Goal: Task Accomplishment & Management: Manage account settings

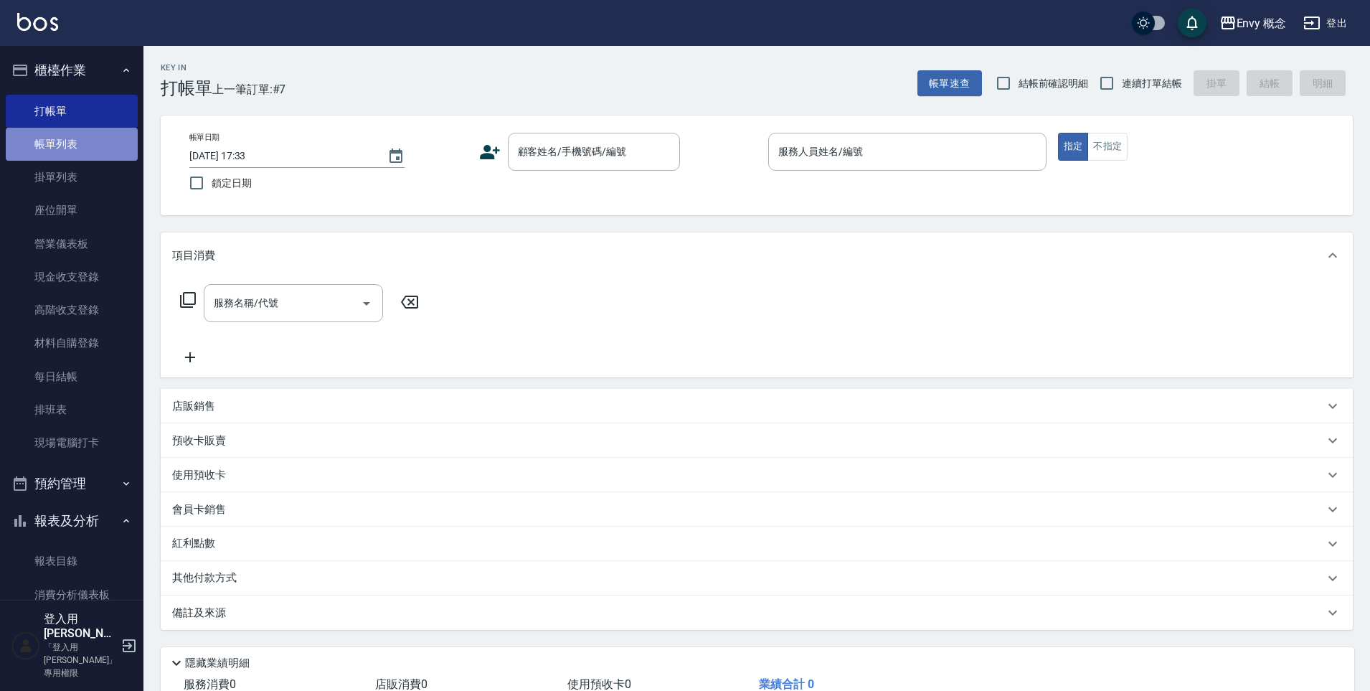
click at [90, 149] on link "帳單列表" at bounding box center [72, 144] width 132 height 33
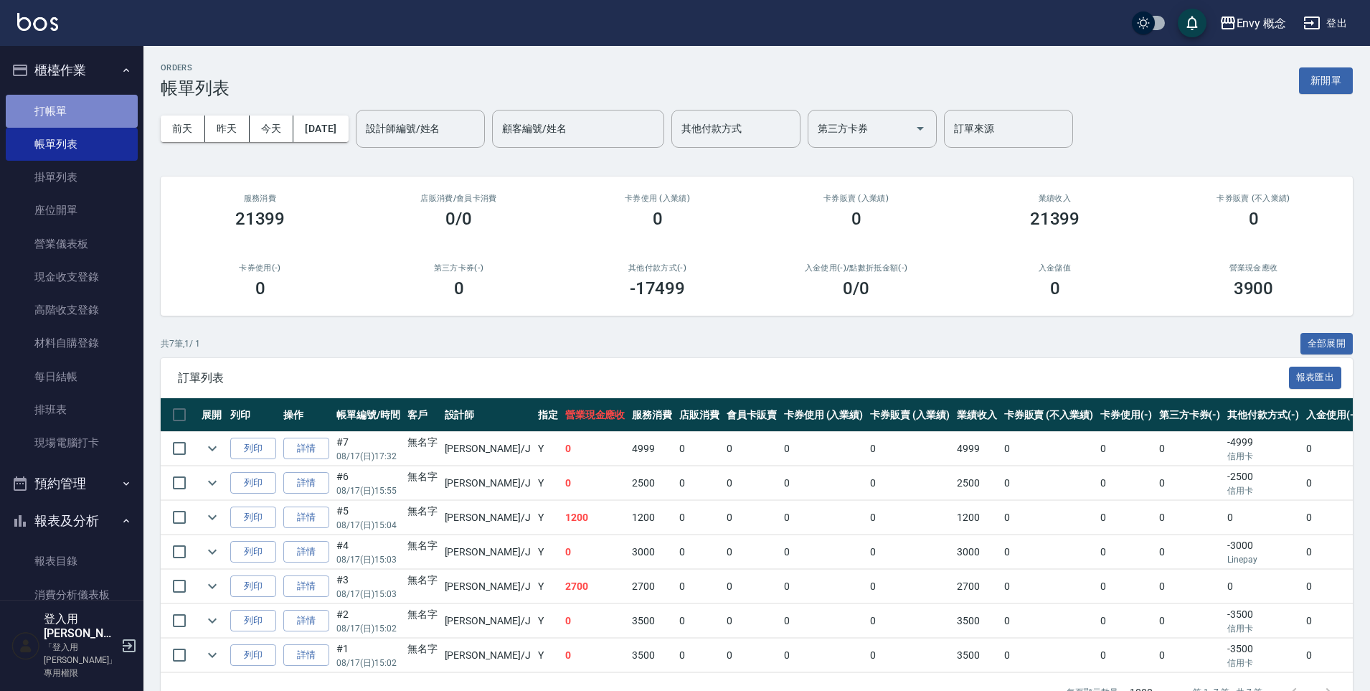
drag, startPoint x: 89, startPoint y: 125, endPoint x: 94, endPoint y: 116, distance: 10.0
click at [89, 124] on link "打帳單" at bounding box center [72, 111] width 132 height 33
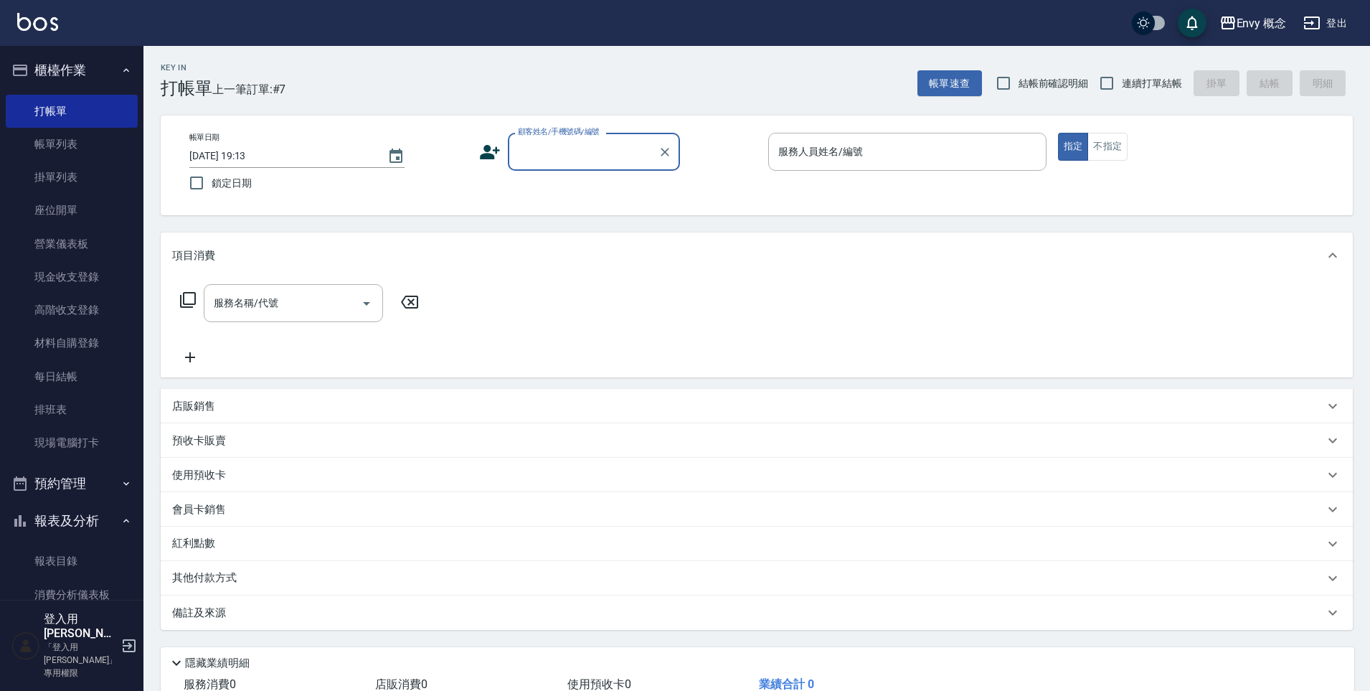
click at [526, 159] on input "顧客姓名/手機號碼/編號" at bounding box center [583, 151] width 138 height 25
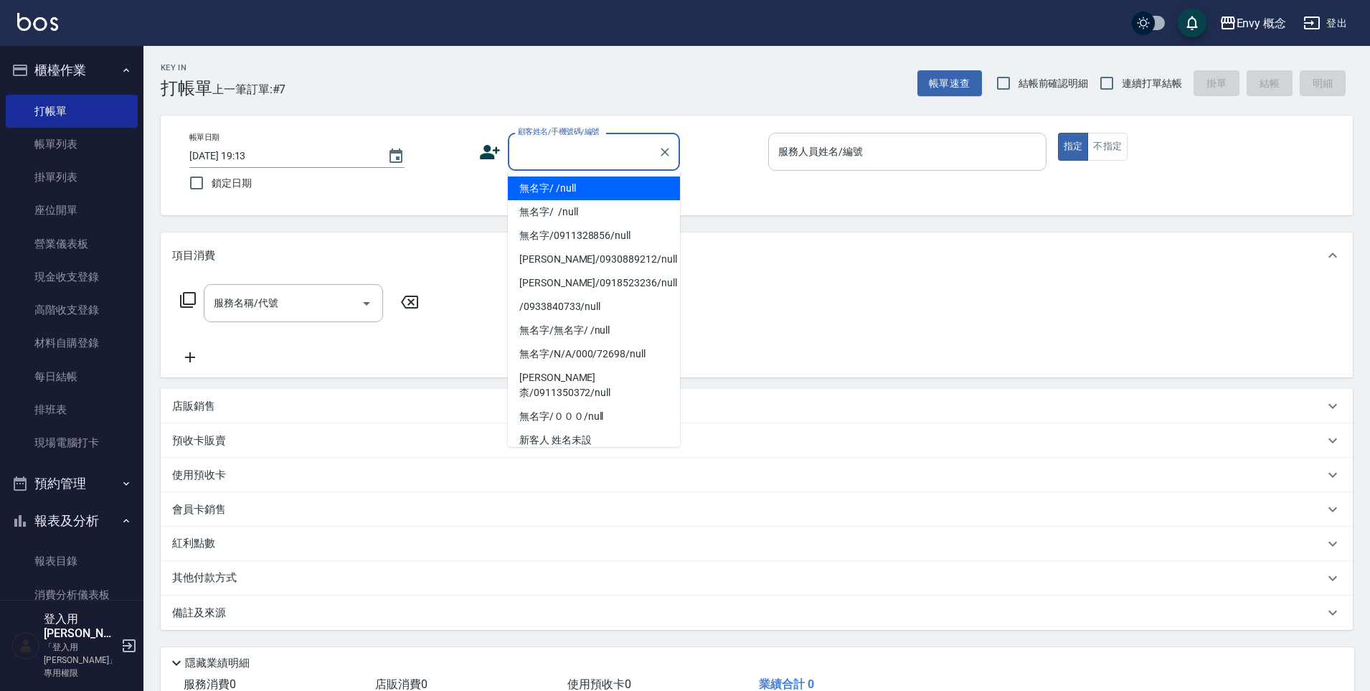
drag, startPoint x: 550, startPoint y: 181, endPoint x: 805, endPoint y: 165, distance: 255.9
click at [551, 182] on li "無名字/ /null" at bounding box center [594, 188] width 172 height 24
type input "無名字/ /null"
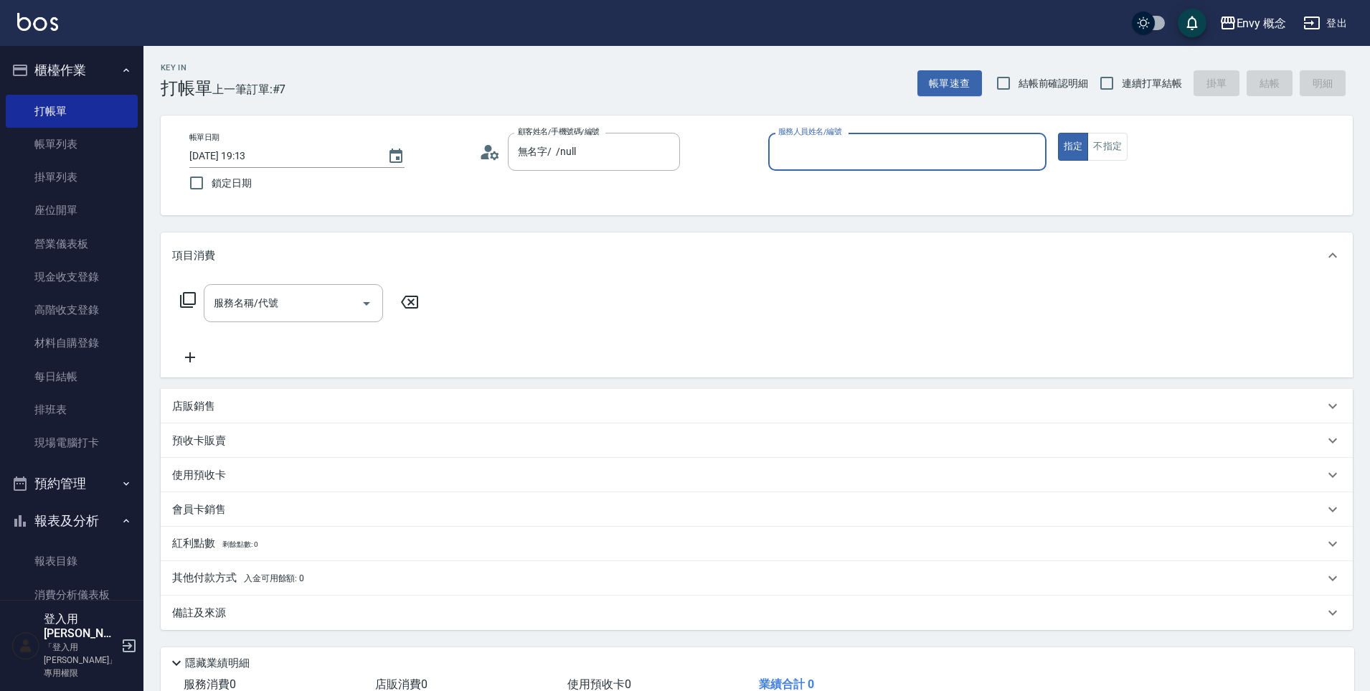
click at [801, 146] on input "服務人員姓名/編號" at bounding box center [907, 151] width 265 height 25
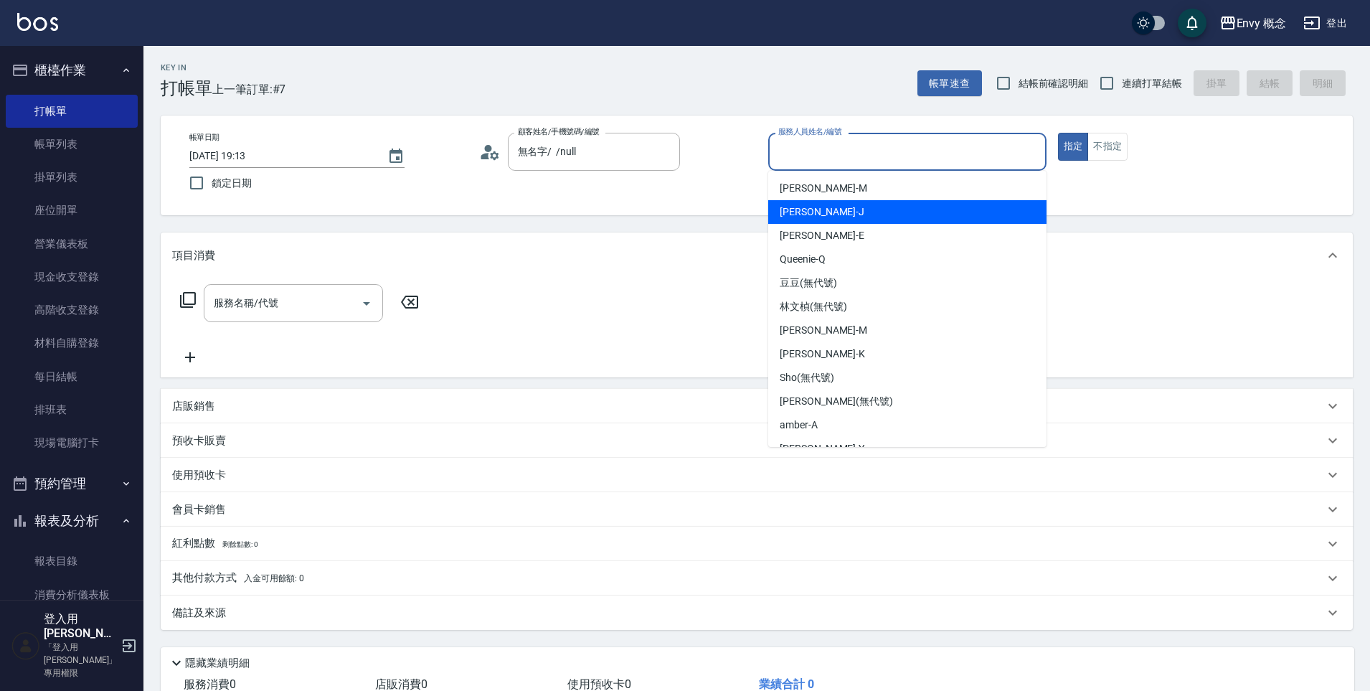
click at [809, 217] on span "[PERSON_NAME]" at bounding box center [822, 211] width 85 height 15
type input "[PERSON_NAME]"
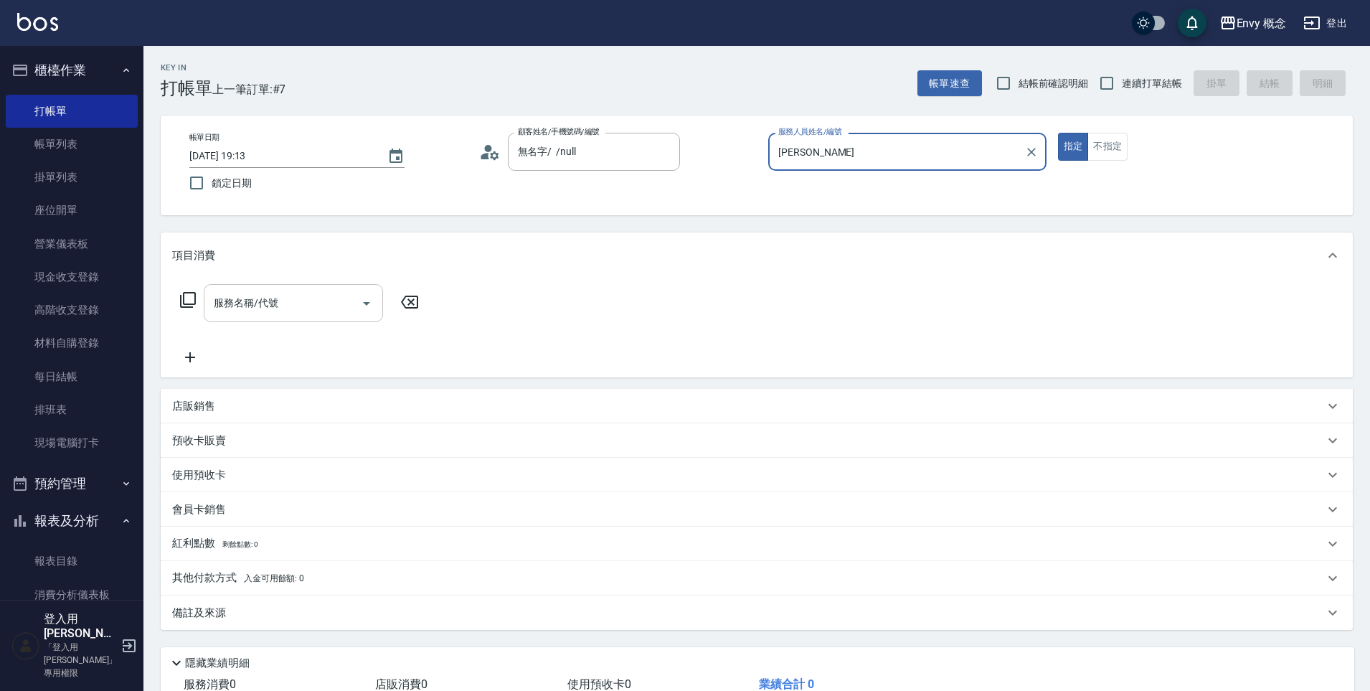
click at [315, 305] on input "服務名稱/代號" at bounding box center [282, 303] width 145 height 25
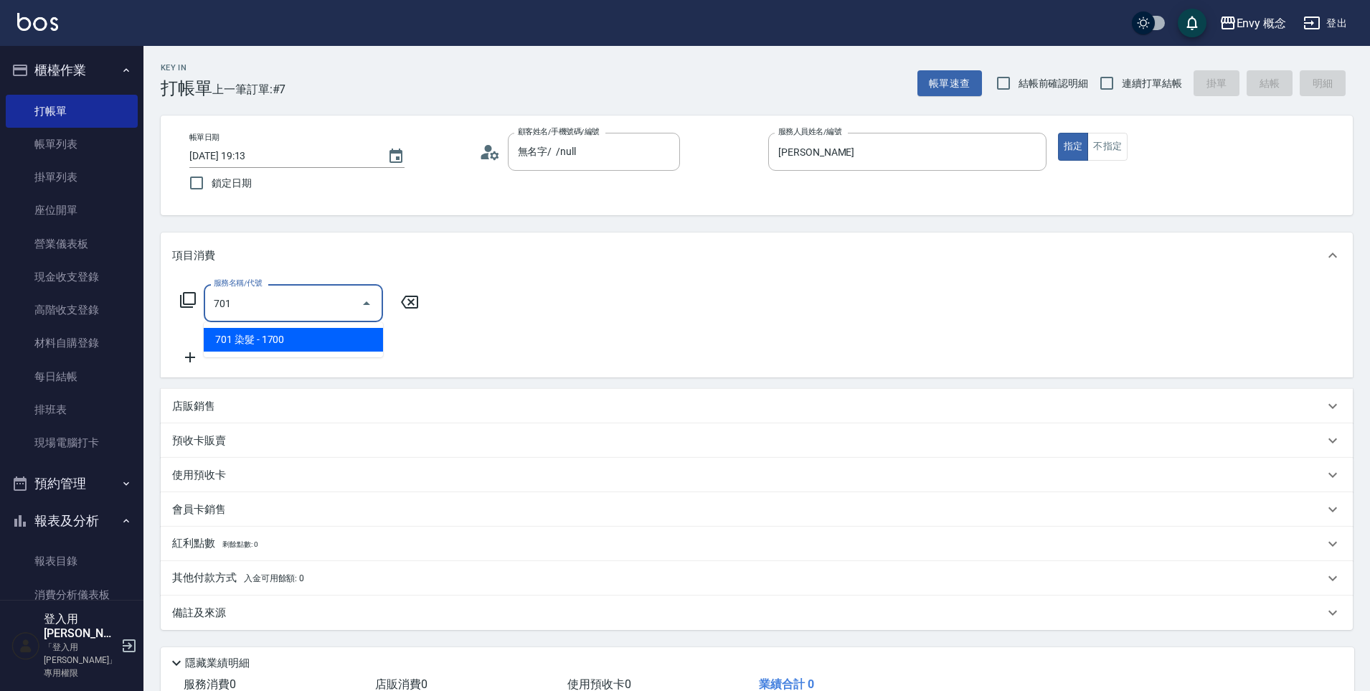
type input "701 染髮(701)"
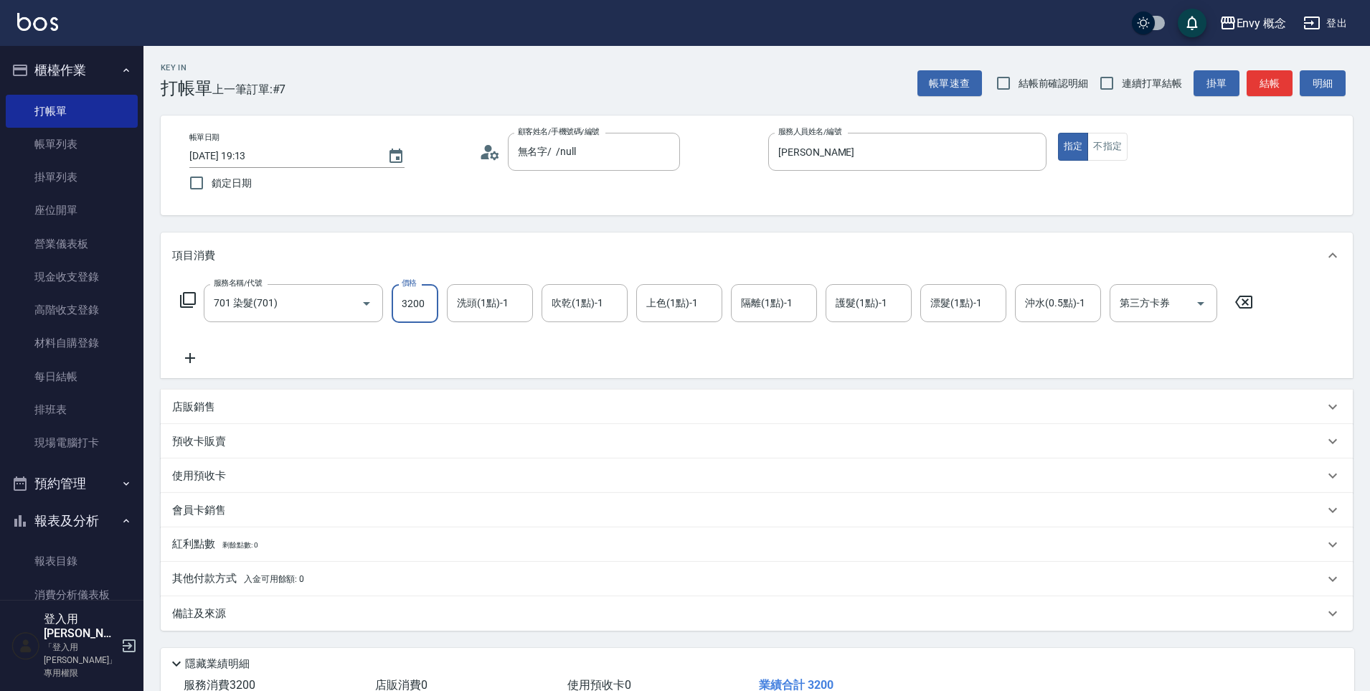
type input "3200"
click at [267, 575] on span "入金可用餘額: 0" at bounding box center [274, 579] width 61 height 10
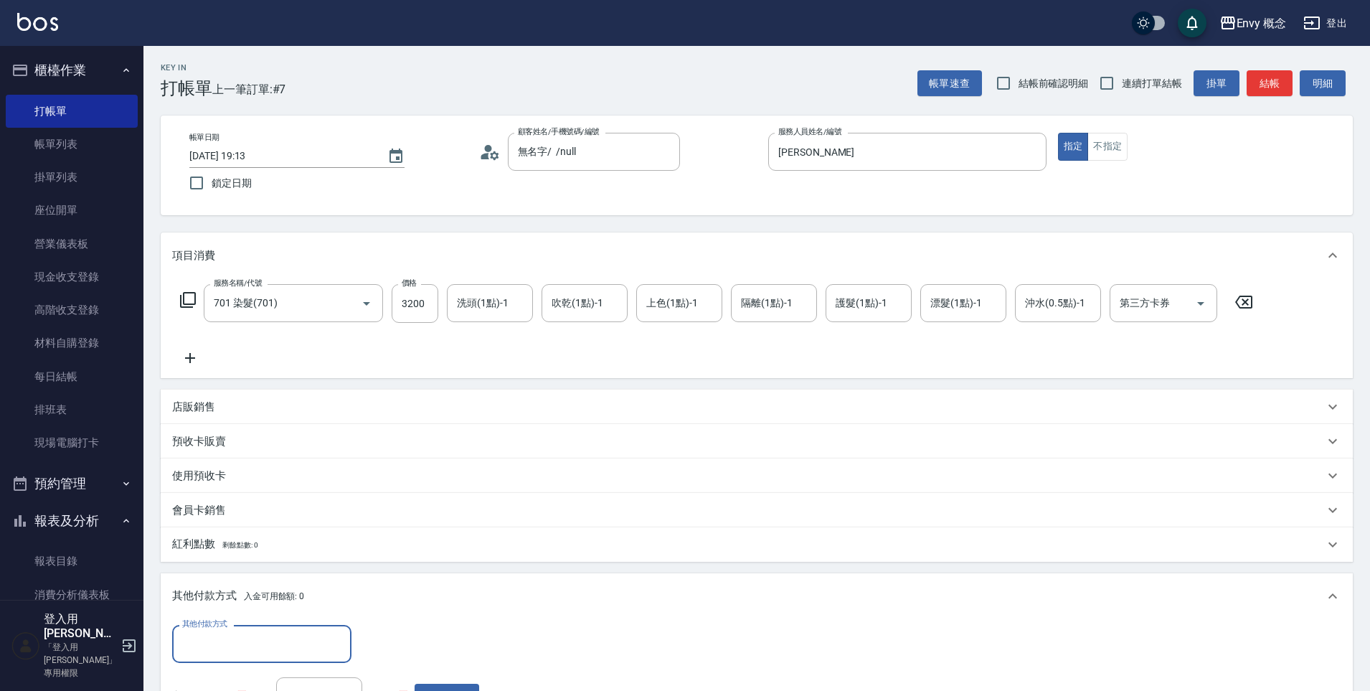
scroll to position [1, 0]
click at [209, 626] on label "其他付款方式" at bounding box center [204, 623] width 45 height 11
click at [209, 631] on input "其他付款方式" at bounding box center [262, 643] width 166 height 25
click at [214, 644] on input "其他付款方式" at bounding box center [262, 643] width 166 height 25
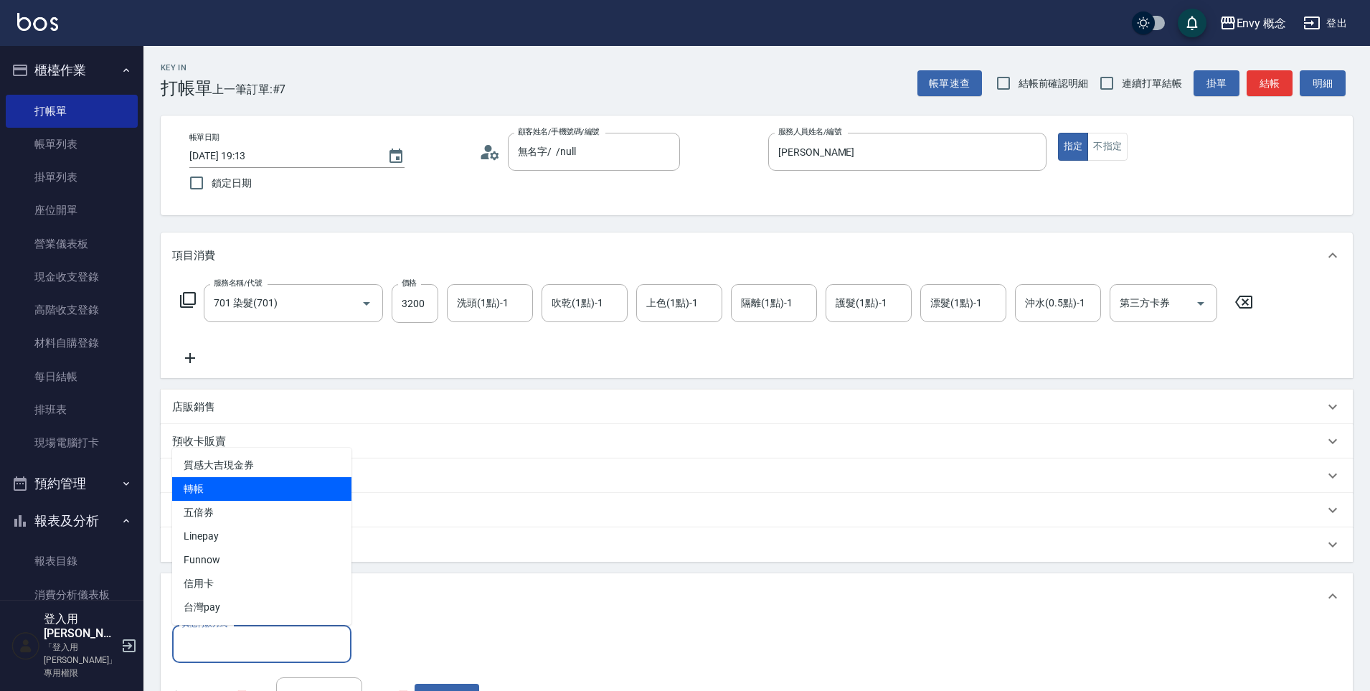
click at [234, 482] on span "轉帳" at bounding box center [261, 489] width 179 height 24
type input "轉帳"
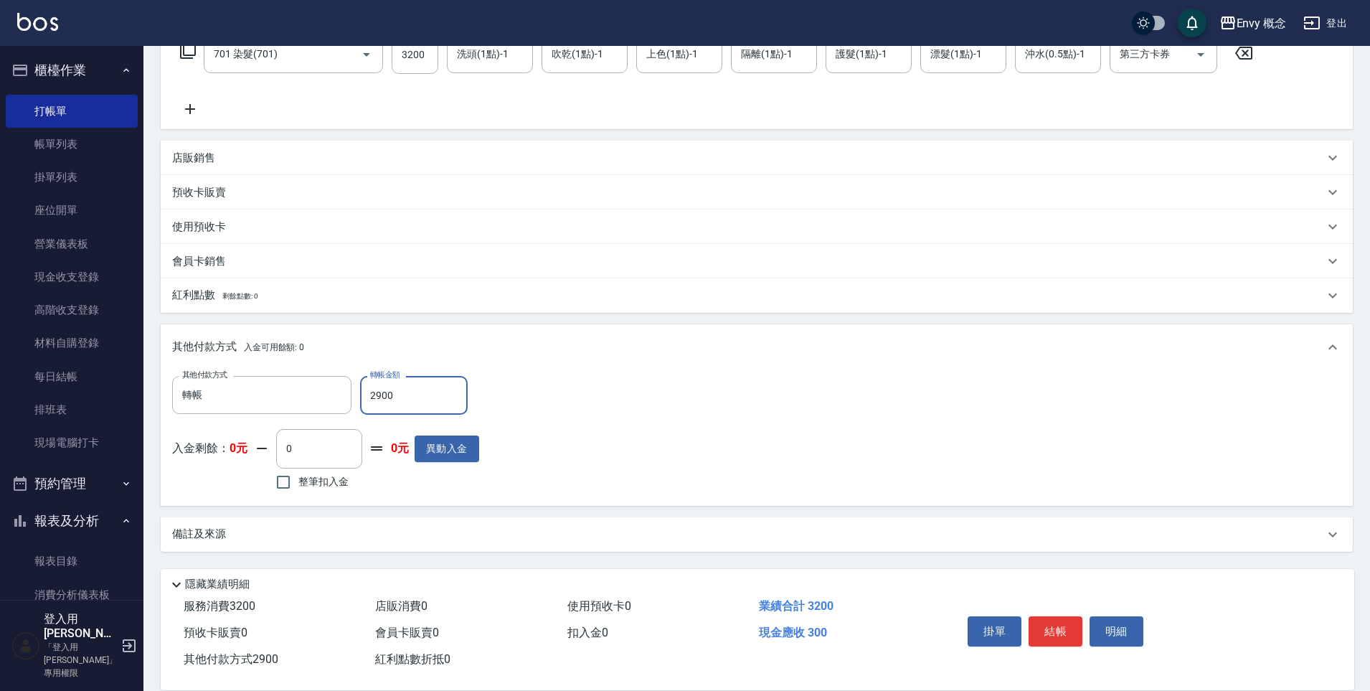
scroll to position [272, 0]
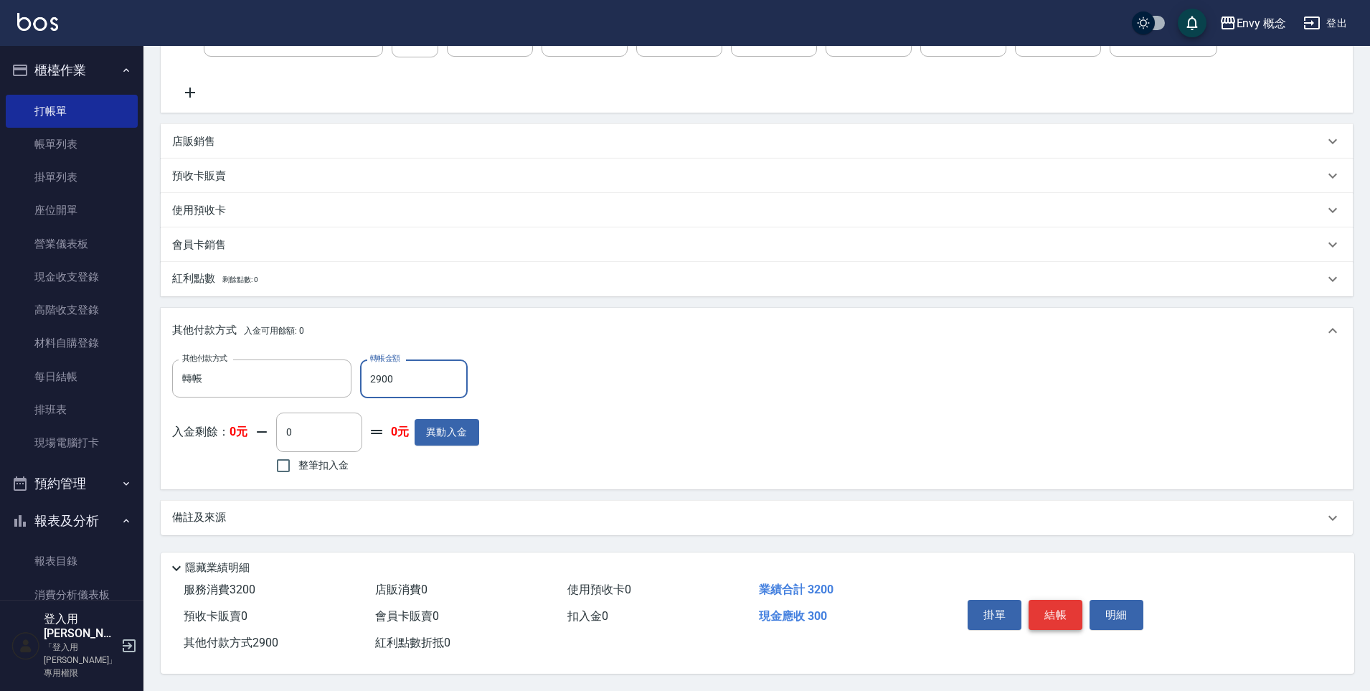
type input "2900"
click at [1046, 613] on button "結帳" at bounding box center [1056, 615] width 54 height 30
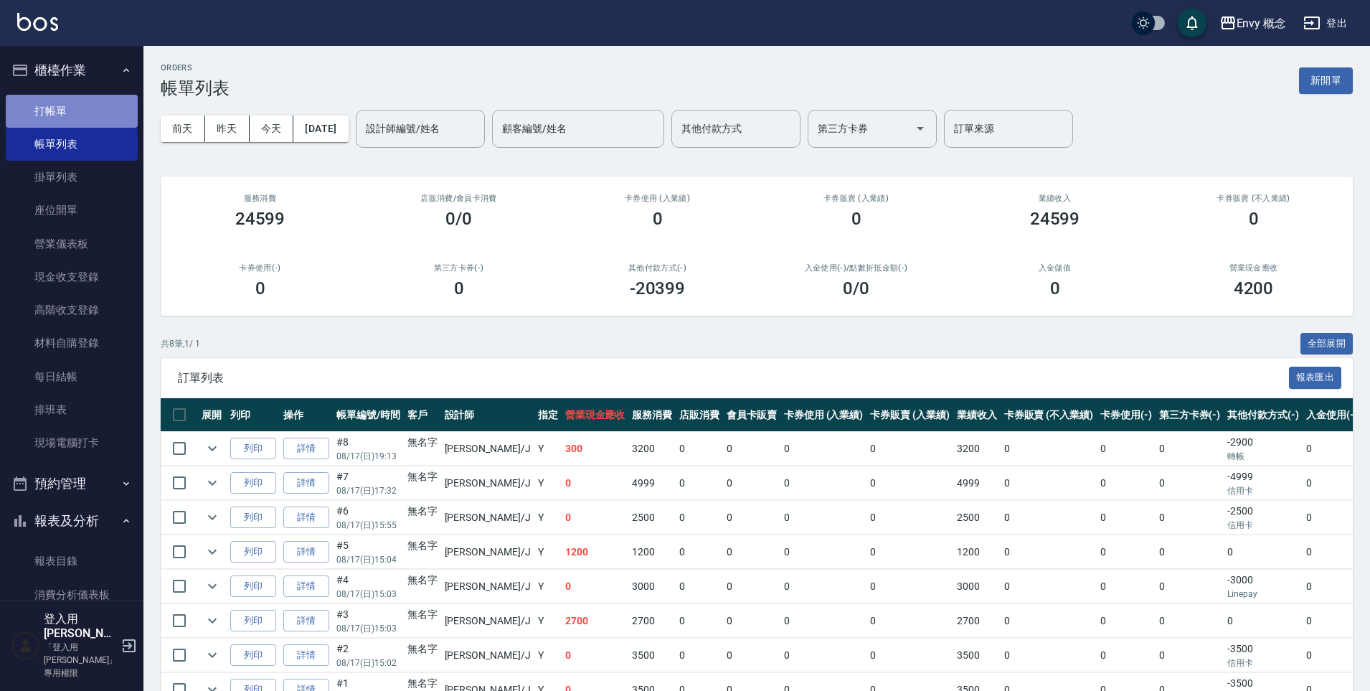
click at [115, 118] on link "打帳單" at bounding box center [72, 111] width 132 height 33
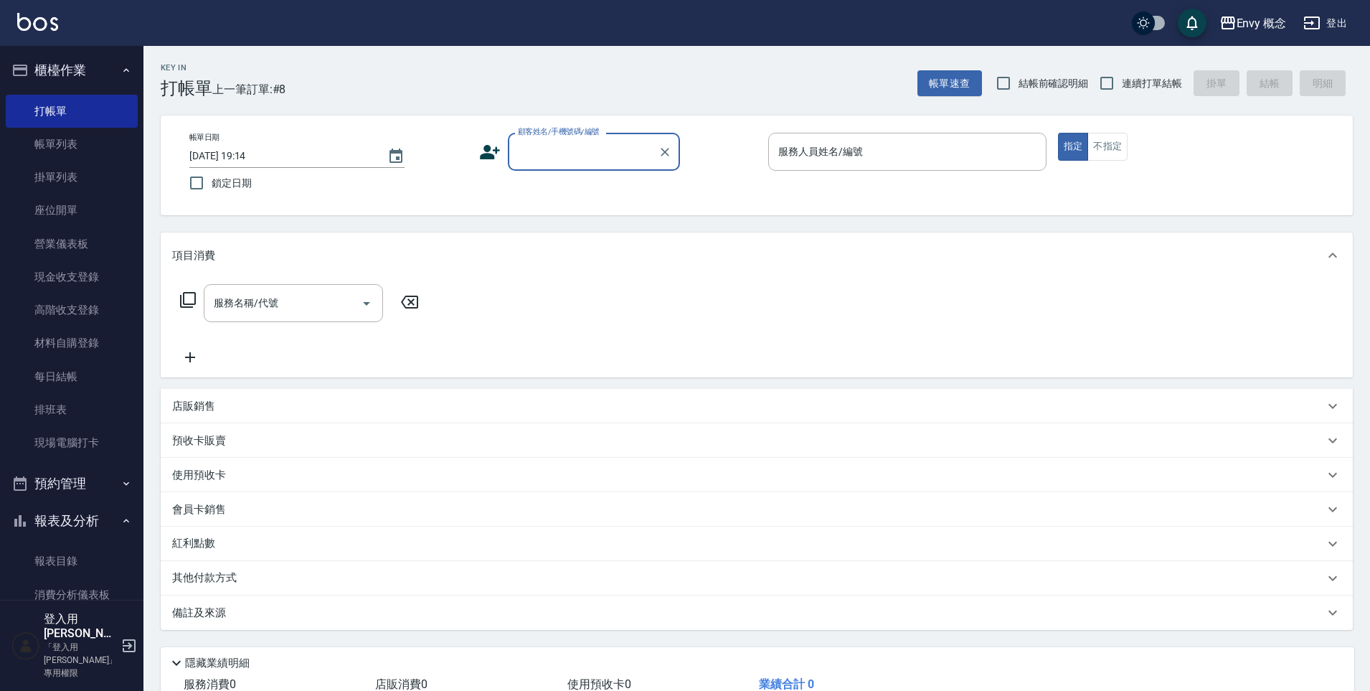
click at [555, 152] on input "顧客姓名/手機號碼/編號" at bounding box center [583, 151] width 138 height 25
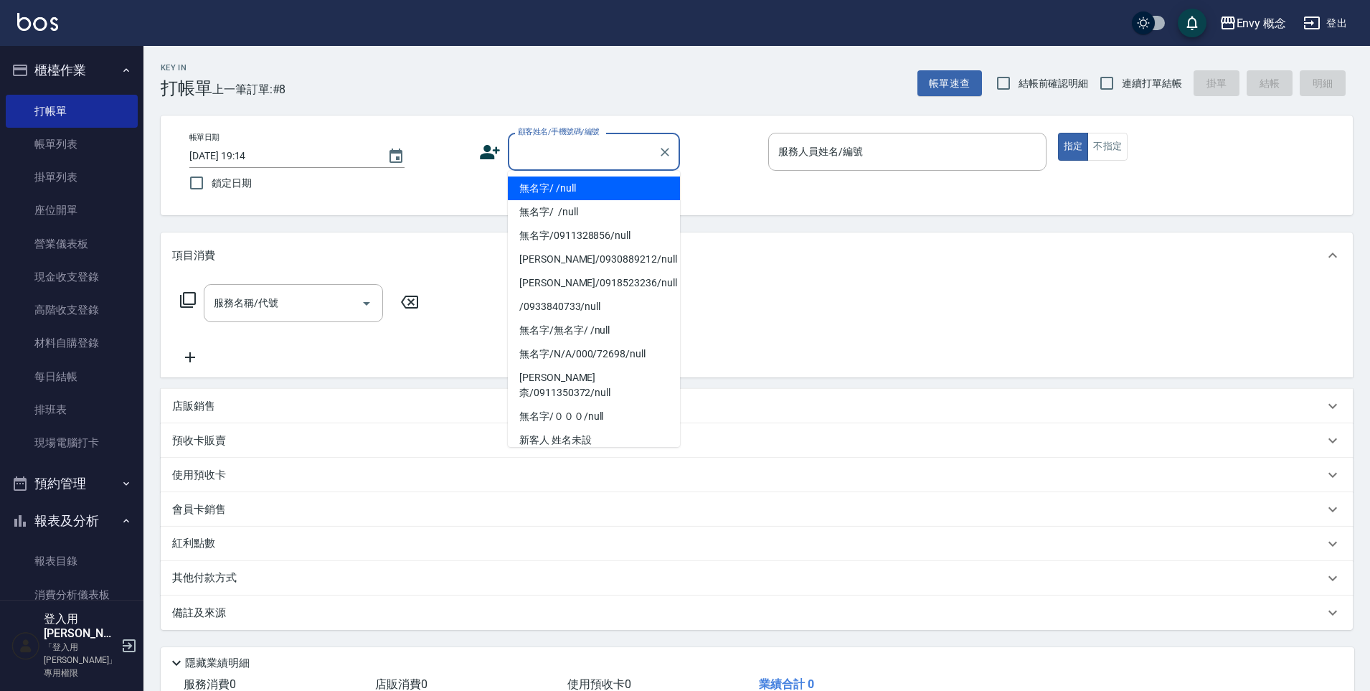
click at [561, 190] on li "無名字/ /null" at bounding box center [594, 188] width 172 height 24
type input "無名字/ /null"
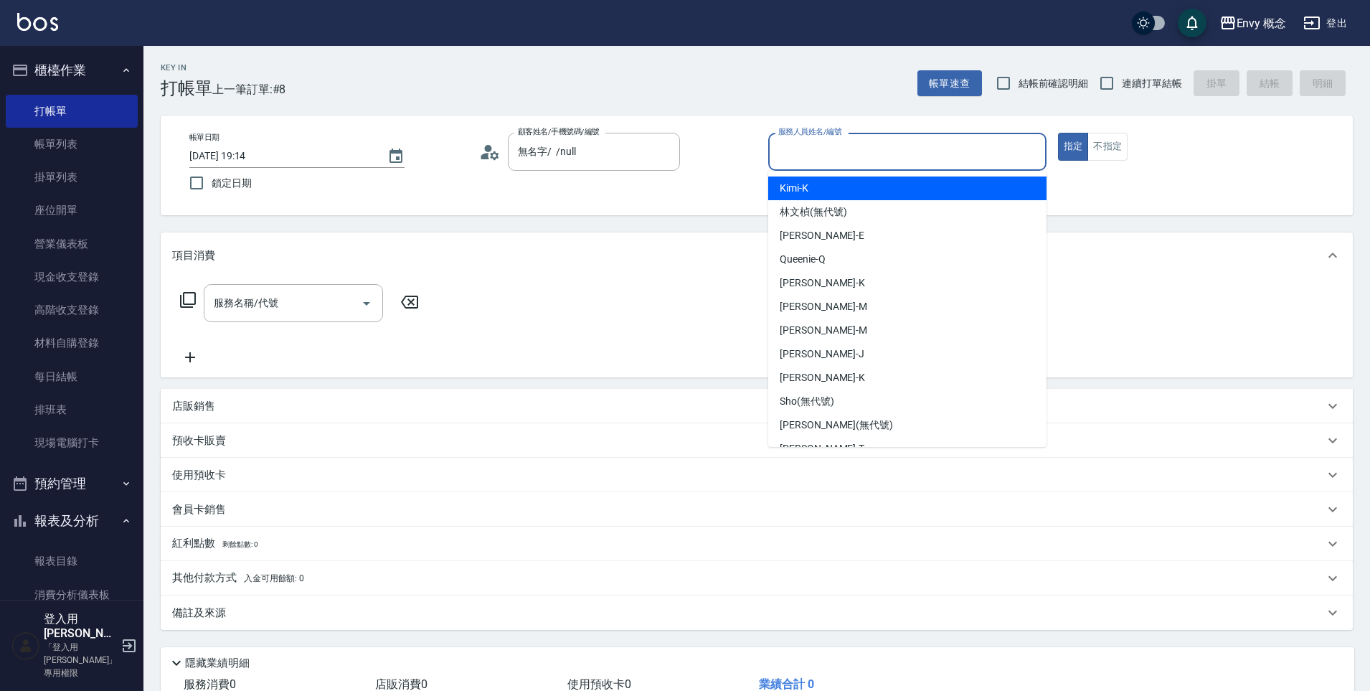
drag, startPoint x: 875, startPoint y: 150, endPoint x: 867, endPoint y: 194, distance: 45.2
click at [875, 150] on input "服務人員姓名/編號" at bounding box center [907, 151] width 265 height 25
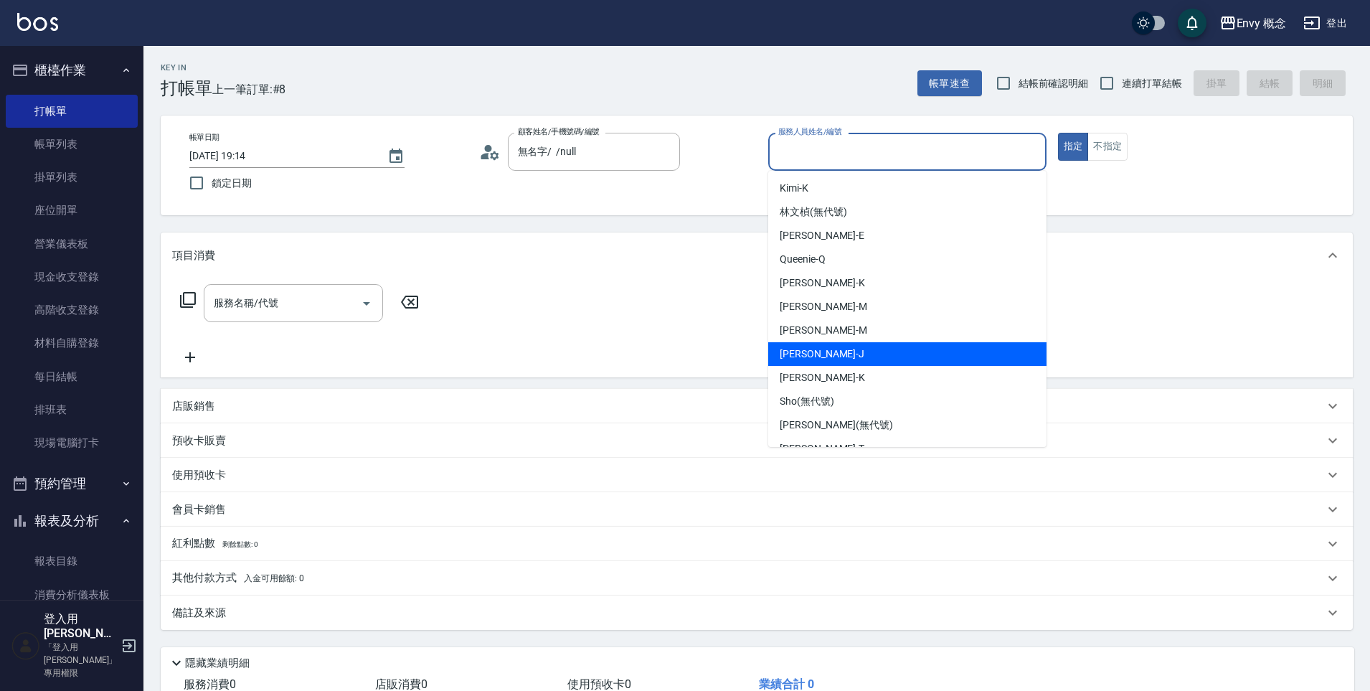
click at [869, 359] on div "[PERSON_NAME]" at bounding box center [907, 354] width 278 height 24
type input "[PERSON_NAME]"
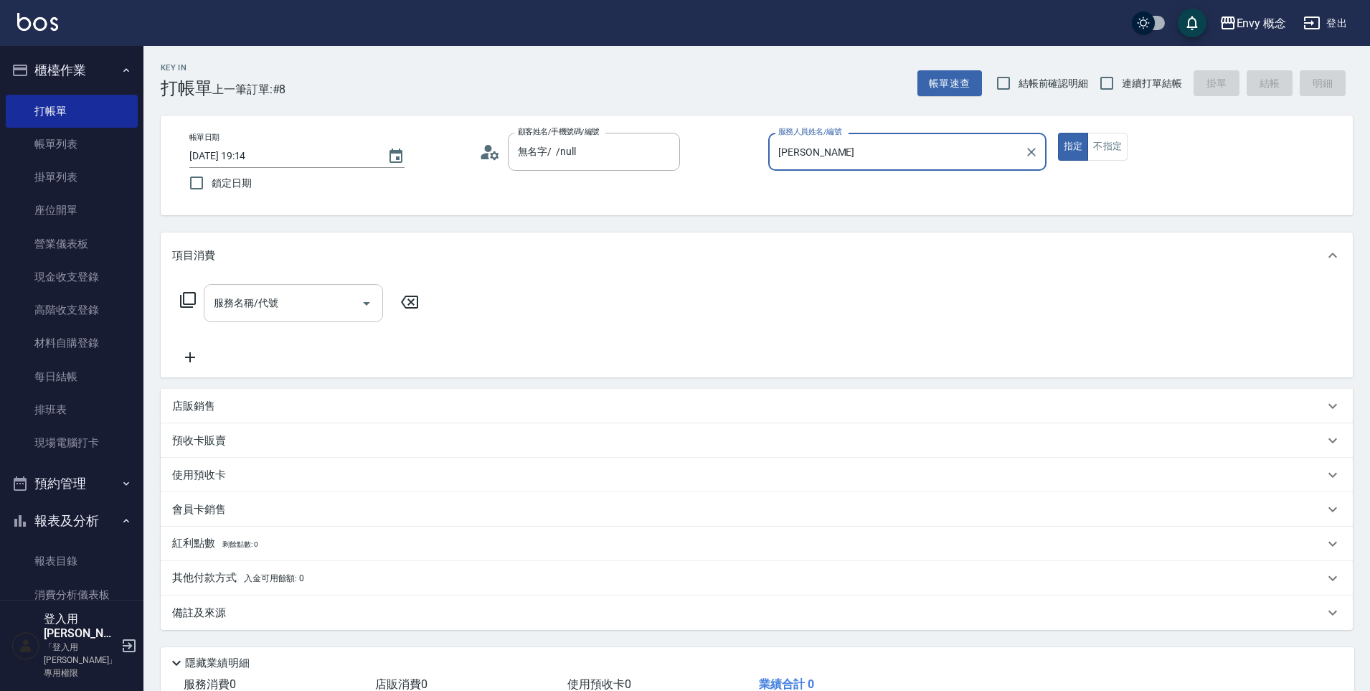
click at [296, 301] on input "服務名稱/代號" at bounding box center [282, 303] width 145 height 25
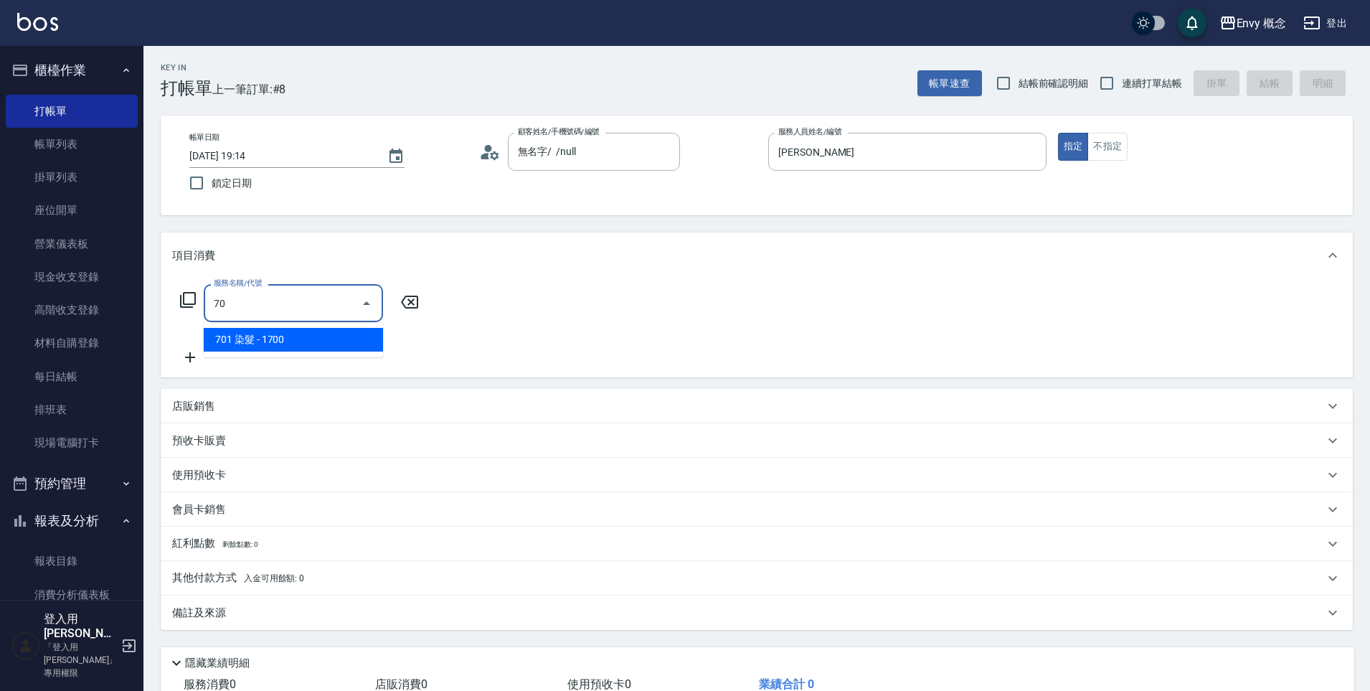
type input "701"
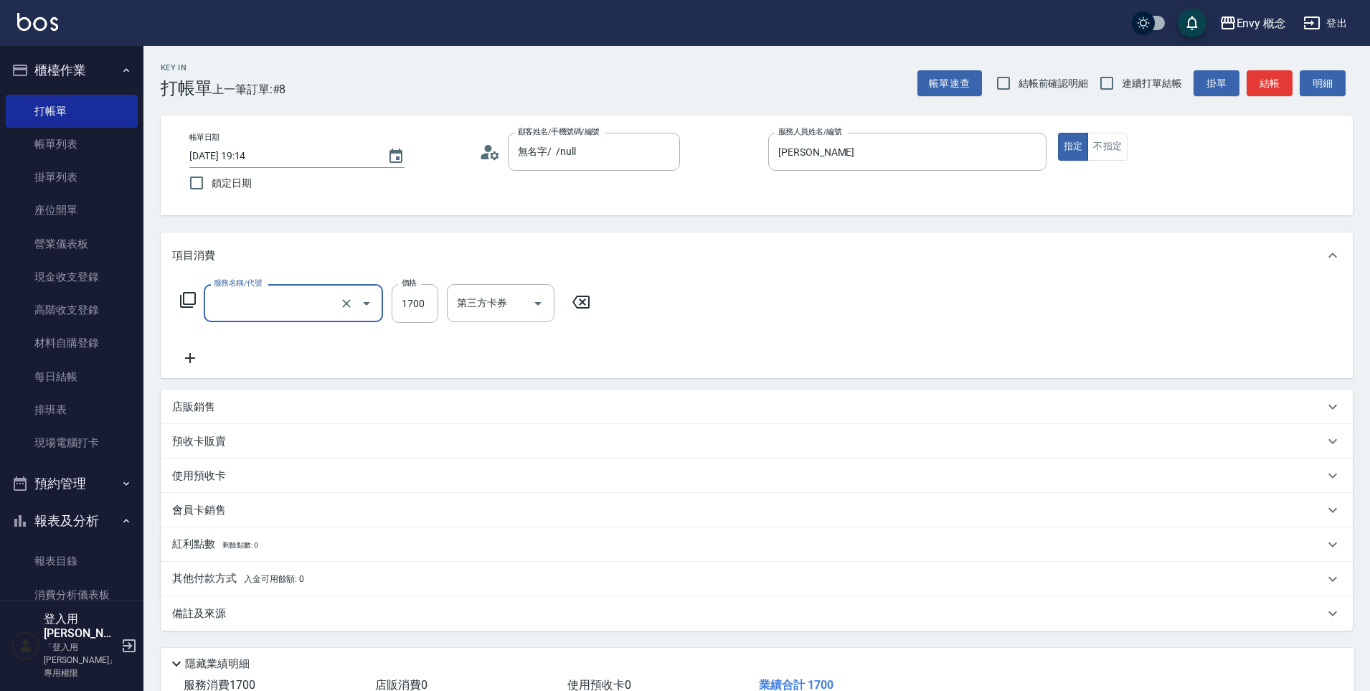
type input "3"
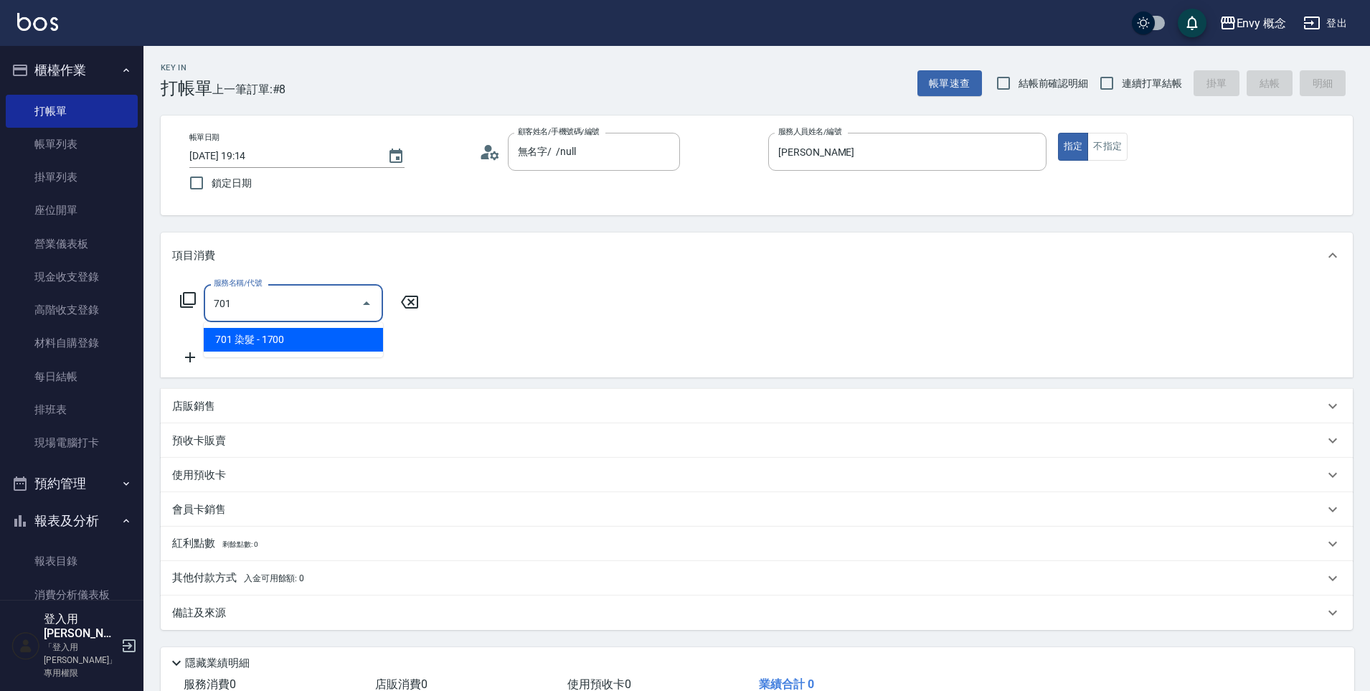
type input "701 染髮(701)"
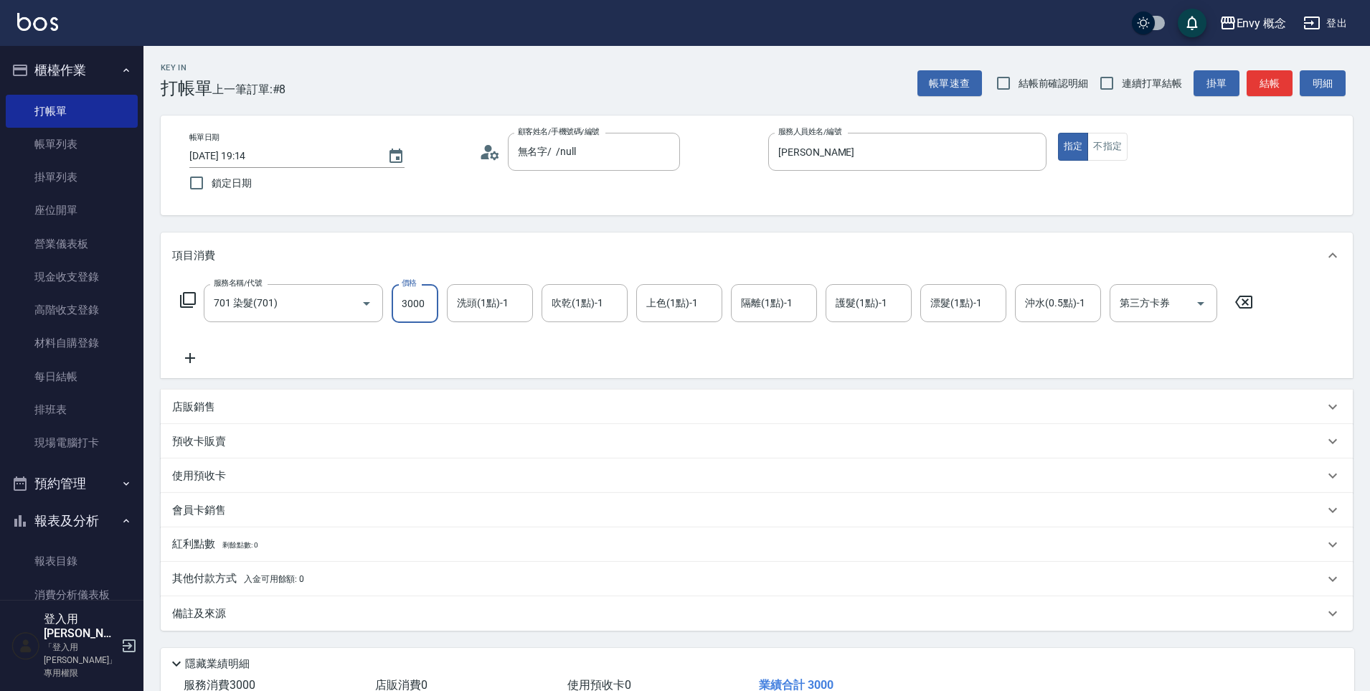
type input "3000"
click at [265, 575] on span "入金可用餘額: 0" at bounding box center [274, 579] width 61 height 10
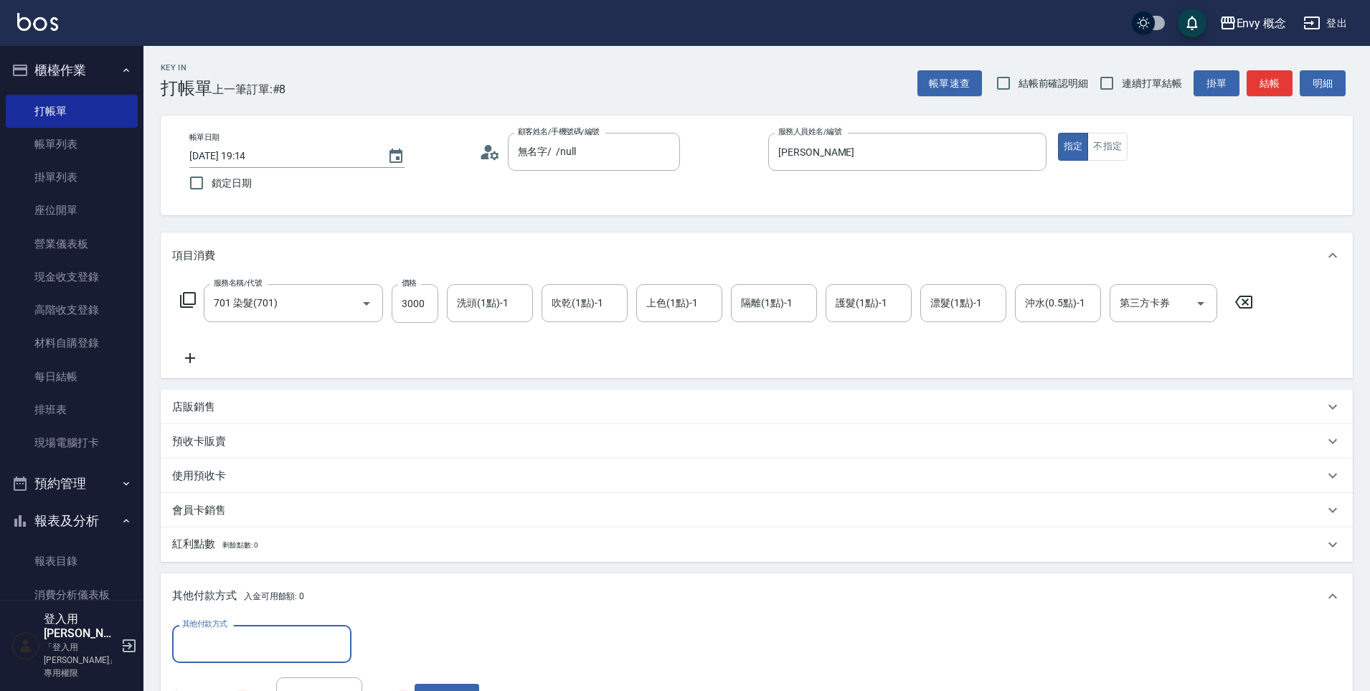
click at [259, 641] on input "其他付款方式" at bounding box center [262, 643] width 166 height 25
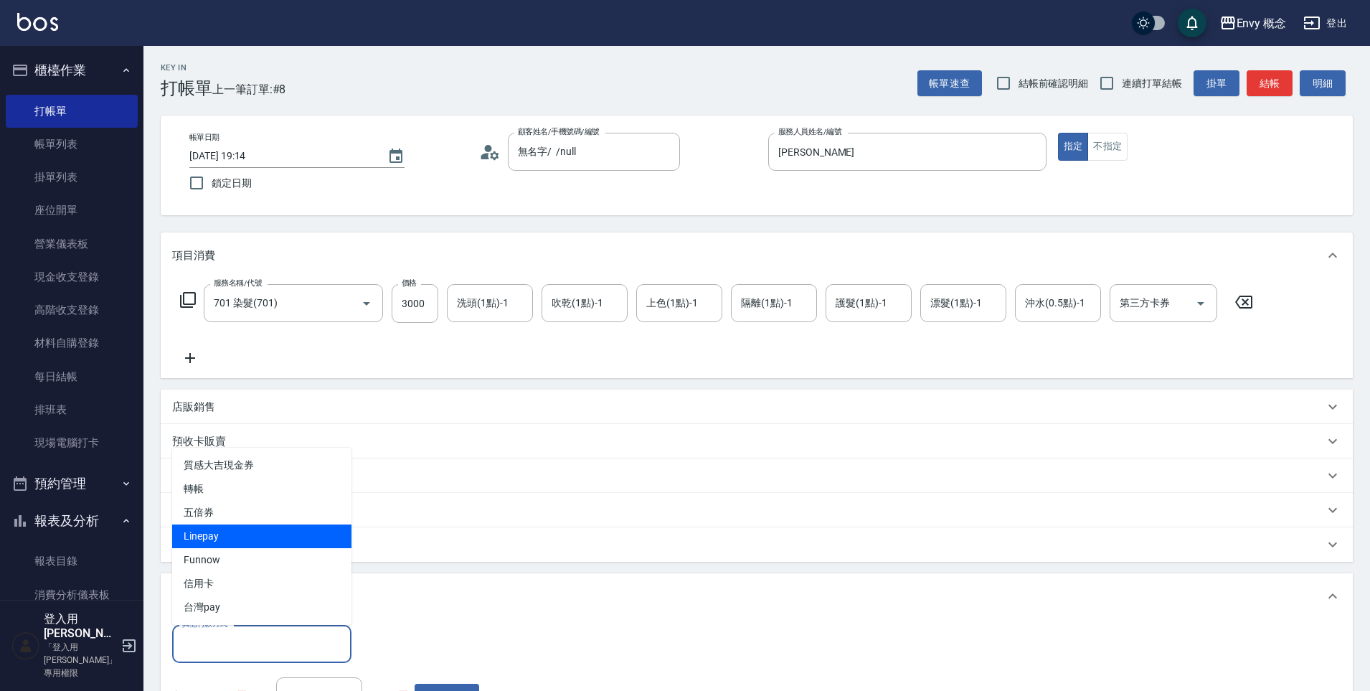
click at [237, 545] on span "Linepay" at bounding box center [261, 536] width 179 height 24
type input "Linepay"
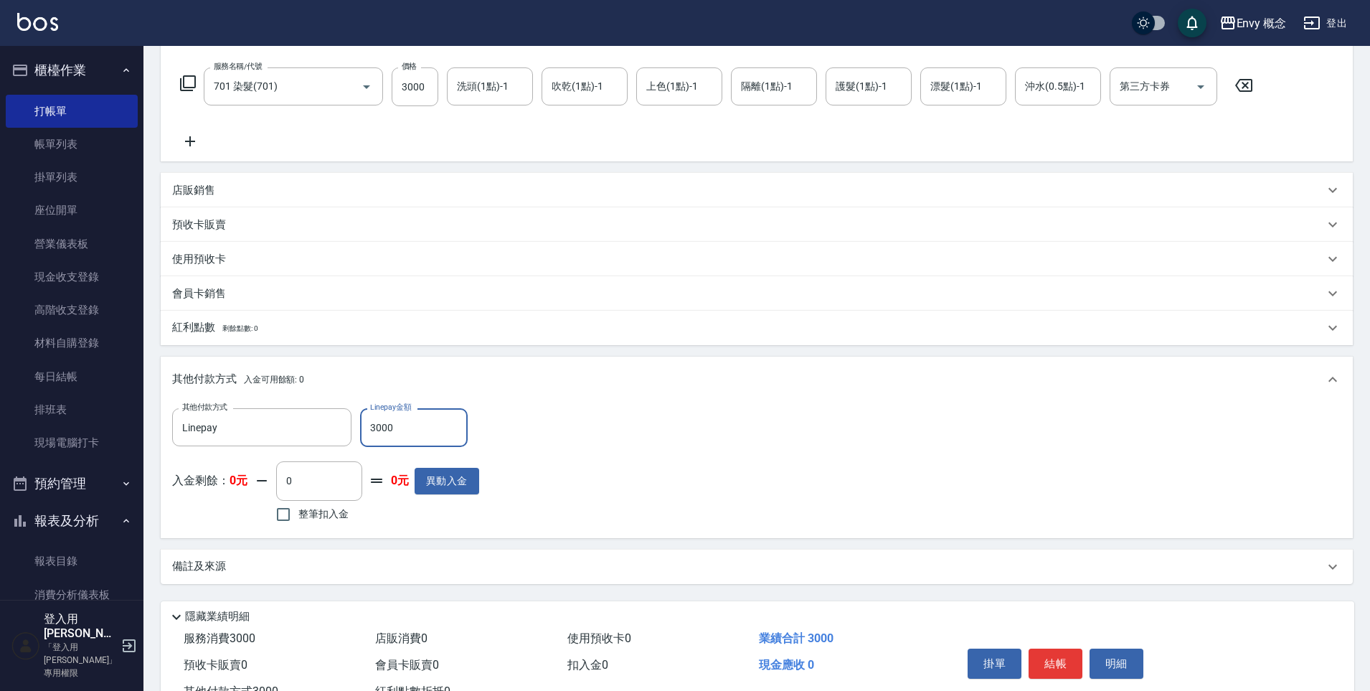
scroll to position [253, 0]
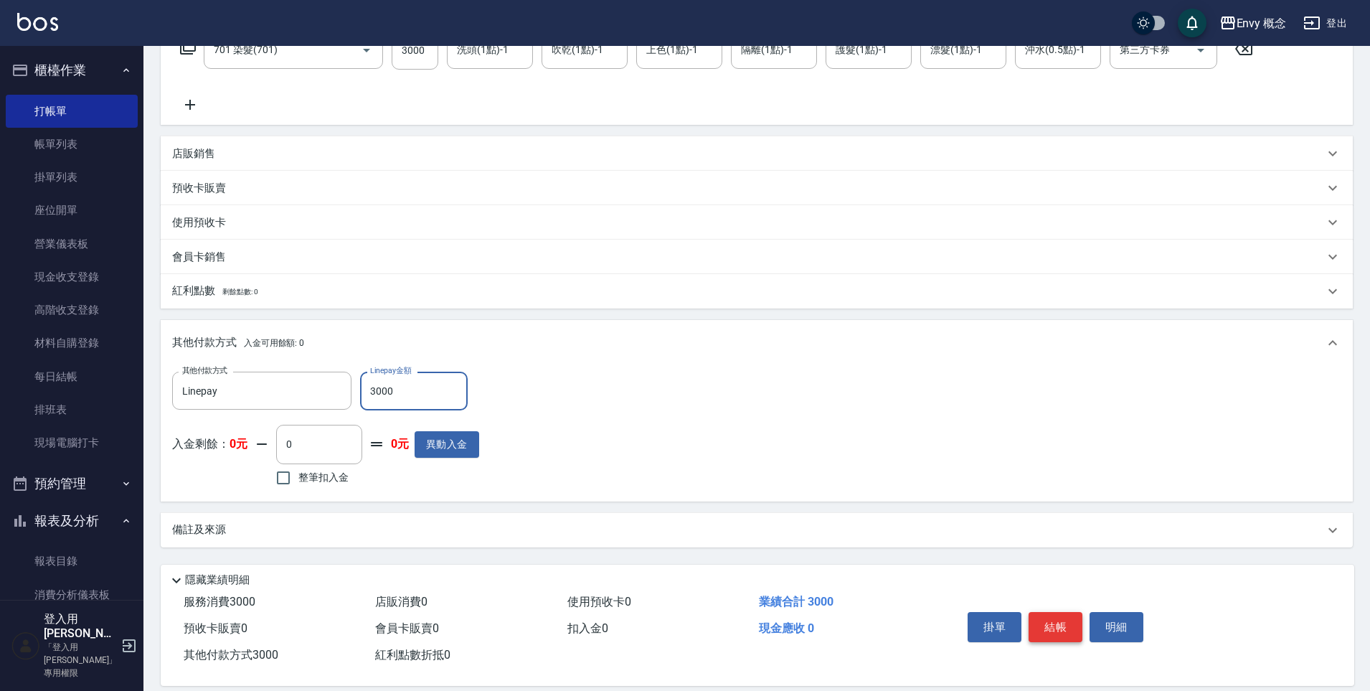
type input "3000"
click at [1065, 631] on button "結帳" at bounding box center [1056, 627] width 54 height 30
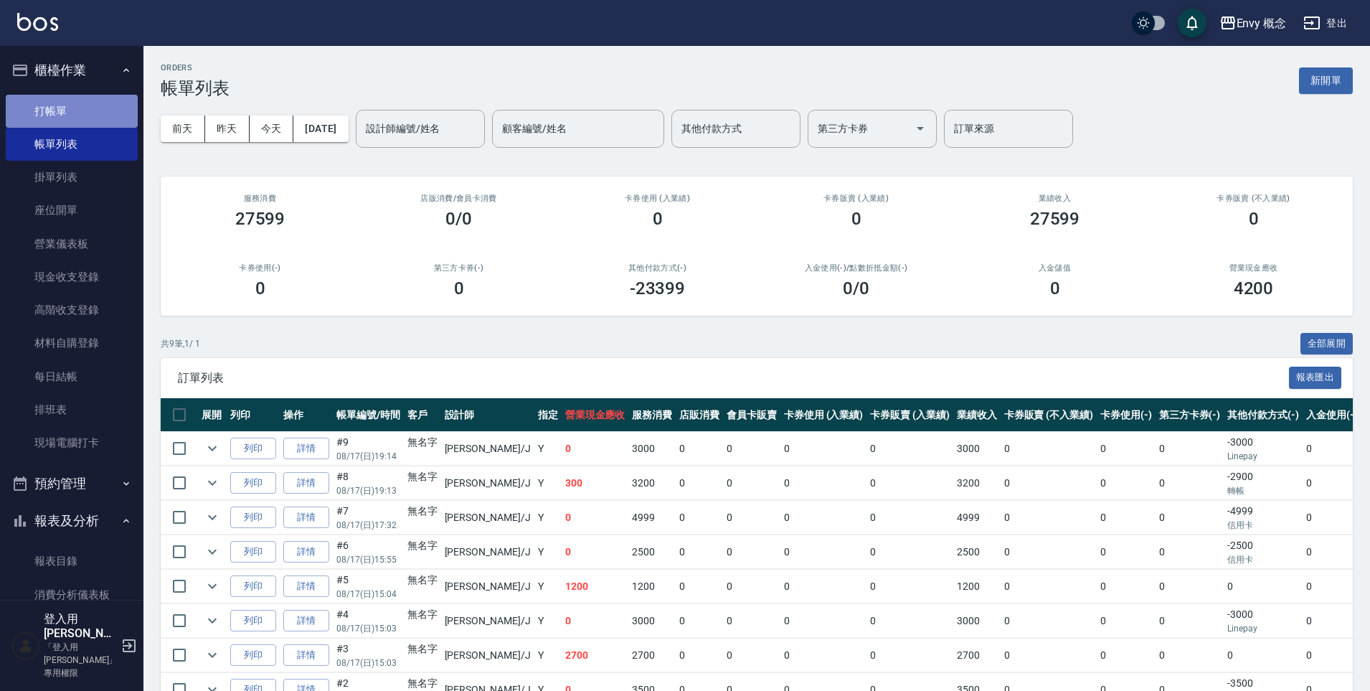
click at [110, 109] on link "打帳單" at bounding box center [72, 111] width 132 height 33
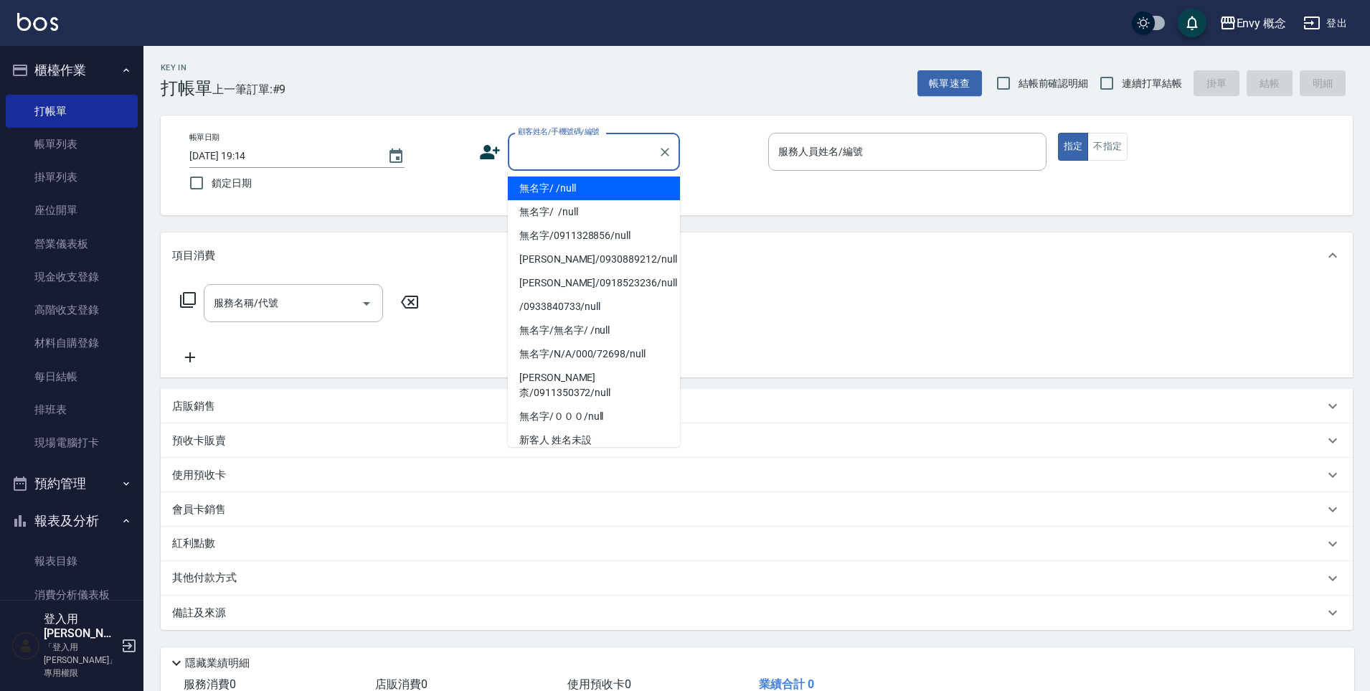
click at [514, 141] on input "顧客姓名/手機號碼/編號" at bounding box center [583, 151] width 138 height 25
click at [536, 183] on li "無名字/ /null" at bounding box center [594, 188] width 172 height 24
type input "無名字/ /null"
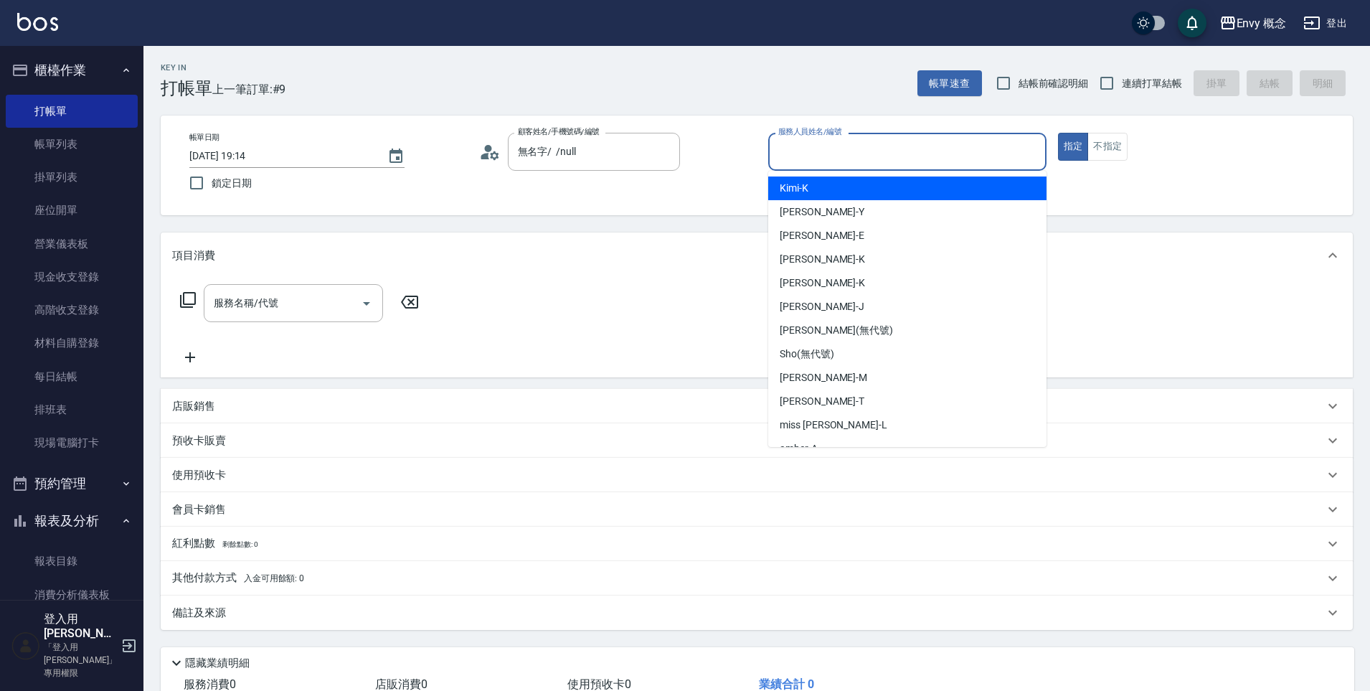
click at [826, 156] on input "服務人員姓名/編號" at bounding box center [907, 151] width 265 height 25
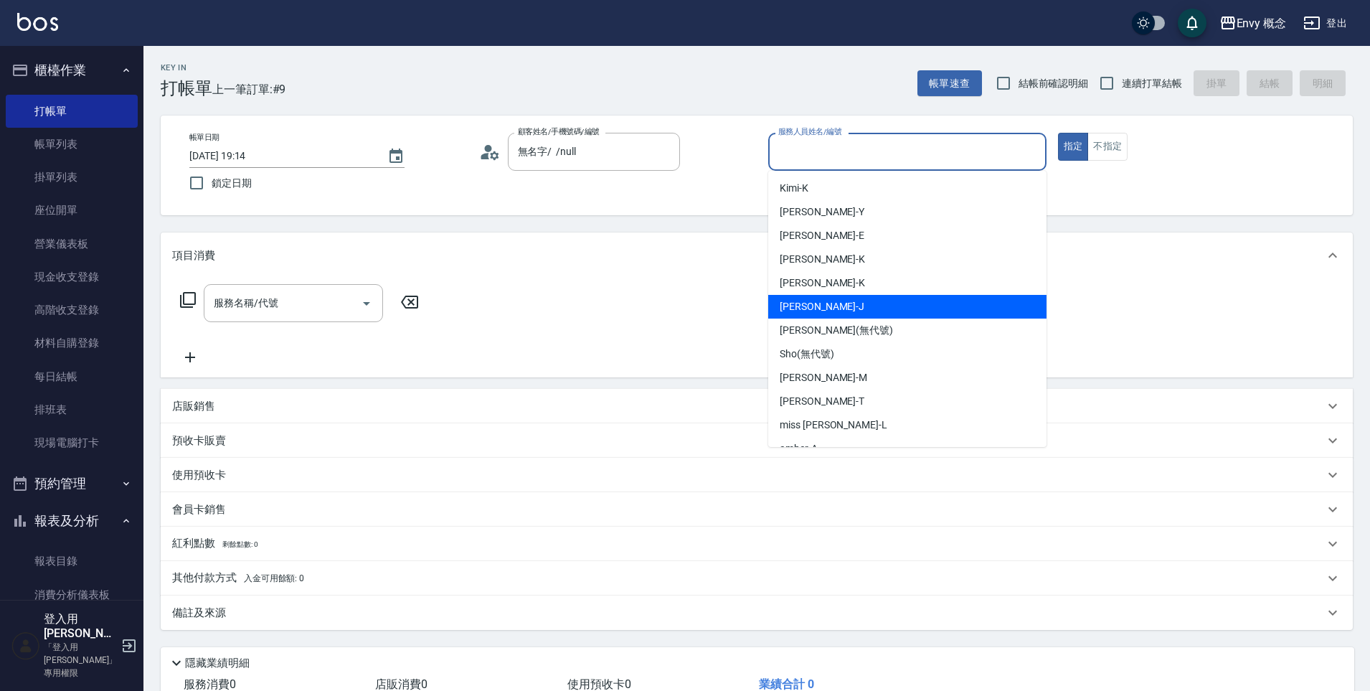
click at [849, 301] on div "[PERSON_NAME]" at bounding box center [907, 307] width 278 height 24
type input "[PERSON_NAME]"
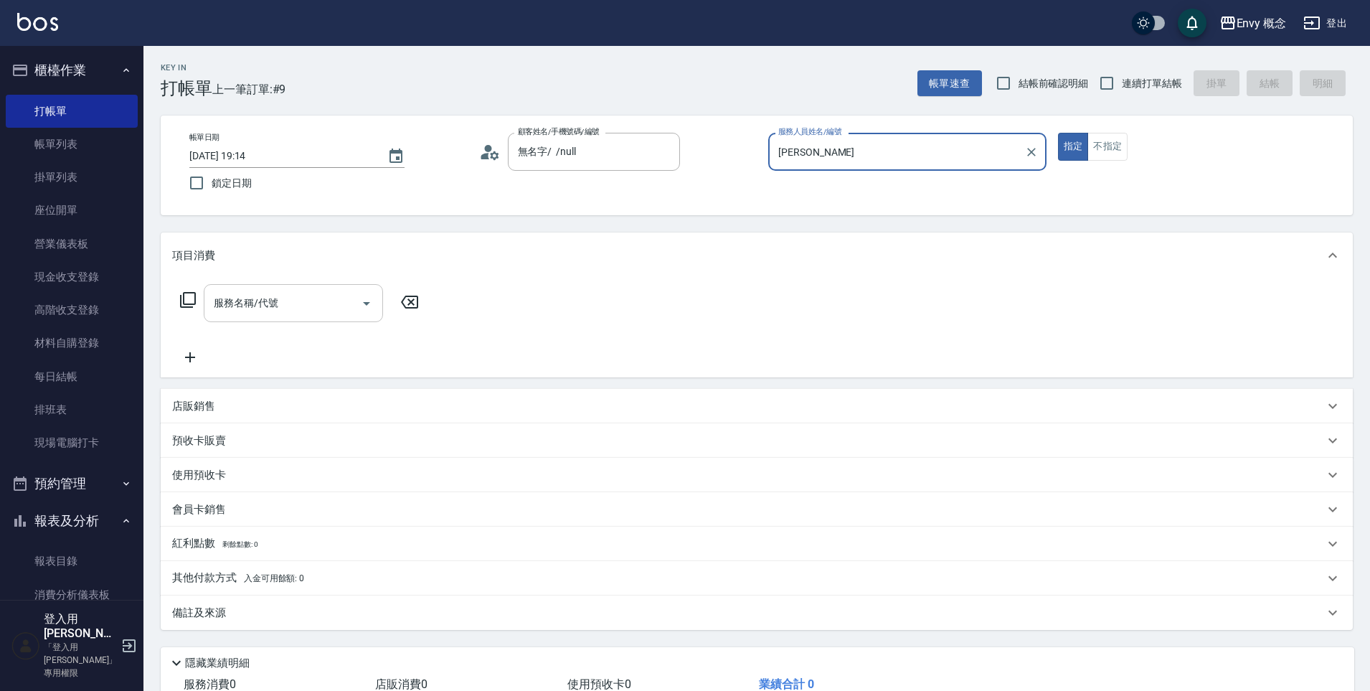
click at [235, 308] on div "服務名稱/代號 服務名稱/代號" at bounding box center [293, 303] width 179 height 38
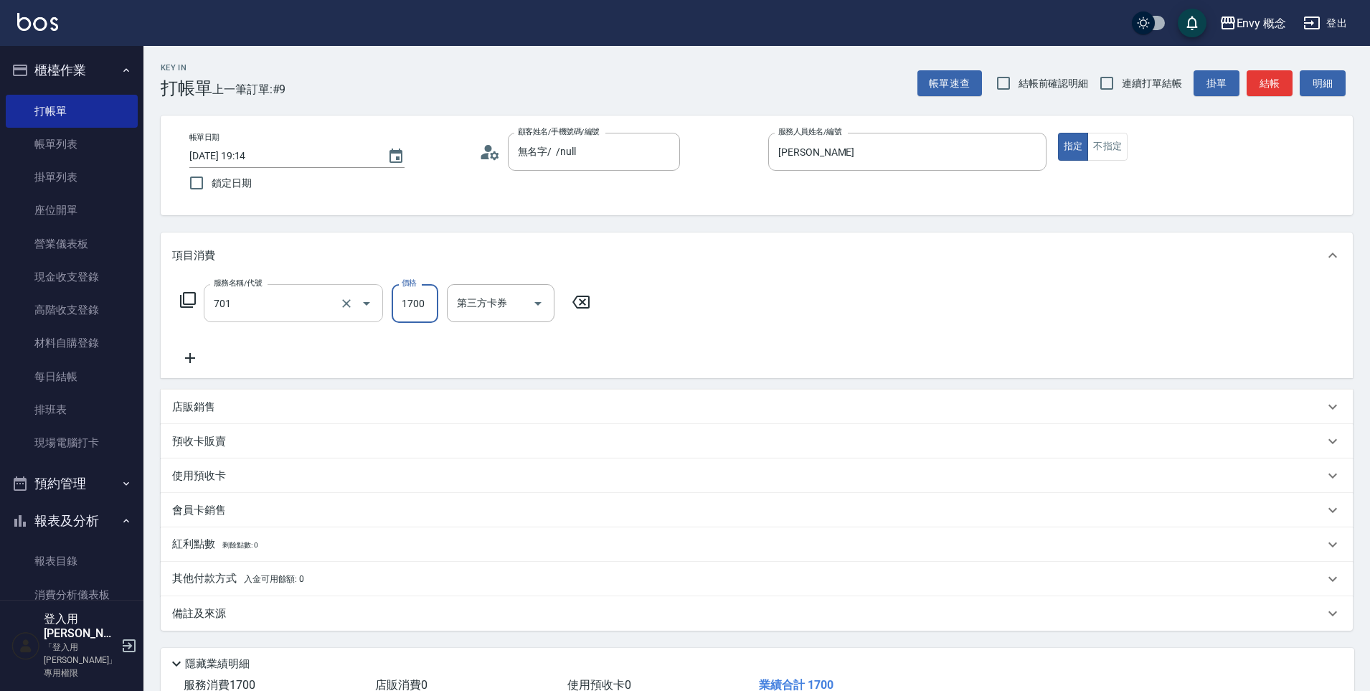
type input "701 染髮(701)"
type input "3000"
click at [260, 575] on span "入金可用餘額: 0" at bounding box center [274, 579] width 61 height 10
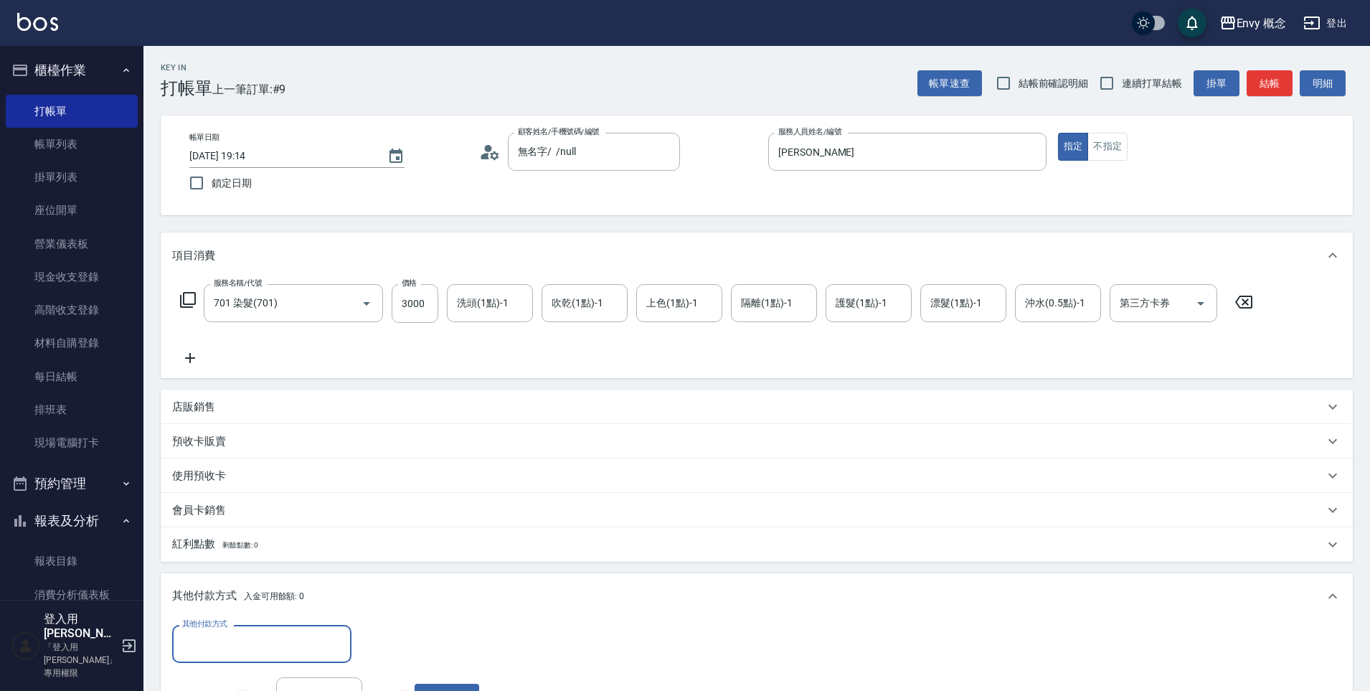
click at [240, 626] on div "其他付款方式" at bounding box center [261, 644] width 179 height 38
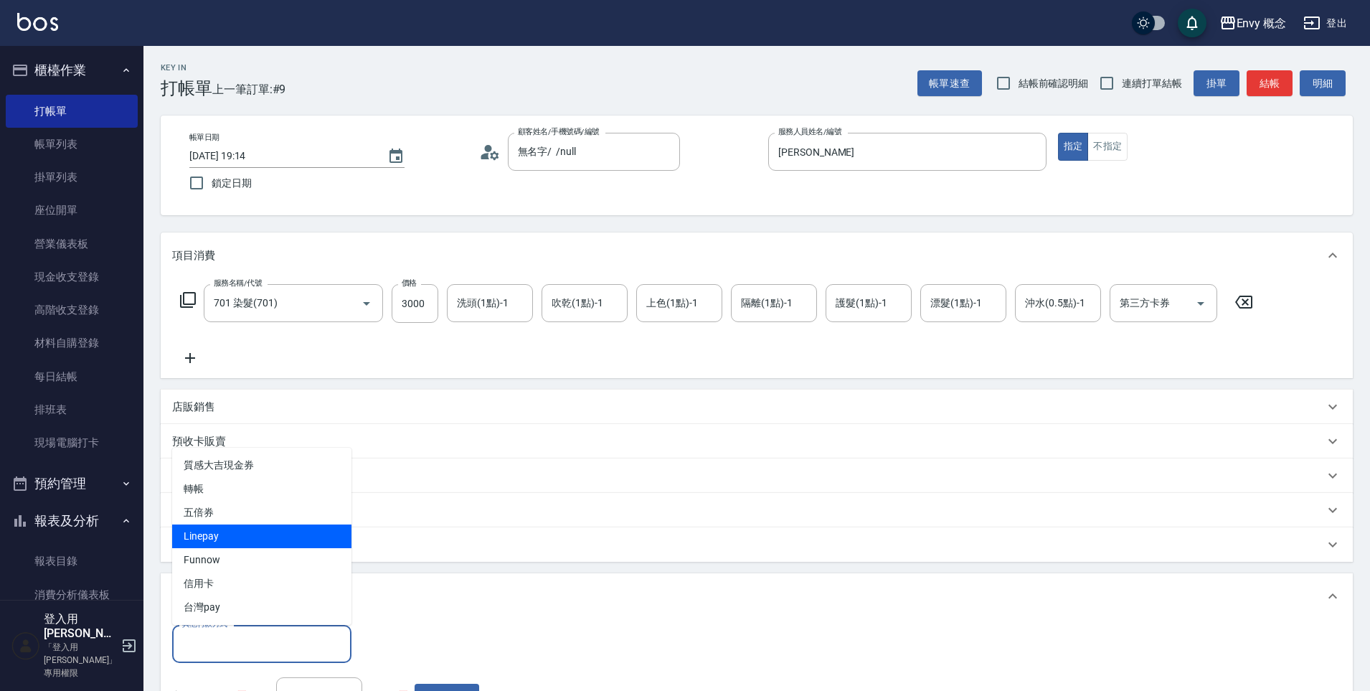
click at [245, 533] on span "Linepay" at bounding box center [261, 536] width 179 height 24
type input "Linepay"
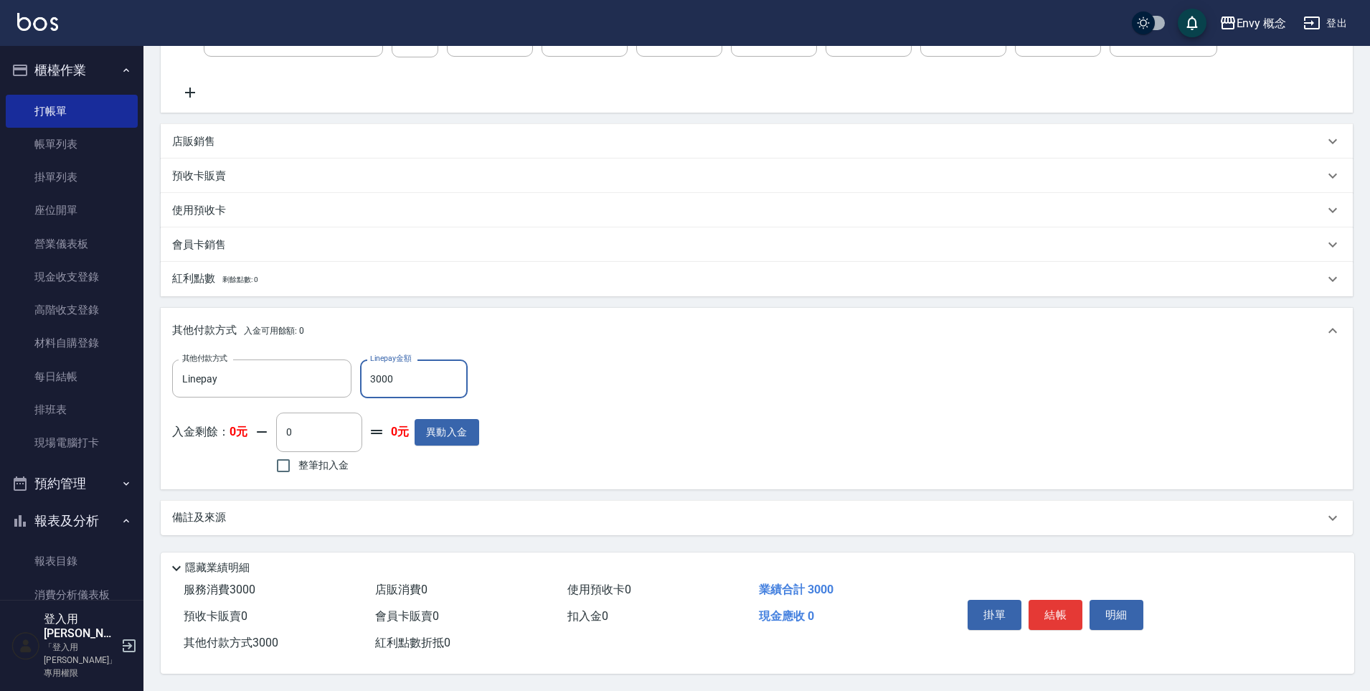
scroll to position [272, 0]
type input "3000"
click at [1065, 600] on button "結帳" at bounding box center [1056, 615] width 54 height 30
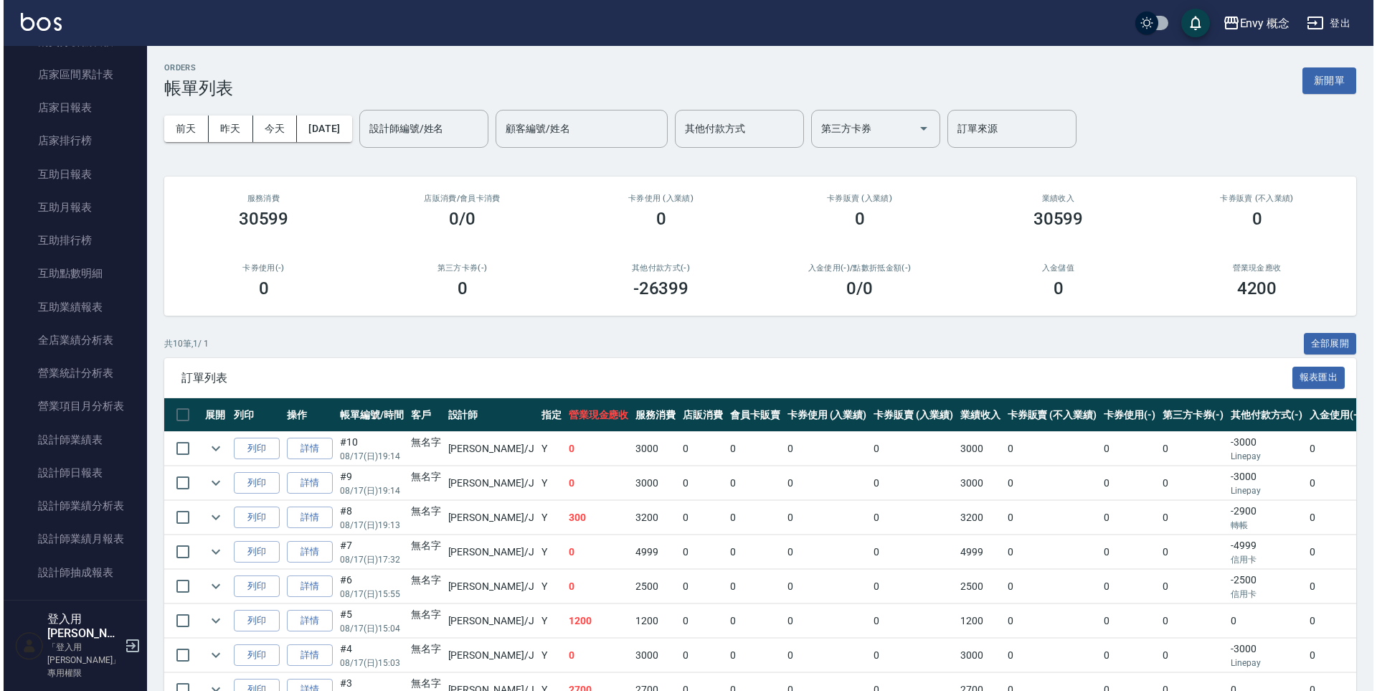
scroll to position [900, 0]
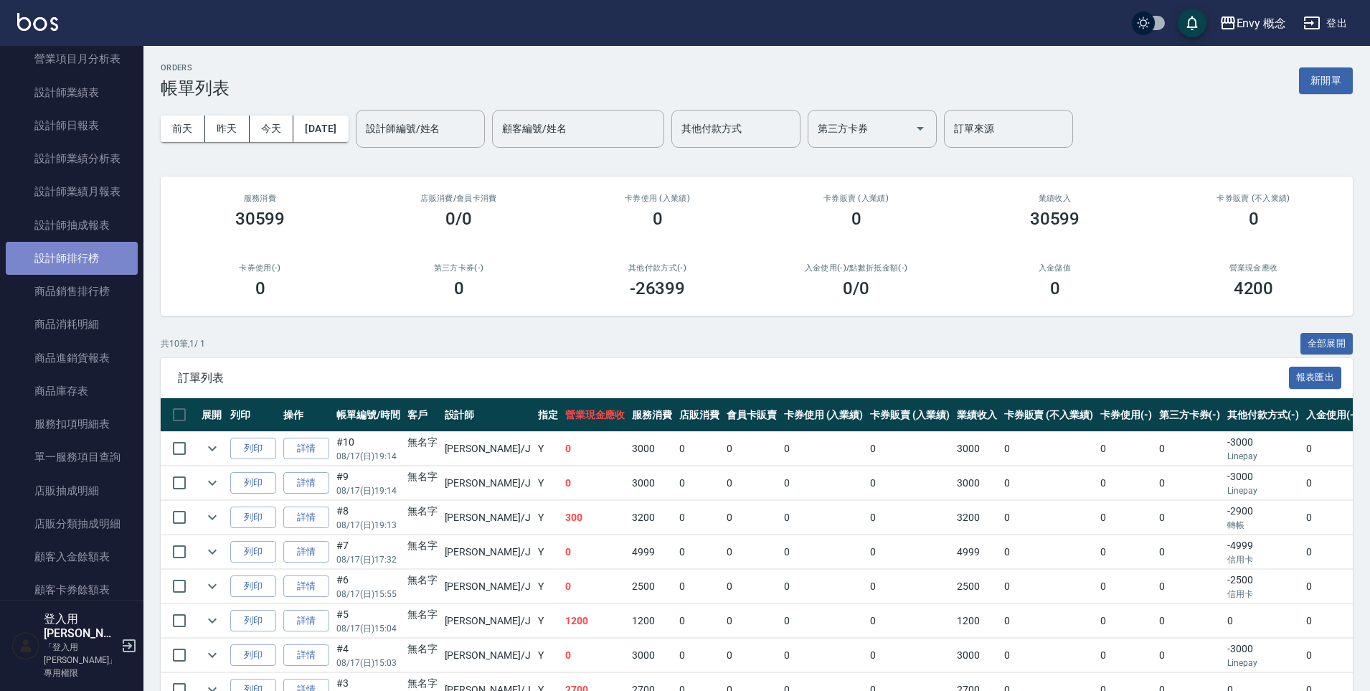
click at [72, 253] on link "設計師排行榜" at bounding box center [72, 258] width 132 height 33
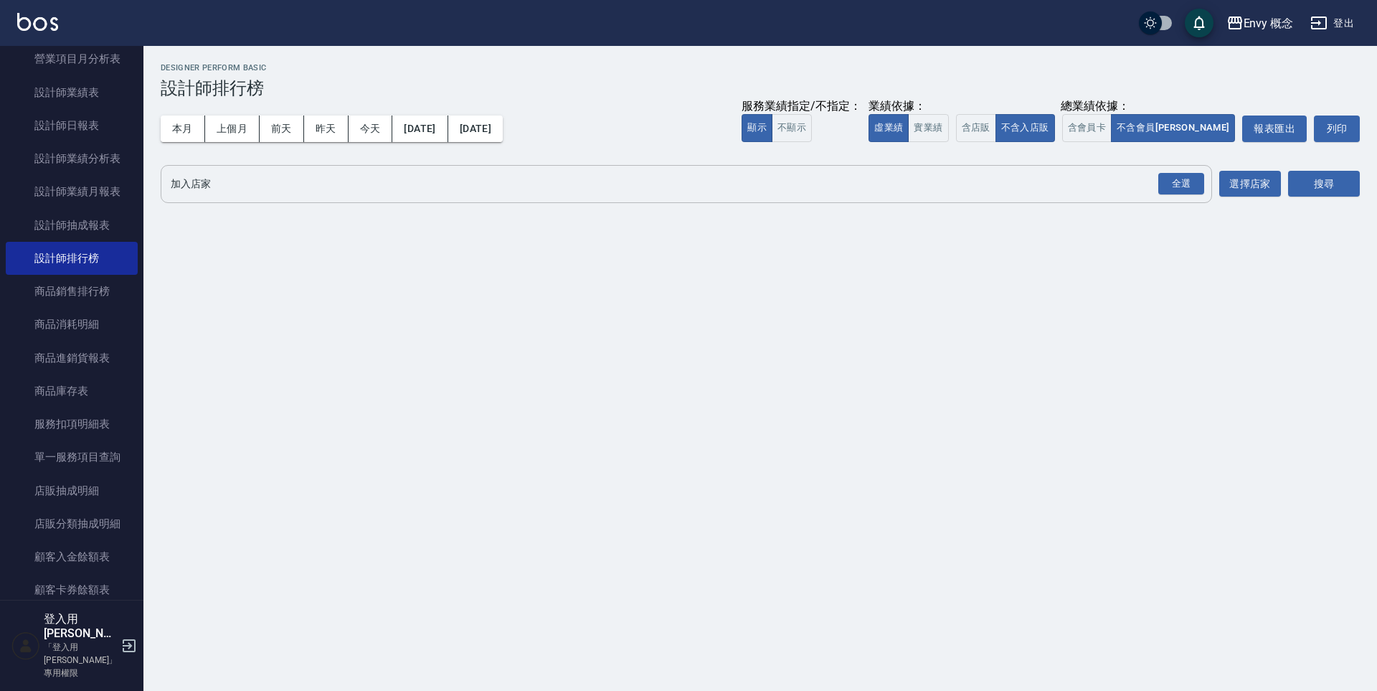
click at [357, 192] on input "加入店家" at bounding box center [675, 183] width 1017 height 25
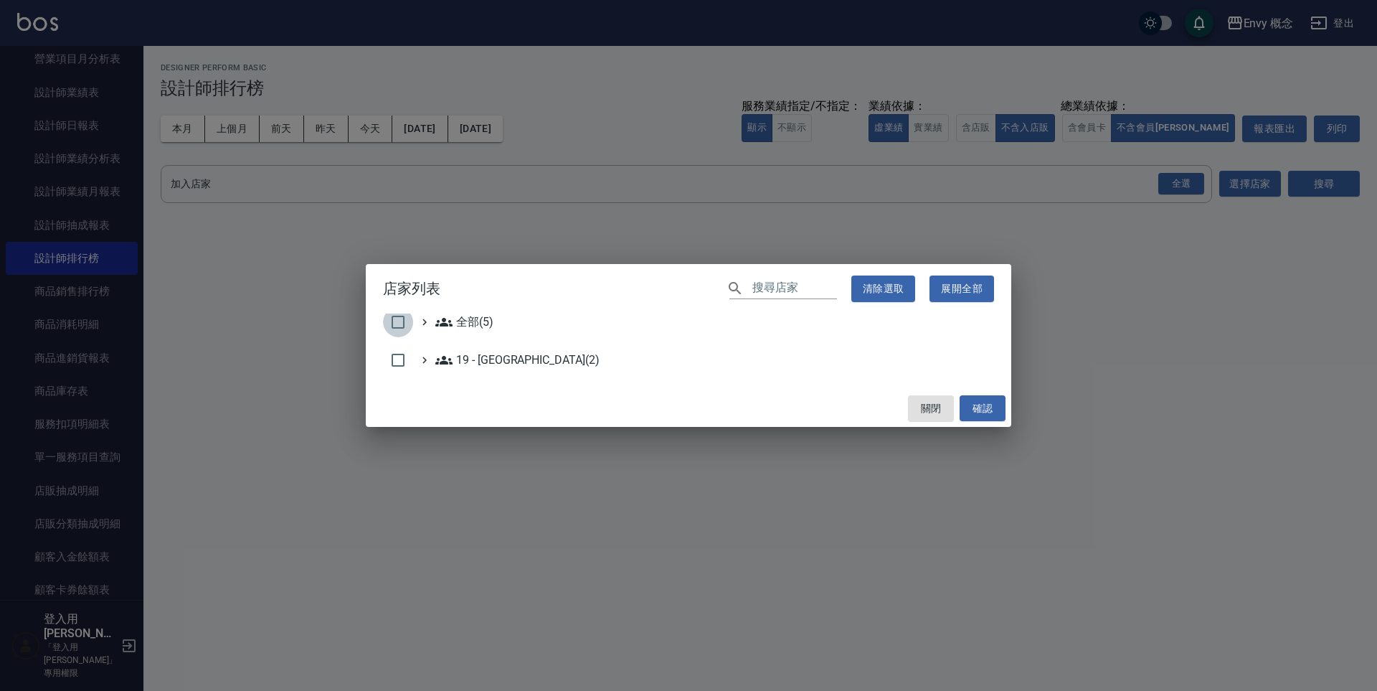
click at [401, 329] on input "checkbox" at bounding box center [398, 322] width 30 height 30
checkbox input "true"
click at [994, 413] on button "確認" at bounding box center [983, 408] width 46 height 27
checkbox input "false"
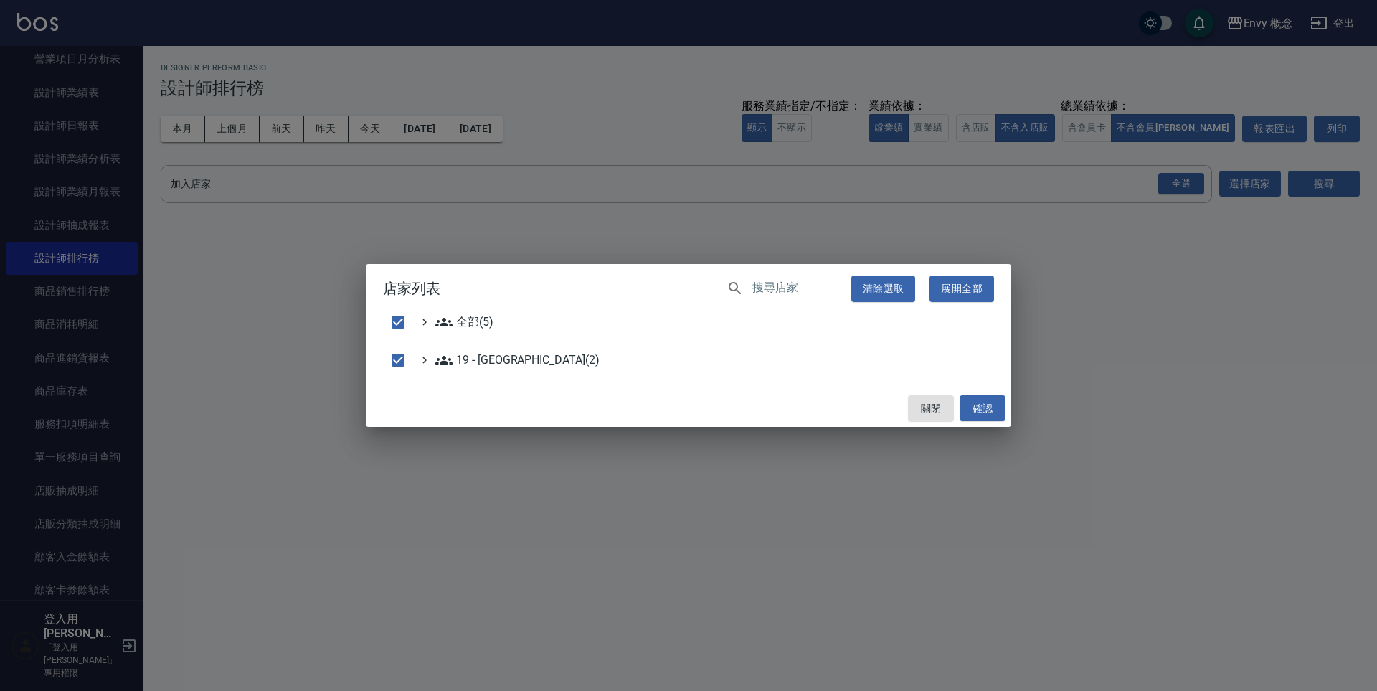
checkbox input "false"
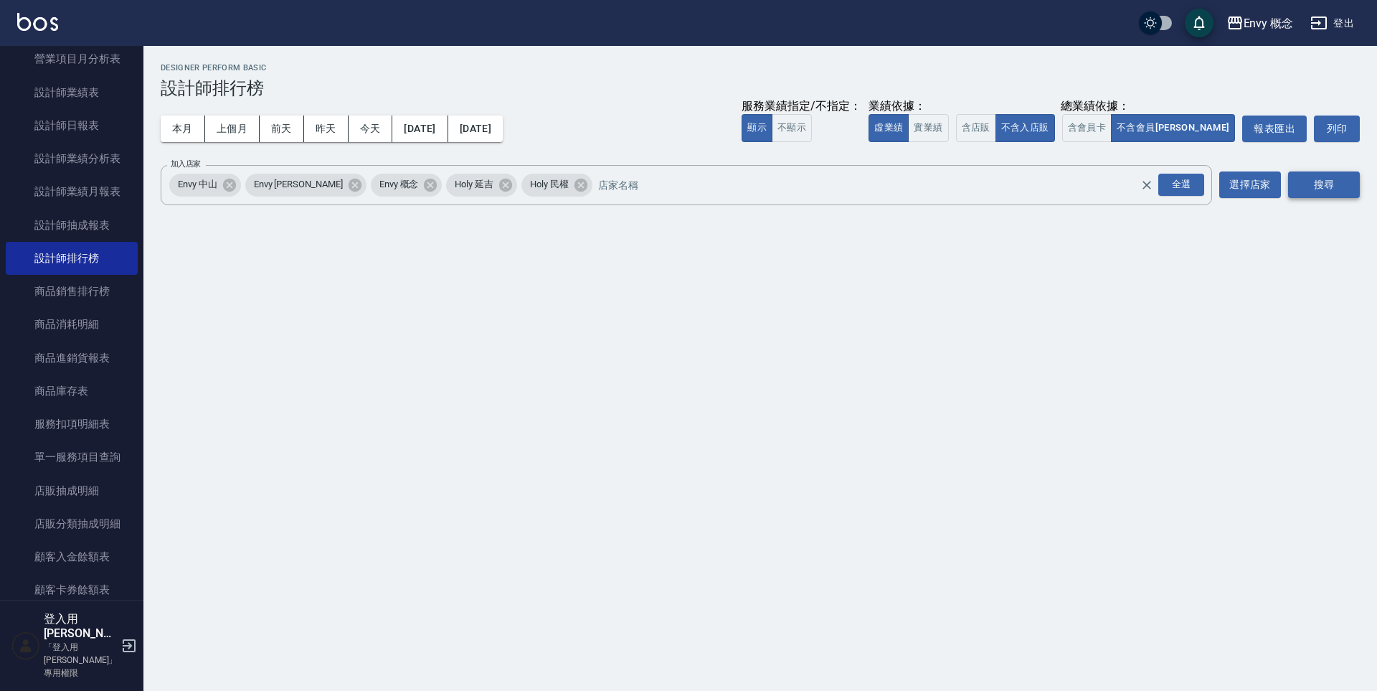
click at [1299, 191] on button "搜尋" at bounding box center [1325, 184] width 72 height 27
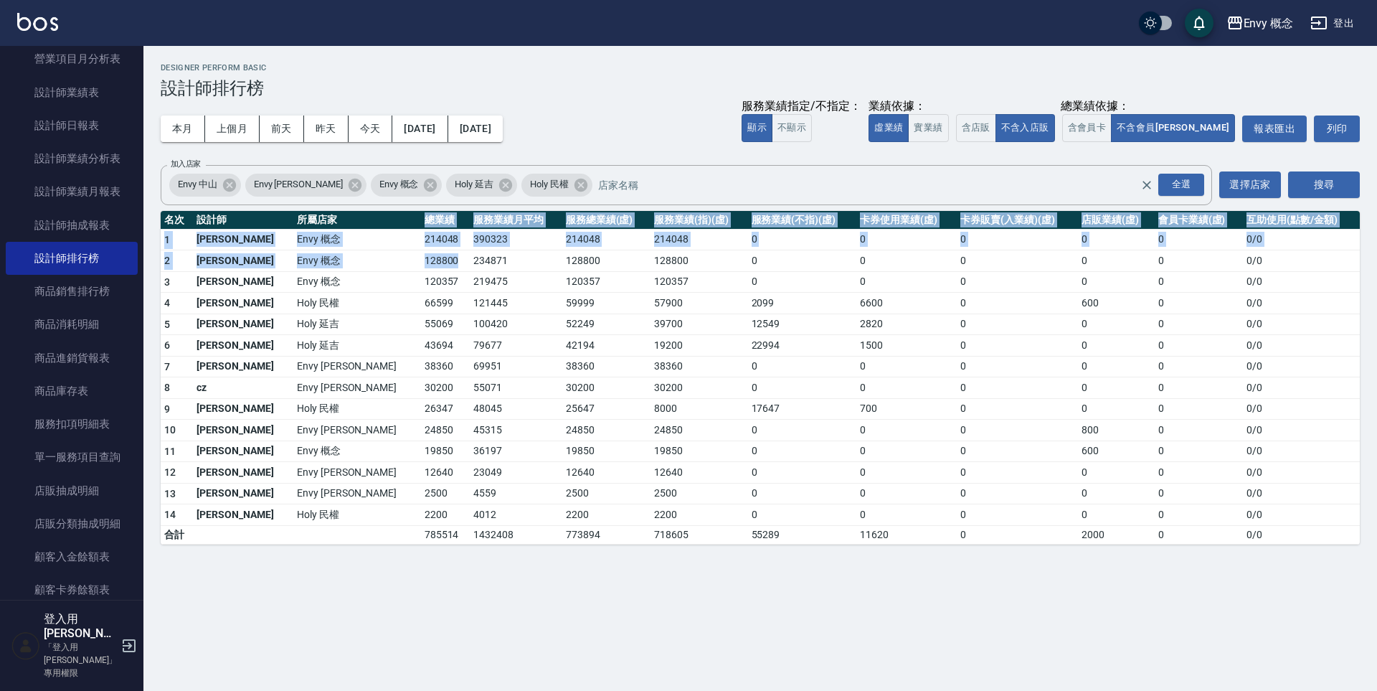
drag, startPoint x: 335, startPoint y: 211, endPoint x: 367, endPoint y: 278, distance: 73.8
click at [367, 278] on table "名次 設計師 所屬店家 總業績 服務業績月平均 服務總業績(虛) 服務業績(指)(虛) 服務業績(不指)(虛) 卡券使用業績(虛) 卡券販賣(入業績)(虛) …" at bounding box center [761, 378] width 1200 height 334
drag, startPoint x: 367, startPoint y: 278, endPoint x: 282, endPoint y: 255, distance: 87.7
click at [421, 278] on td "120357" at bounding box center [446, 282] width 50 height 22
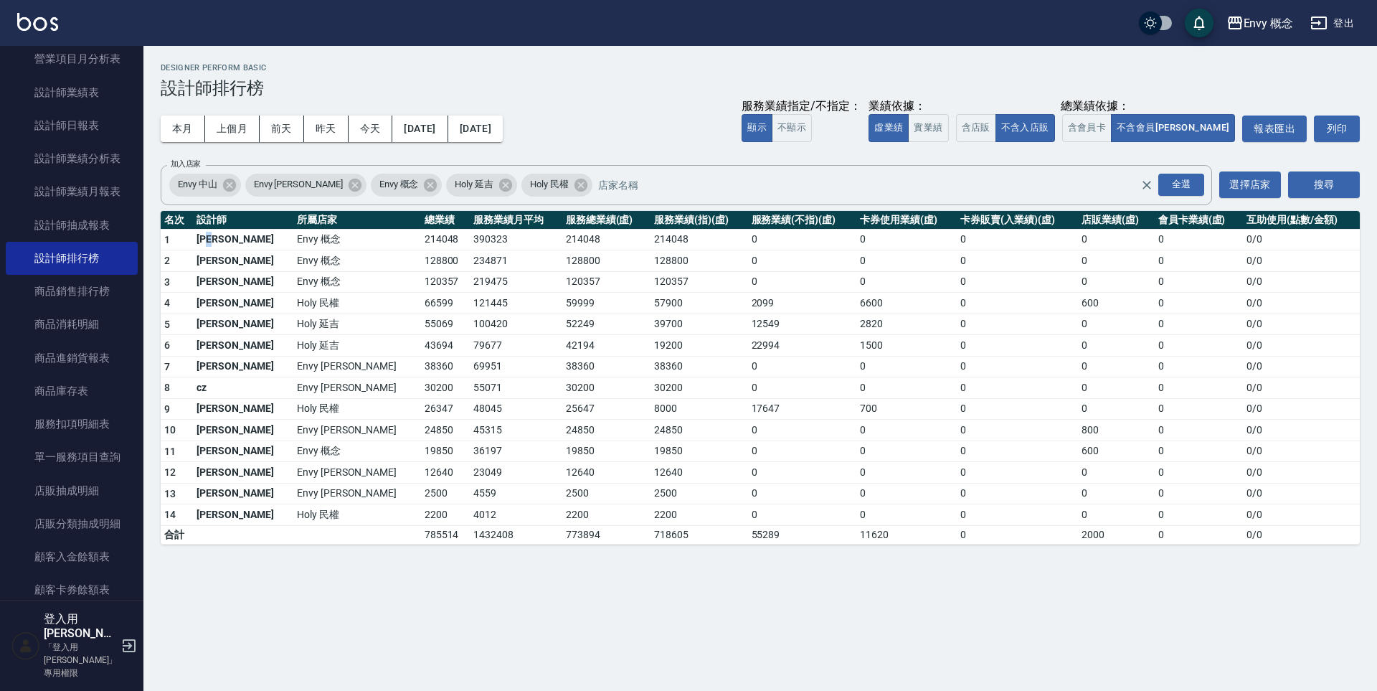
click at [222, 238] on td "[PERSON_NAME]" at bounding box center [243, 240] width 100 height 22
click at [151, 224] on div "Envy 概念 [DATE] - [DATE] 設計師排行榜 列印時間： [DATE][PHONE_NUMBER]:16 Designer Perform B…" at bounding box center [760, 304] width 1234 height 516
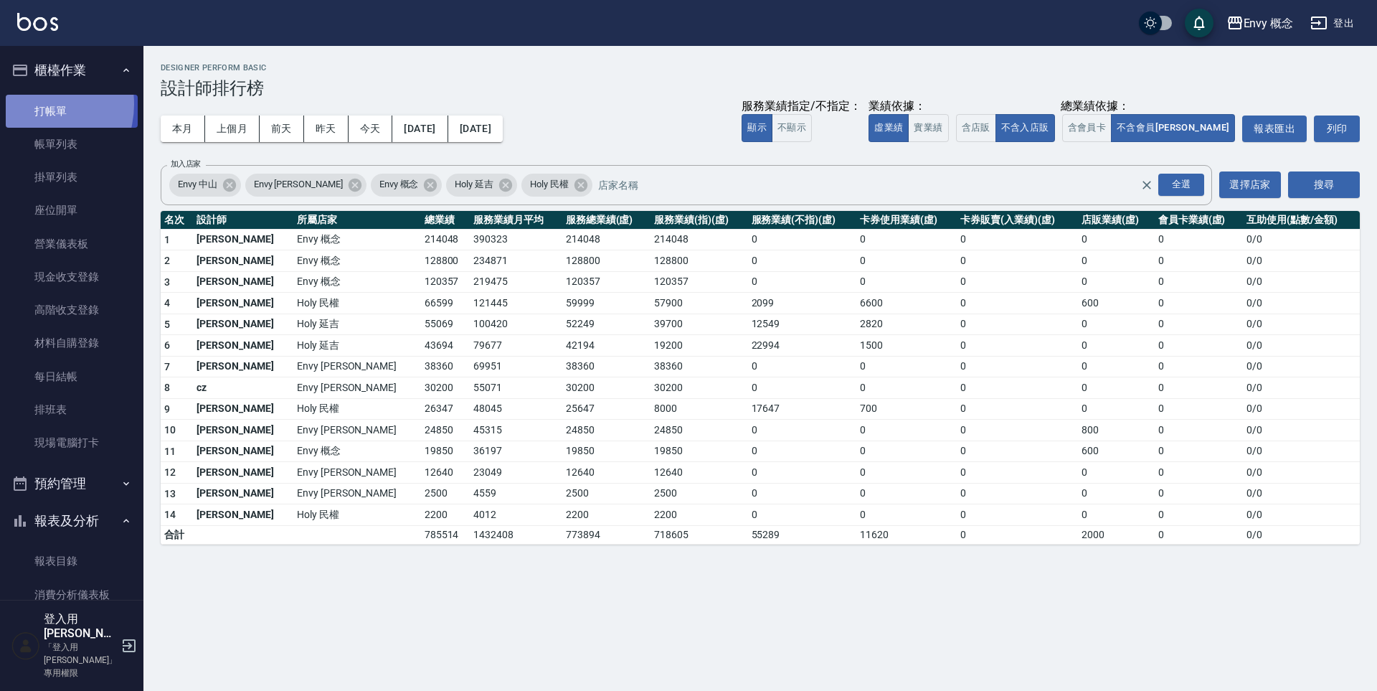
click at [33, 104] on link "打帳單" at bounding box center [72, 111] width 132 height 33
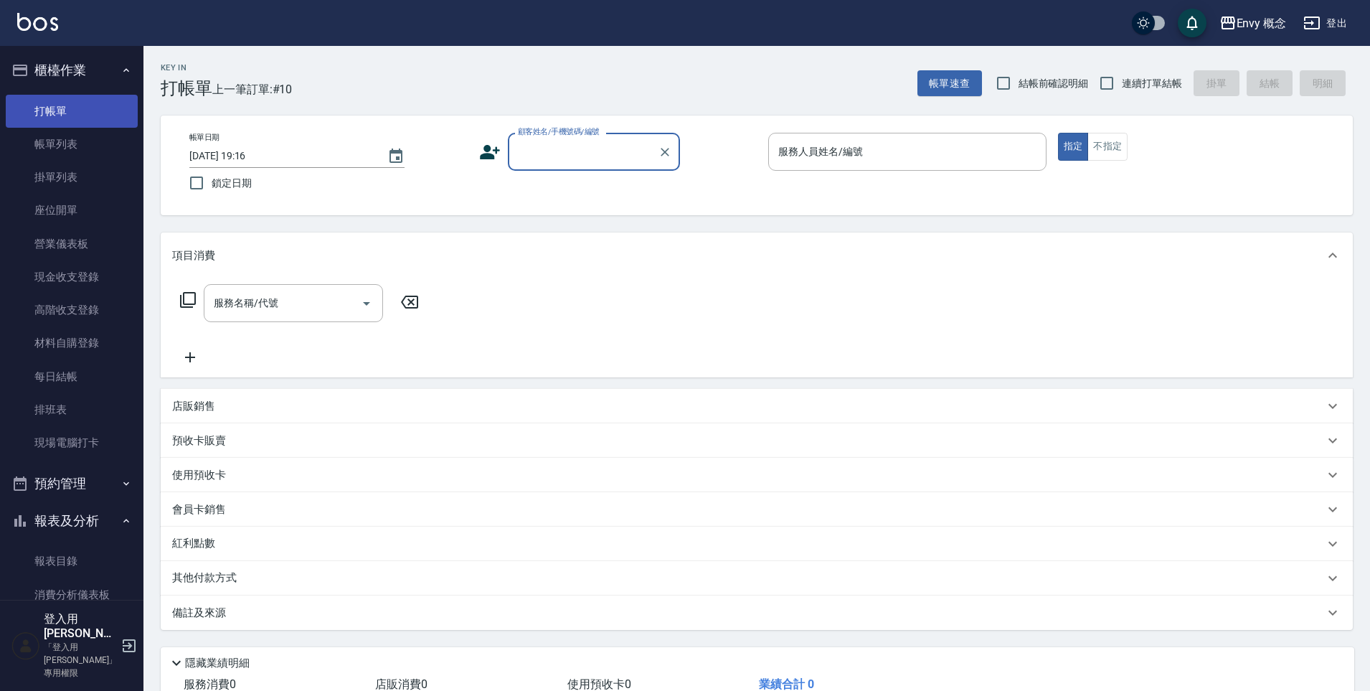
click at [85, 119] on link "打帳單" at bounding box center [72, 111] width 132 height 33
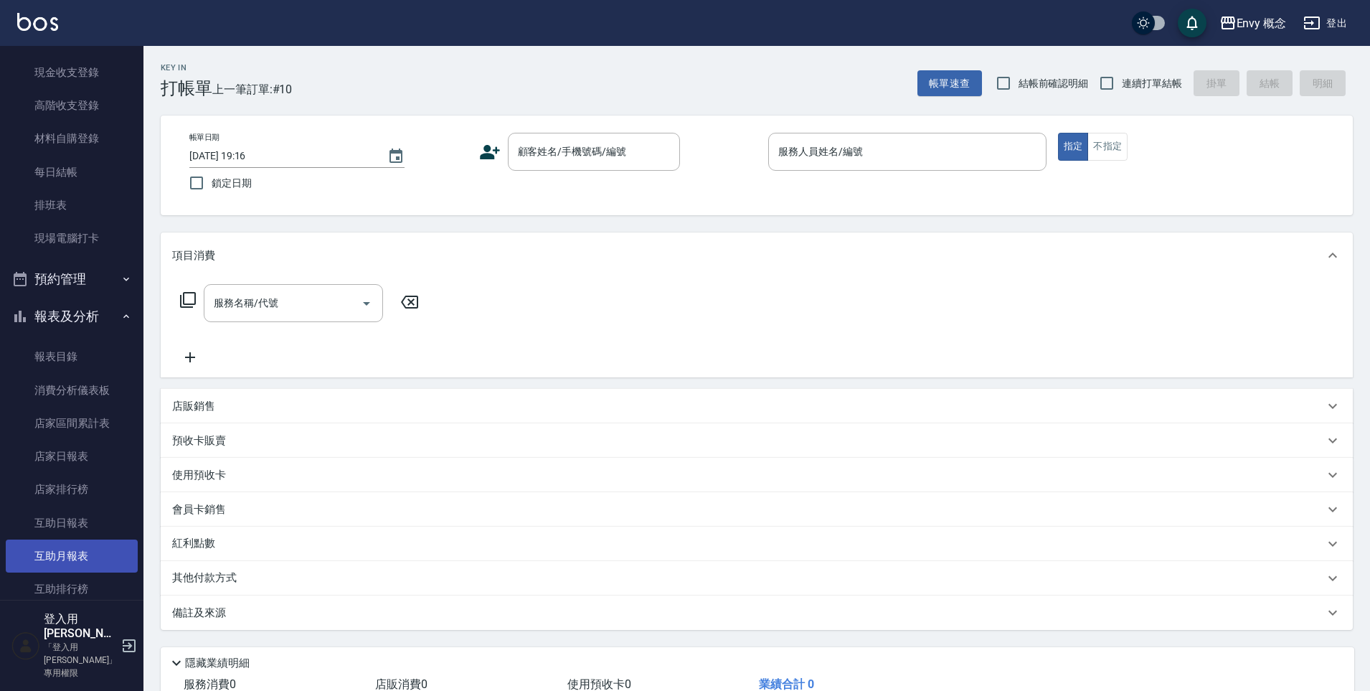
scroll to position [482, 0]
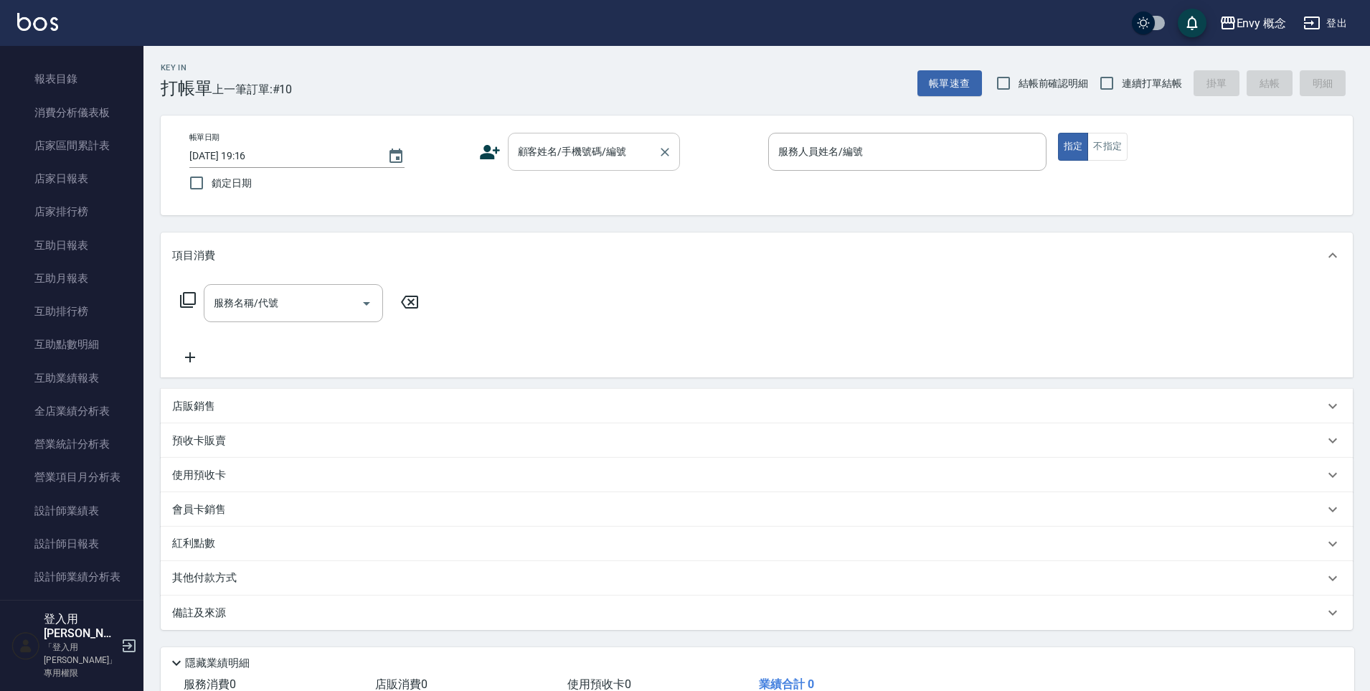
click at [565, 165] on div "顧客姓名/手機號碼/編號" at bounding box center [594, 152] width 172 height 38
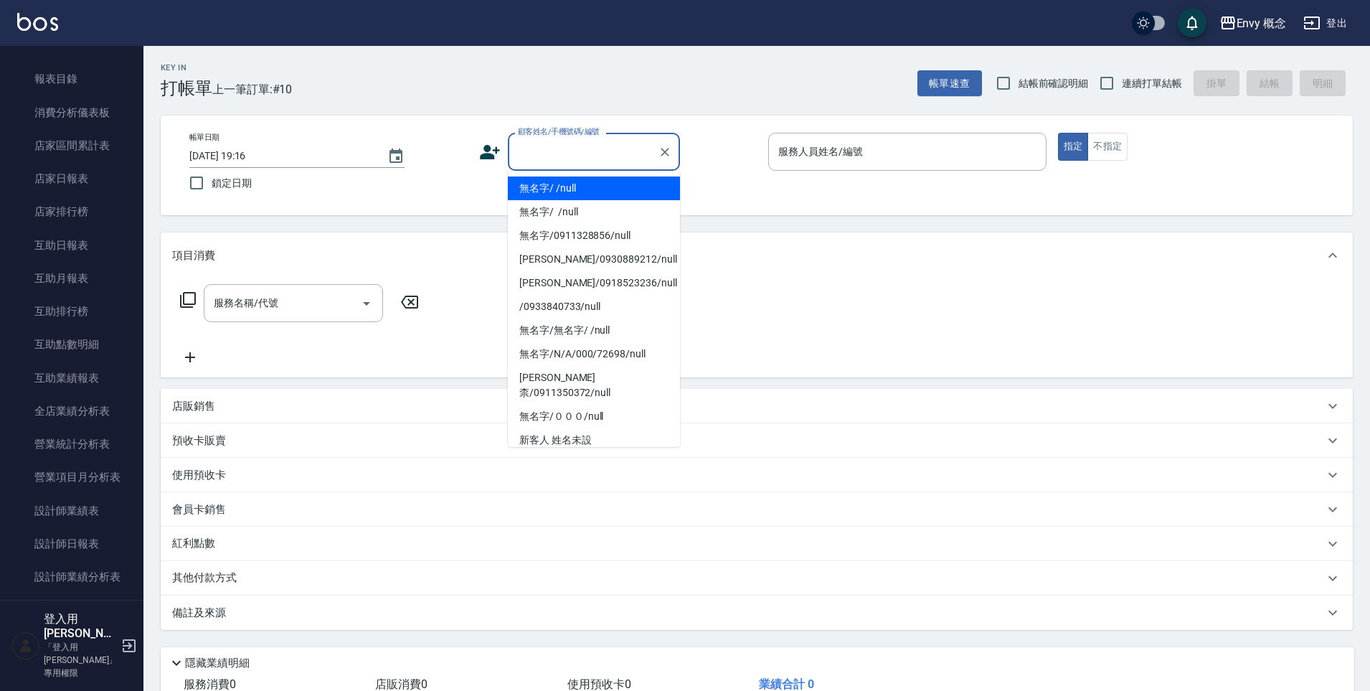
click at [560, 197] on li "無名字/ /null" at bounding box center [594, 188] width 172 height 24
type input "無名字/ /null"
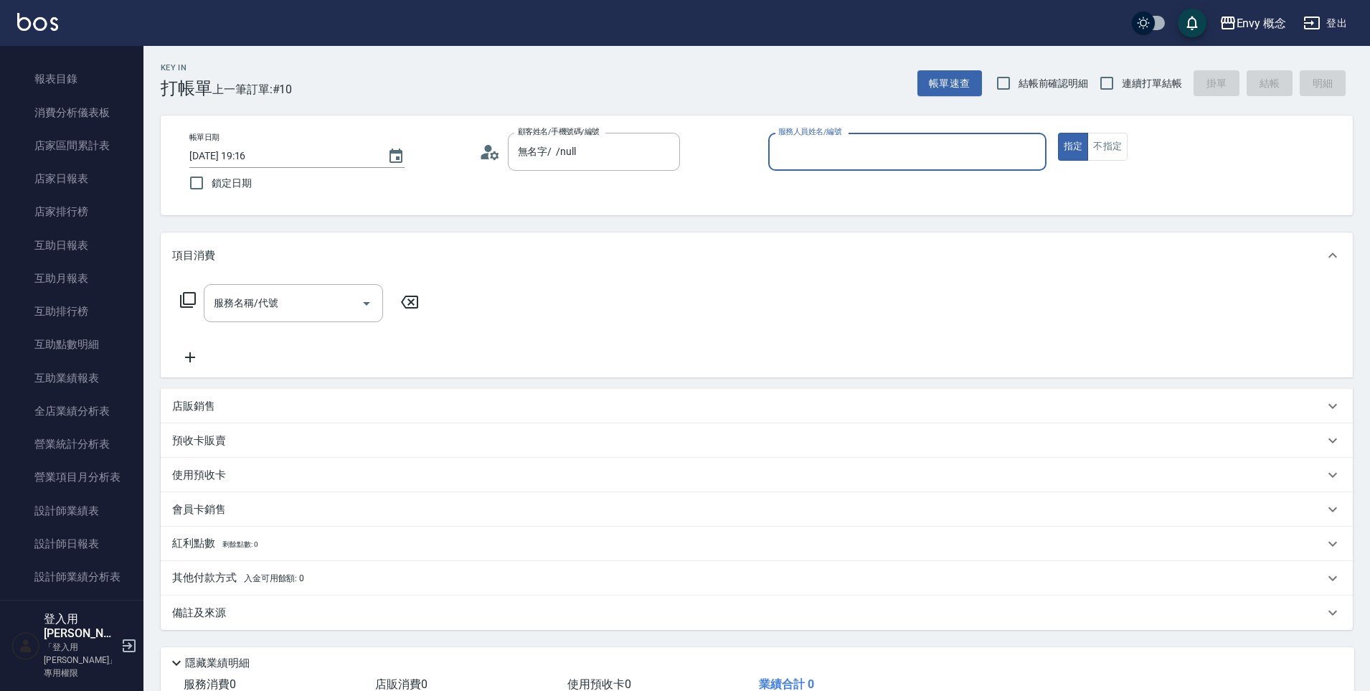
click at [921, 156] on input "服務人員姓名/編號" at bounding box center [907, 151] width 265 height 25
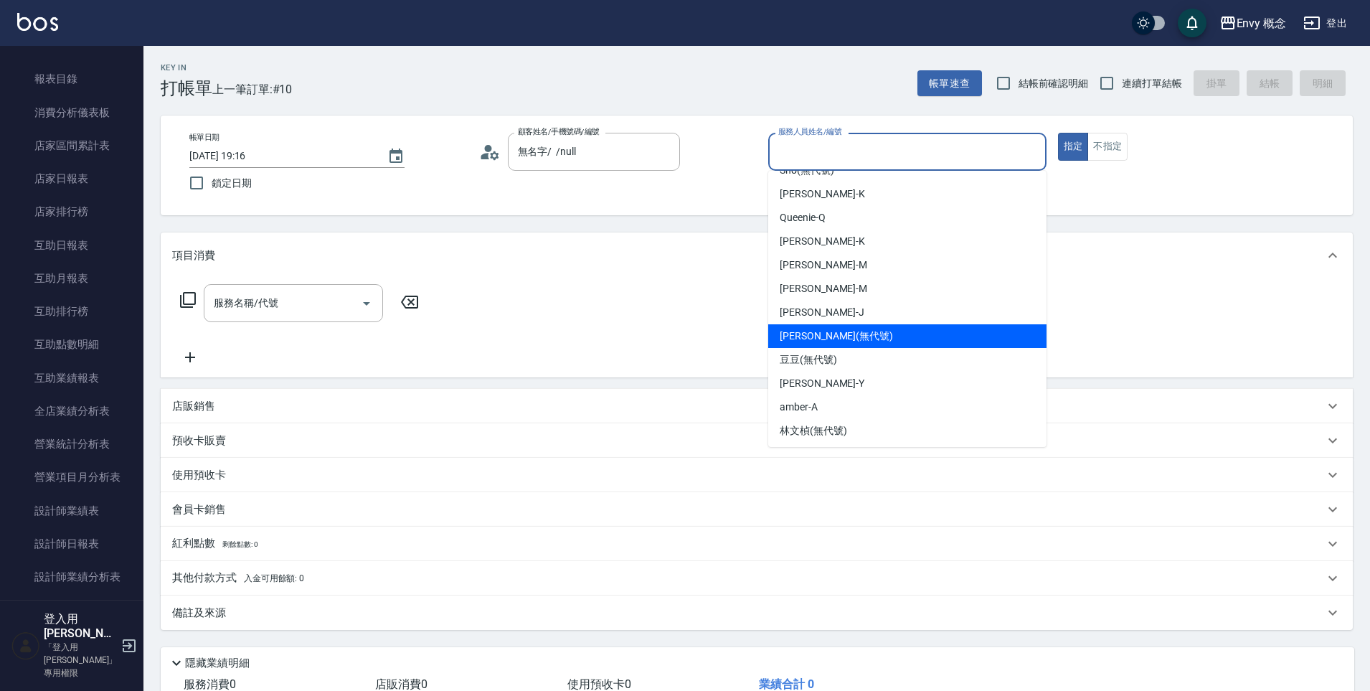
scroll to position [114, 0]
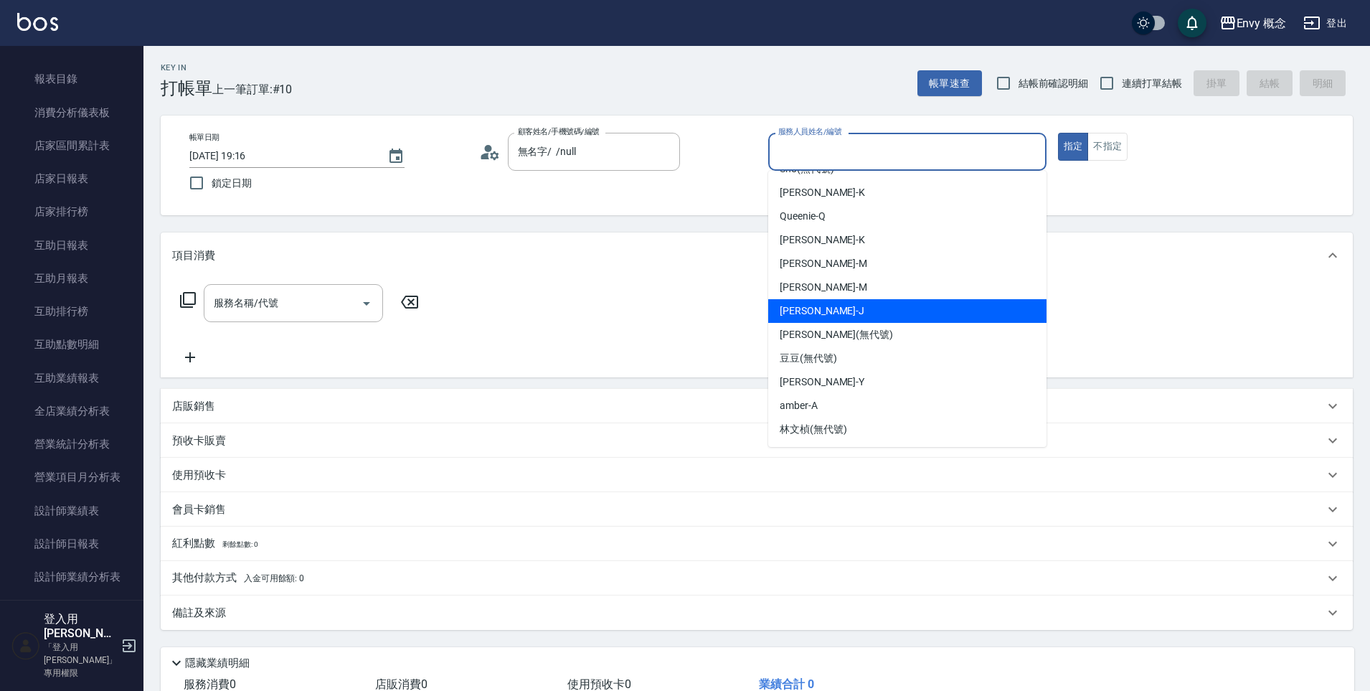
click at [799, 312] on span "[PERSON_NAME]" at bounding box center [822, 310] width 85 height 15
type input "[PERSON_NAME]"
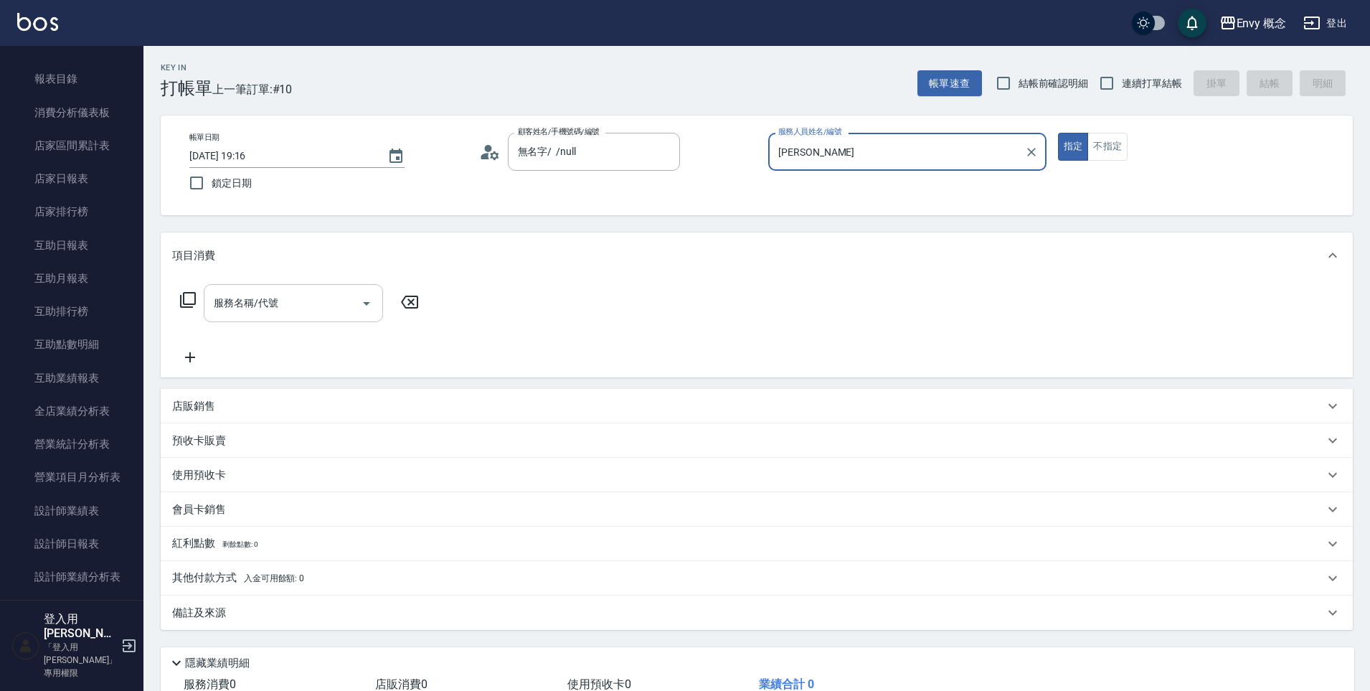
click at [290, 288] on div "服務名稱/代號" at bounding box center [293, 303] width 179 height 38
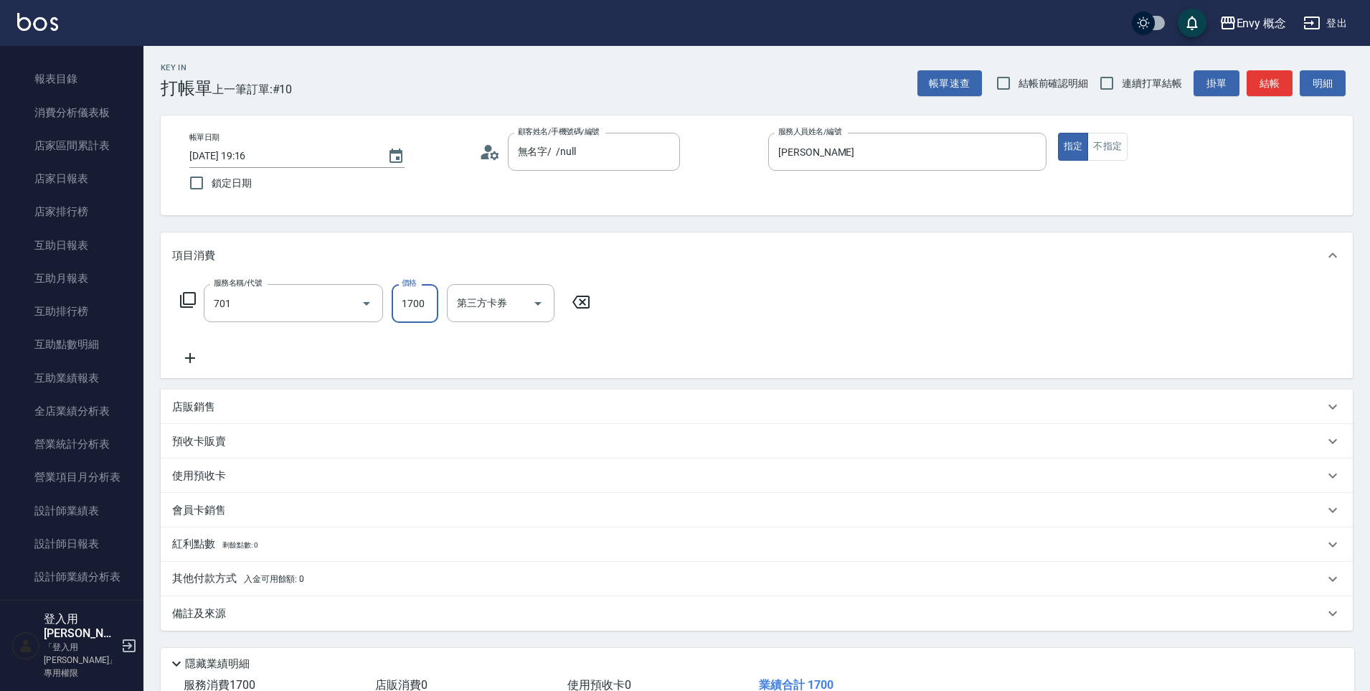
type input "701 染髮(701)"
type input "5500"
click at [184, 580] on p "其他付款方式 入金可用餘額: 0" at bounding box center [238, 579] width 132 height 16
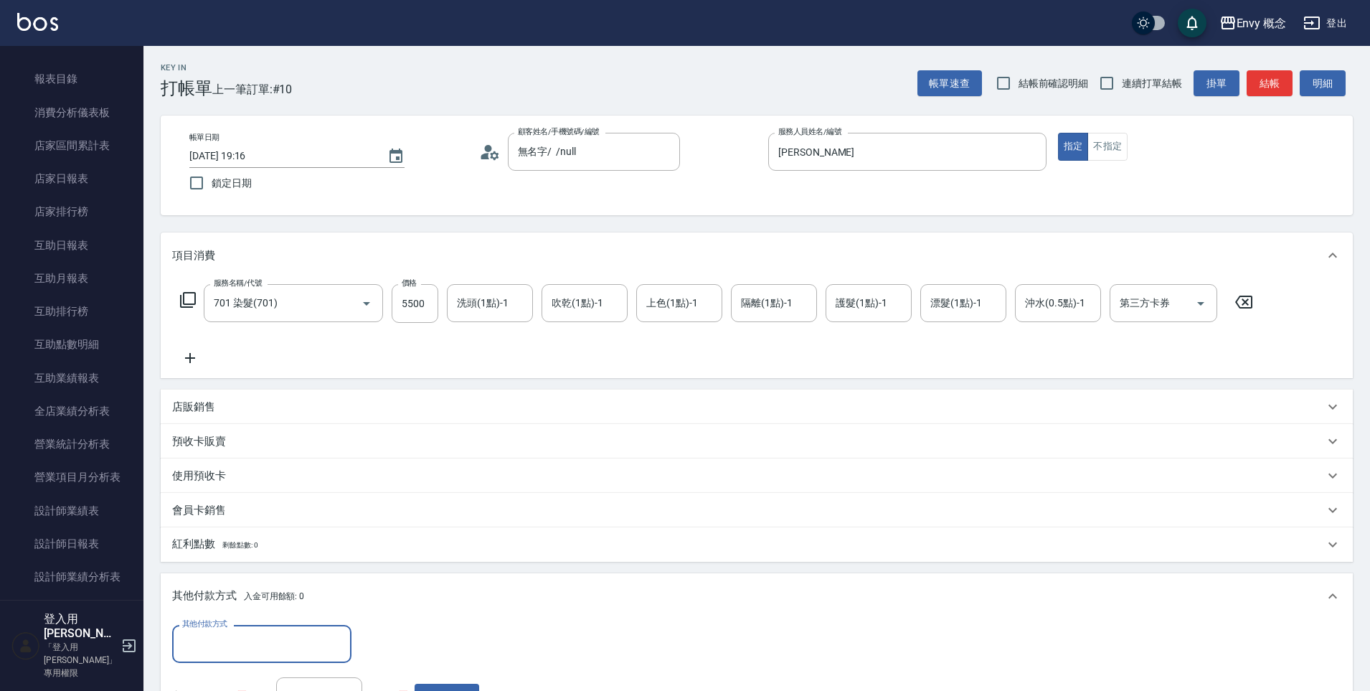
scroll to position [0, 0]
click at [217, 645] on input "其他付款方式" at bounding box center [262, 643] width 166 height 25
click at [221, 585] on span "信用卡" at bounding box center [261, 584] width 179 height 24
type input "信用卡"
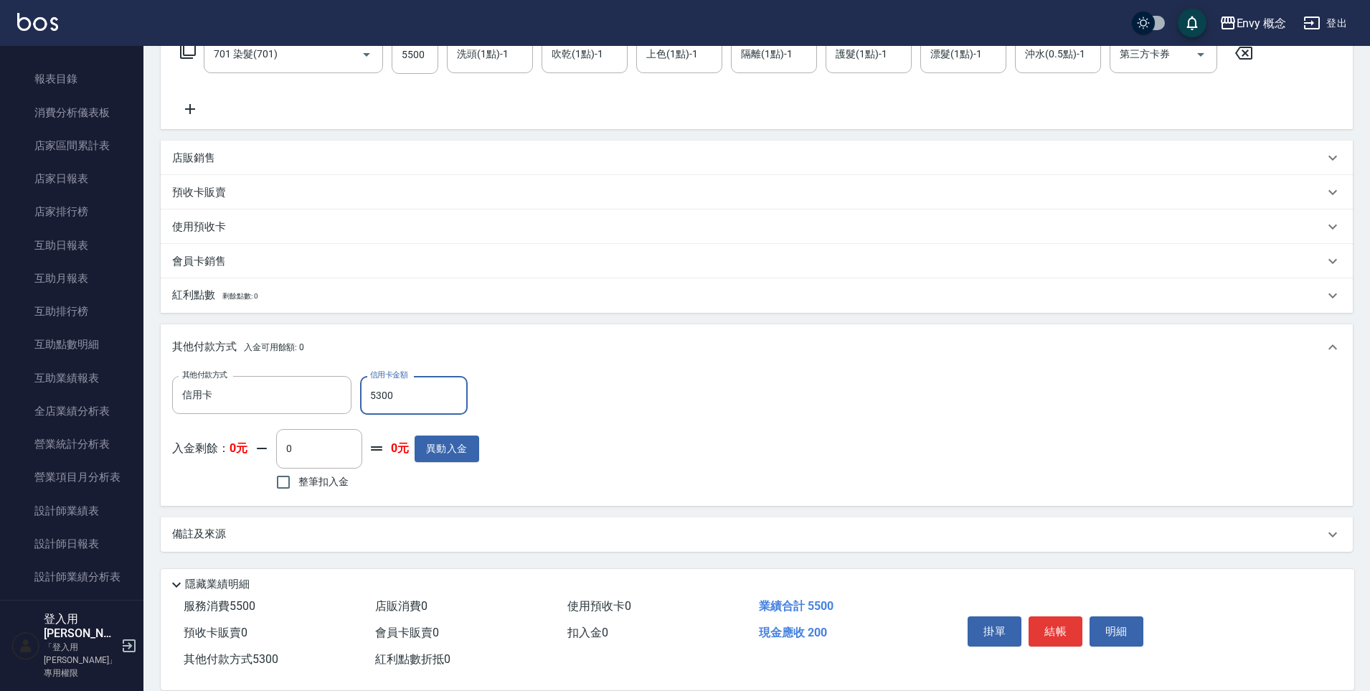
scroll to position [272, 0]
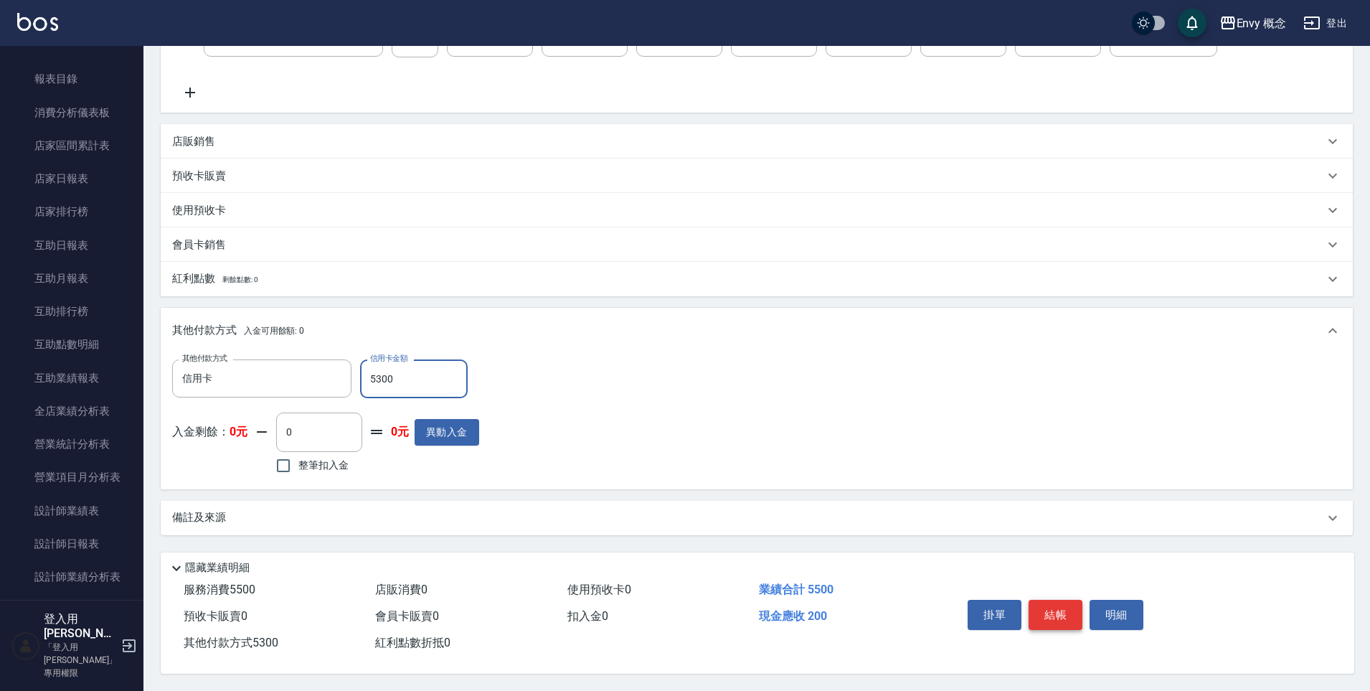
type input "5300"
click at [1032, 610] on button "結帳" at bounding box center [1056, 615] width 54 height 30
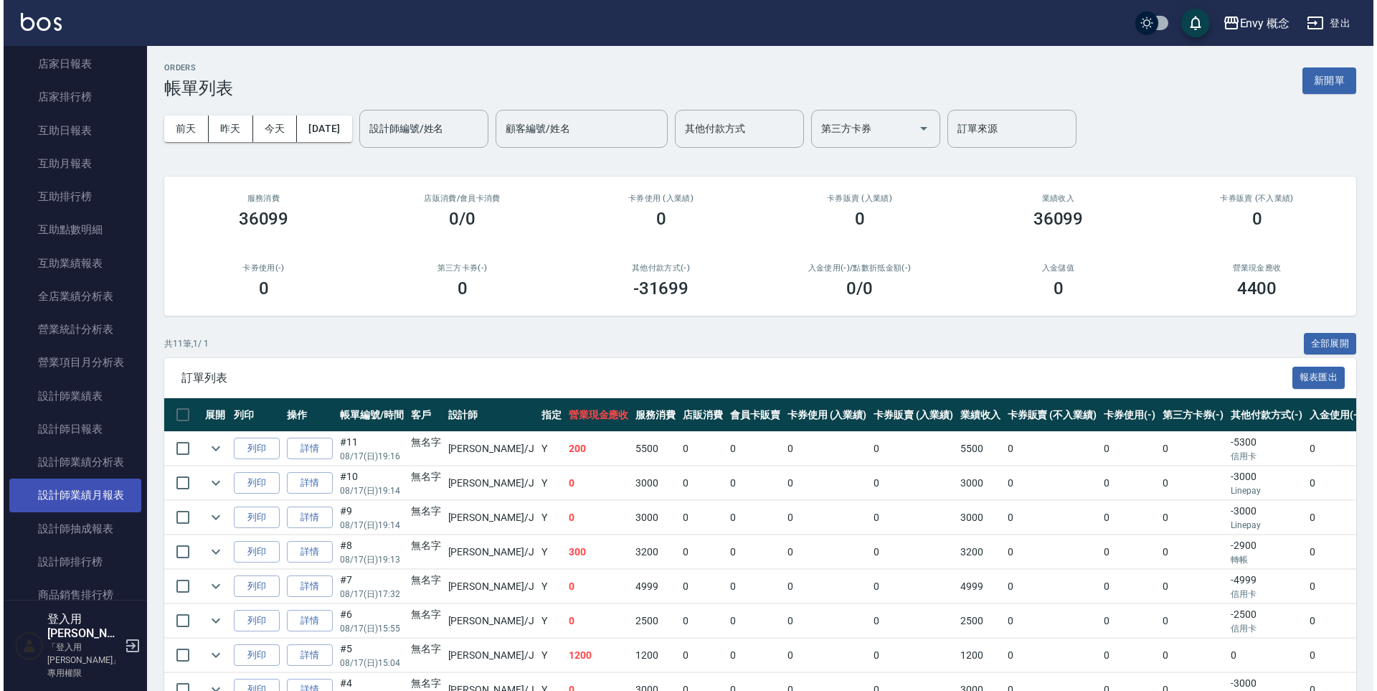
scroll to position [656, 0]
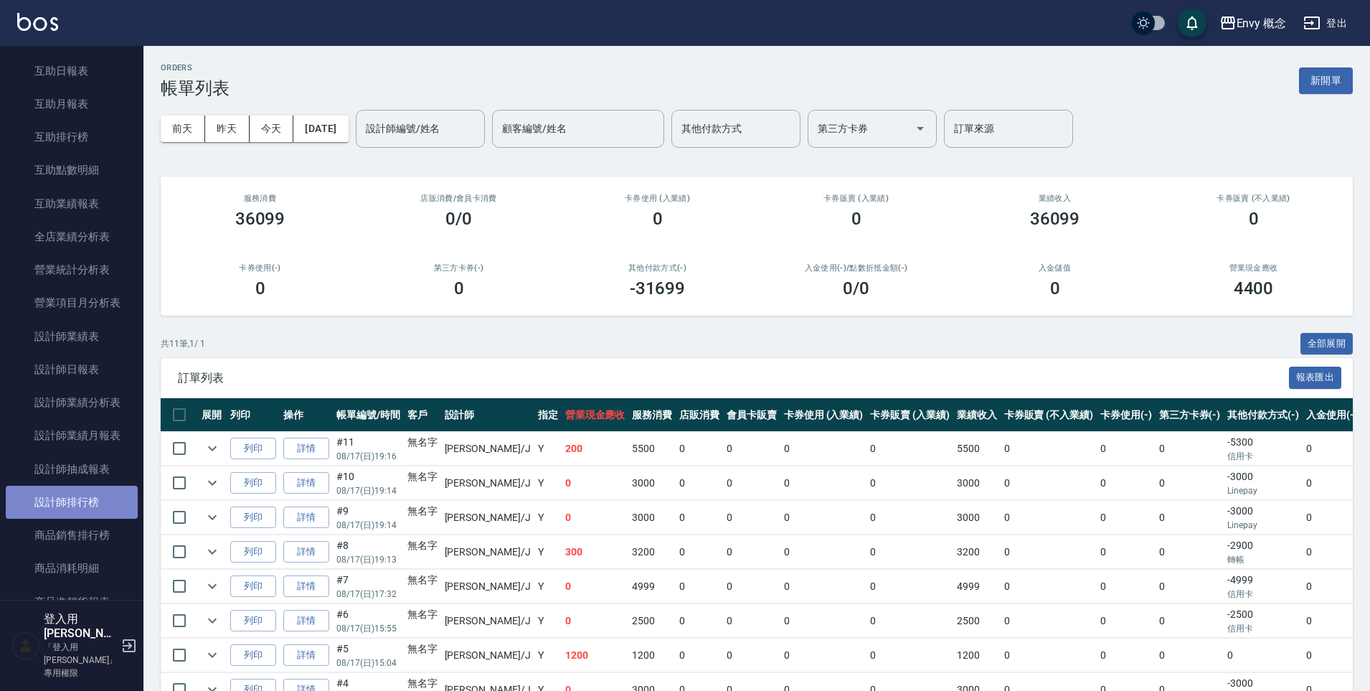
click at [74, 498] on link "設計師排行榜" at bounding box center [72, 502] width 132 height 33
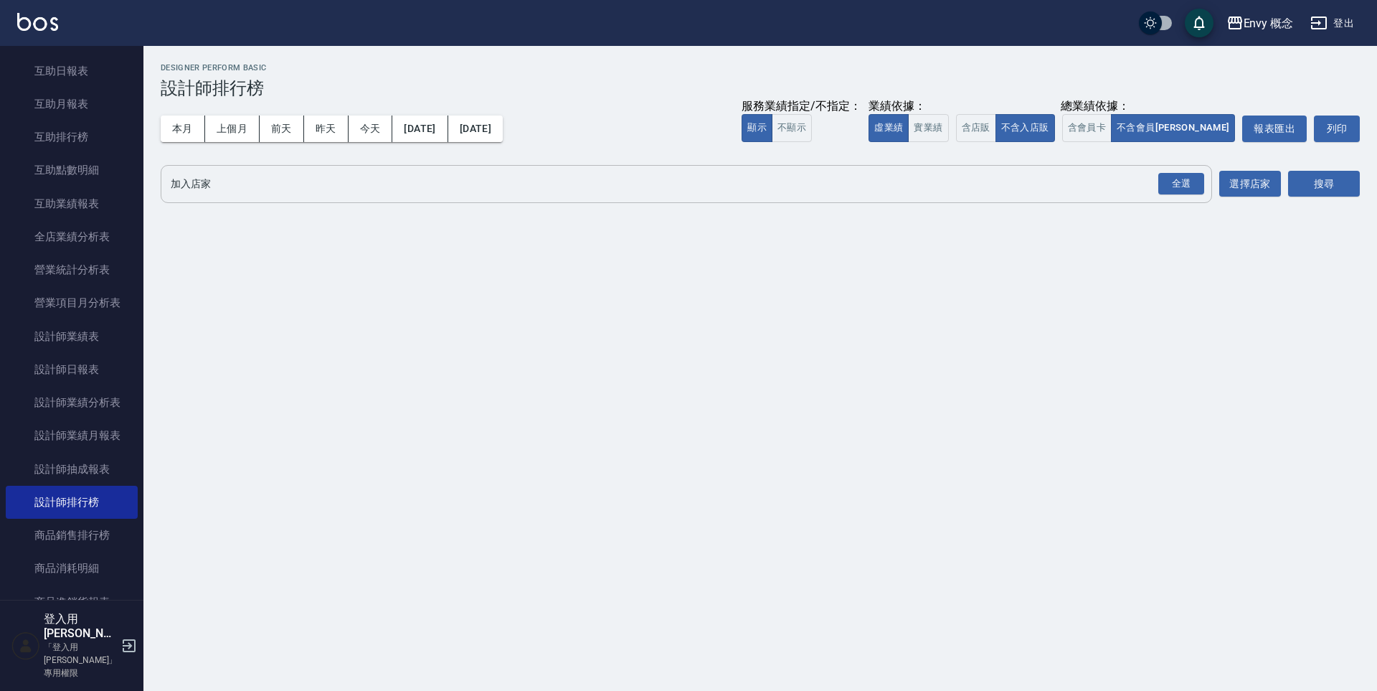
click at [232, 190] on input "加入店家" at bounding box center [675, 183] width 1017 height 25
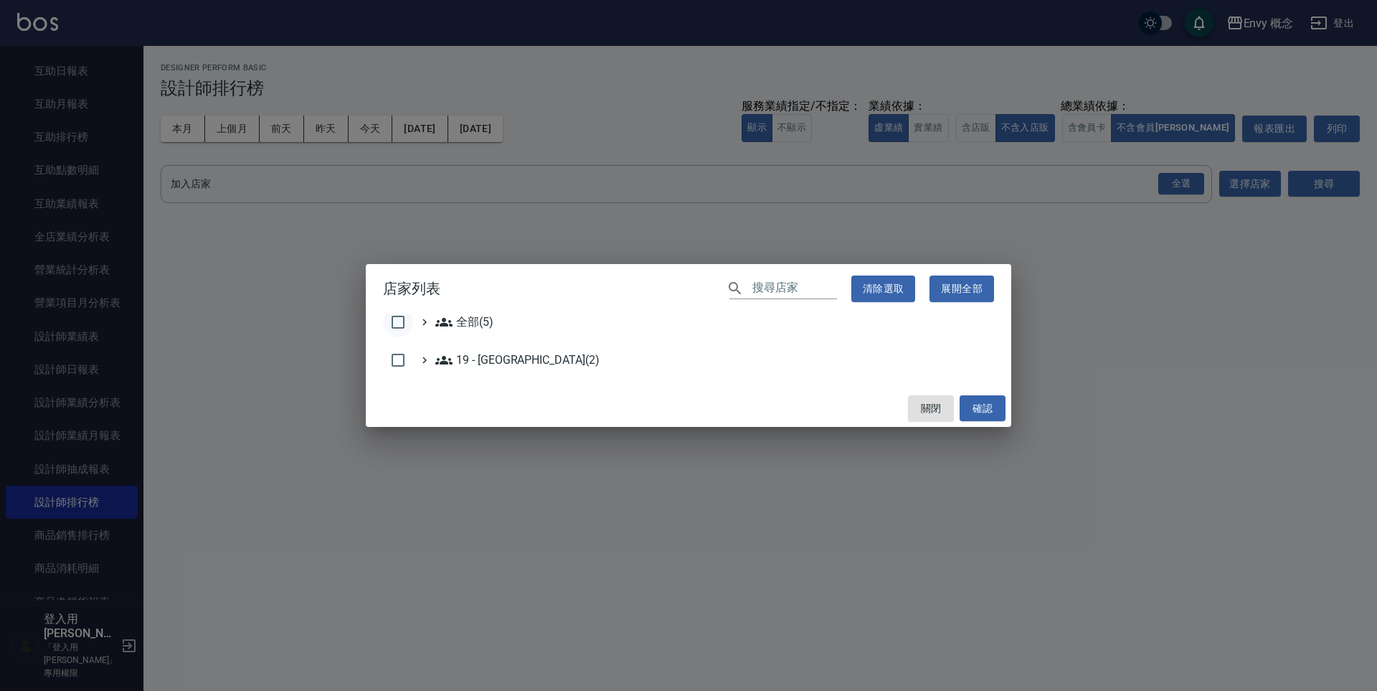
click at [403, 321] on input "checkbox" at bounding box center [398, 322] width 30 height 30
checkbox input "true"
click at [990, 402] on button "確認" at bounding box center [983, 408] width 46 height 27
checkbox input "false"
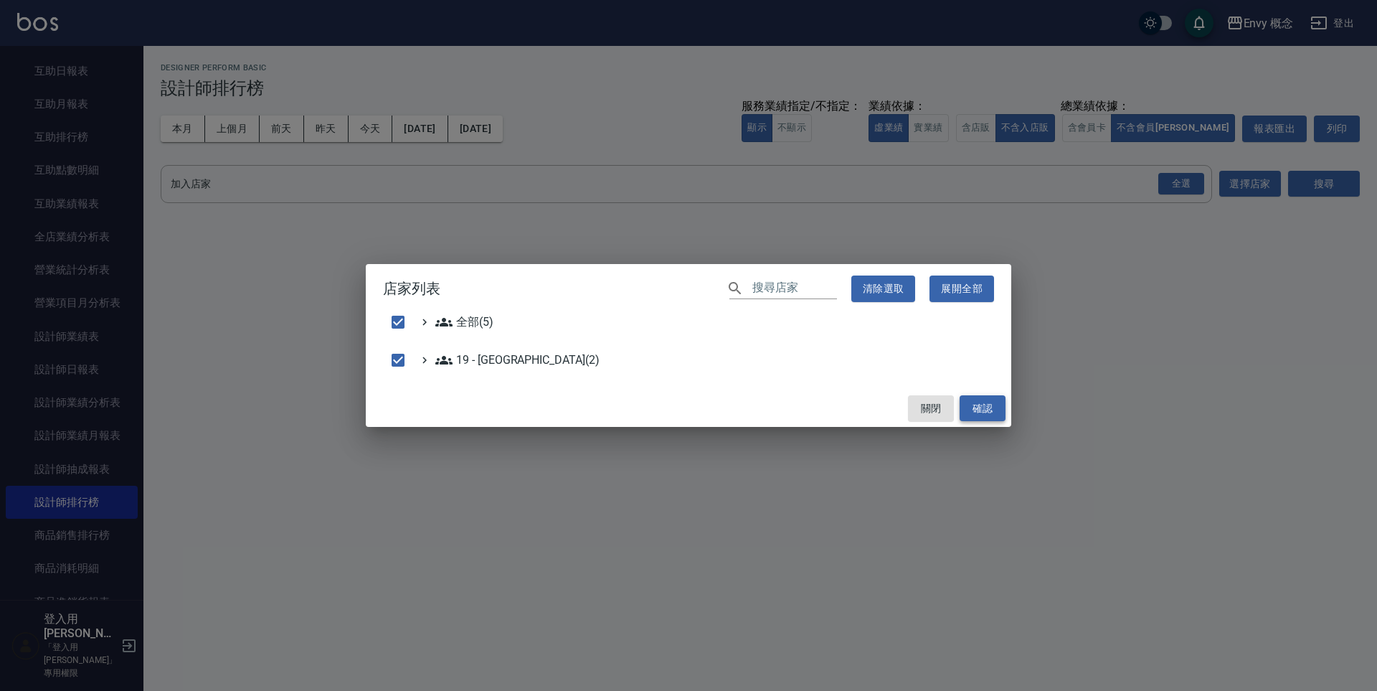
checkbox input "false"
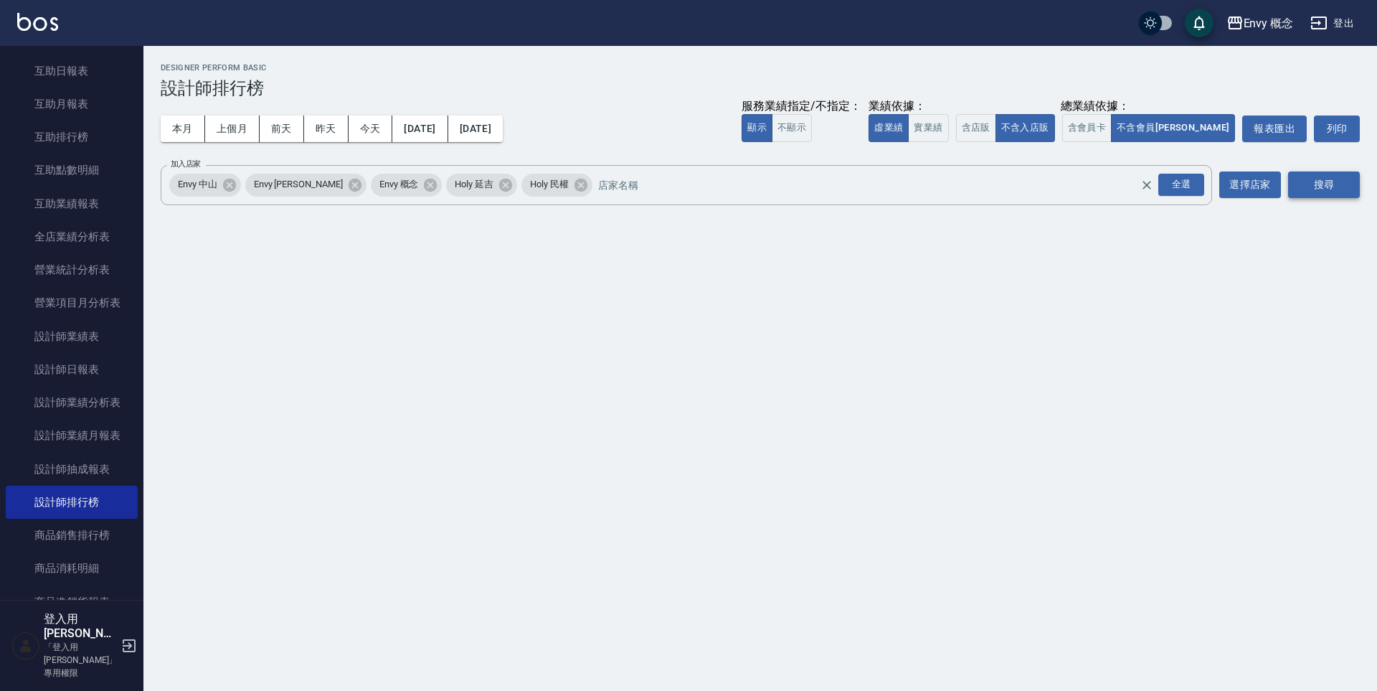
click at [1335, 188] on button "搜尋" at bounding box center [1325, 184] width 72 height 27
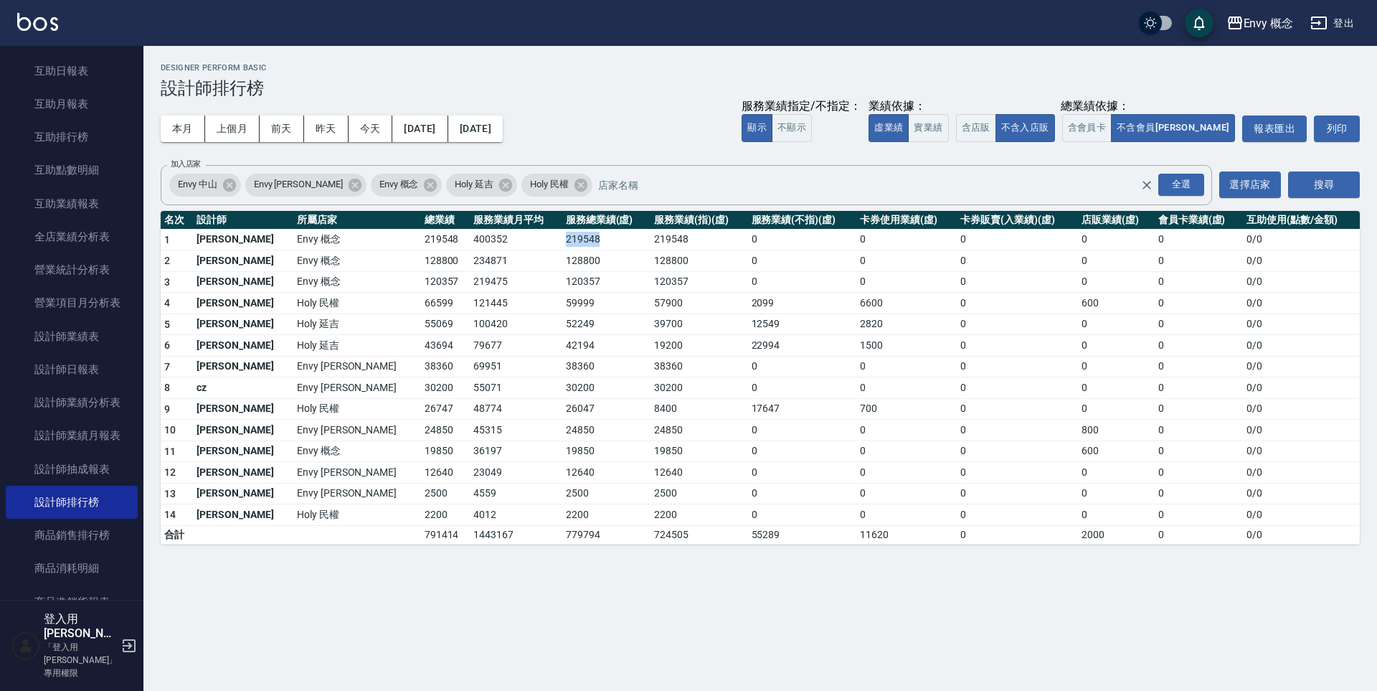
drag, startPoint x: 560, startPoint y: 240, endPoint x: 499, endPoint y: 230, distance: 62.5
click at [562, 230] on td "219548" at bounding box center [606, 240] width 88 height 22
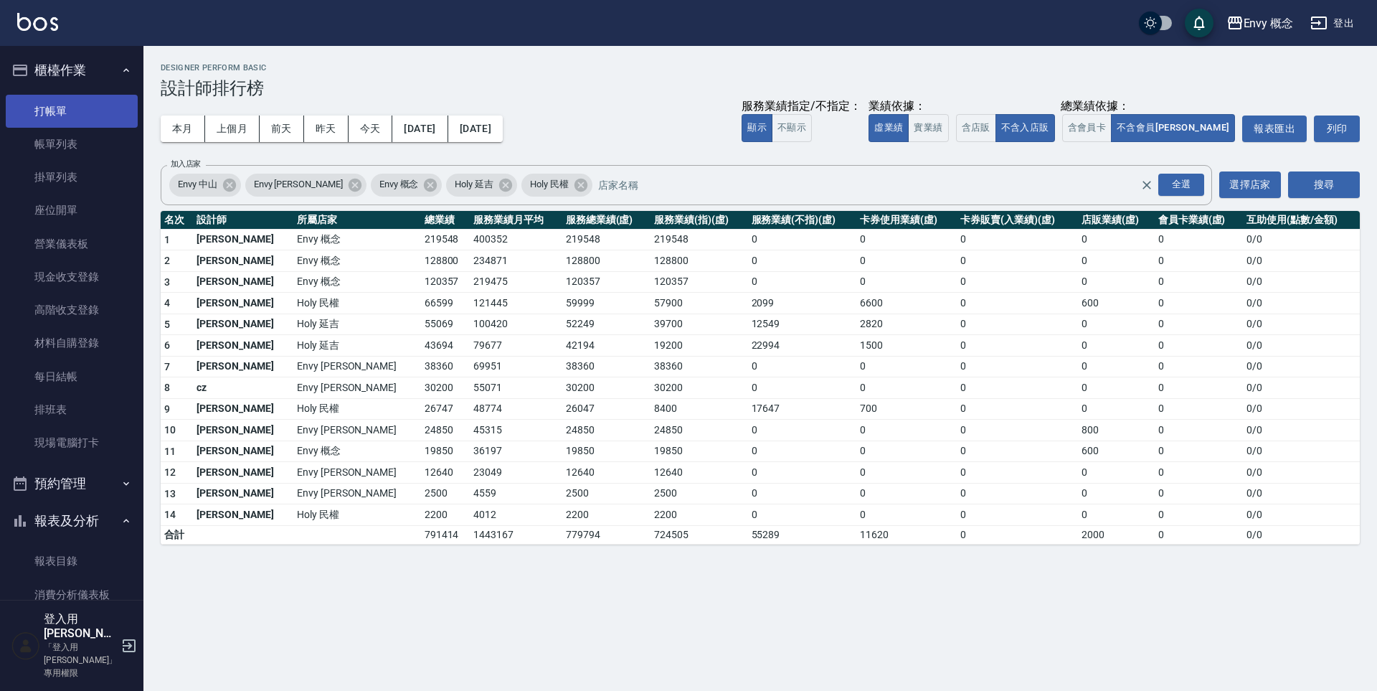
click at [34, 110] on link "打帳單" at bounding box center [72, 111] width 132 height 33
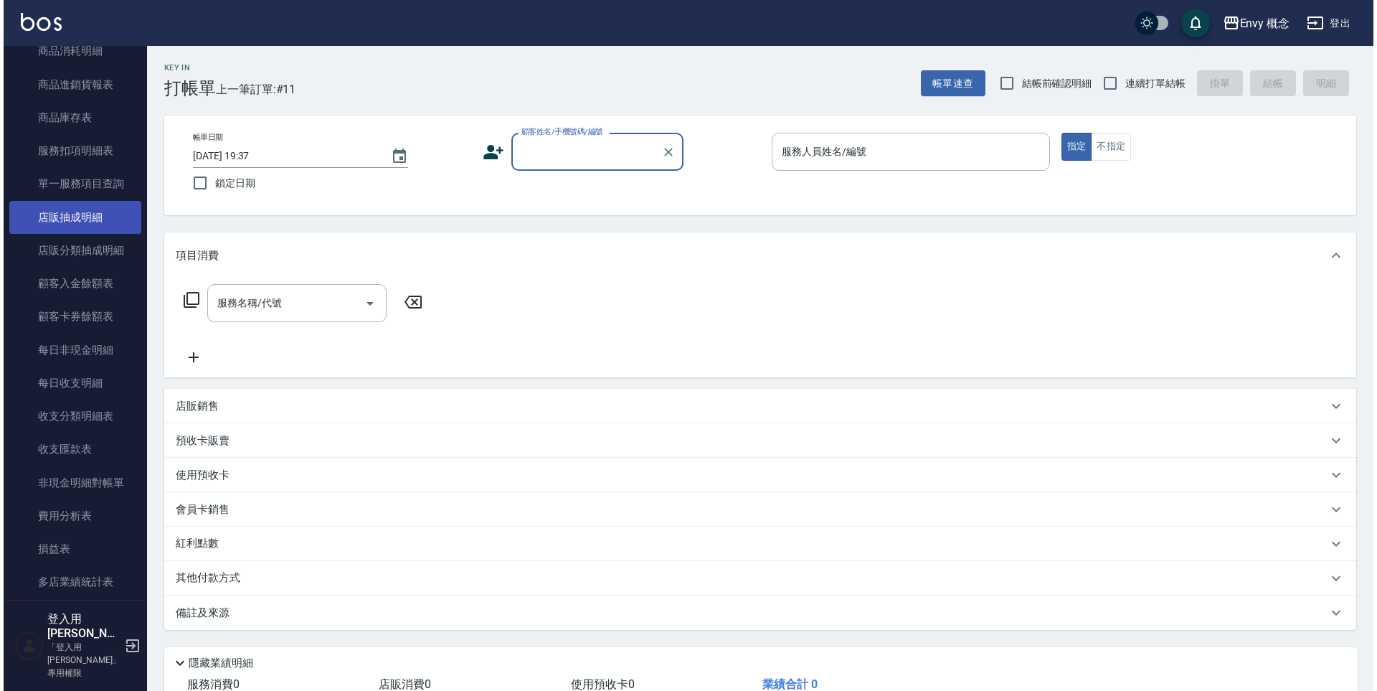
scroll to position [887, 0]
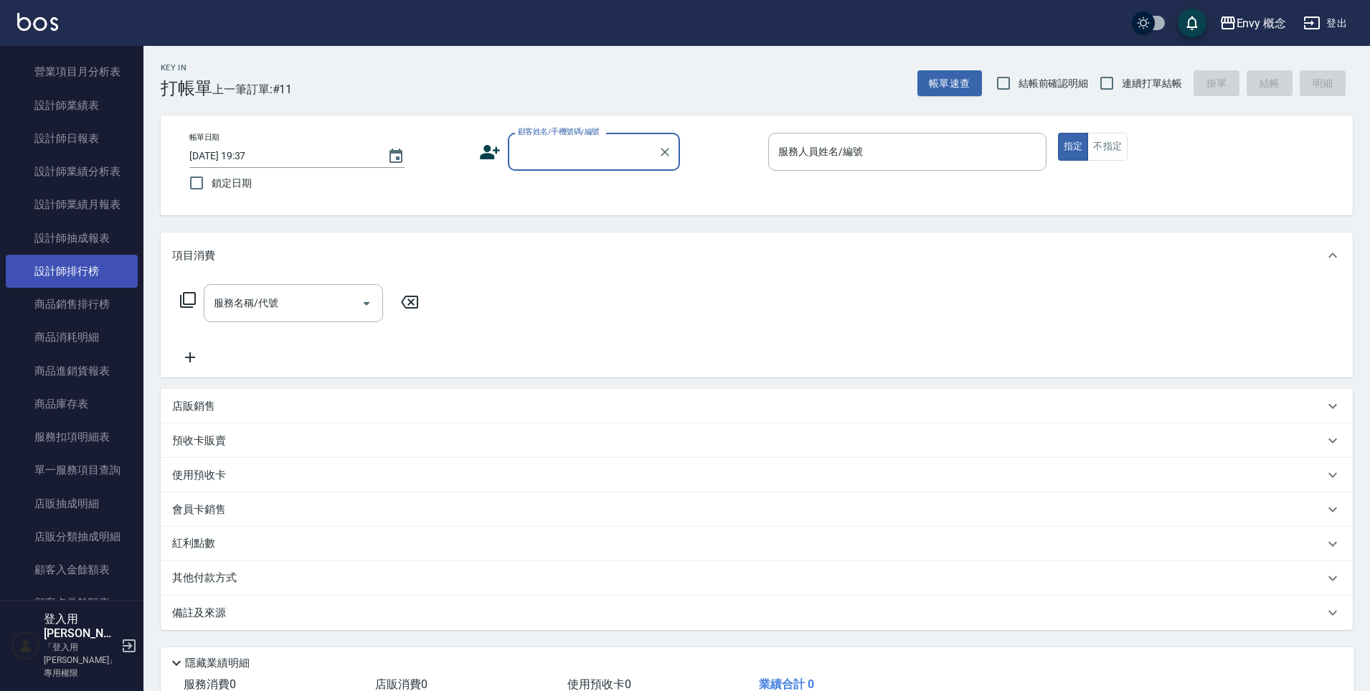
click at [67, 273] on link "設計師排行榜" at bounding box center [72, 271] width 132 height 33
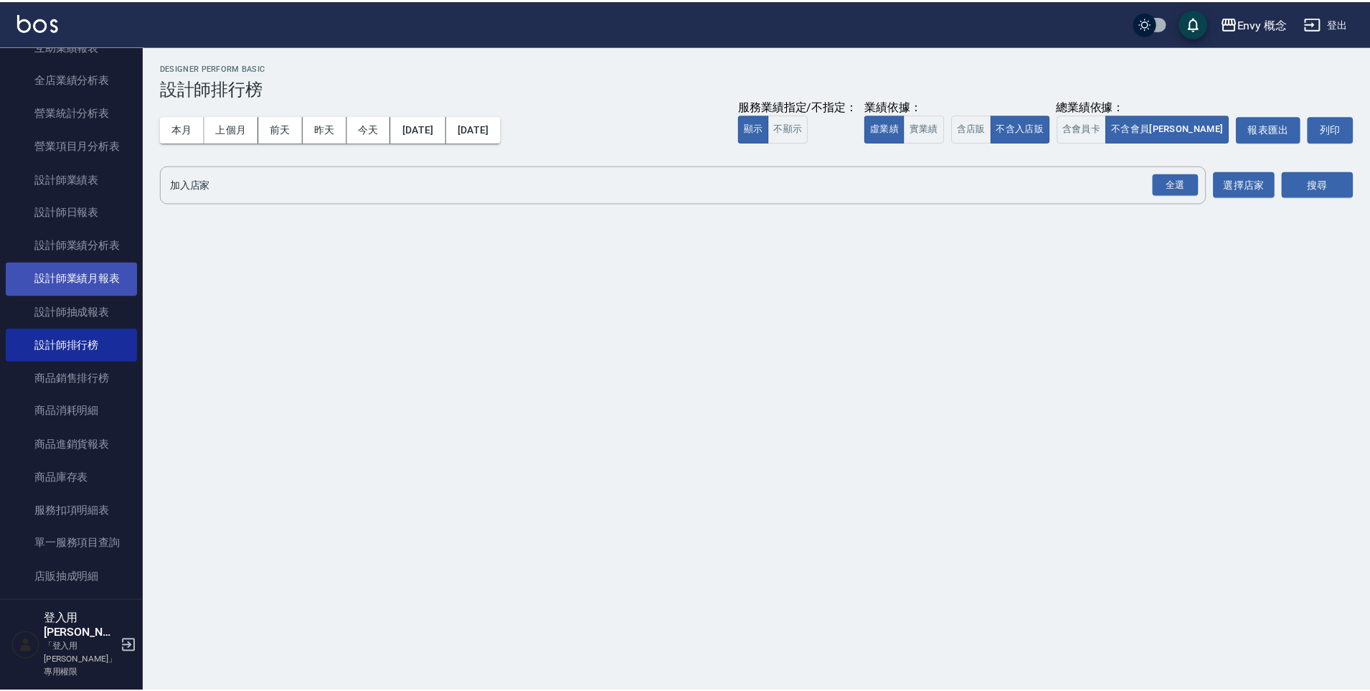
scroll to position [520, 0]
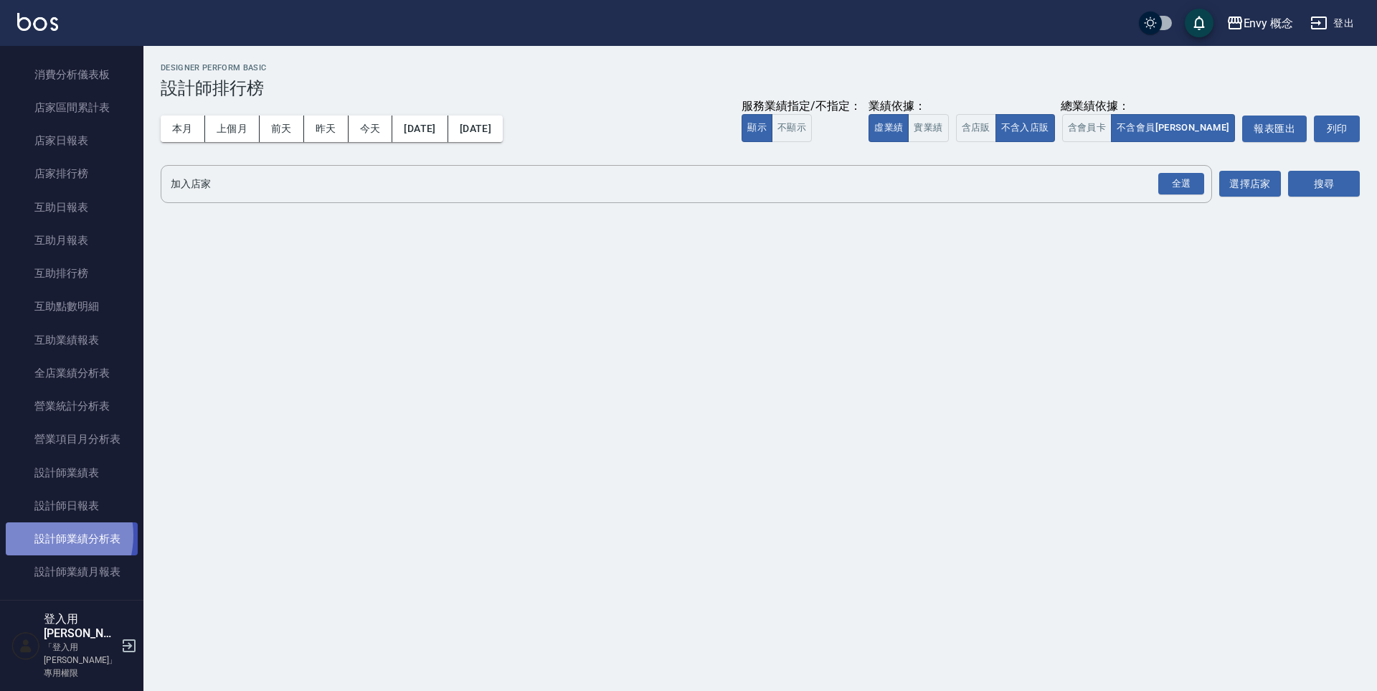
click at [41, 535] on link "設計師業績分析表" at bounding box center [72, 538] width 132 height 33
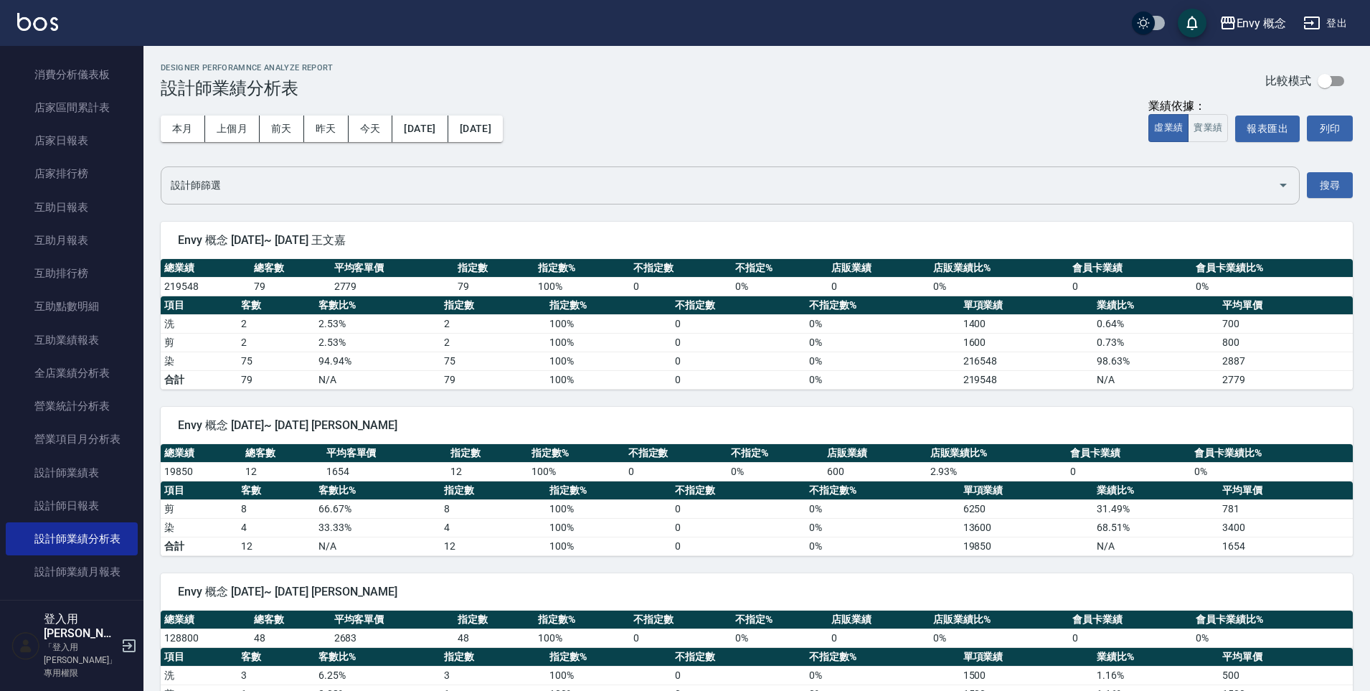
click at [224, 191] on input "設計師篩選" at bounding box center [719, 185] width 1105 height 25
click at [390, 148] on div "本月 上個月 [DATE] [DATE] [DATE] [DATE] [DATE]" at bounding box center [332, 128] width 342 height 61
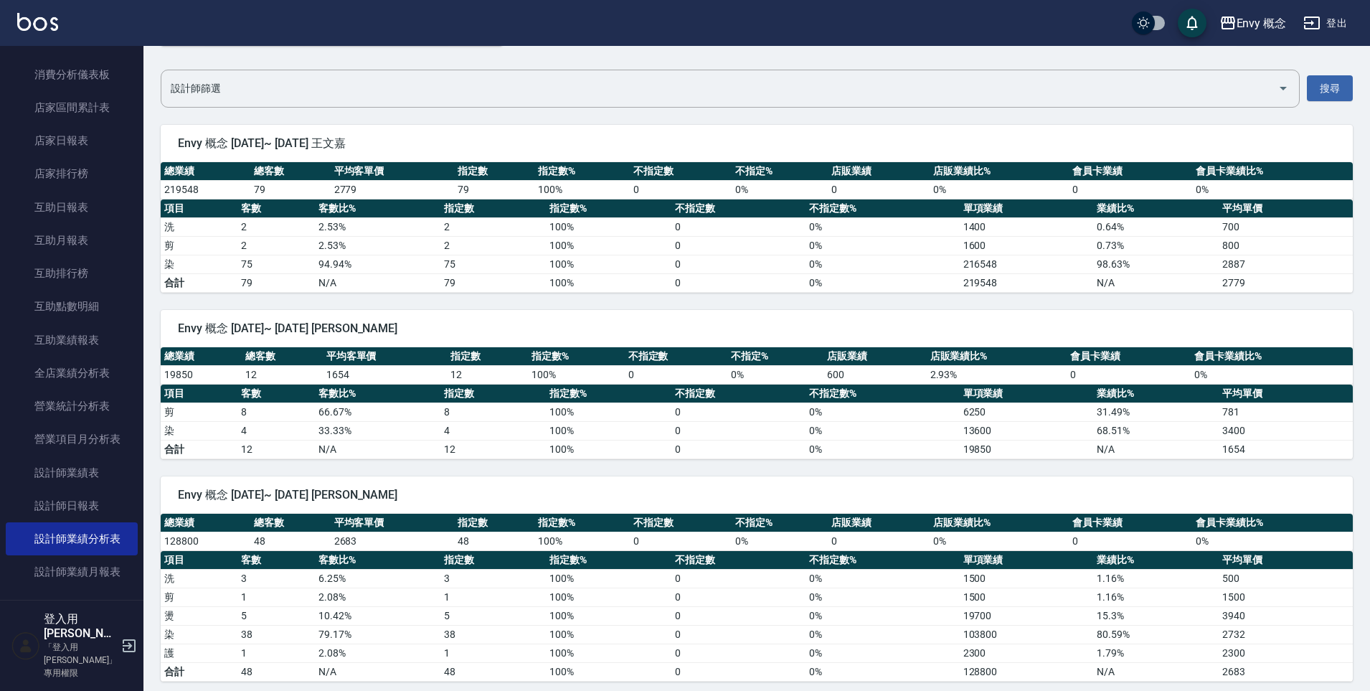
scroll to position [42, 0]
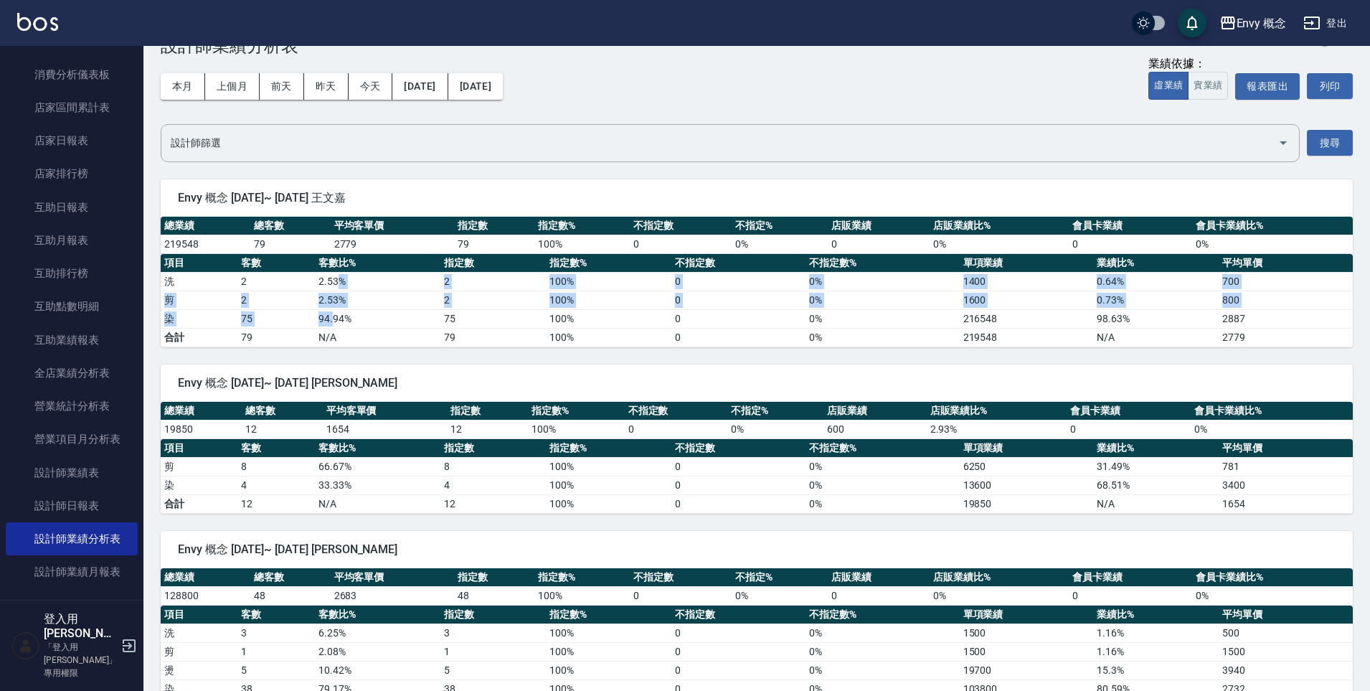
drag, startPoint x: 336, startPoint y: 279, endPoint x: 333, endPoint y: 321, distance: 41.7
click at [334, 322] on tbody "洗 2 2.53 % 2 100 % 0 0 % 1400 0.64 % 700 剪 2 2.53 % 2 100 % 0 0 % 1600 0.73 % 8…" at bounding box center [757, 309] width 1192 height 75
click at [333, 321] on td "94.94 %" at bounding box center [378, 318] width 126 height 19
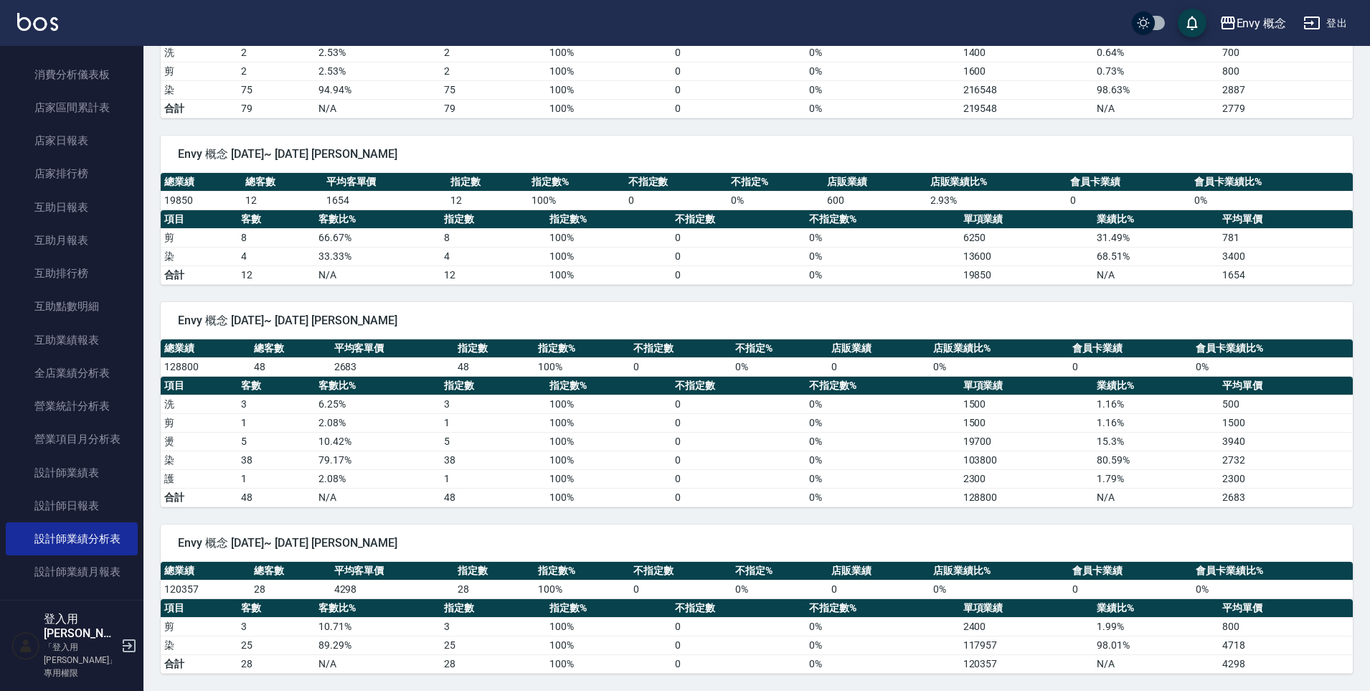
scroll to position [0, 0]
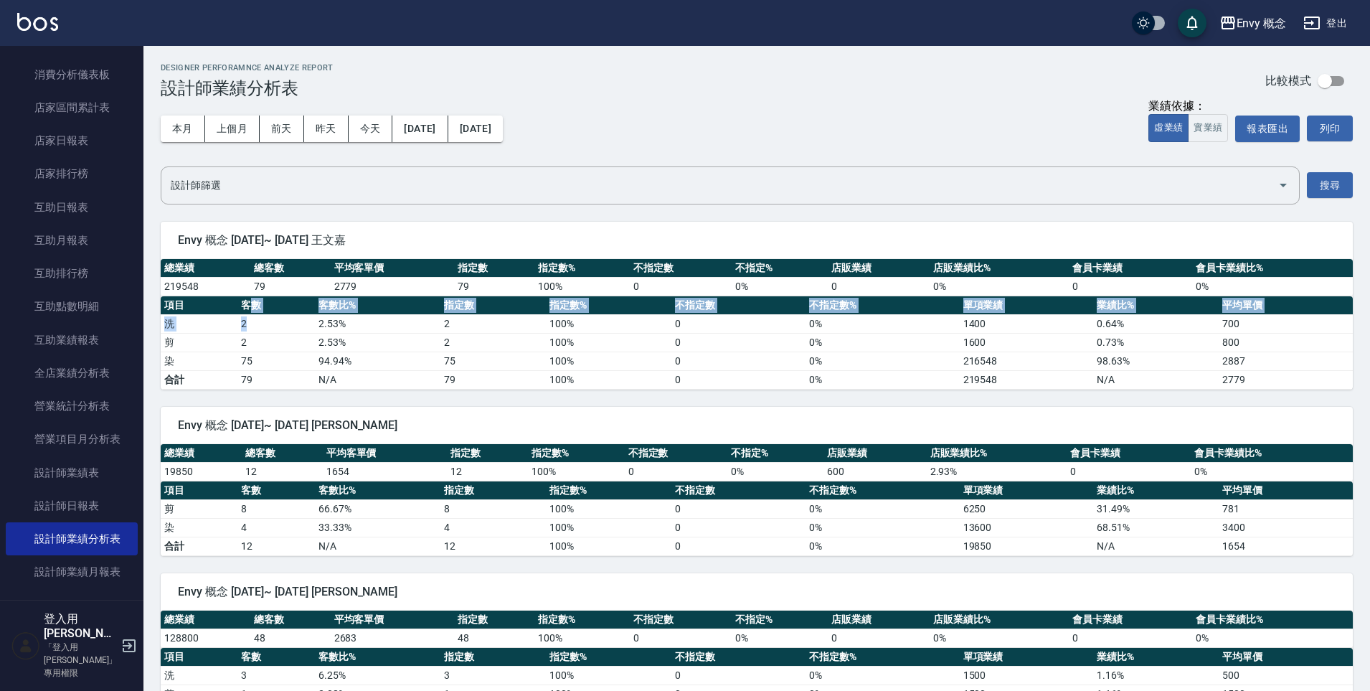
drag, startPoint x: 253, startPoint y: 299, endPoint x: 300, endPoint y: 326, distance: 54.6
click at [297, 327] on table "項目 客數 客數比% 指定數 指定數% 不指定數 不指定數% 單項業績 業績比% 平均單價 洗 2 2.53 % 2 100 % 0 0 % 1400 0.6…" at bounding box center [757, 342] width 1192 height 93
click at [315, 319] on td "2.53 %" at bounding box center [378, 323] width 126 height 19
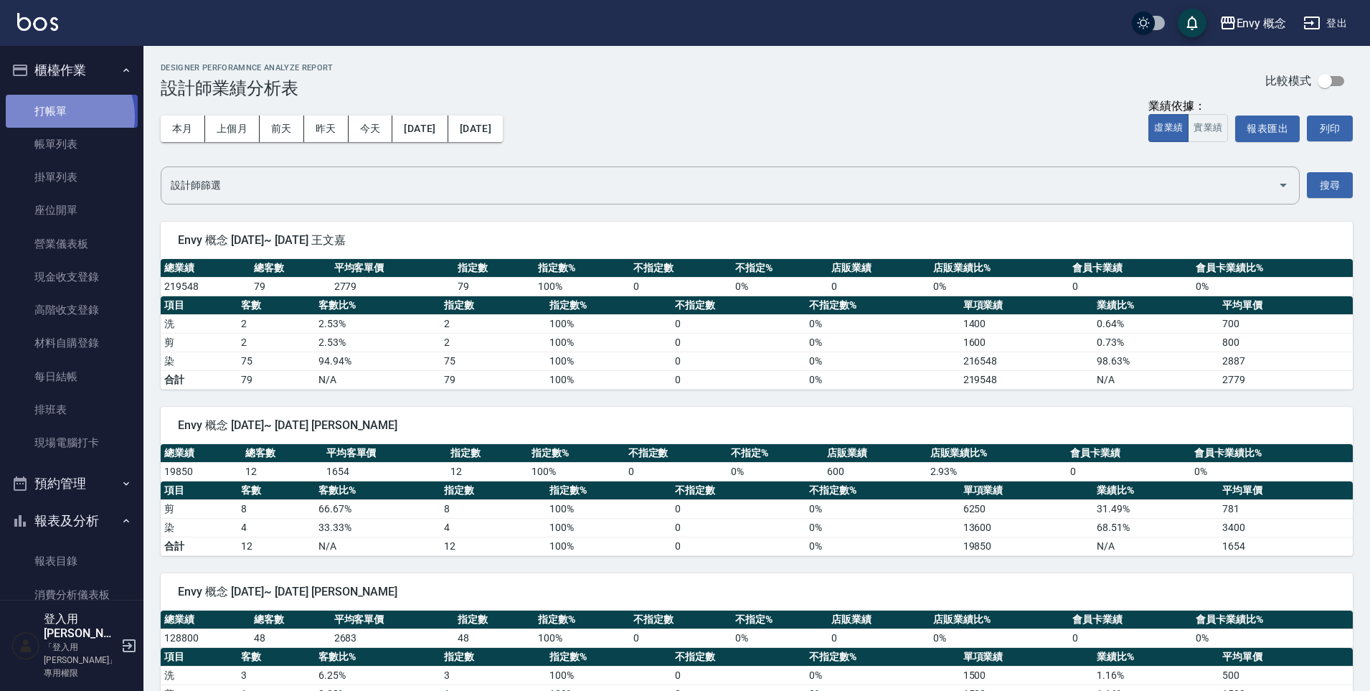
click at [62, 116] on link "打帳單" at bounding box center [72, 111] width 132 height 33
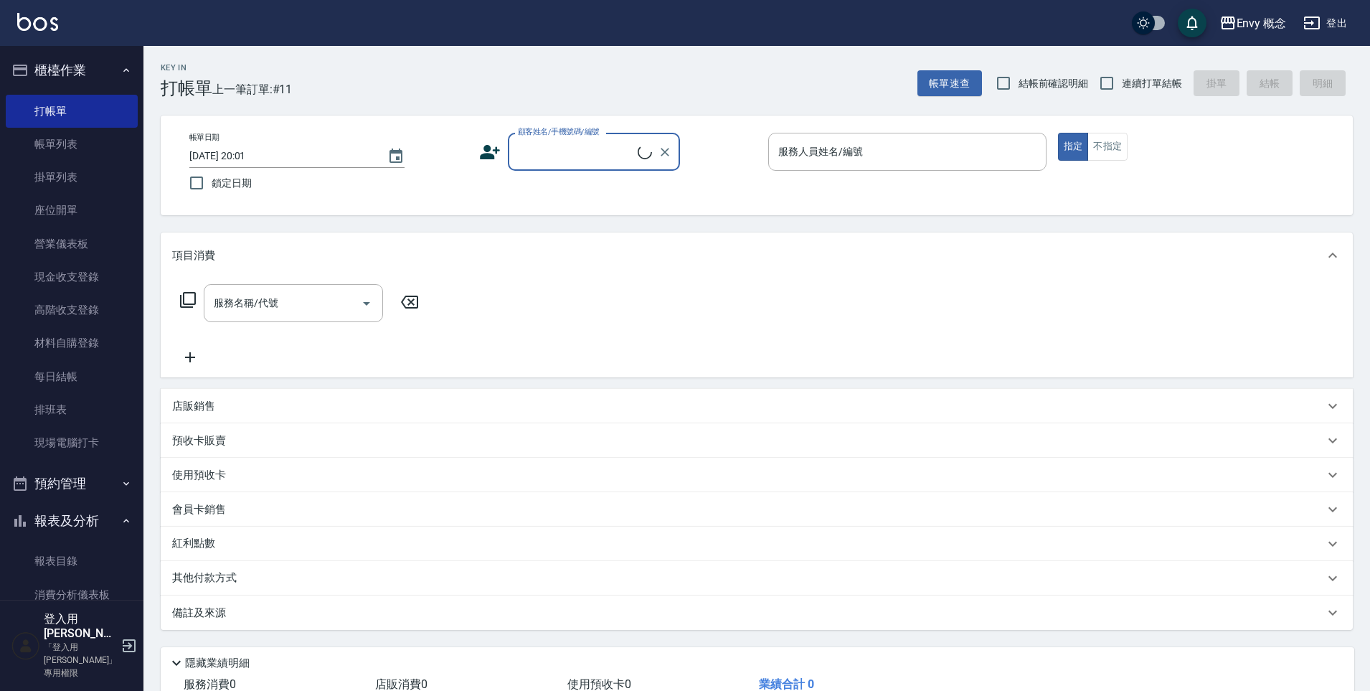
click at [527, 159] on input "顧客姓名/手機號碼/編號" at bounding box center [575, 151] width 123 height 25
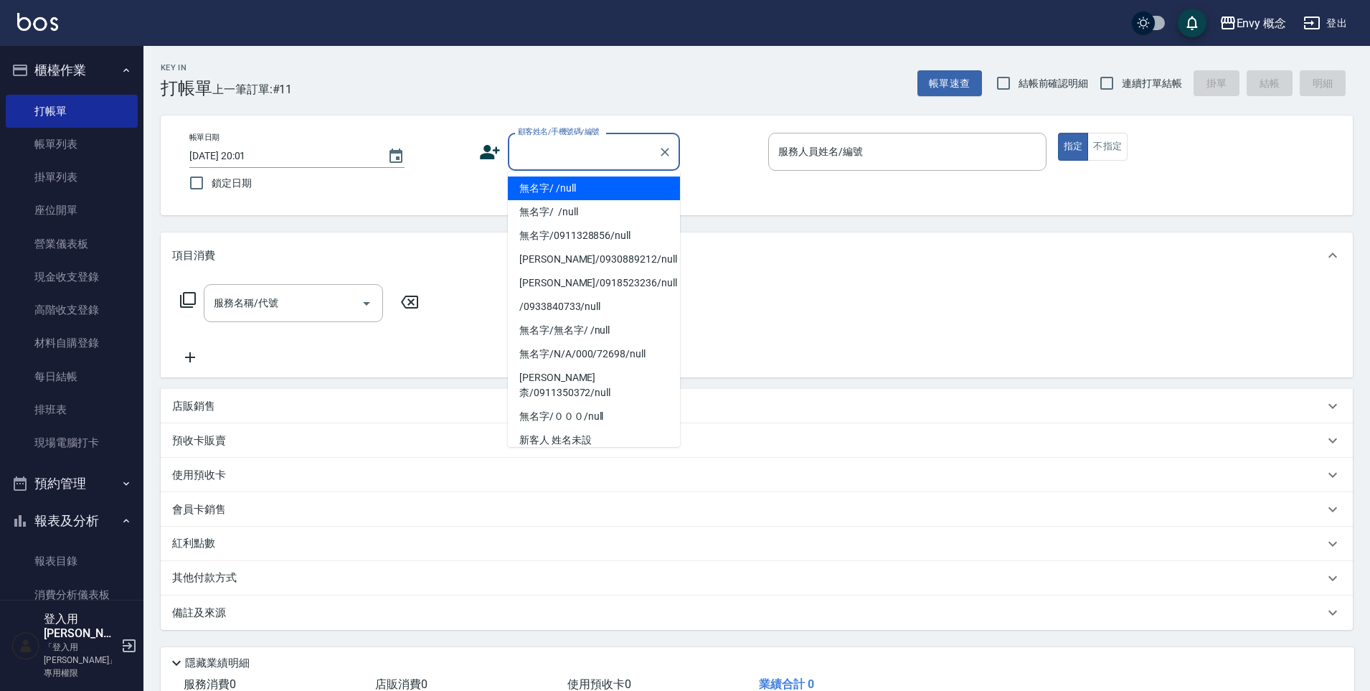
click at [547, 181] on li "無名字/ /null" at bounding box center [594, 188] width 172 height 24
type input "無名字/ /null"
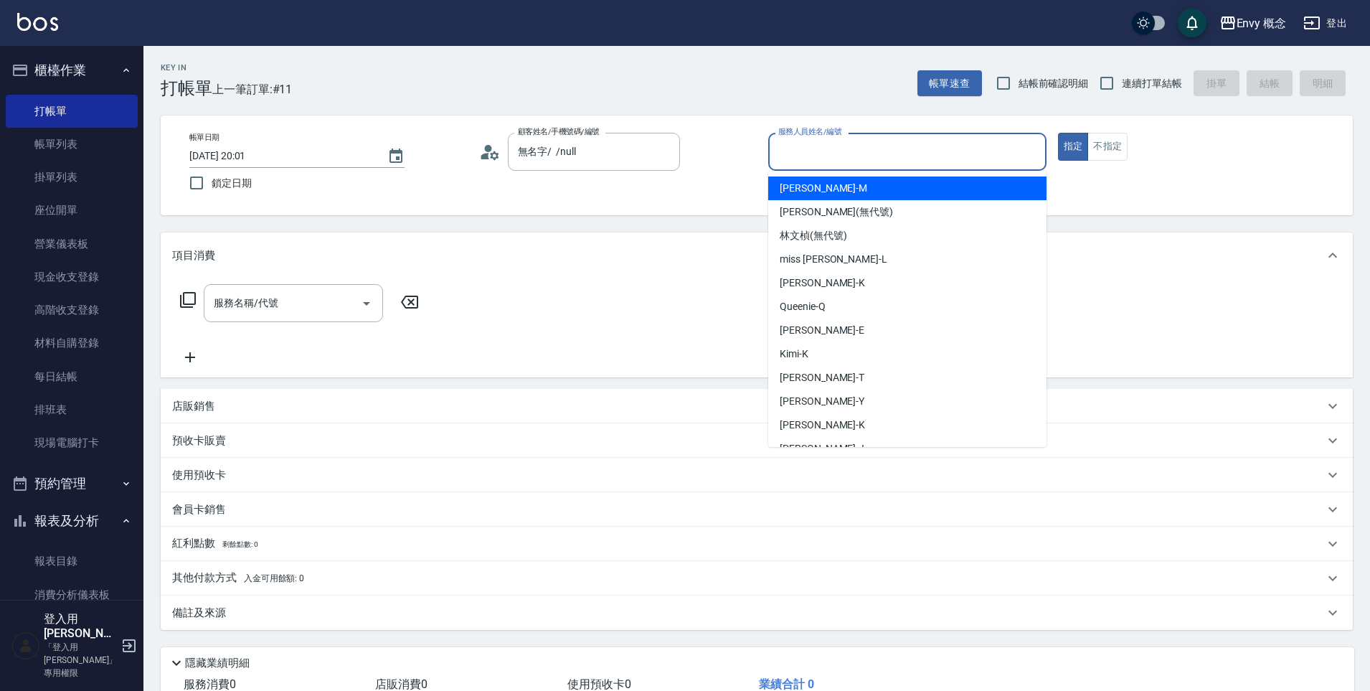
click at [793, 158] on input "服務人員姓名/編號" at bounding box center [907, 151] width 265 height 25
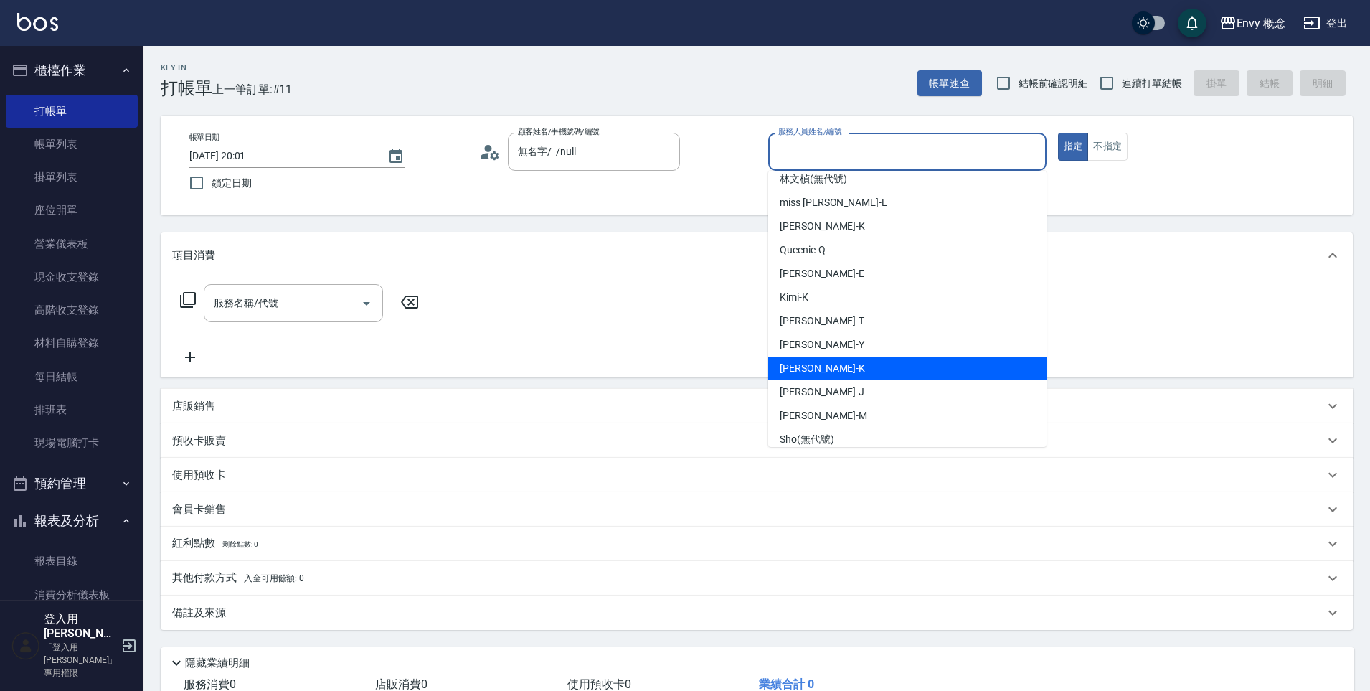
scroll to position [114, 0]
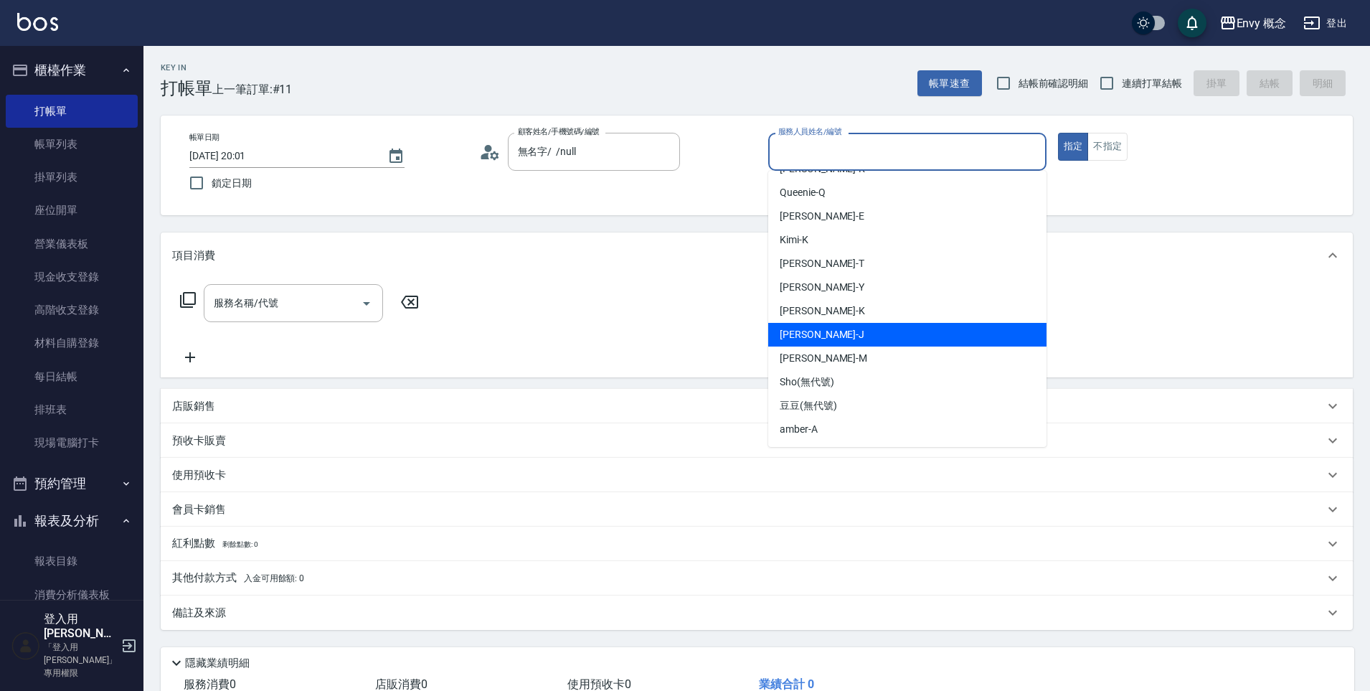
click at [831, 331] on div "[PERSON_NAME]" at bounding box center [907, 335] width 278 height 24
type input "[PERSON_NAME]"
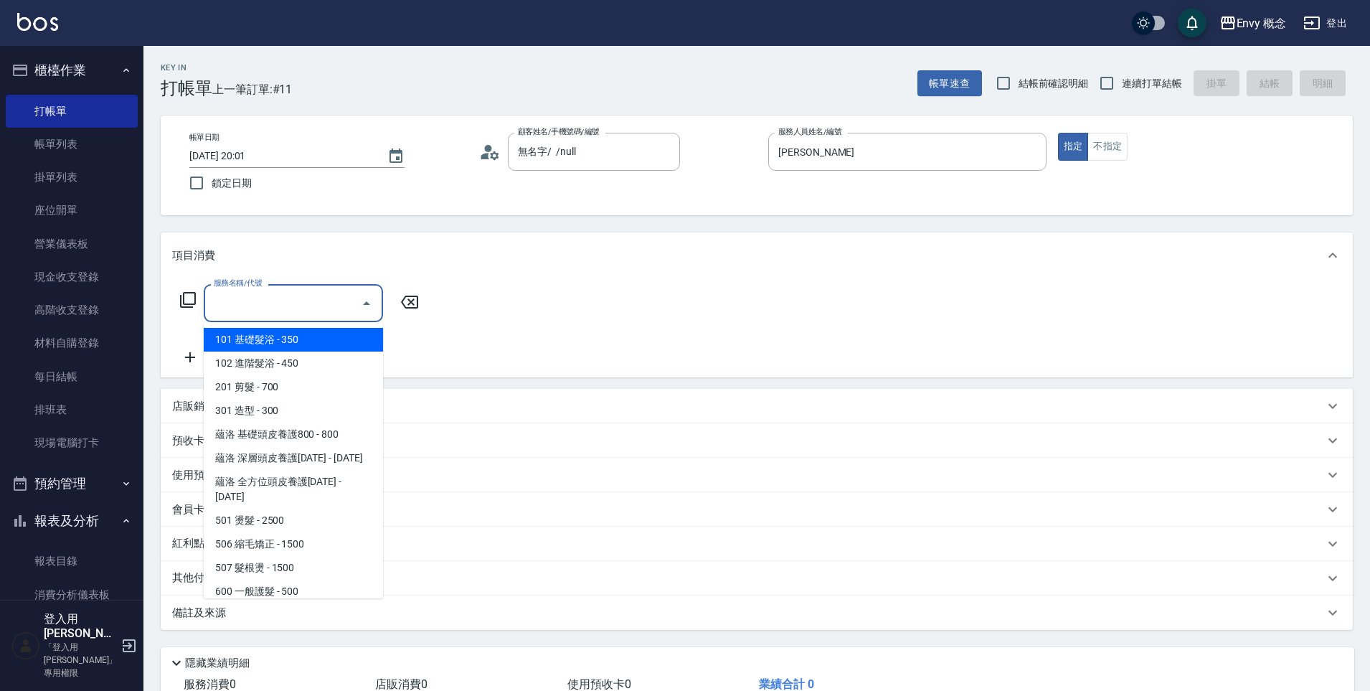
click at [329, 311] on input "服務名稱/代號" at bounding box center [282, 303] width 145 height 25
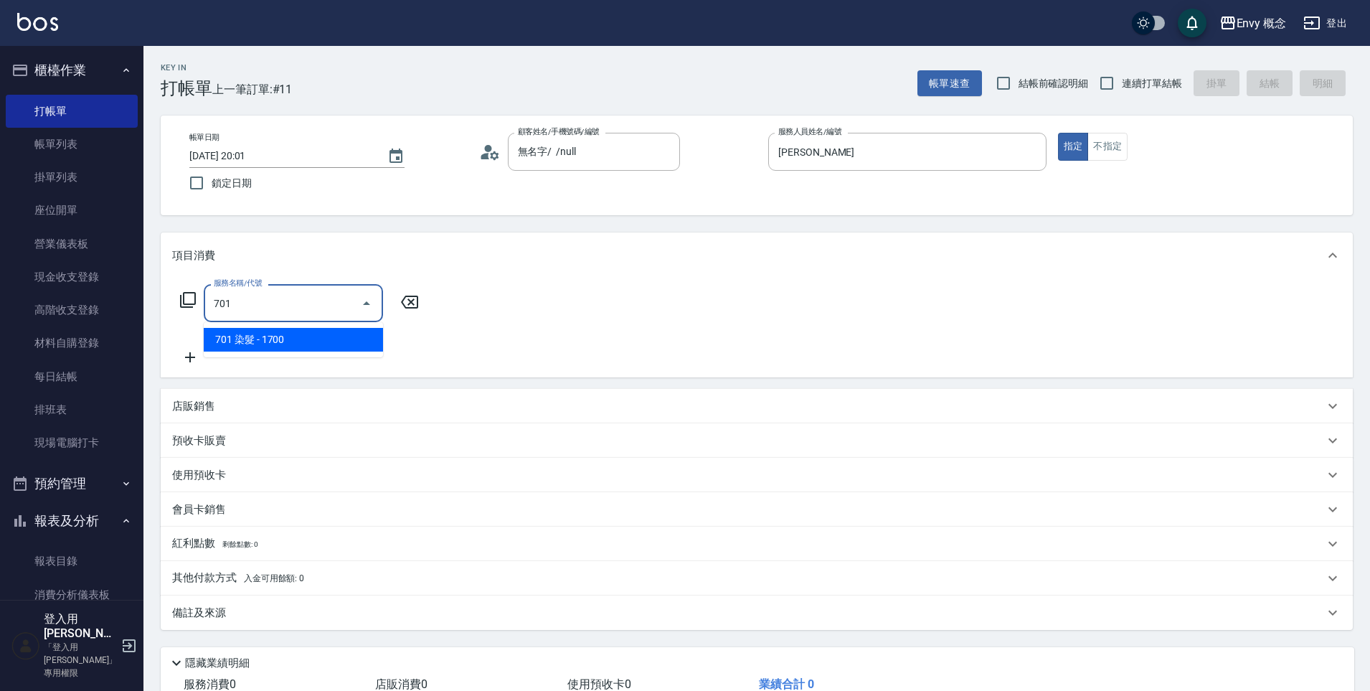
type input "701 染髮(701)"
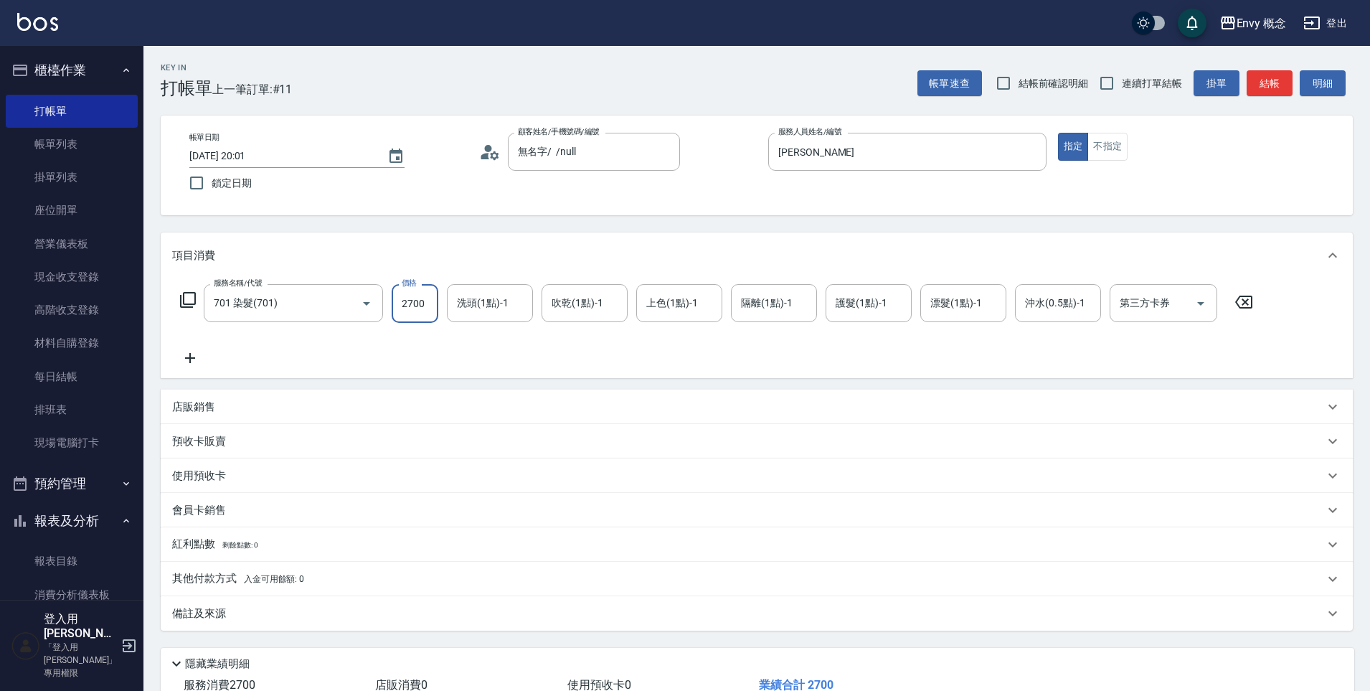
type input "2700"
click at [253, 583] on span "入金可用餘額: 0" at bounding box center [274, 579] width 61 height 10
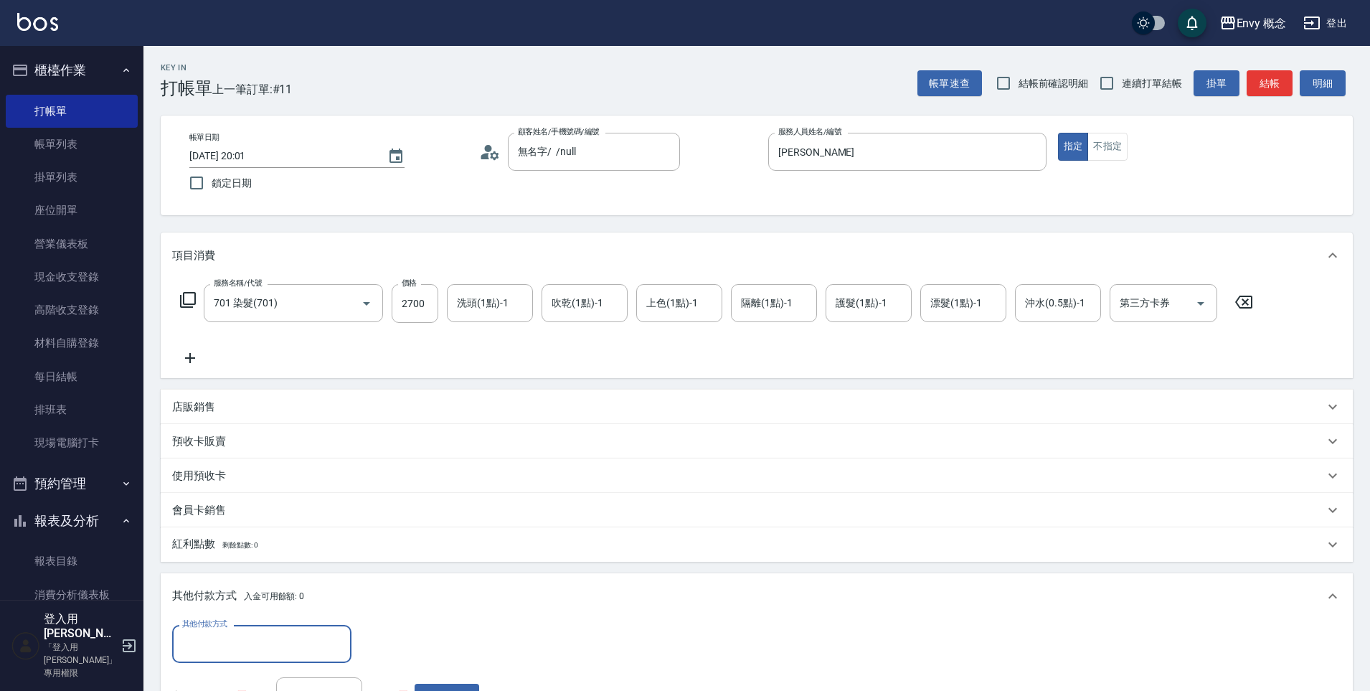
scroll to position [1, 0]
click at [212, 653] on input "其他付款方式" at bounding box center [262, 643] width 166 height 25
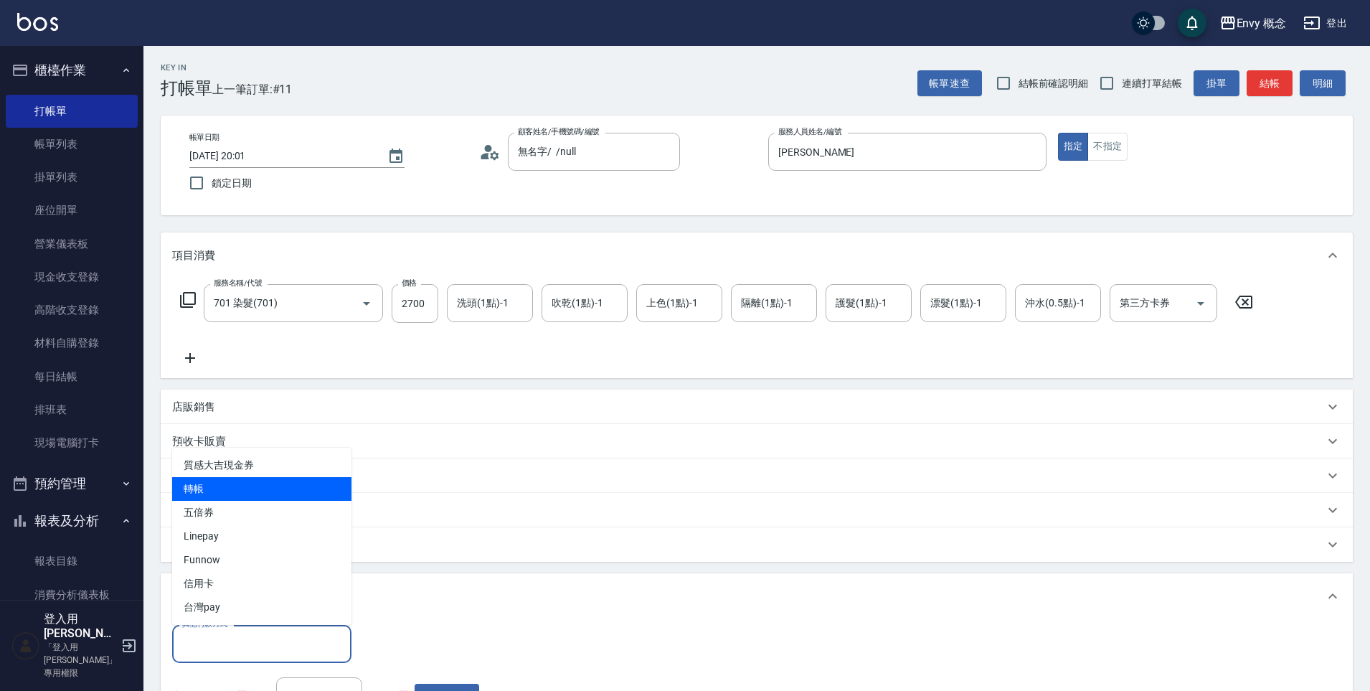
click at [199, 491] on span "轉帳" at bounding box center [261, 489] width 179 height 24
type input "轉帳"
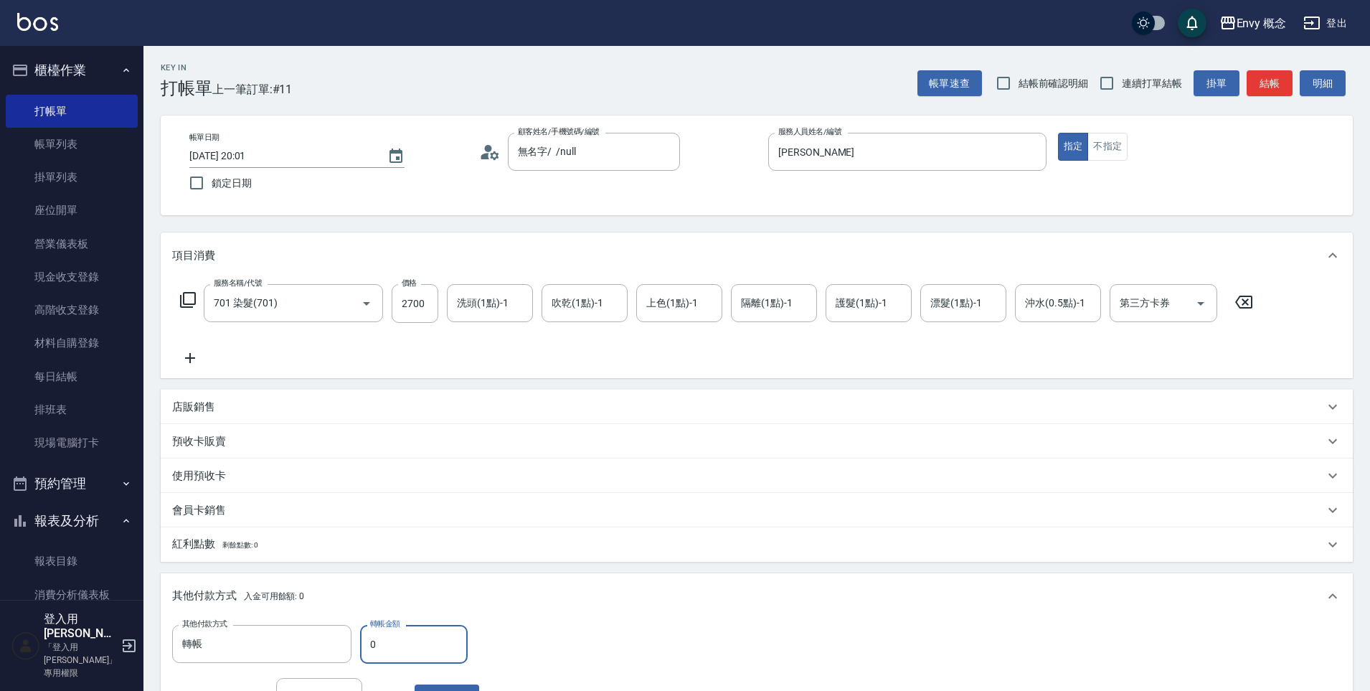
click at [293, 487] on div "使用預收卡" at bounding box center [757, 475] width 1192 height 34
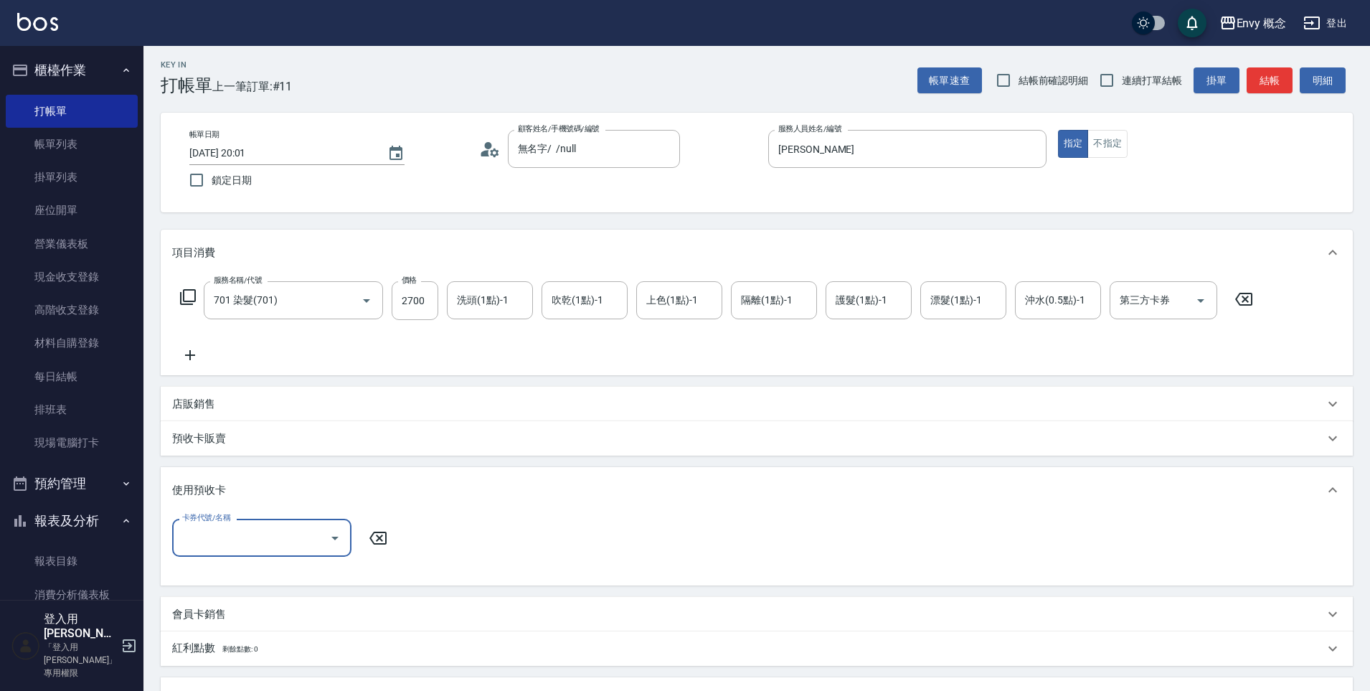
scroll to position [306, 0]
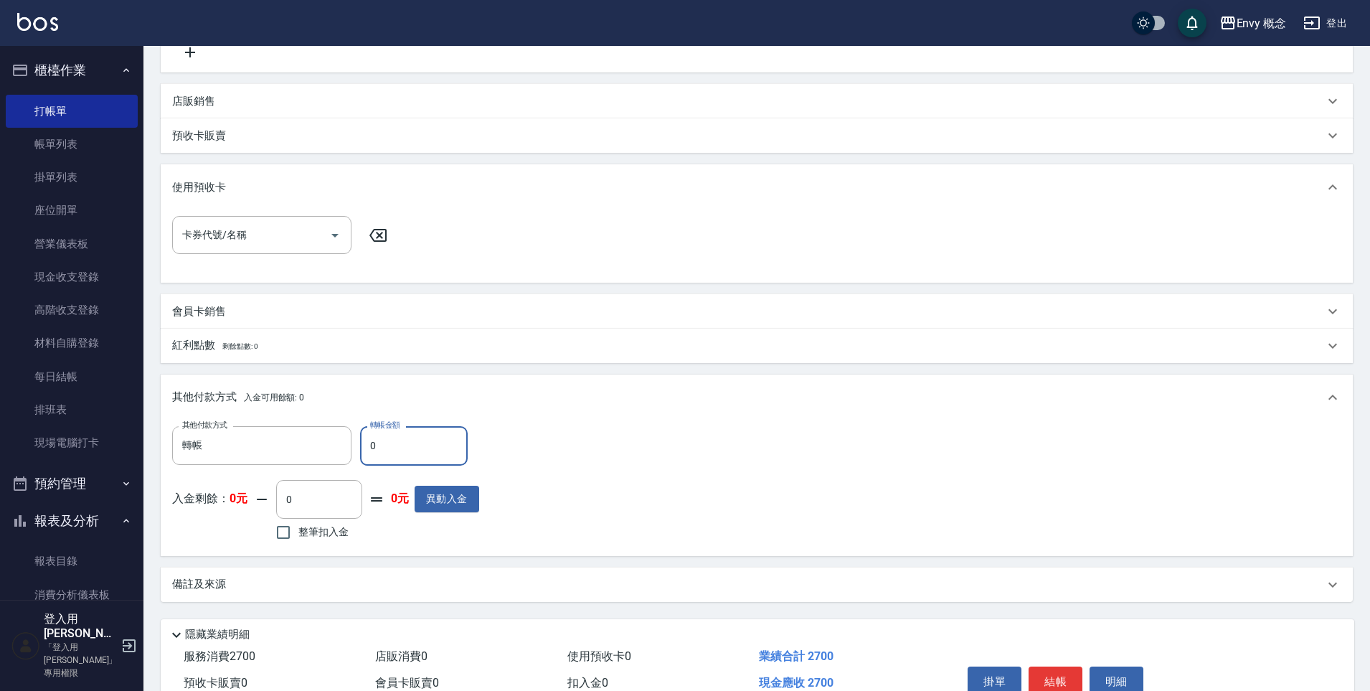
click at [364, 454] on input "0" at bounding box center [414, 445] width 108 height 39
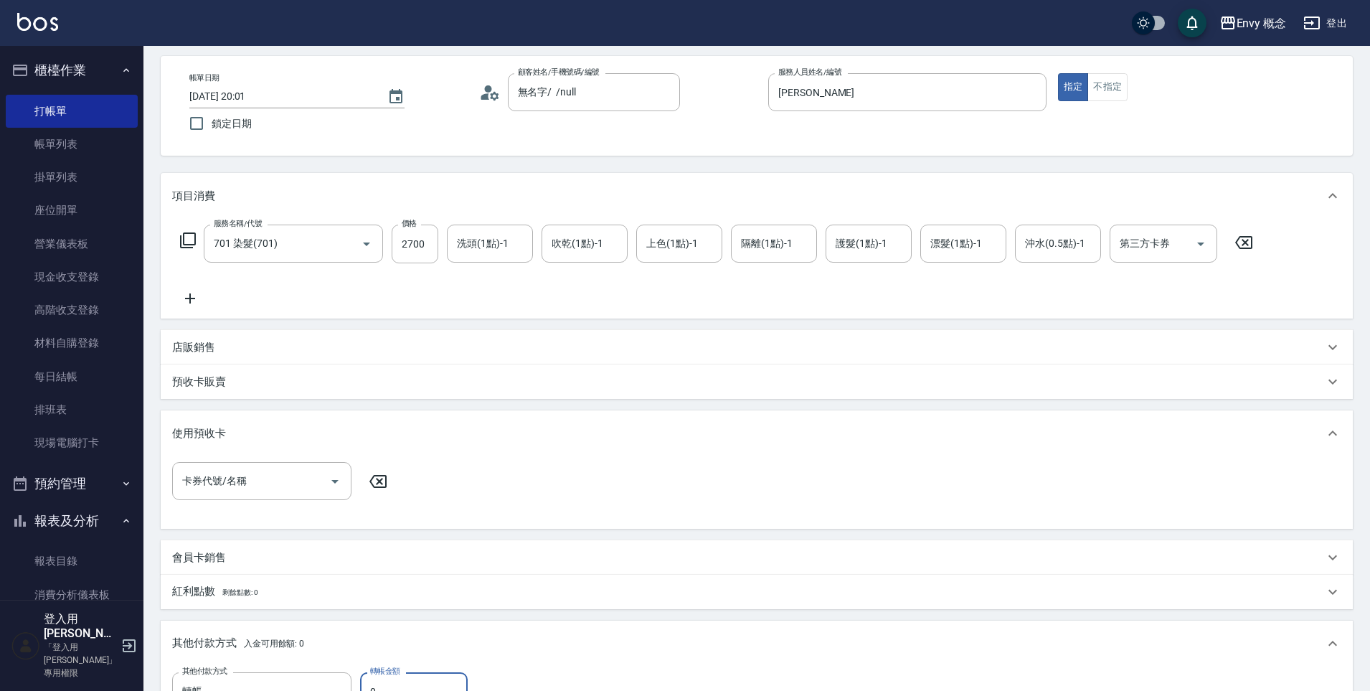
scroll to position [57, 0]
click at [594, 116] on div "帳單日期 [DATE] 20:01 鎖定日期 顧客姓名/手機號碼/編號 無名字/ /null 顧客姓名/手機號碼/編號 服務人員姓名/編號 [PERSON_N…" at bounding box center [757, 108] width 1158 height 65
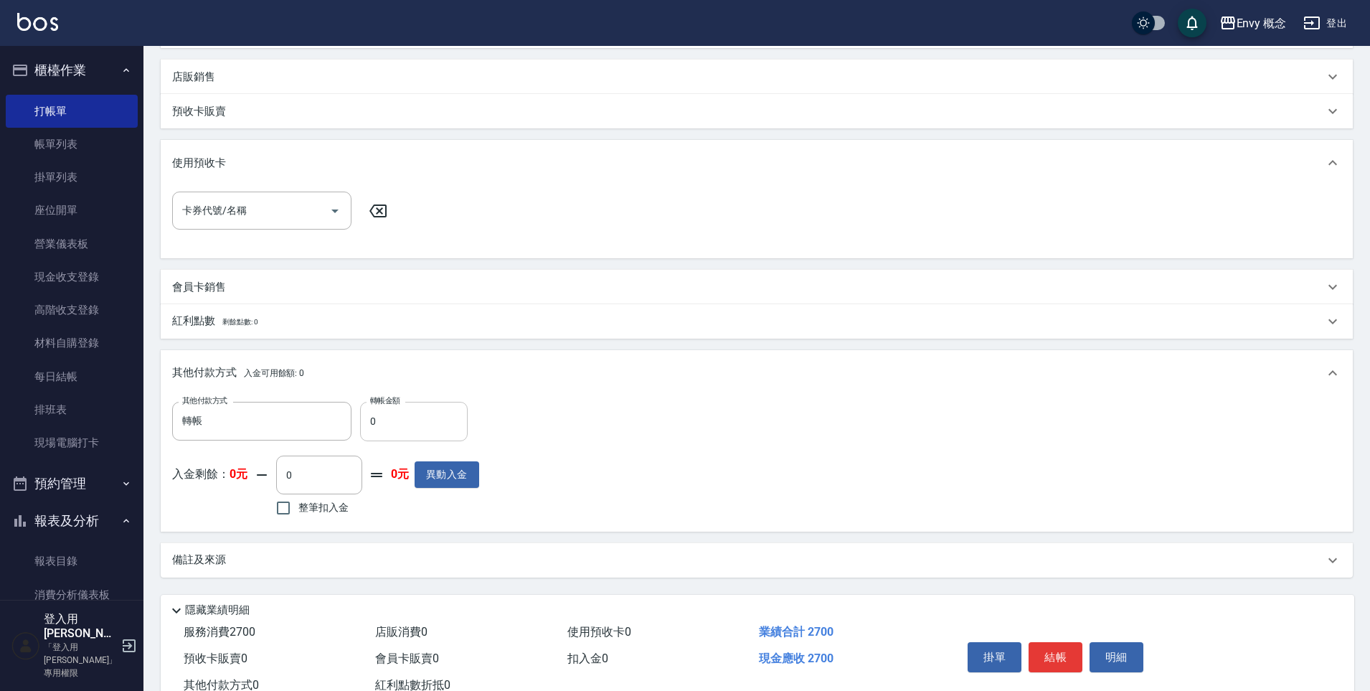
click at [432, 433] on input "0" at bounding box center [414, 421] width 108 height 39
type input "0"
click at [82, 138] on link "帳單列表" at bounding box center [72, 144] width 132 height 33
click at [71, 139] on link "帳單列表" at bounding box center [72, 144] width 132 height 33
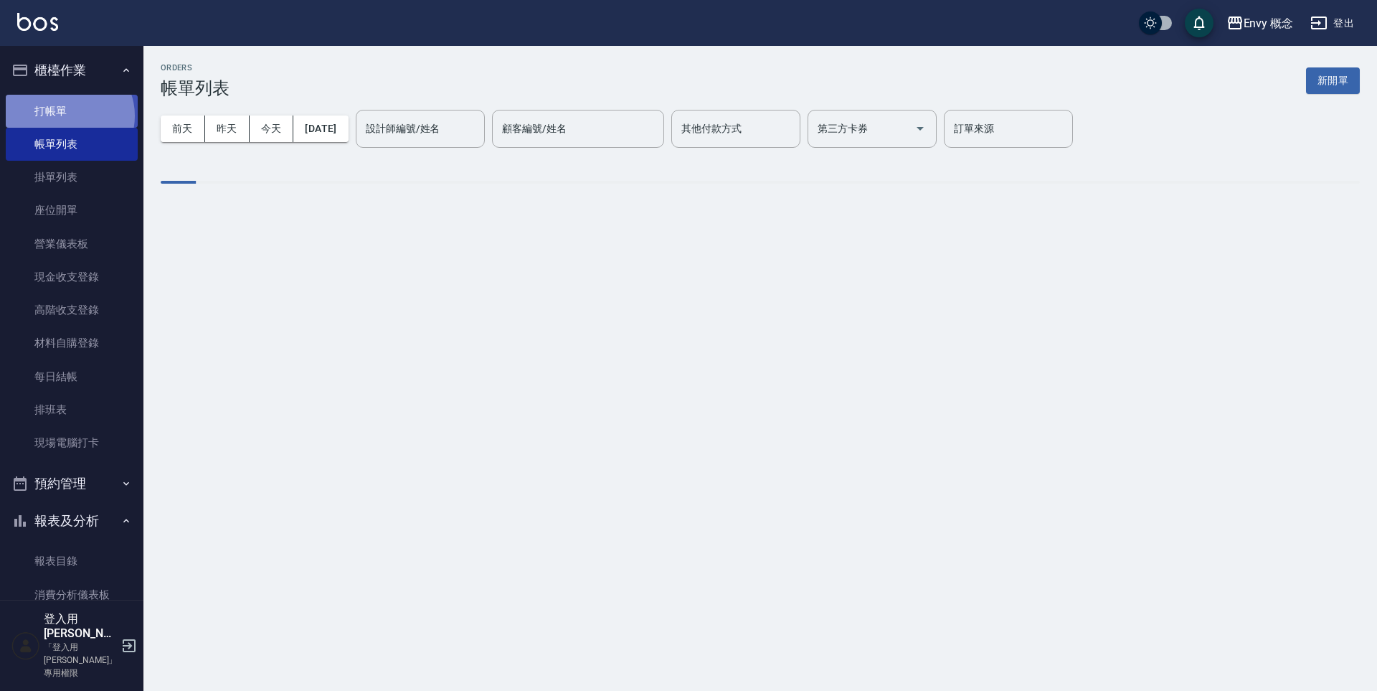
click at [68, 116] on link "打帳單" at bounding box center [72, 111] width 132 height 33
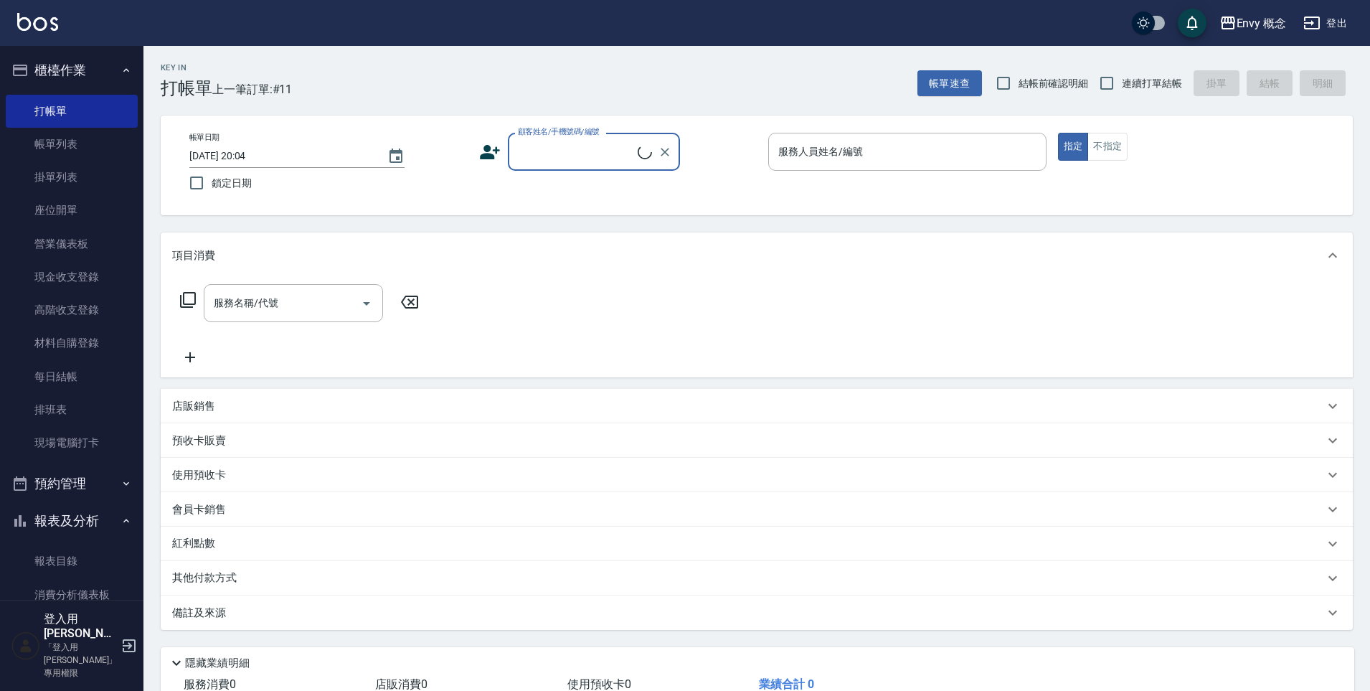
click at [537, 153] on input "顧客姓名/手機號碼/編號" at bounding box center [575, 151] width 123 height 25
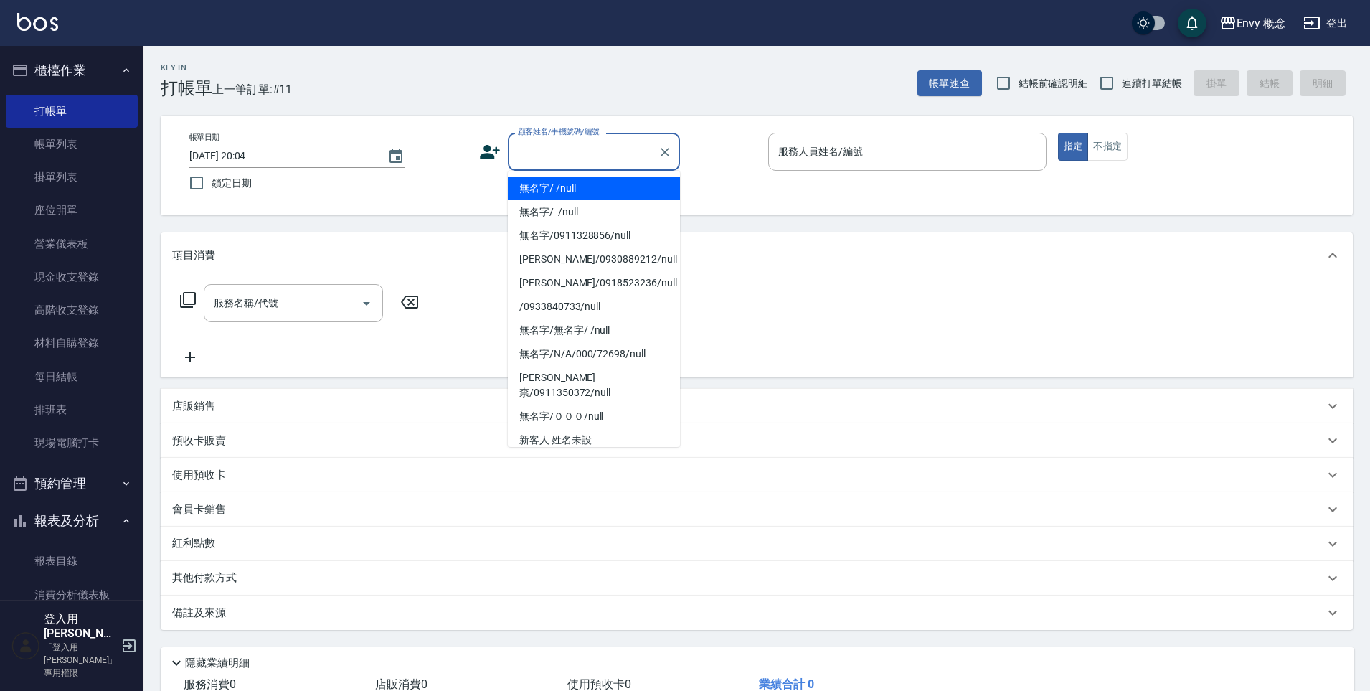
click at [542, 180] on li "無名字/ /null" at bounding box center [594, 188] width 172 height 24
type input "無名字/ /null"
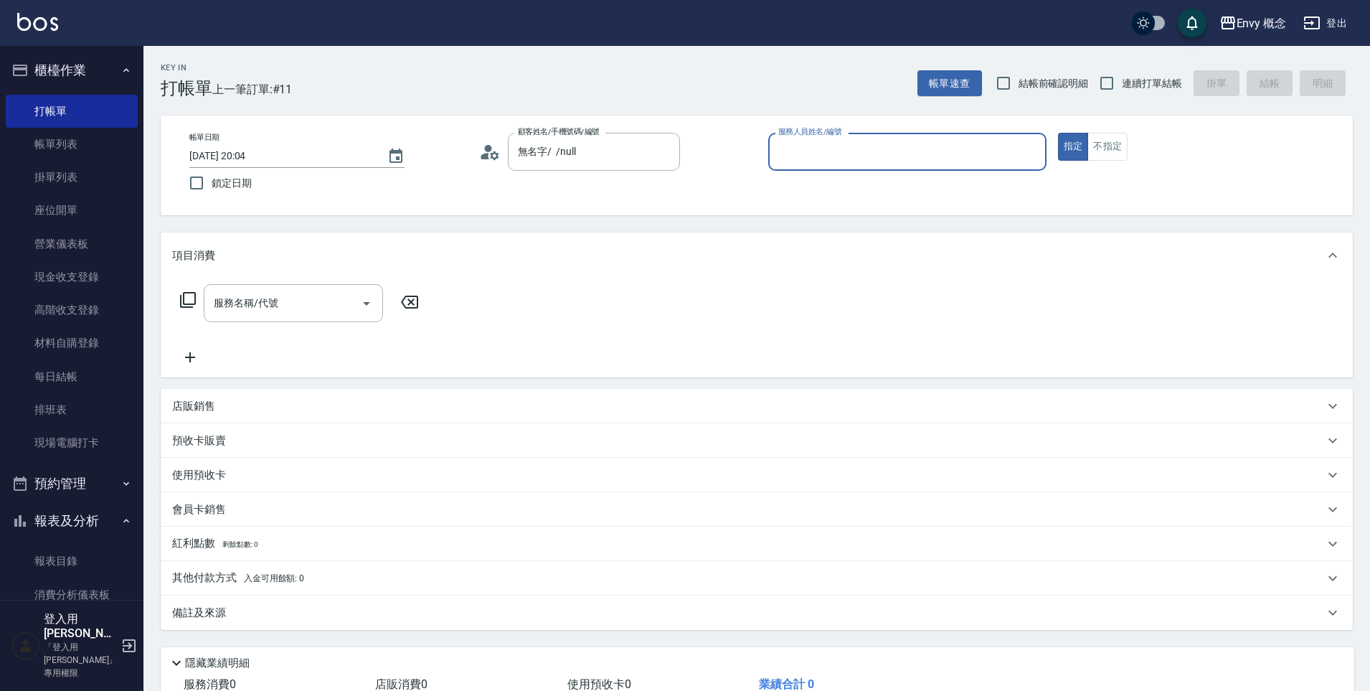
click at [787, 157] on input "服務人員姓名/編號" at bounding box center [907, 151] width 265 height 25
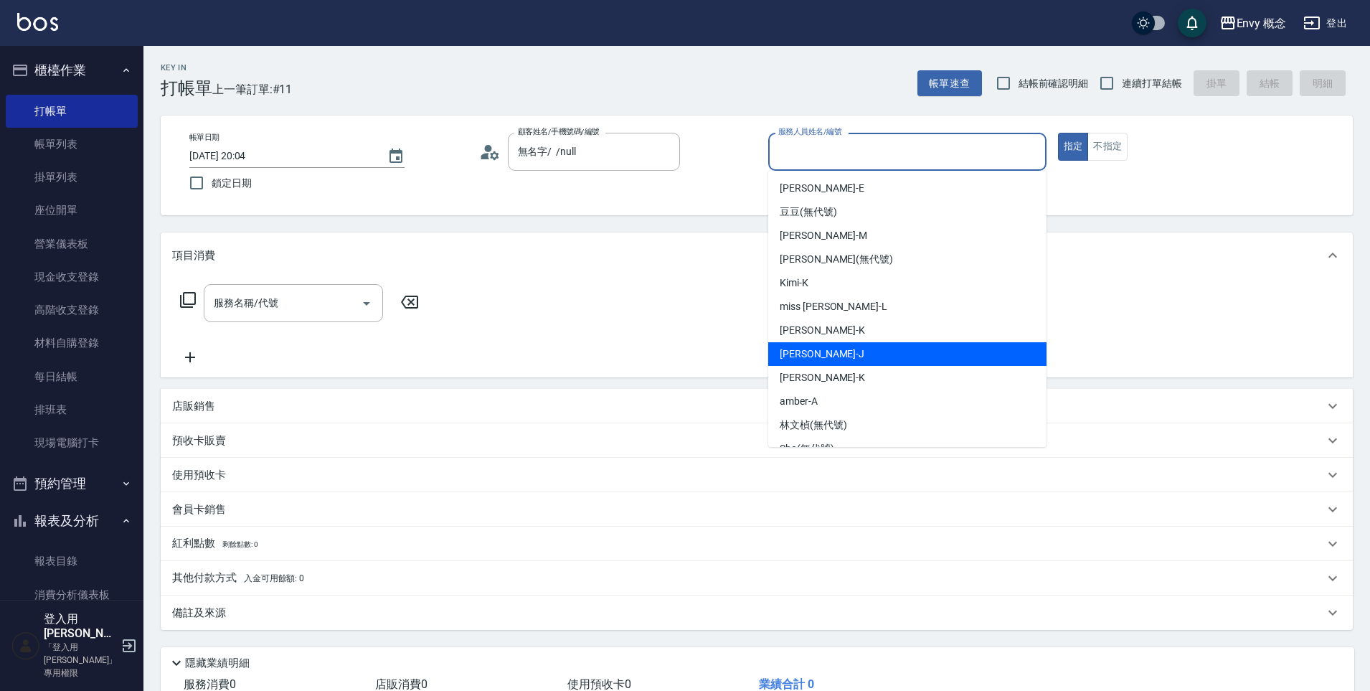
click at [829, 359] on div "[PERSON_NAME]" at bounding box center [907, 354] width 278 height 24
type input "[PERSON_NAME]"
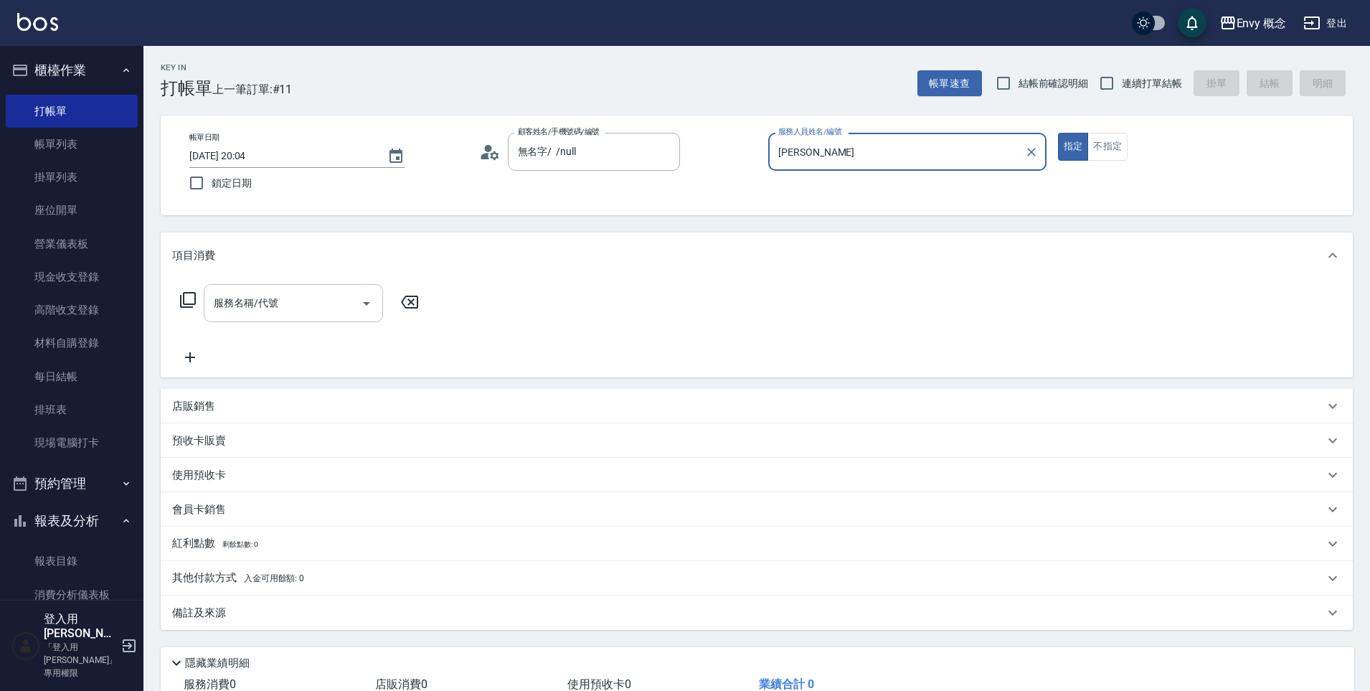
click at [268, 316] on div "服務名稱/代號" at bounding box center [293, 303] width 179 height 38
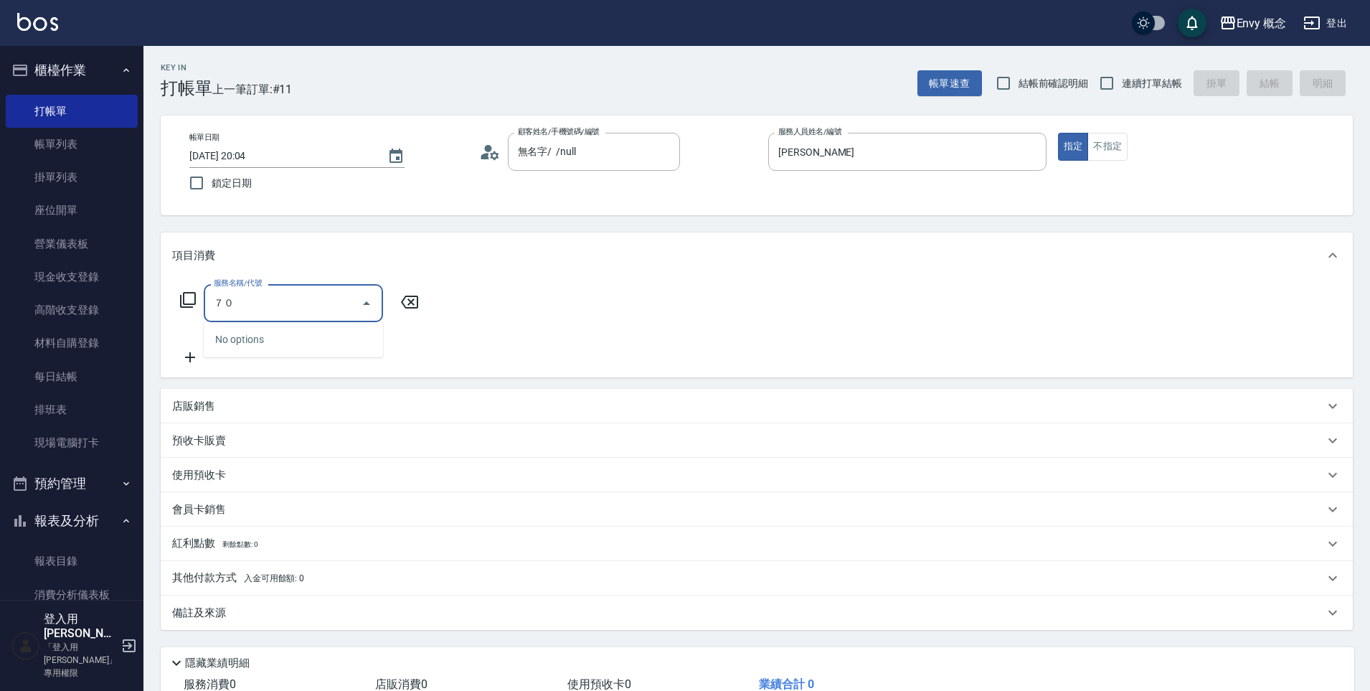
type input "７"
type input "701 染髮(701)"
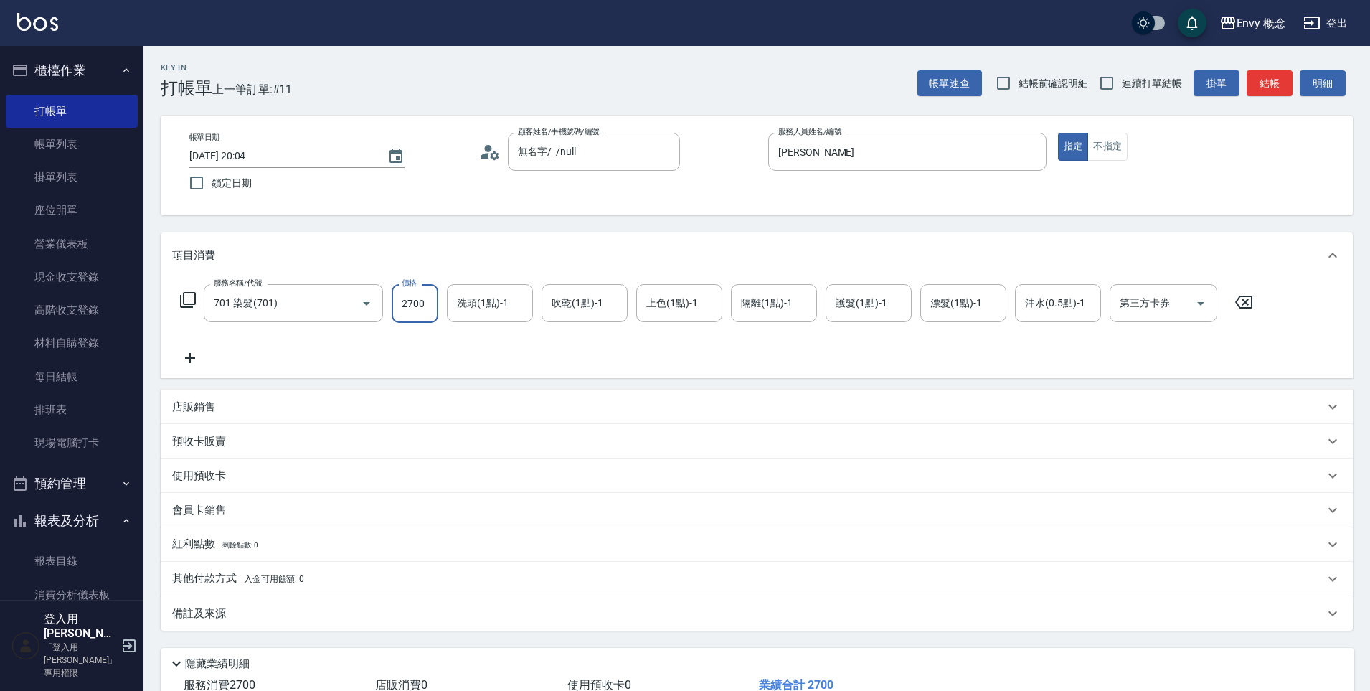
type input "2700"
click at [214, 567] on div "其他付款方式 入金可用餘額: 0" at bounding box center [757, 579] width 1192 height 34
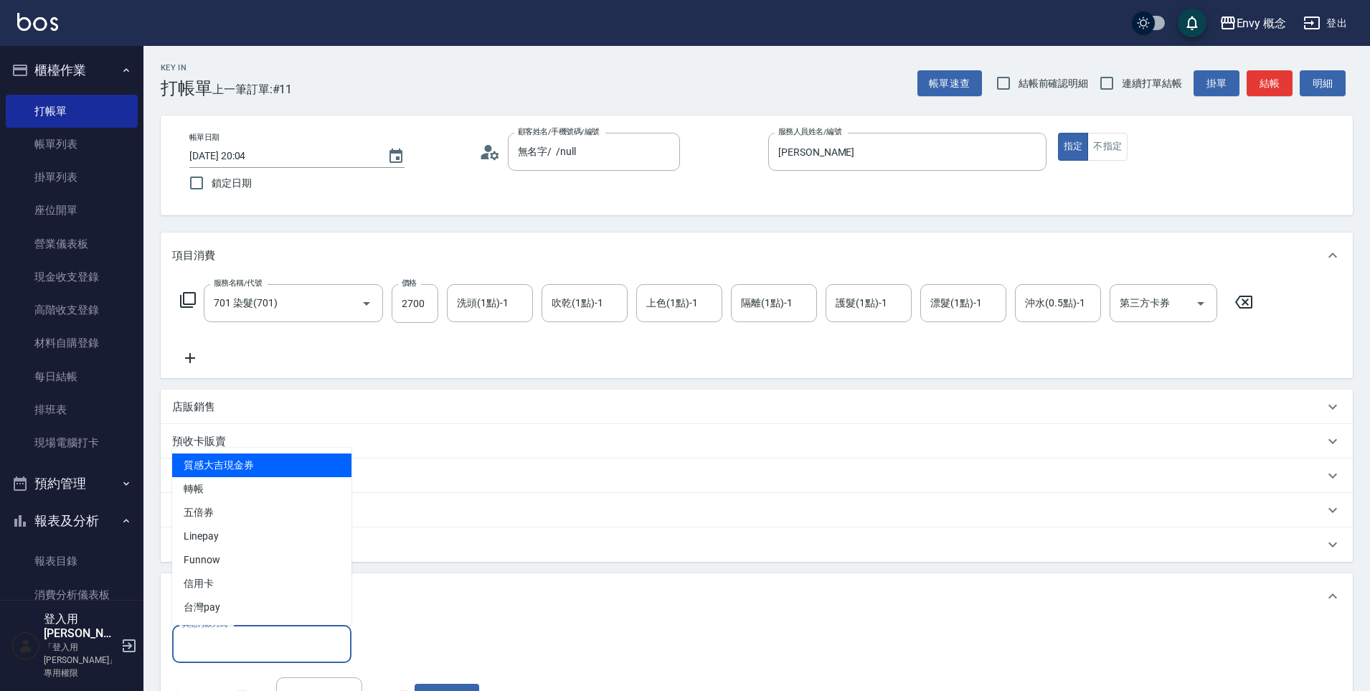
click at [190, 656] on input "其他付款方式" at bounding box center [262, 643] width 166 height 25
drag, startPoint x: 233, startPoint y: 590, endPoint x: 227, endPoint y: 485, distance: 104.9
click at [227, 485] on ul "質感大吉現金券 轉帳 五倍券 Linepay Funnow 信用卡 台灣pay" at bounding box center [261, 536] width 179 height 177
click at [227, 485] on span "轉帳" at bounding box center [261, 489] width 179 height 24
type input "轉帳"
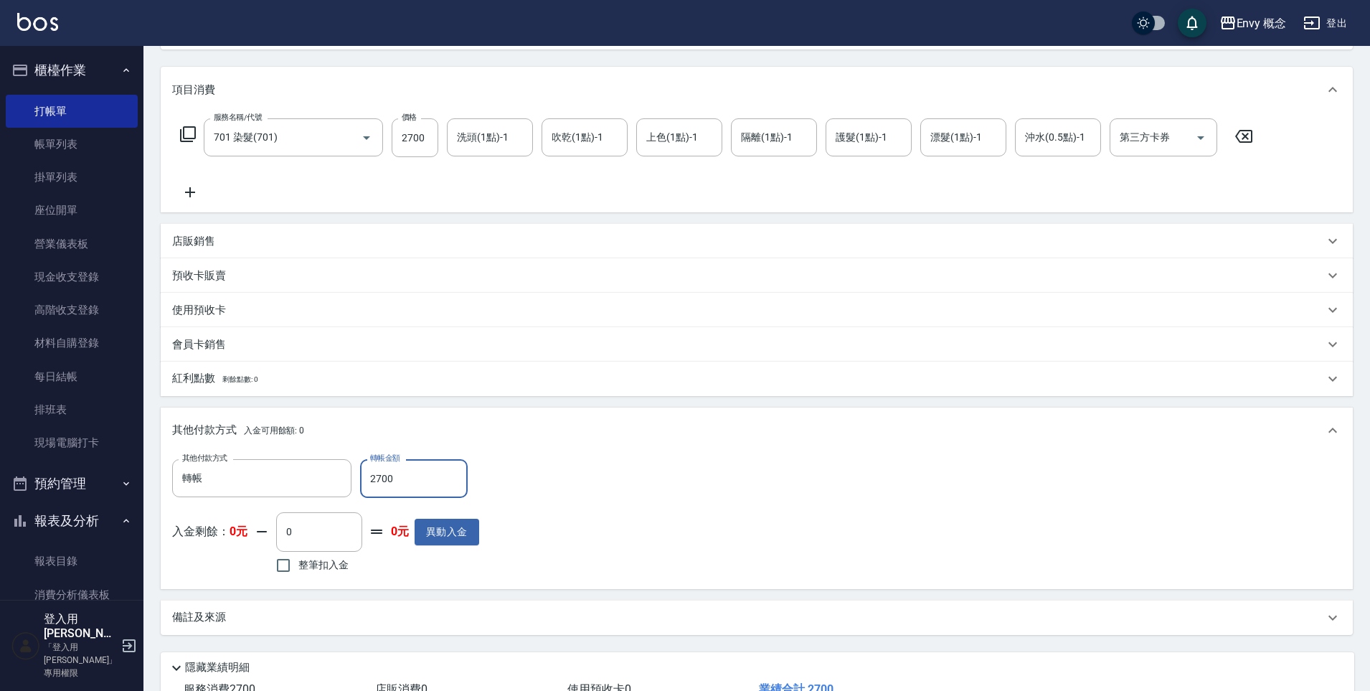
scroll to position [272, 0]
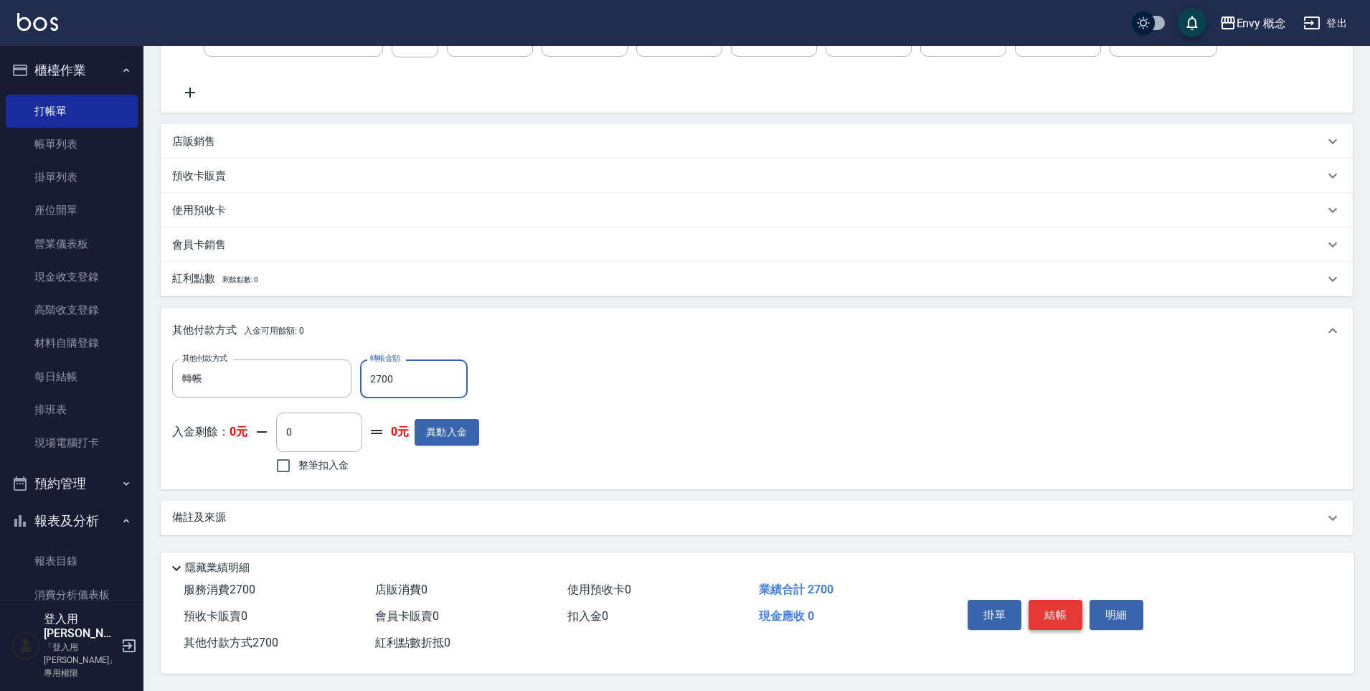
type input "2700"
click at [1074, 607] on button "結帳" at bounding box center [1056, 615] width 54 height 30
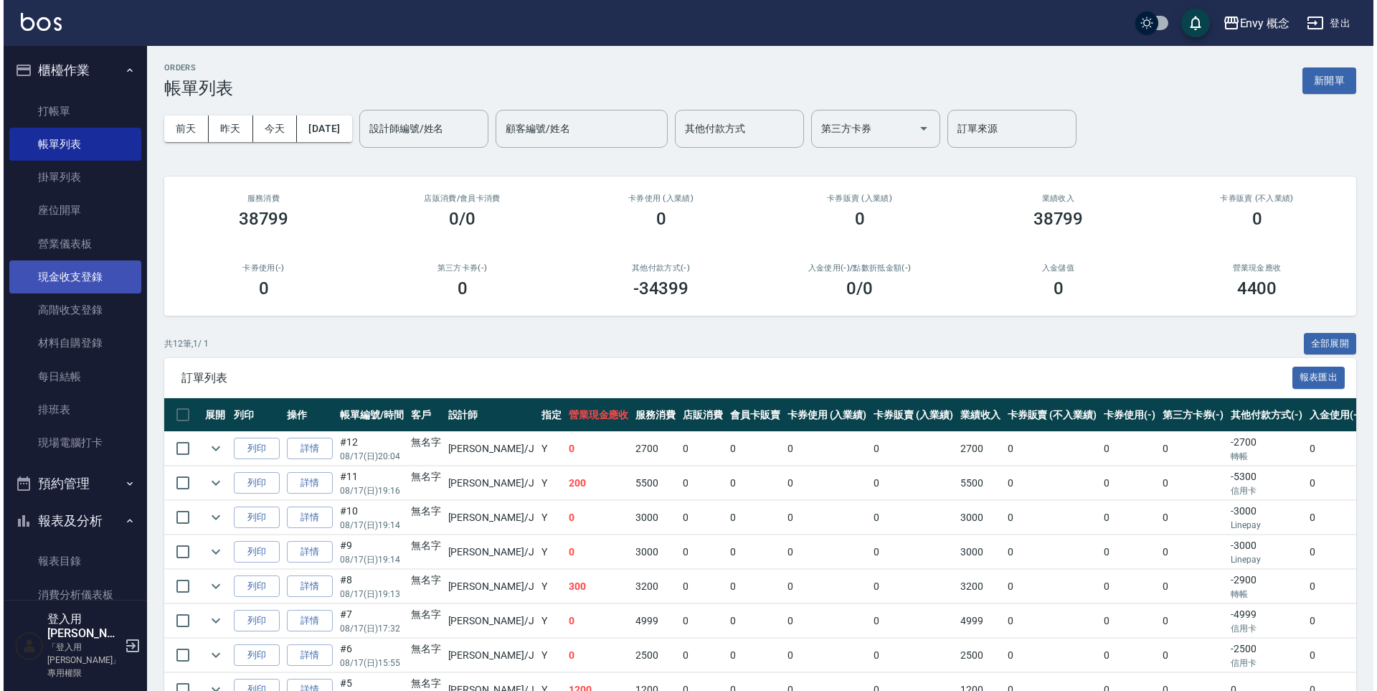
scroll to position [896, 0]
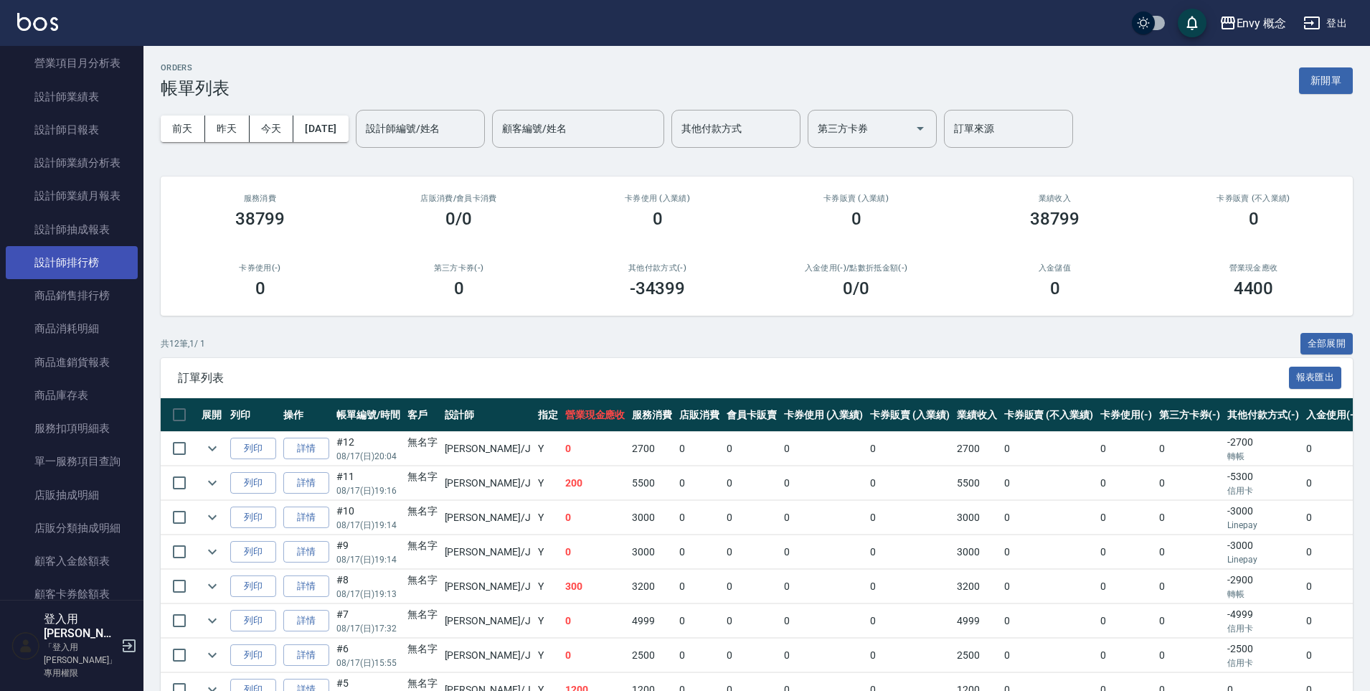
click at [88, 263] on link "設計師排行榜" at bounding box center [72, 262] width 132 height 33
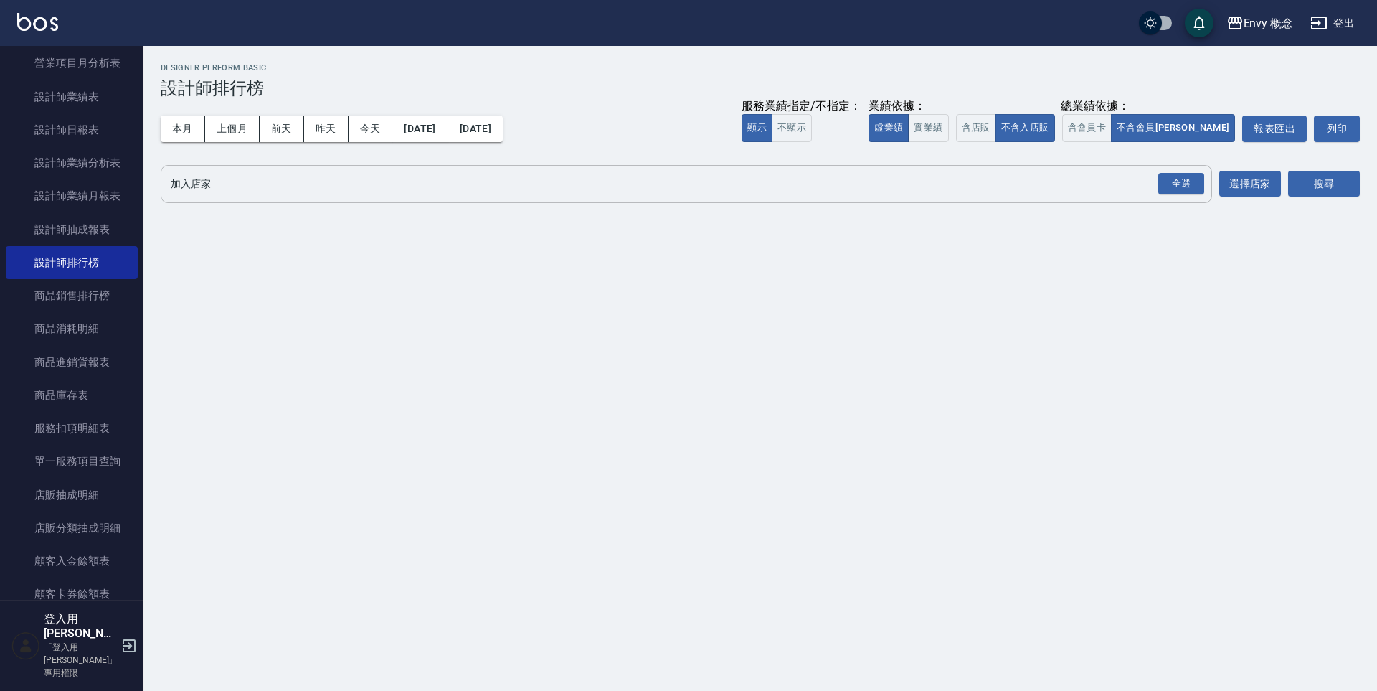
click at [304, 196] on div "全選 加入店家" at bounding box center [687, 184] width 1052 height 38
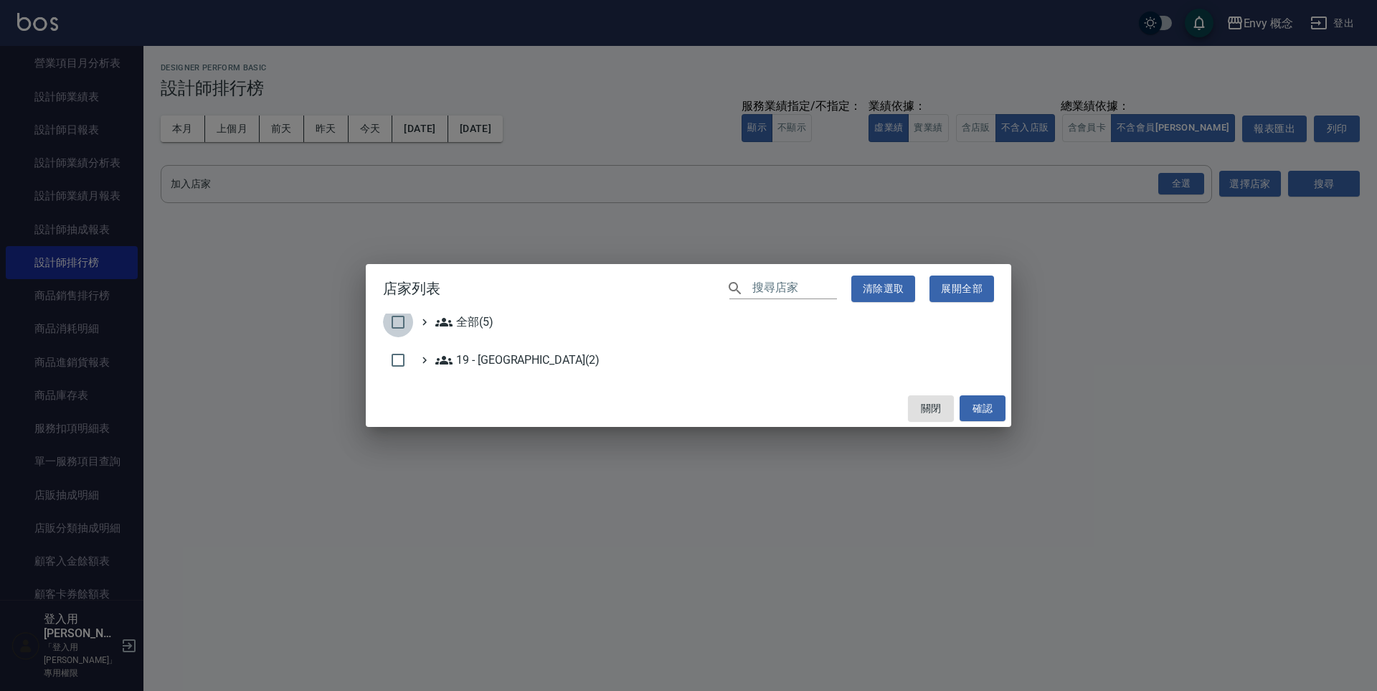
click at [406, 326] on input "checkbox" at bounding box center [398, 322] width 30 height 30
checkbox input "true"
click at [915, 406] on button "關閉" at bounding box center [931, 408] width 46 height 27
checkbox input "false"
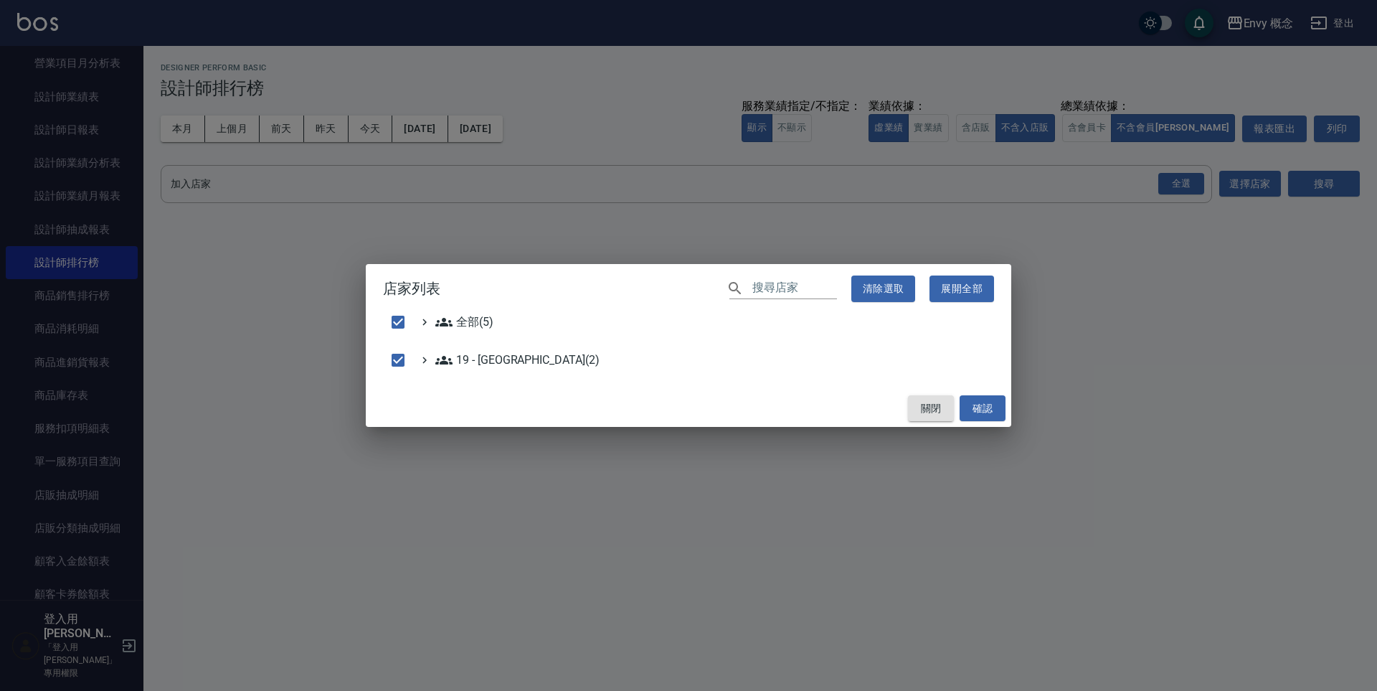
checkbox input "false"
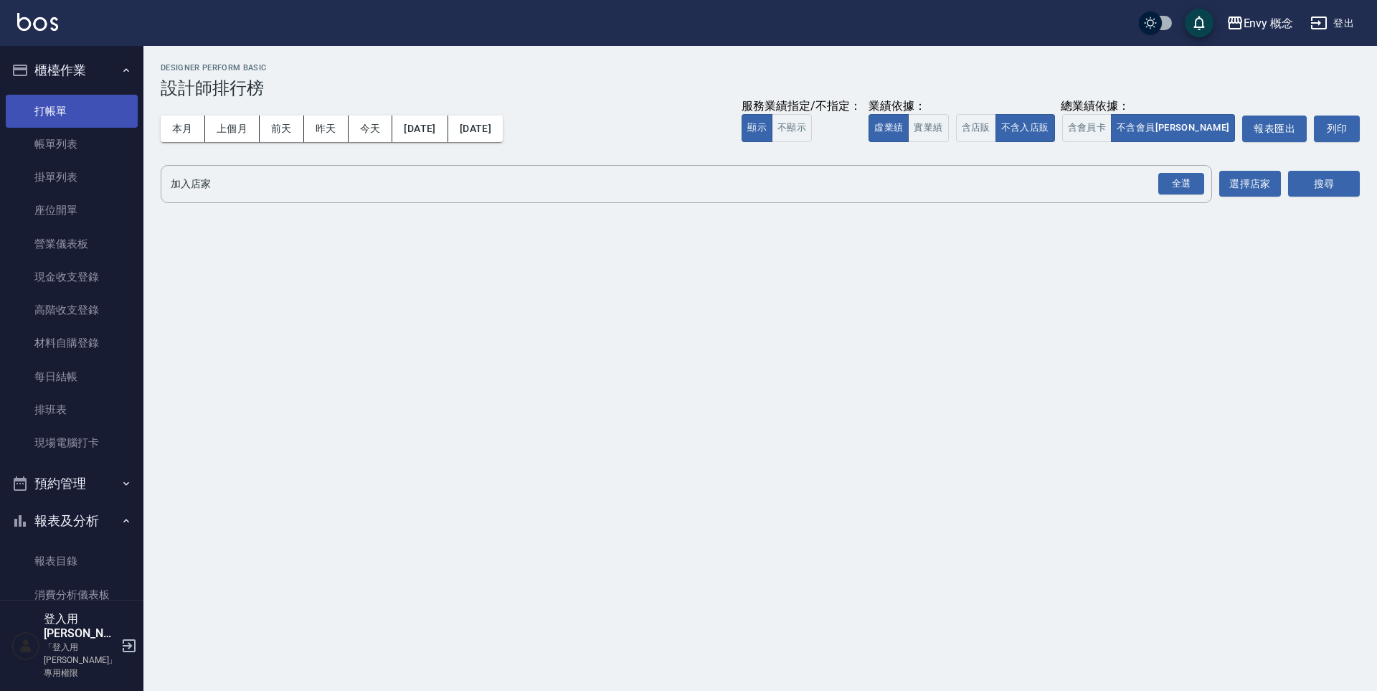
click at [83, 113] on link "打帳單" at bounding box center [72, 111] width 132 height 33
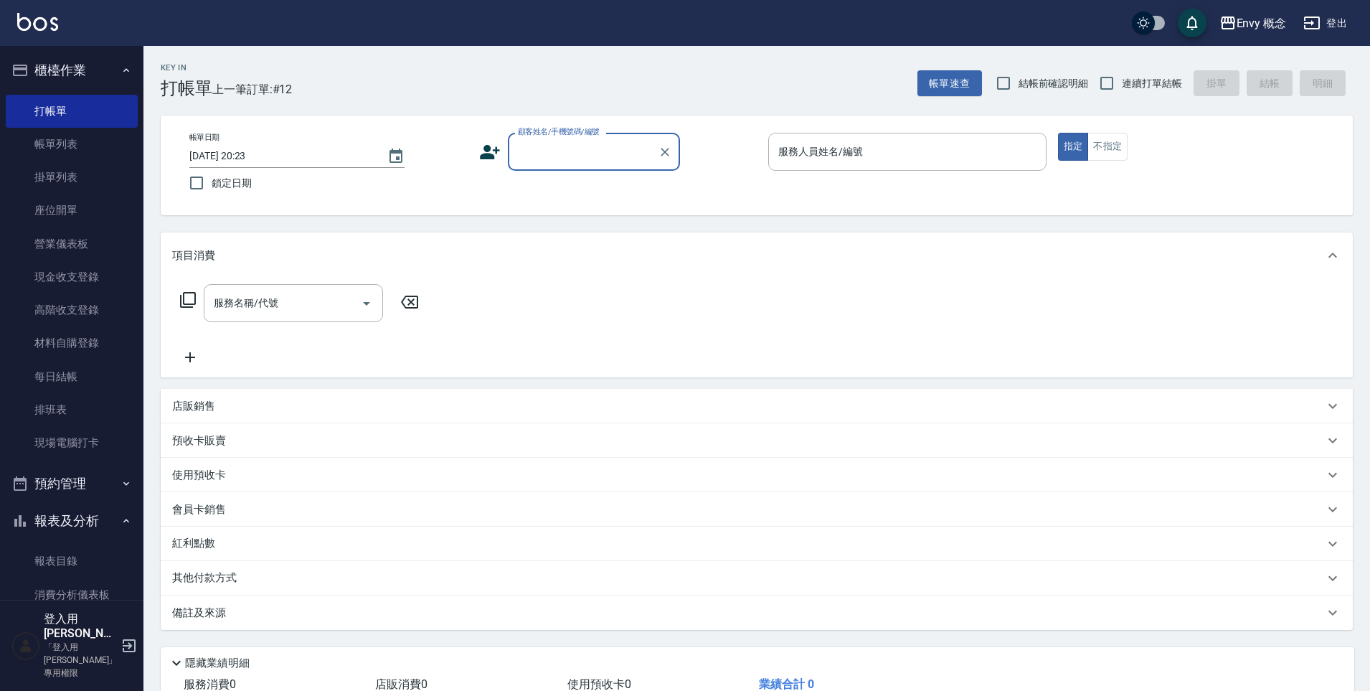
click at [567, 158] on input "顧客姓名/手機號碼/編號" at bounding box center [583, 151] width 138 height 25
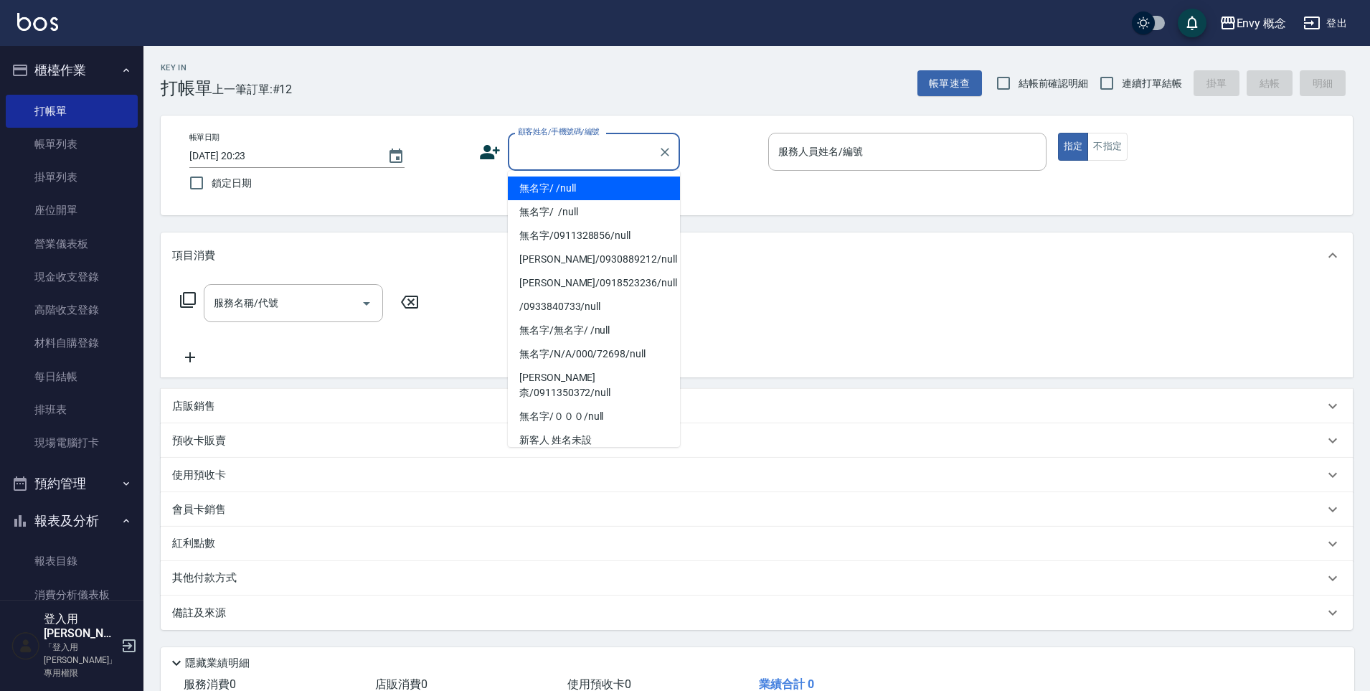
click at [578, 181] on li "無名字/ /null" at bounding box center [594, 188] width 172 height 24
type input "無名字/ /null"
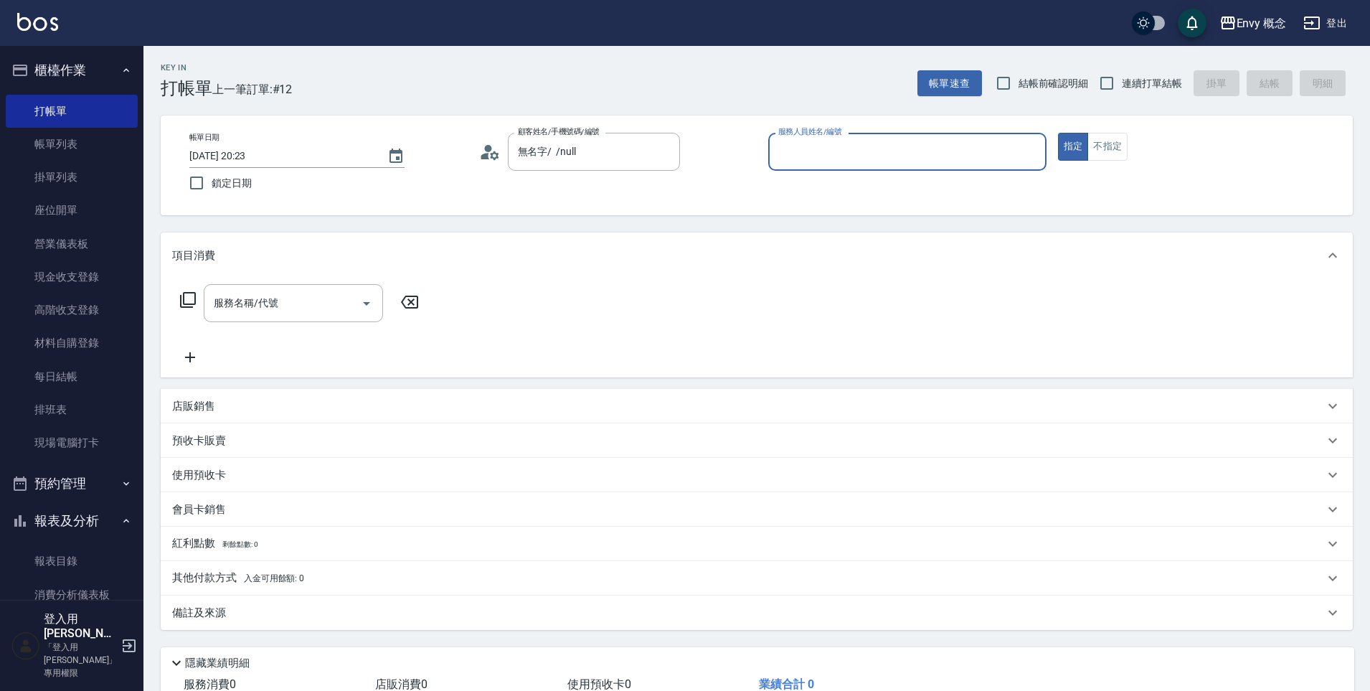
click at [891, 154] on input "服務人員姓名/編號" at bounding box center [907, 151] width 265 height 25
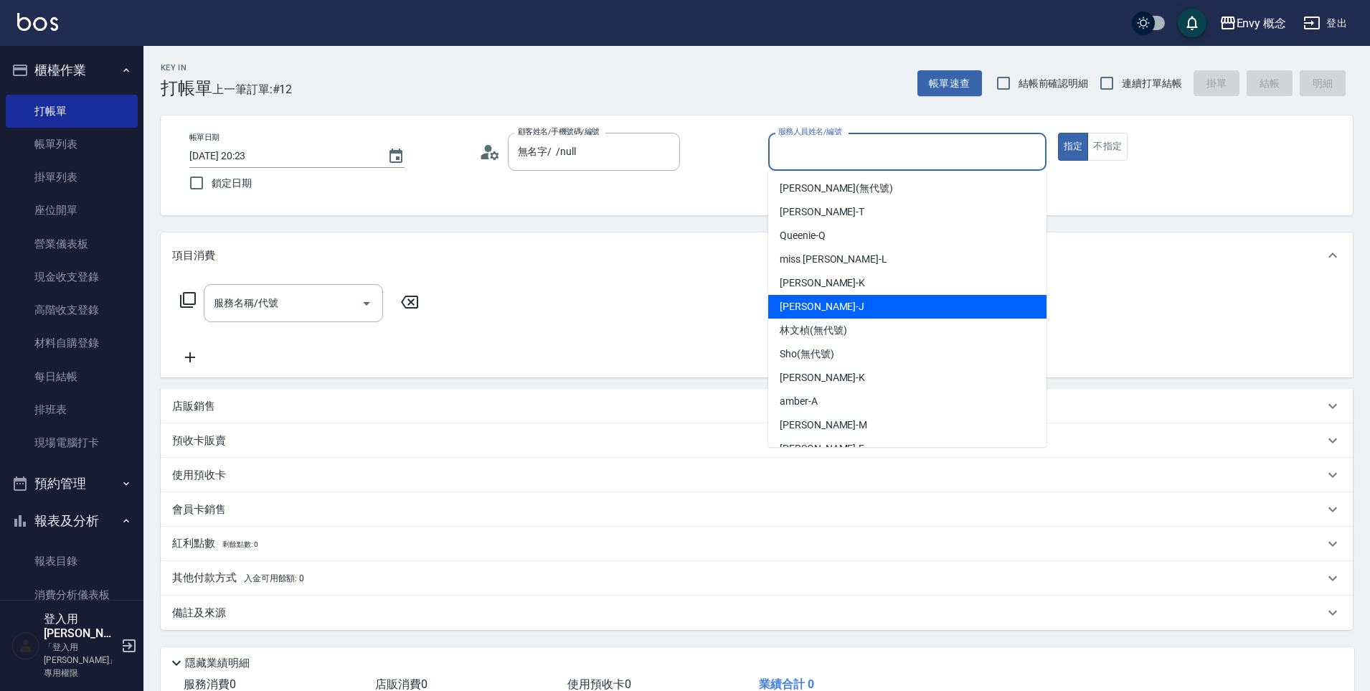
click at [844, 303] on div "[PERSON_NAME]" at bounding box center [907, 307] width 278 height 24
type input "[PERSON_NAME]"
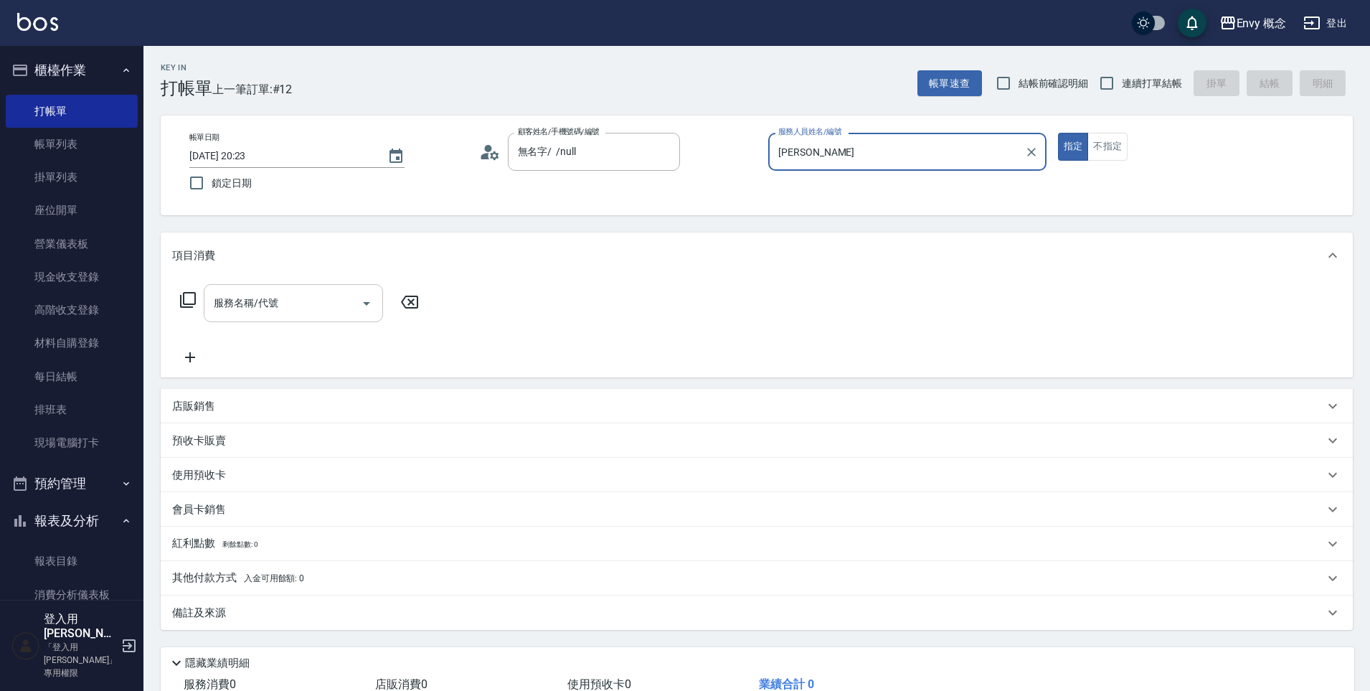
click at [284, 297] on input "服務名稱/代號" at bounding box center [282, 303] width 145 height 25
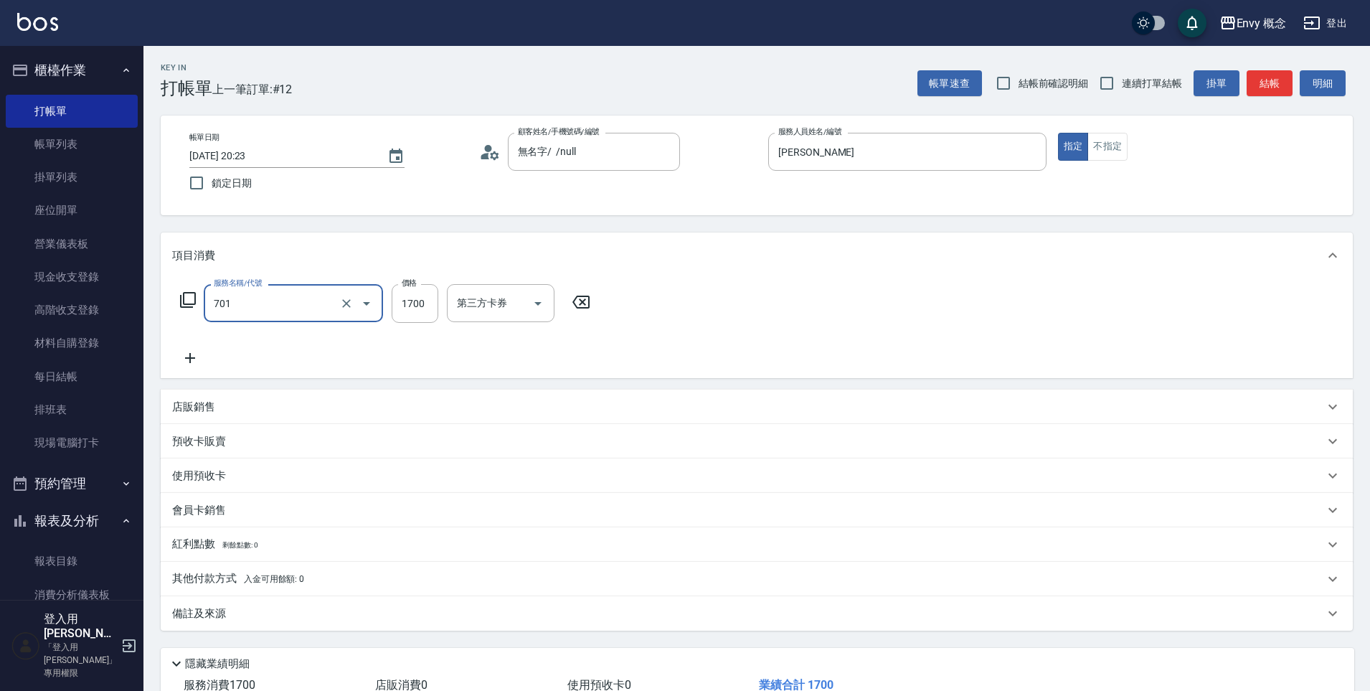
type input "701 染髮(701)"
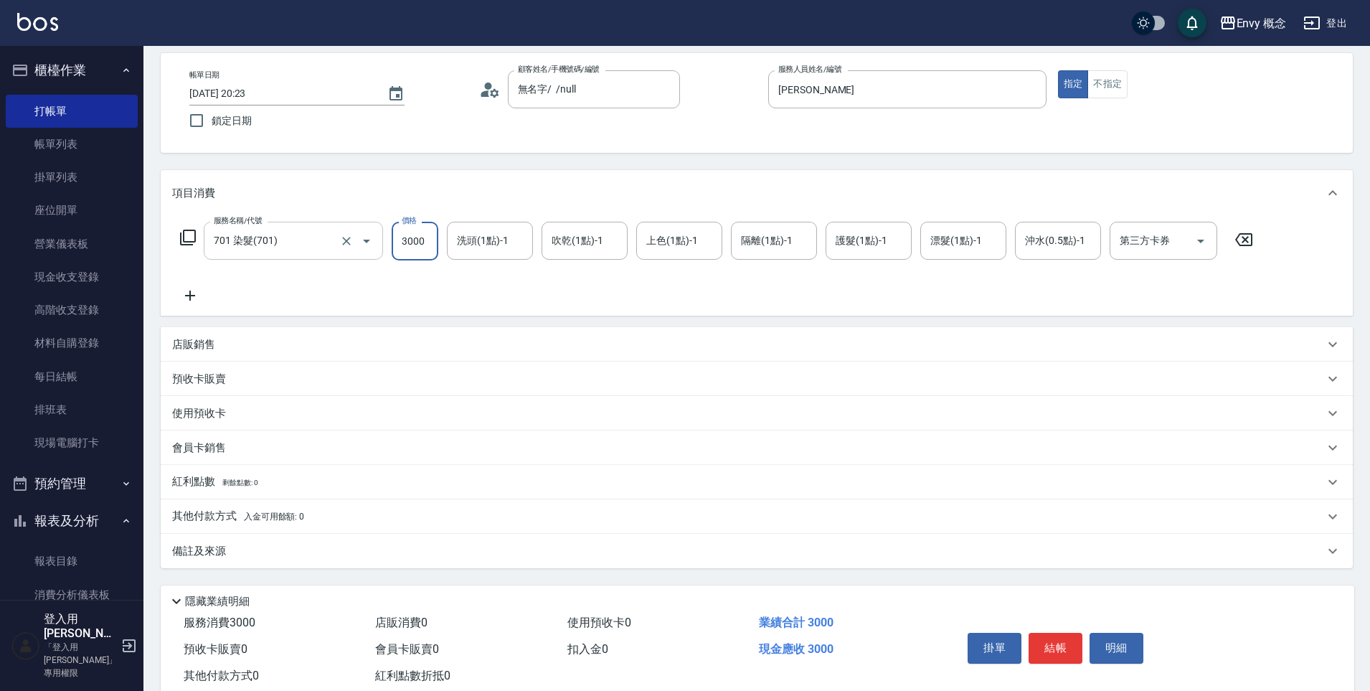
scroll to position [102, 0]
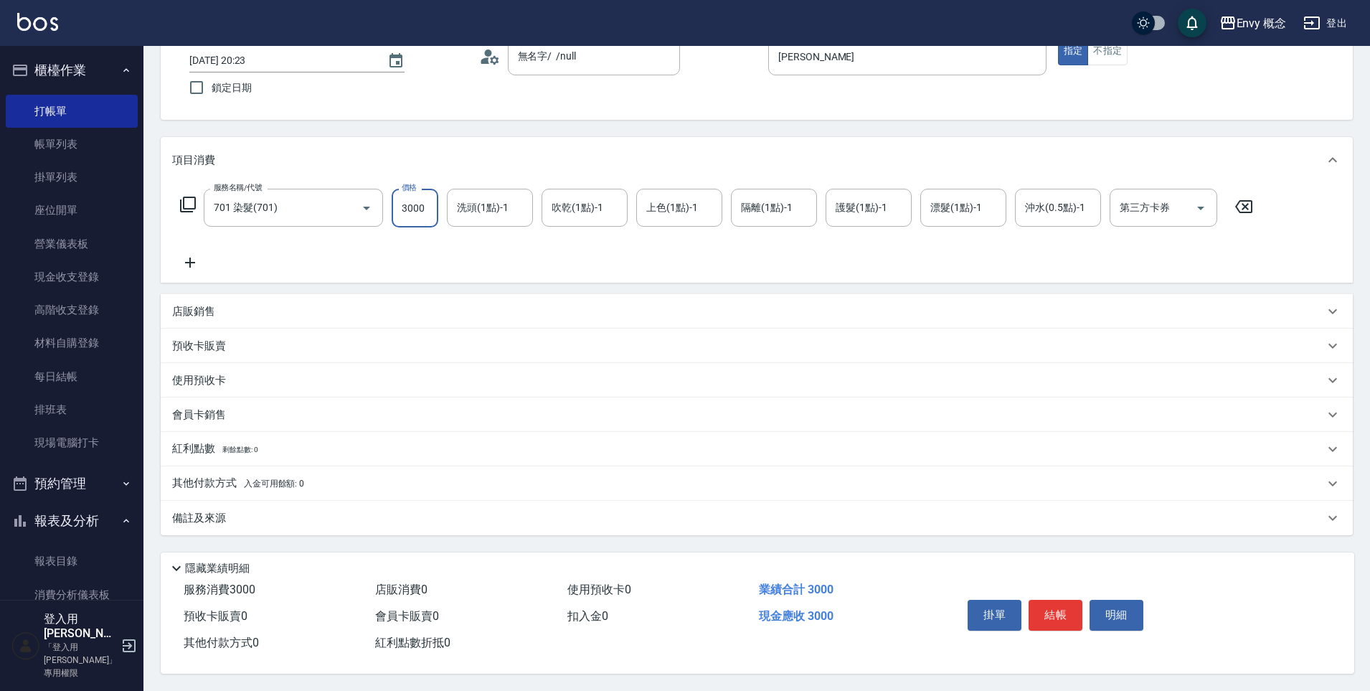
type input "3000"
click at [302, 482] on p "其他付款方式 入金可用餘額: 0" at bounding box center [238, 484] width 132 height 16
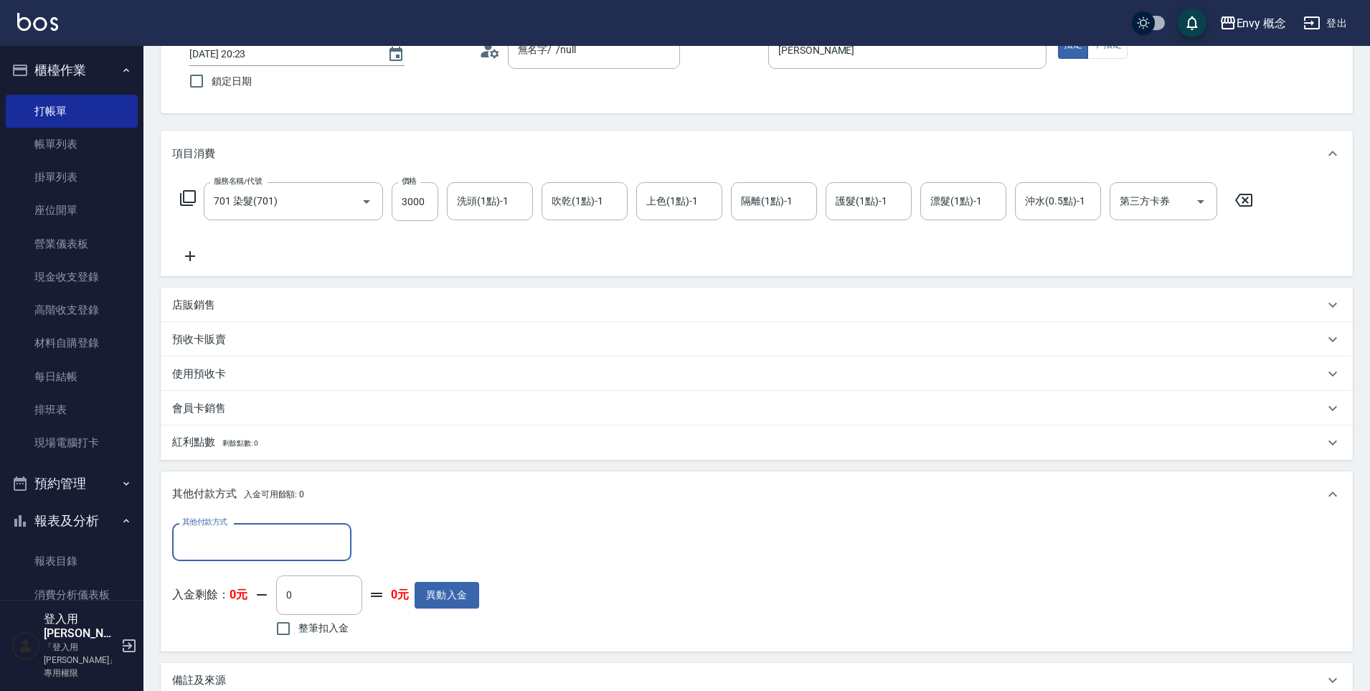
scroll to position [0, 0]
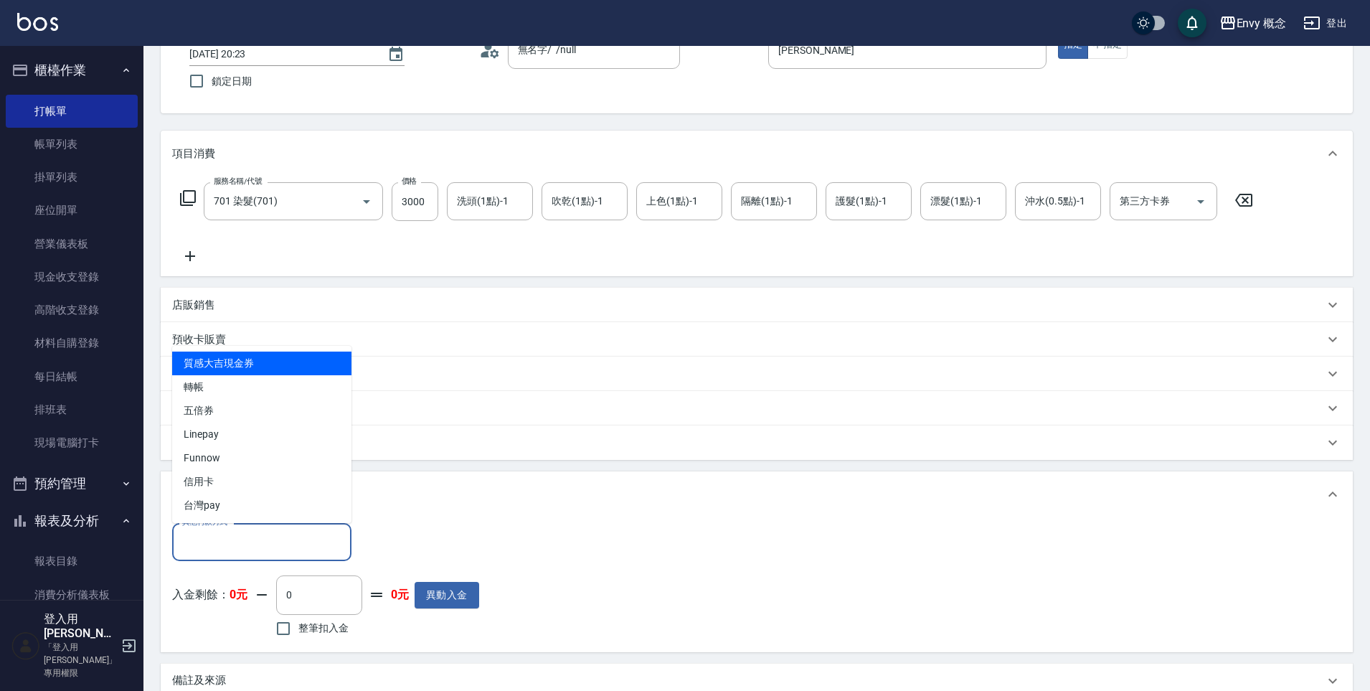
drag, startPoint x: 273, startPoint y: 550, endPoint x: 271, endPoint y: 537, distance: 13.1
click at [273, 549] on input "其他付款方式" at bounding box center [262, 541] width 166 height 25
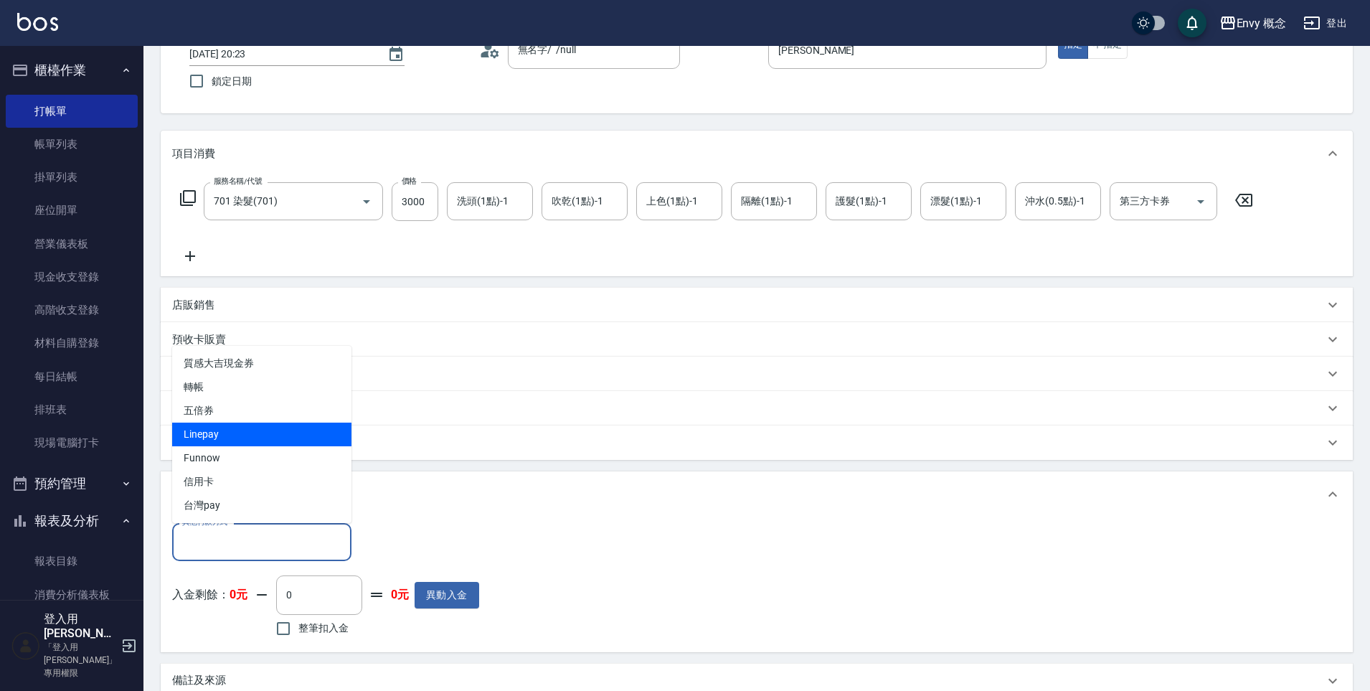
click at [275, 438] on span "Linepay" at bounding box center [261, 435] width 179 height 24
type input "Linepay"
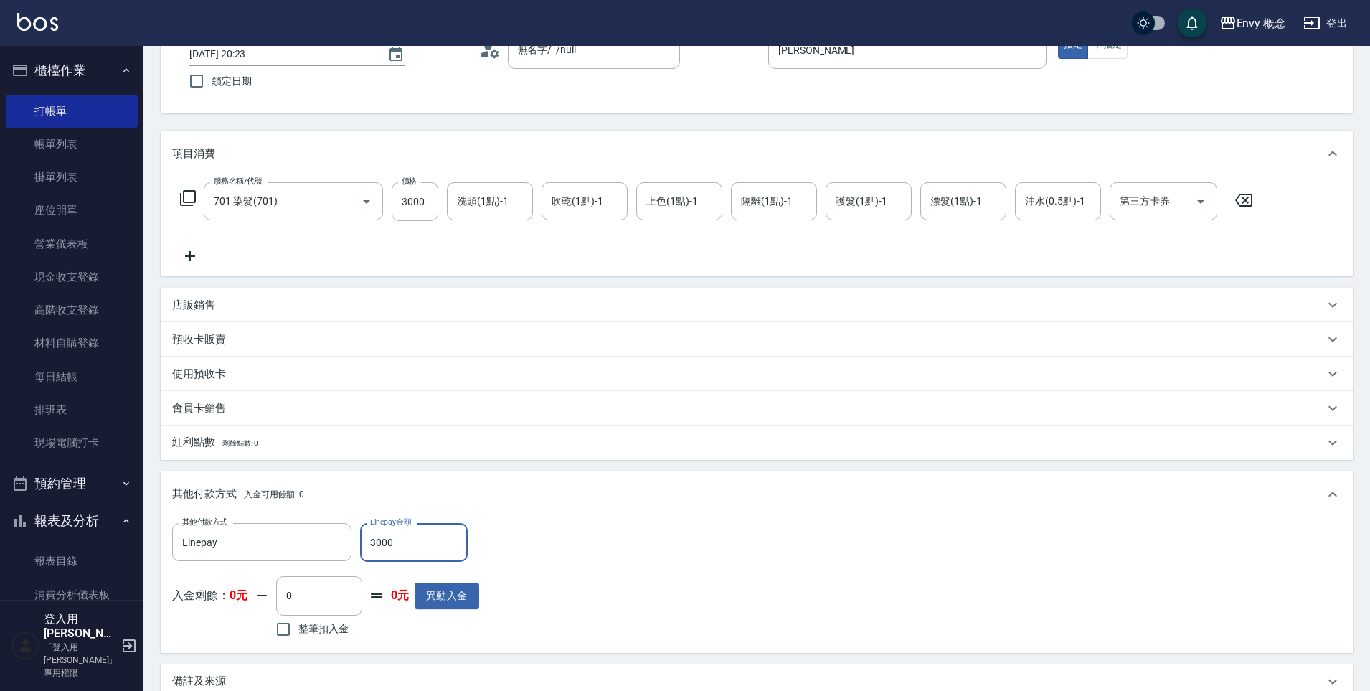
scroll to position [272, 0]
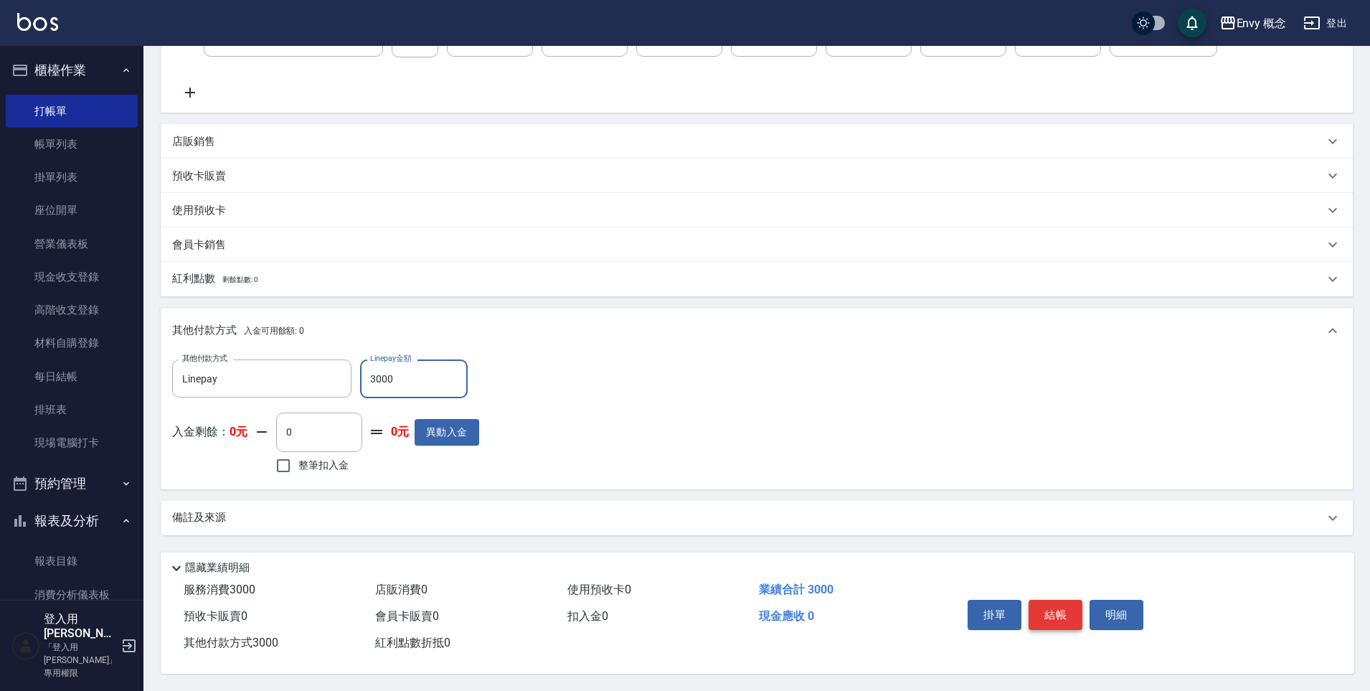
type input "3000"
click at [1057, 613] on button "結帳" at bounding box center [1056, 615] width 54 height 30
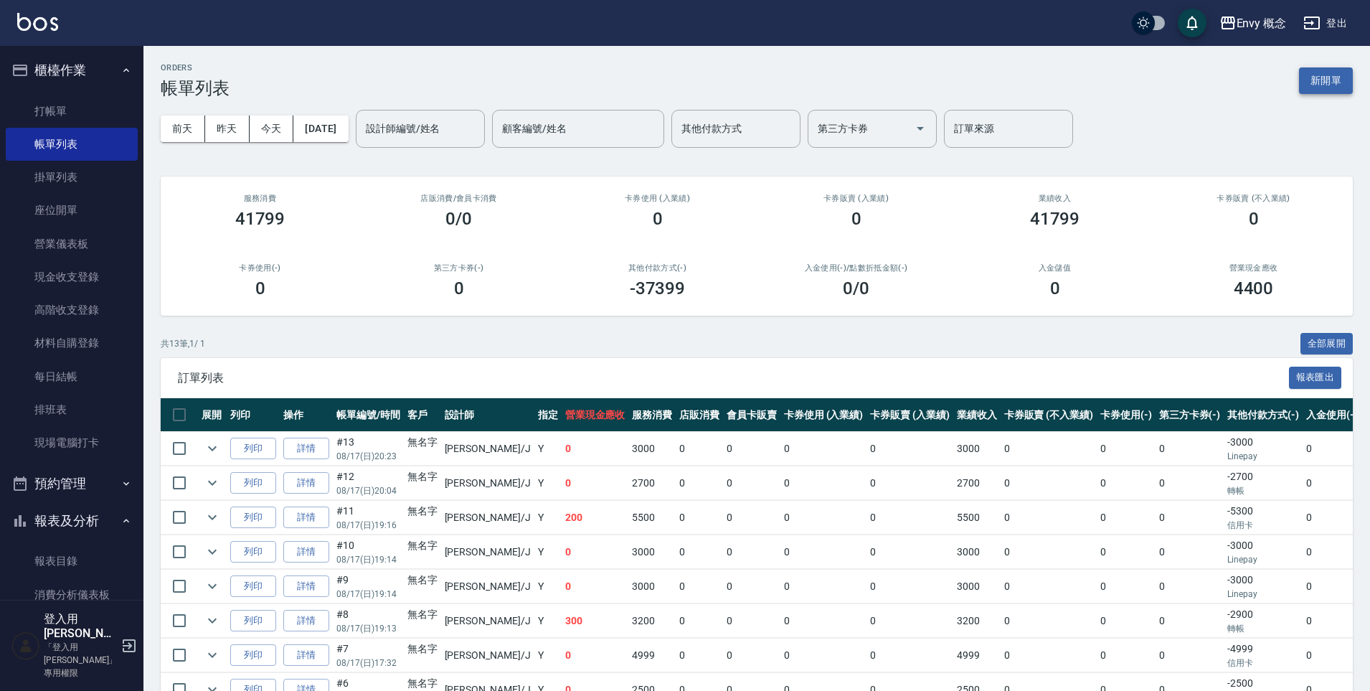
click at [1319, 84] on button "新開單" at bounding box center [1326, 80] width 54 height 27
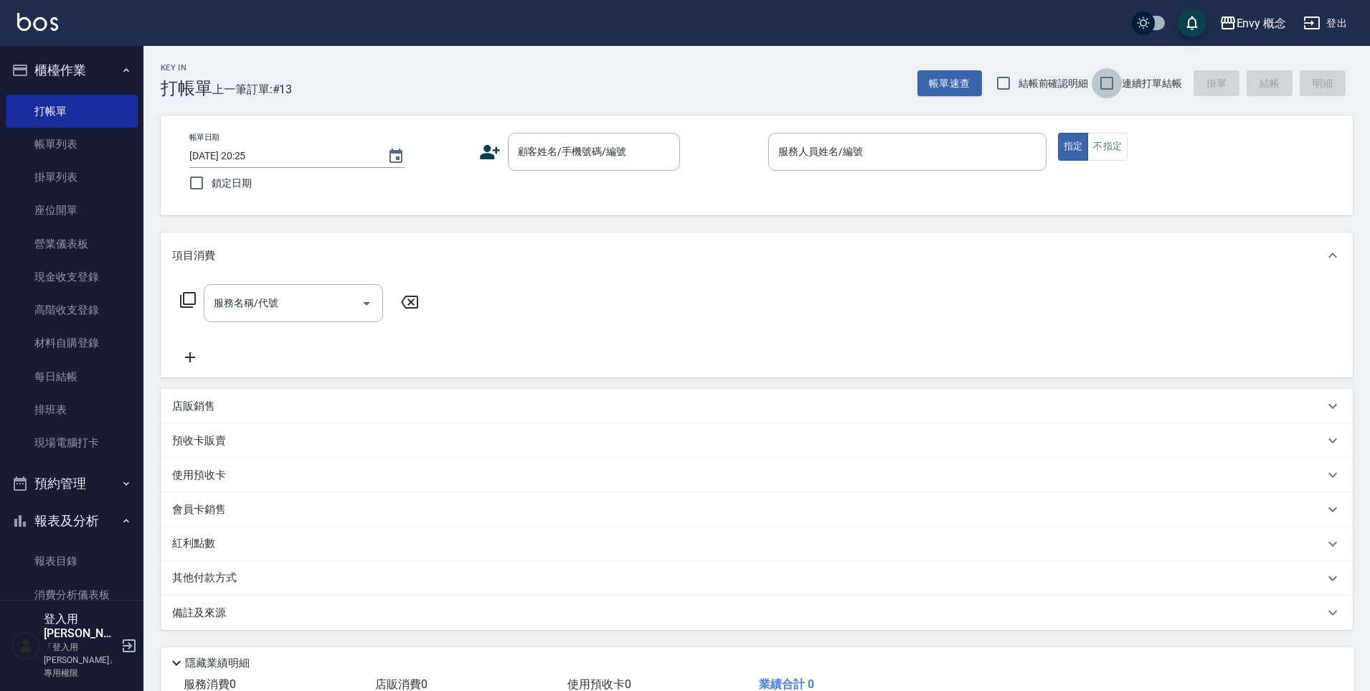
click at [1111, 80] on input "連續打單結帳" at bounding box center [1107, 83] width 30 height 30
checkbox input "true"
click at [598, 159] on input "顧客姓名/手機號碼/編號" at bounding box center [583, 151] width 138 height 25
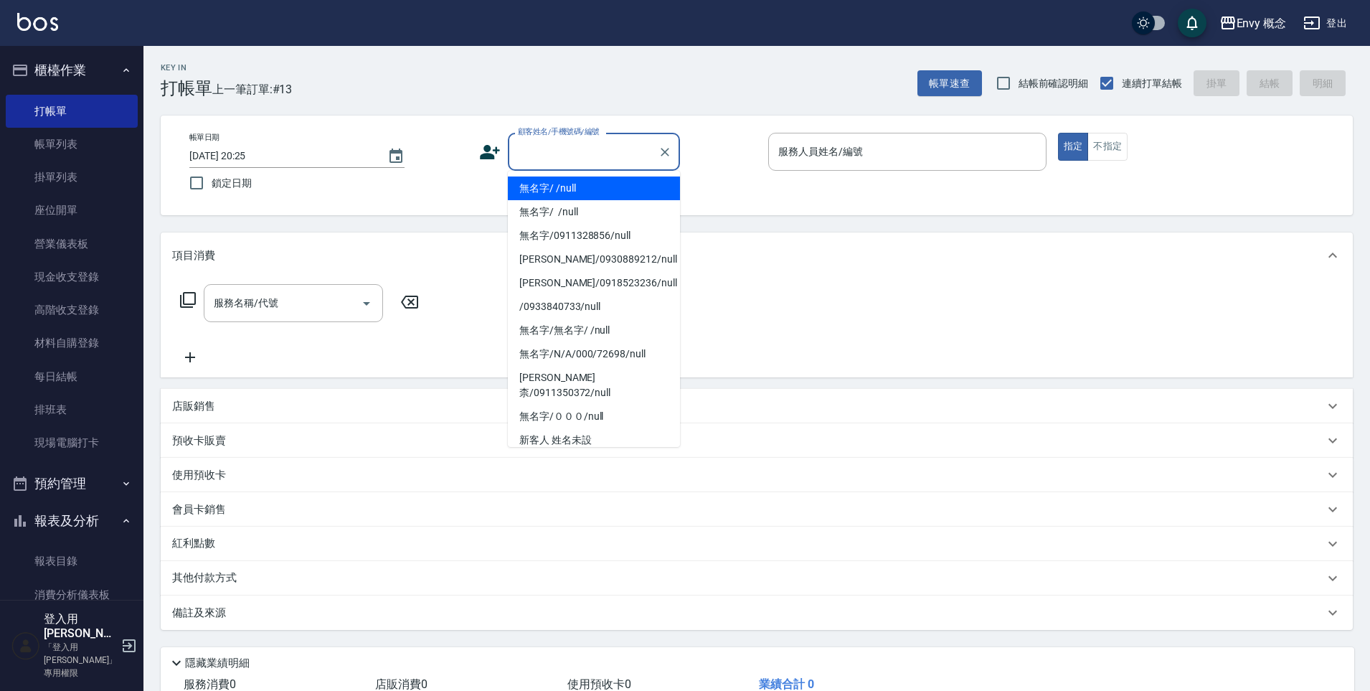
click at [612, 188] on li "無名字/ /null" at bounding box center [594, 188] width 172 height 24
type input "無名字/ /null"
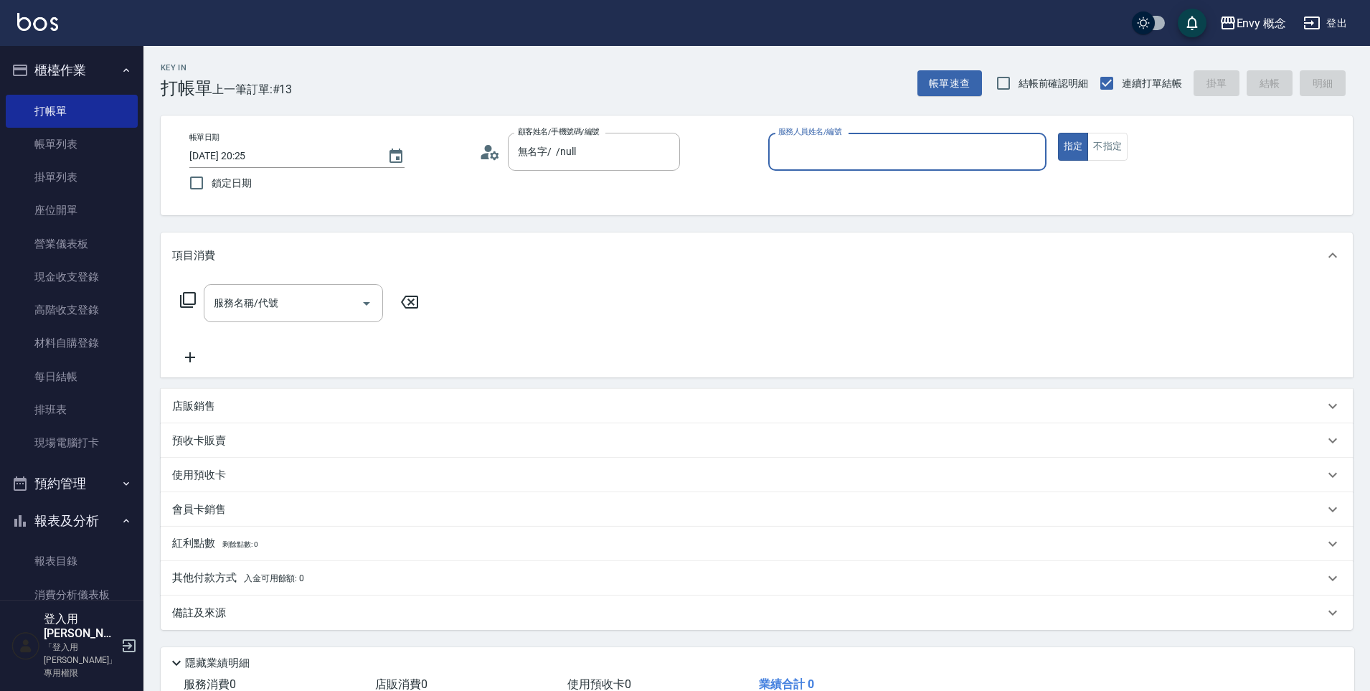
click at [883, 161] on input "服務人員姓名/編號" at bounding box center [907, 151] width 265 height 25
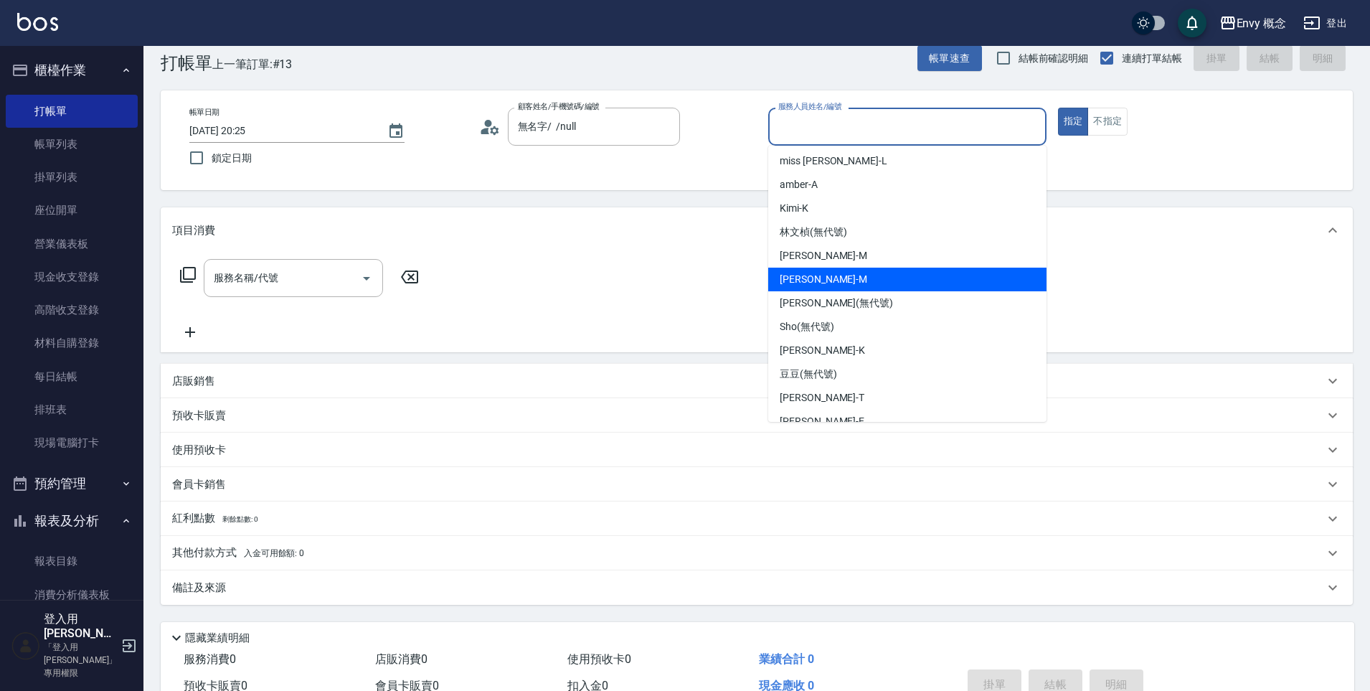
scroll to position [87, 0]
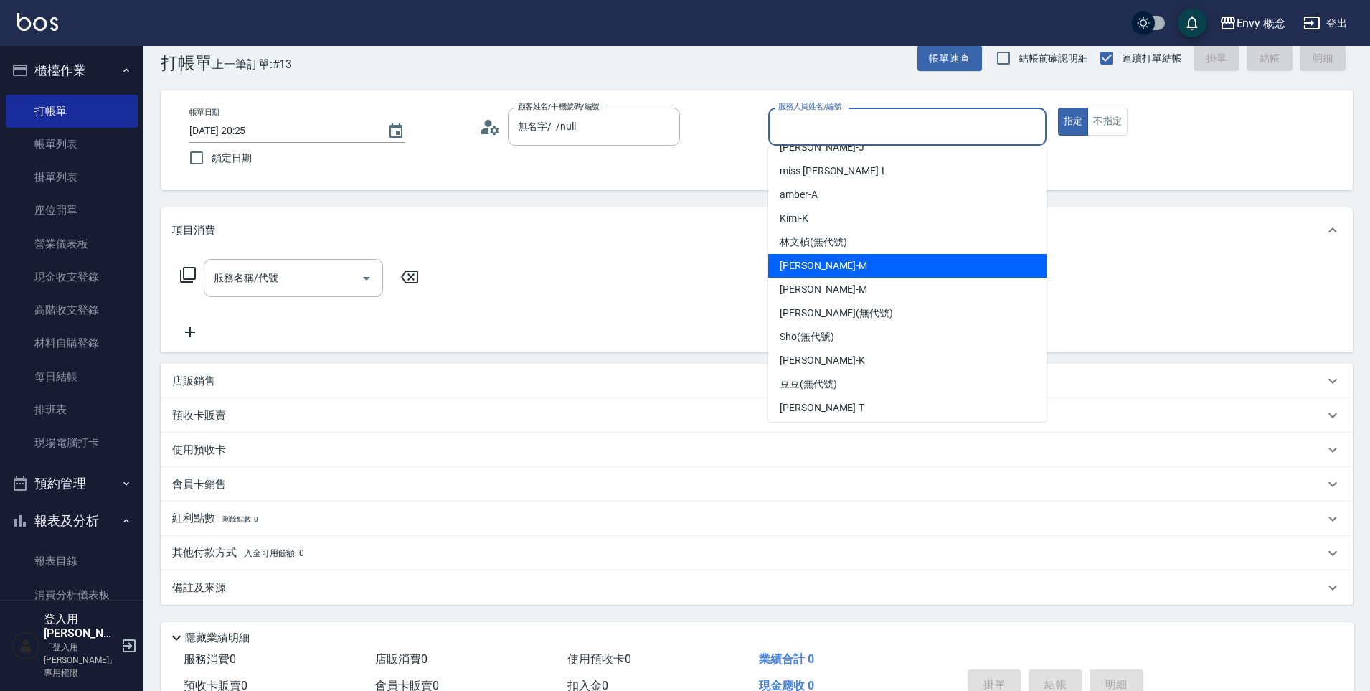
click at [834, 270] on div "[PERSON_NAME]" at bounding box center [907, 266] width 278 height 24
type input "[PERSON_NAME]"
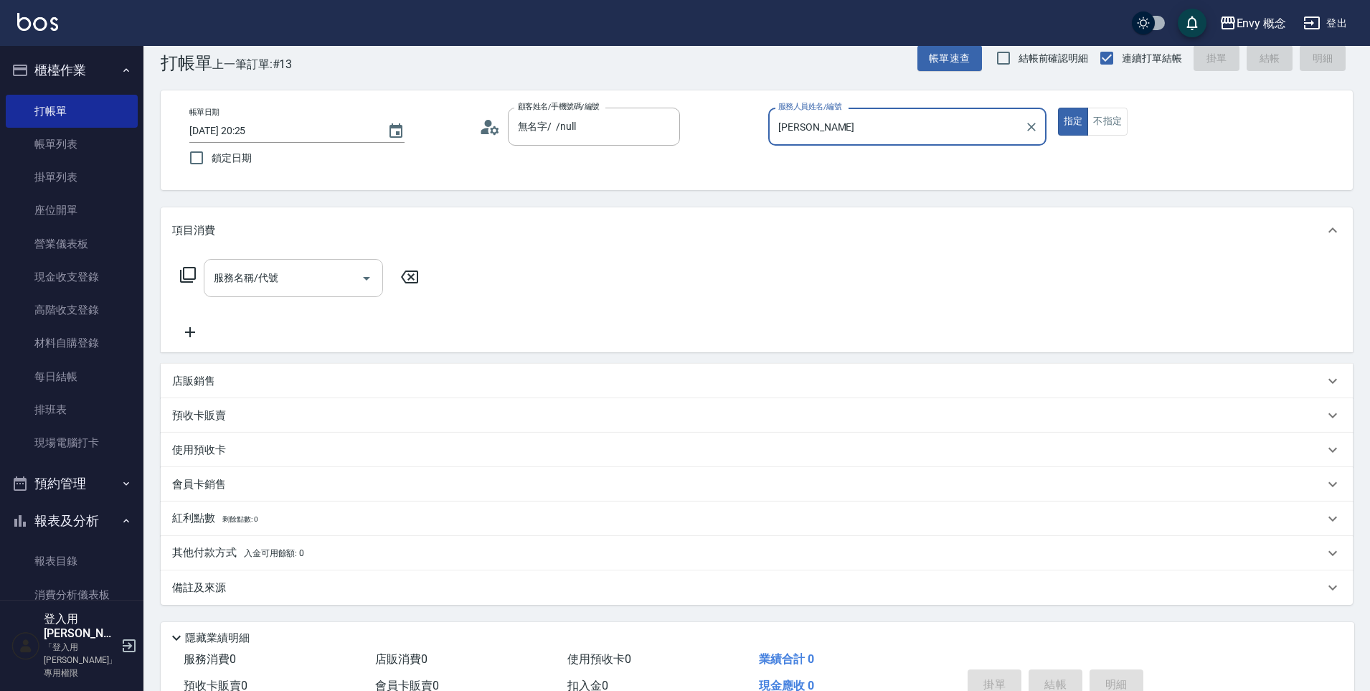
click at [281, 286] on input "服務名稱/代號" at bounding box center [282, 277] width 145 height 25
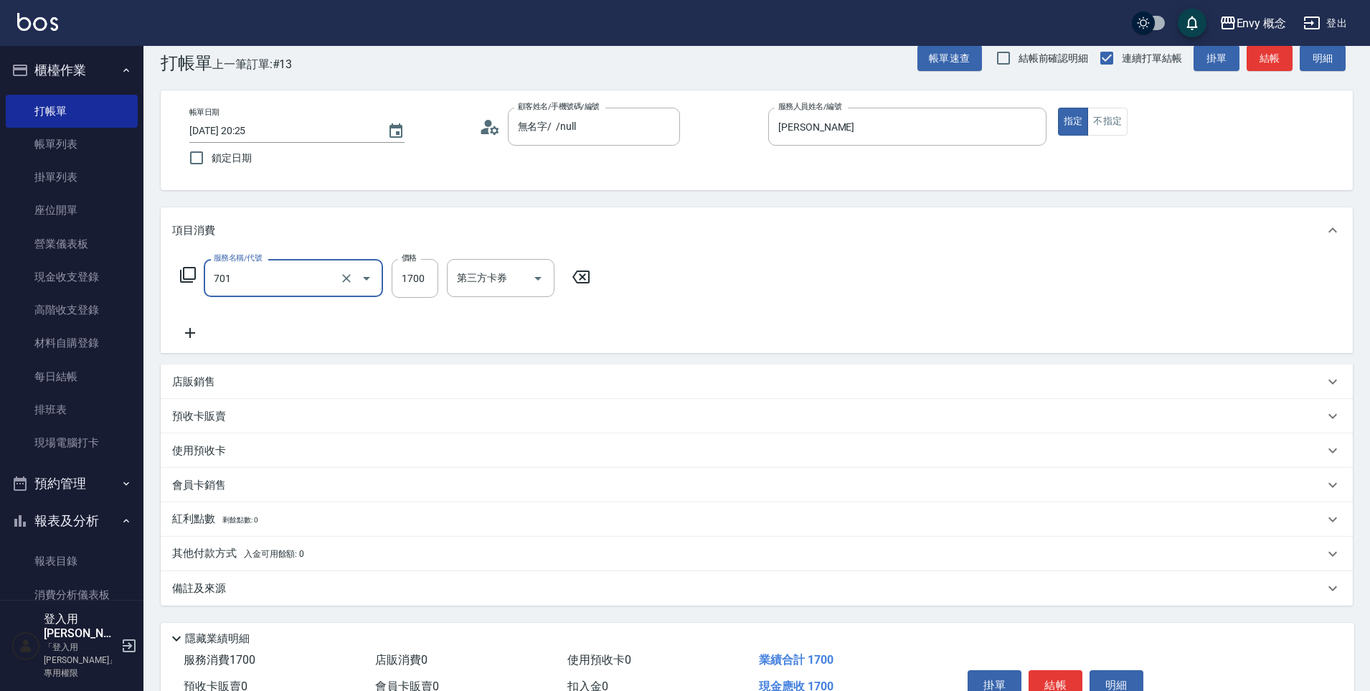
type input "701 染髮(701)"
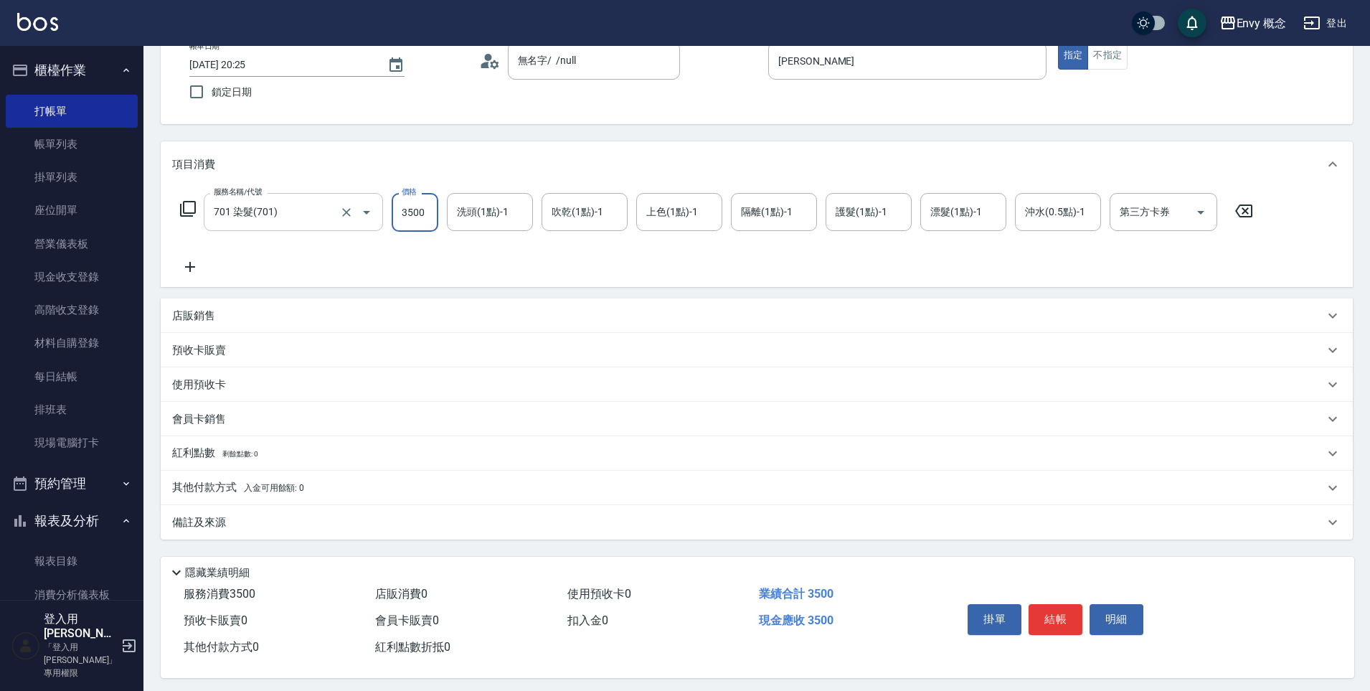
scroll to position [102, 0]
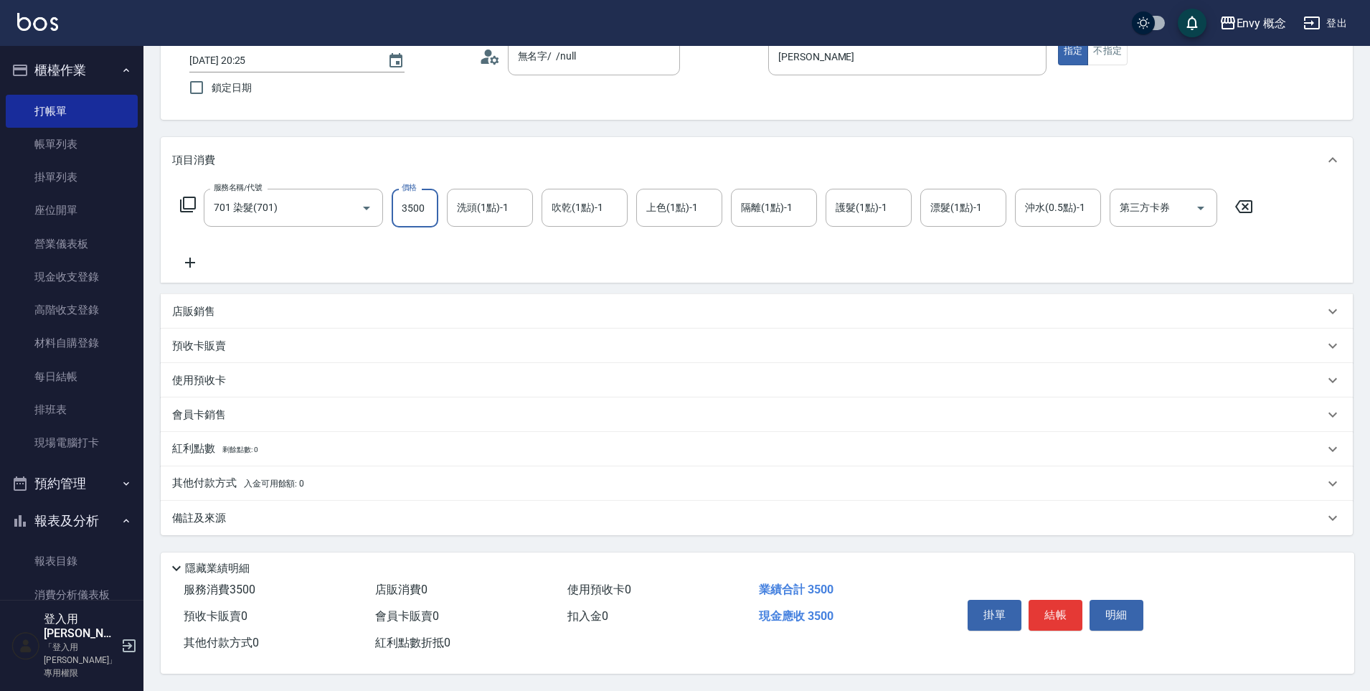
type input "3500"
click at [224, 486] on div "其他付款方式 入金可用餘額: 0" at bounding box center [757, 483] width 1192 height 34
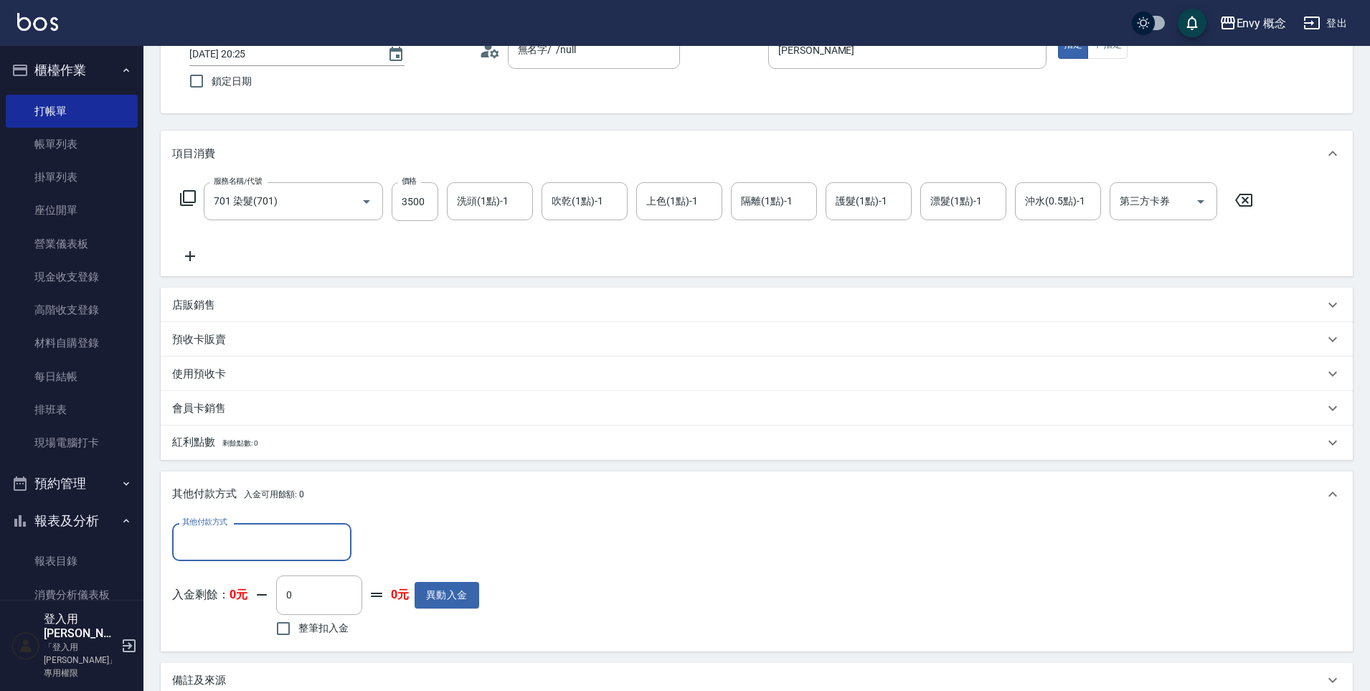
scroll to position [0, 0]
click at [254, 554] on input "其他付款方式" at bounding box center [262, 541] width 166 height 25
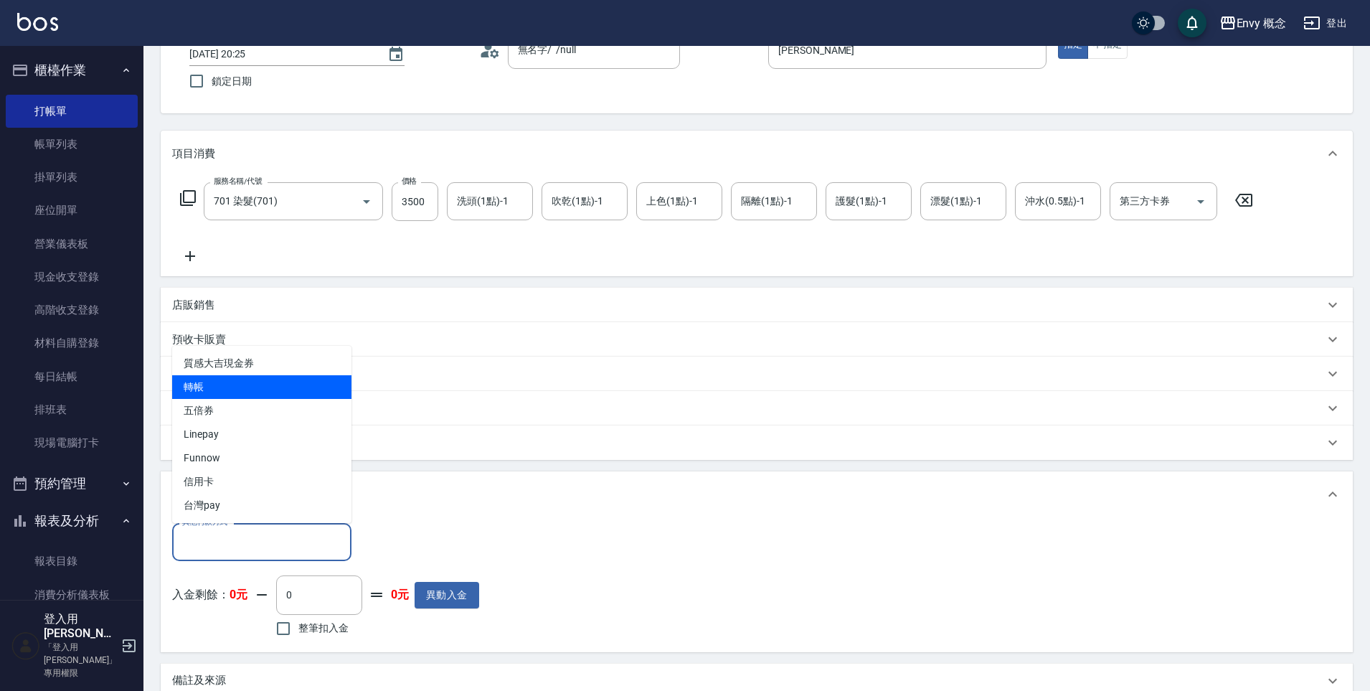
click at [233, 385] on span "轉帳" at bounding box center [261, 387] width 179 height 24
type input "轉帳"
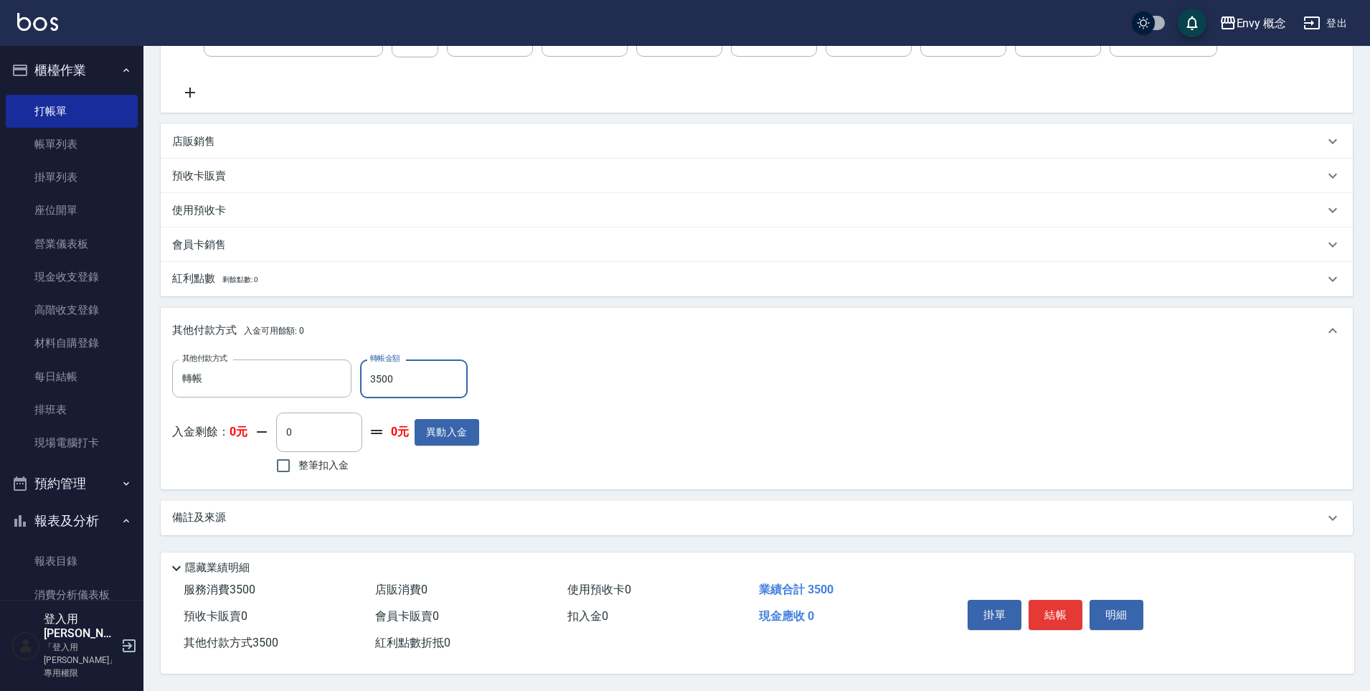
scroll to position [272, 0]
type input "3500"
click at [1063, 608] on button "結帳" at bounding box center [1056, 615] width 54 height 30
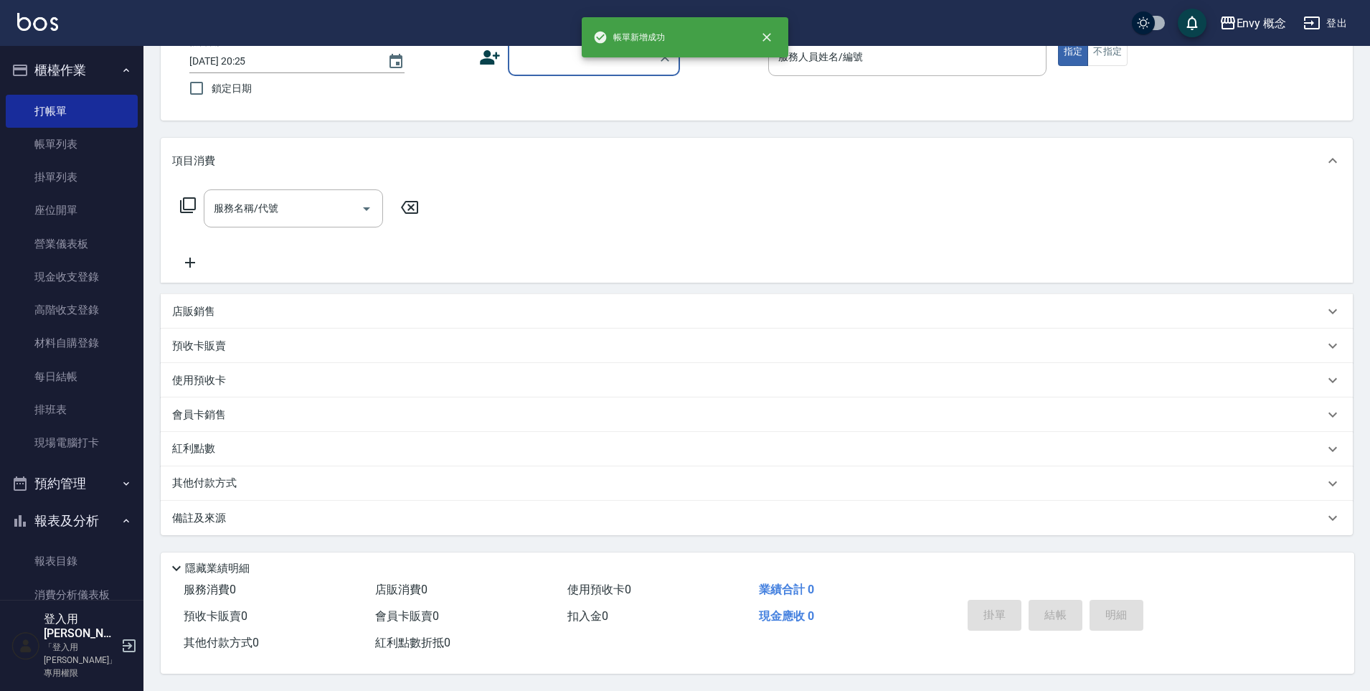
scroll to position [0, 0]
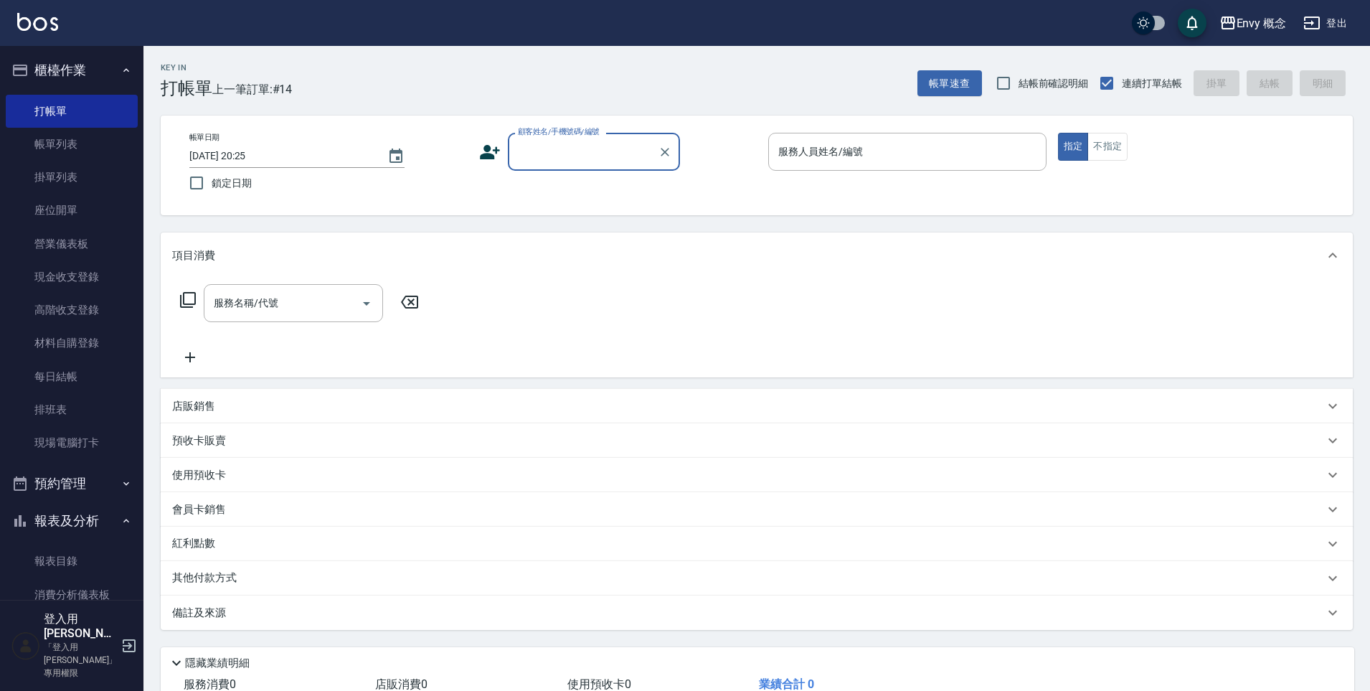
click at [553, 141] on input "顧客姓名/手機號碼/編號" at bounding box center [583, 151] width 138 height 25
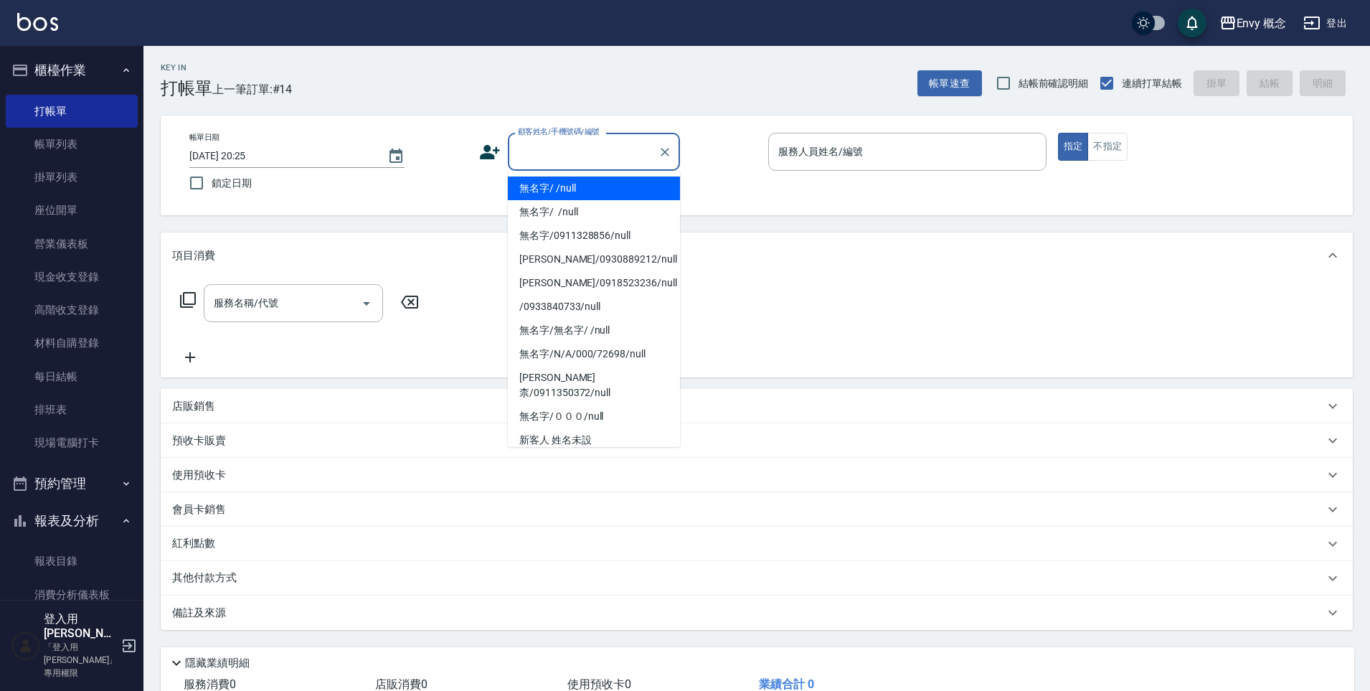
click at [599, 186] on li "無名字/ /null" at bounding box center [594, 188] width 172 height 24
type input "無名字/ /null"
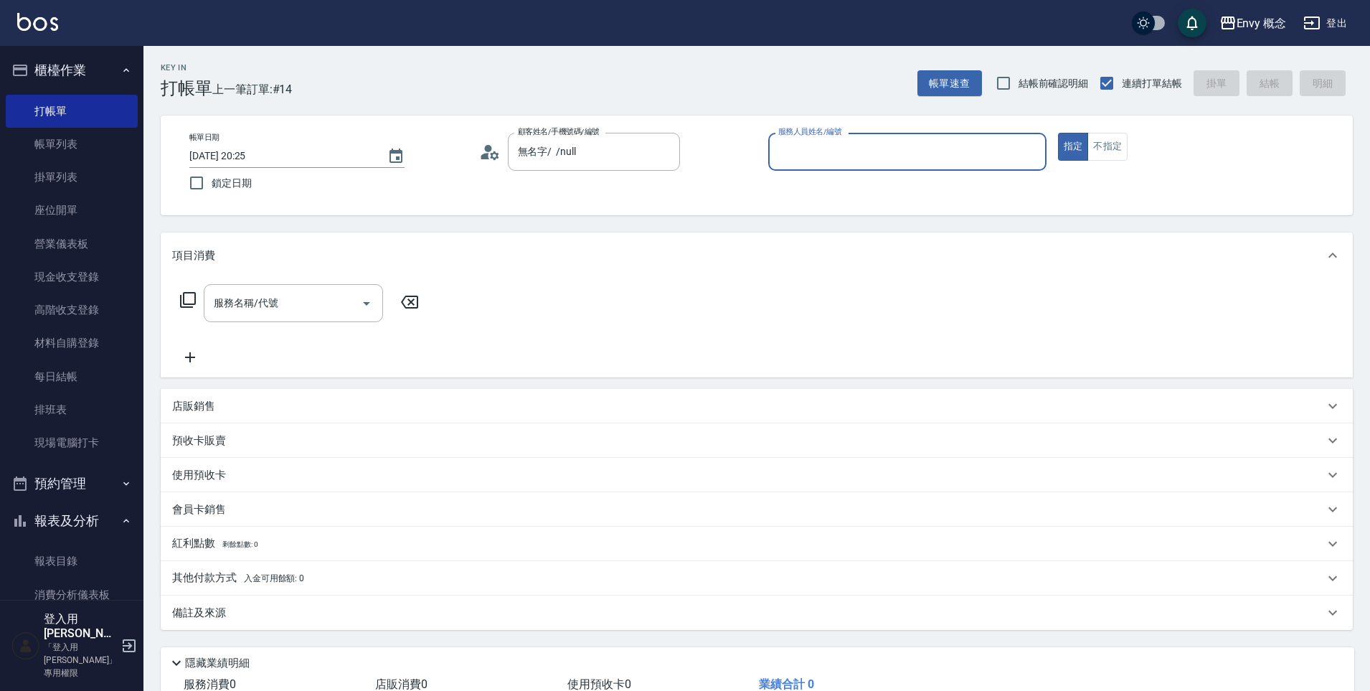
click at [859, 142] on input "服務人員姓名/編號" at bounding box center [907, 151] width 265 height 25
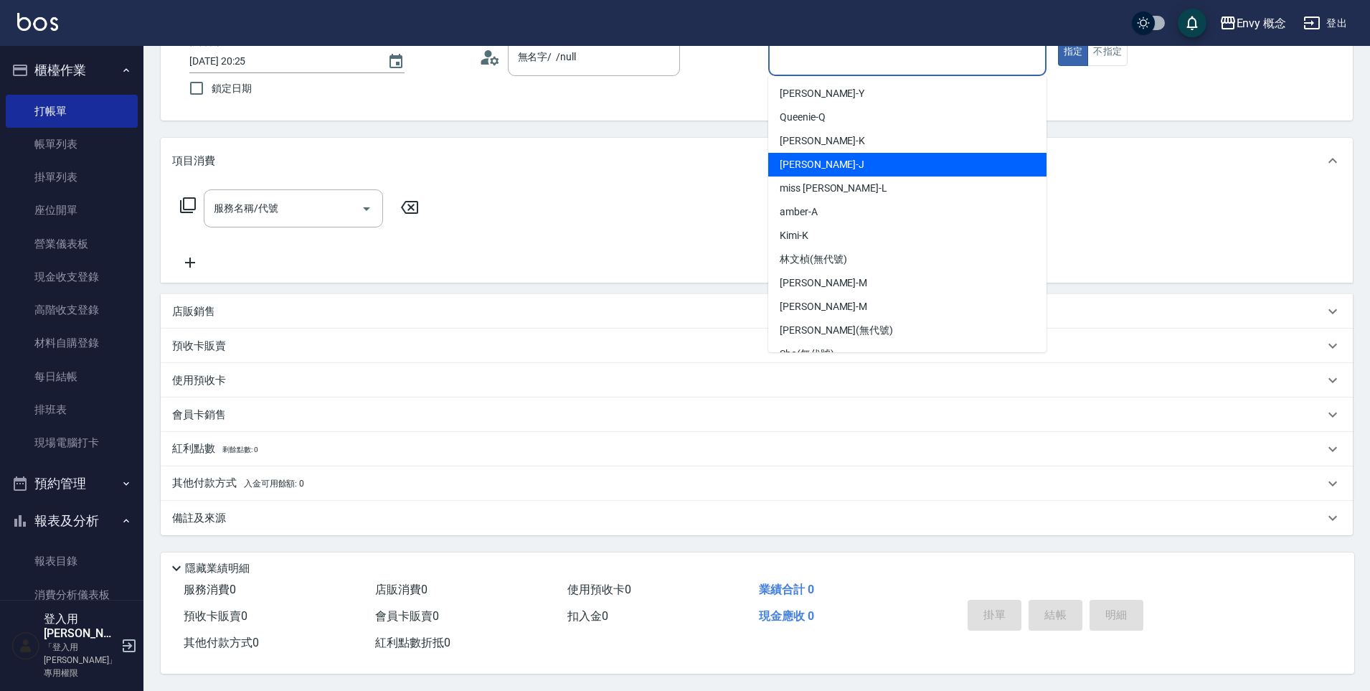
click at [844, 159] on div "[PERSON_NAME]" at bounding box center [907, 165] width 278 height 24
type input "[PERSON_NAME]"
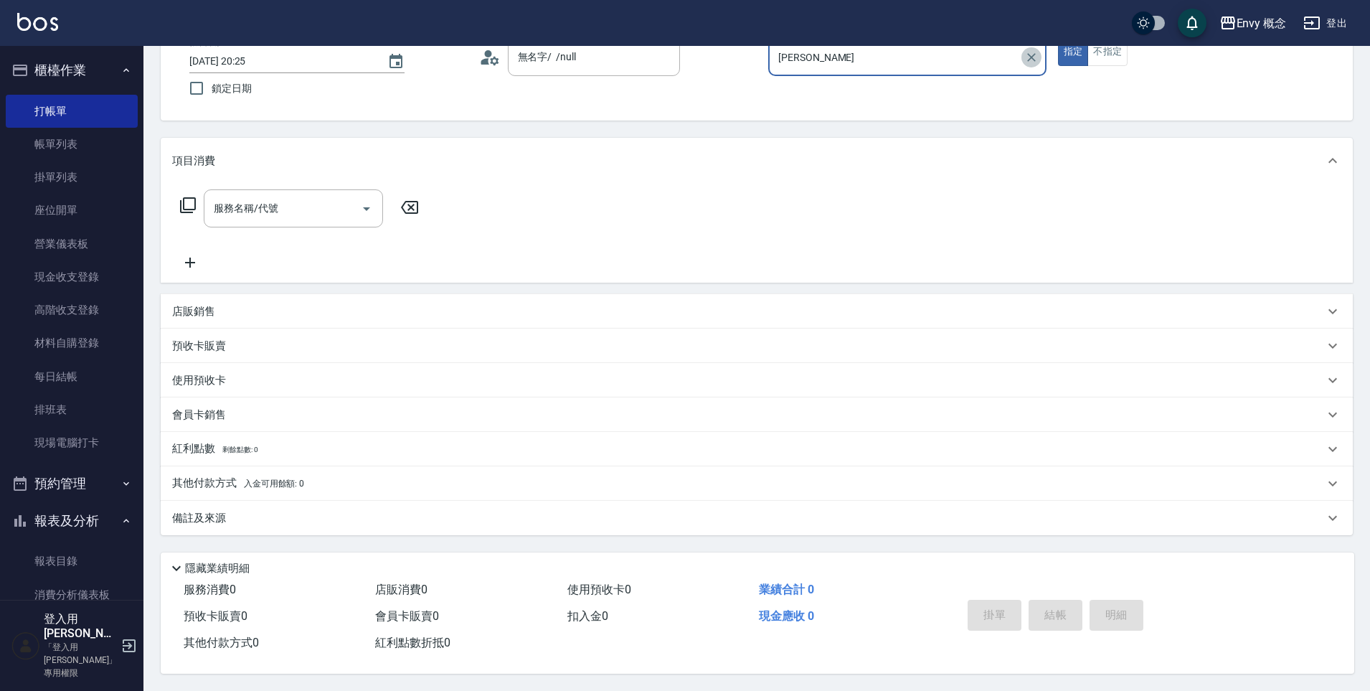
click at [1033, 50] on icon "Clear" at bounding box center [1032, 57] width 14 height 14
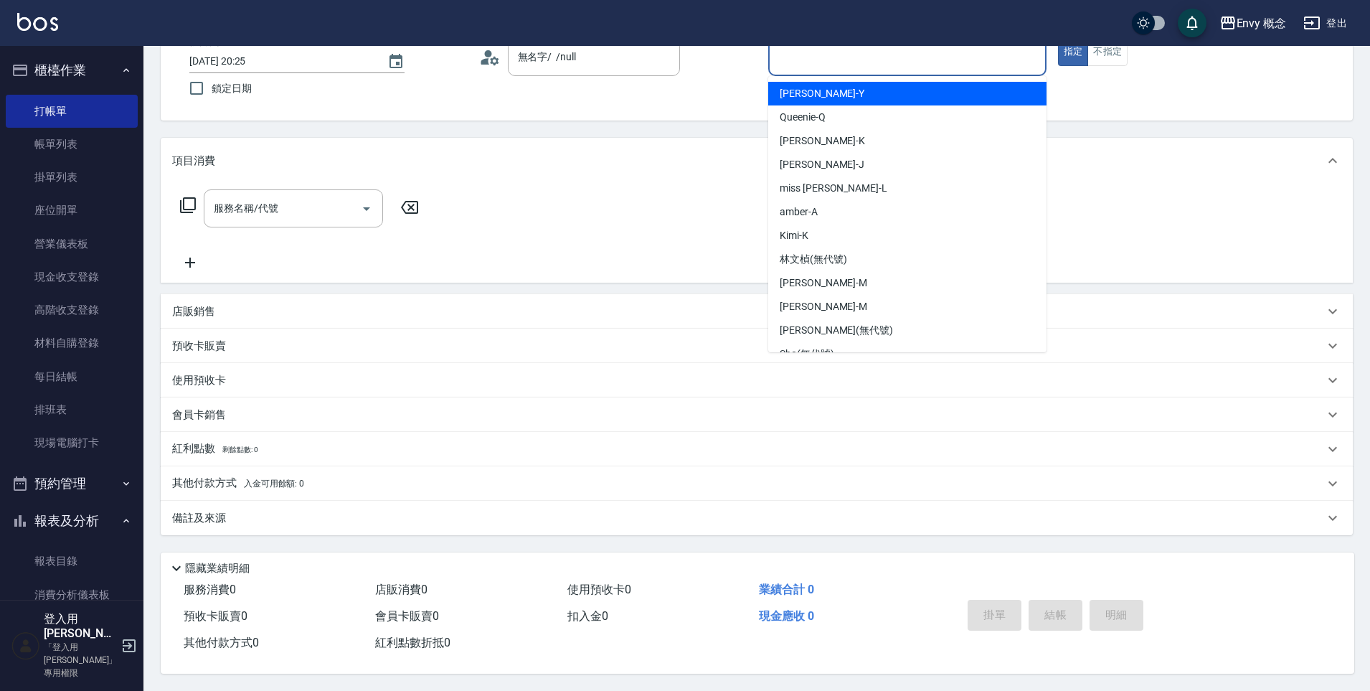
click at [943, 62] on input "服務人員姓名/編號" at bounding box center [907, 56] width 265 height 25
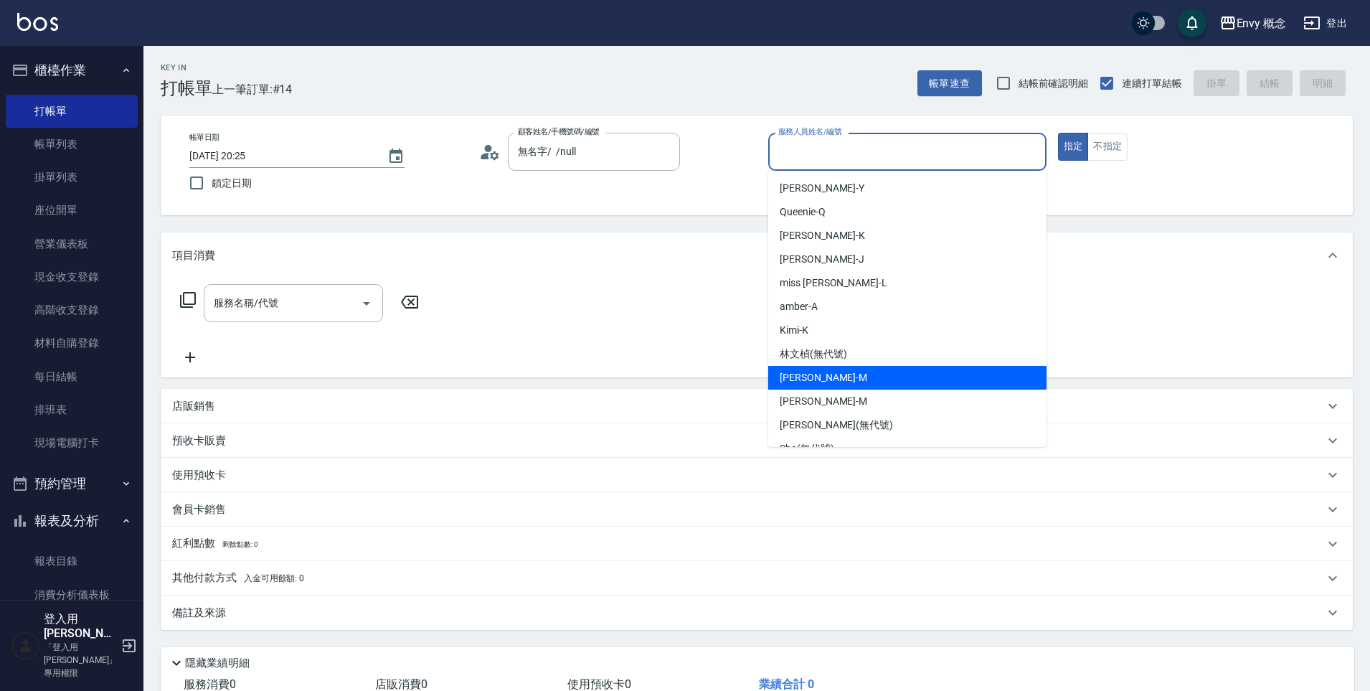
click at [830, 377] on div "[PERSON_NAME]" at bounding box center [907, 378] width 278 height 24
type input "[PERSON_NAME]"
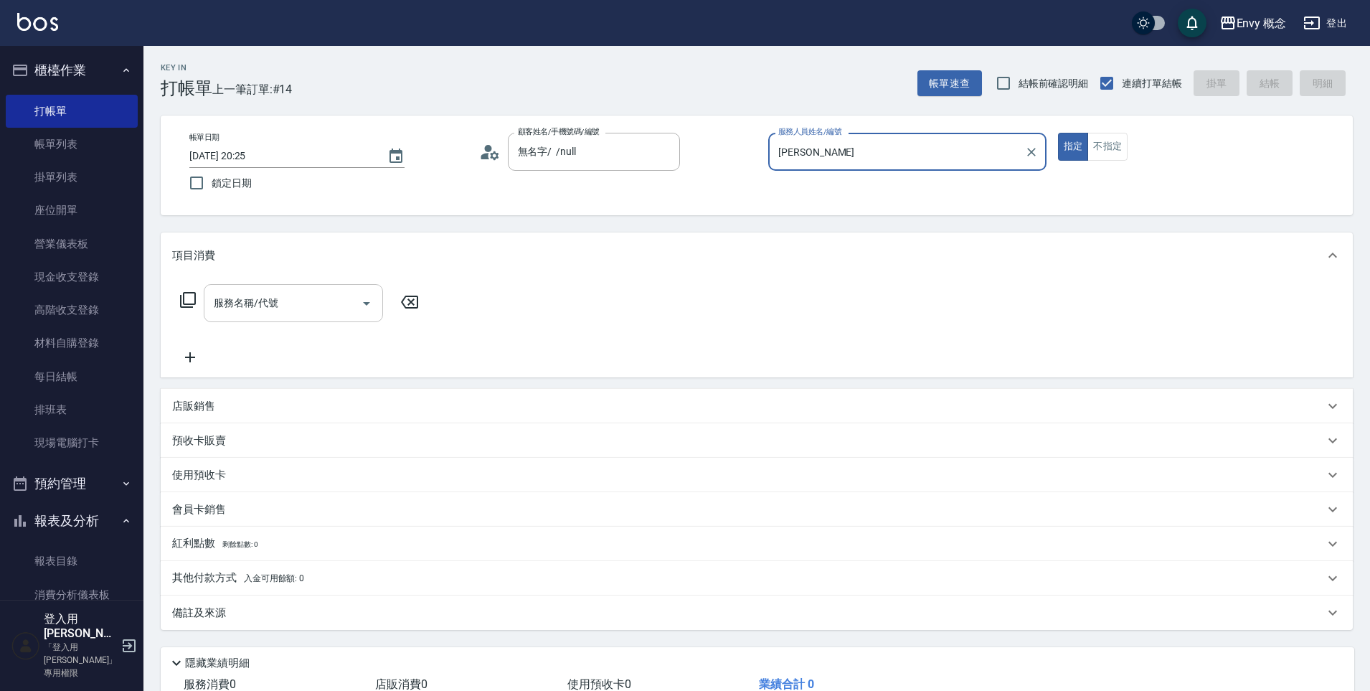
click at [301, 297] on input "服務名稱/代號" at bounding box center [282, 303] width 145 height 25
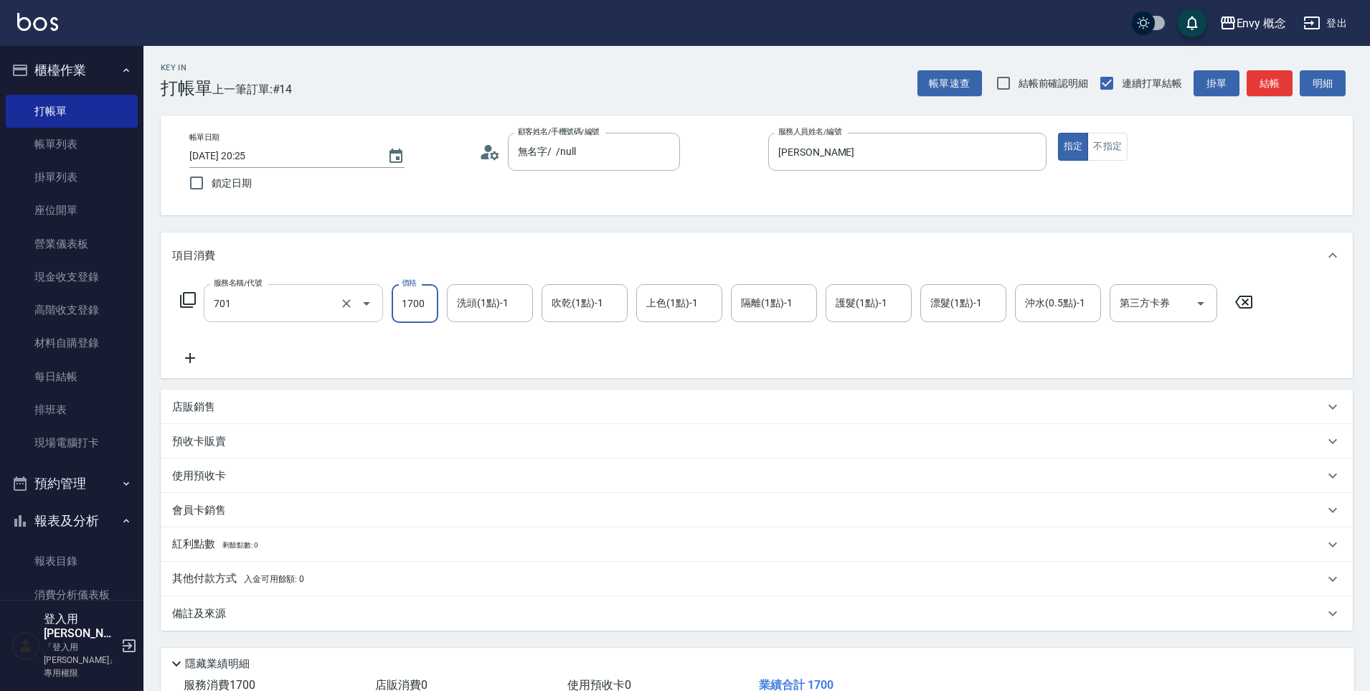
type input "701 染髮(701)"
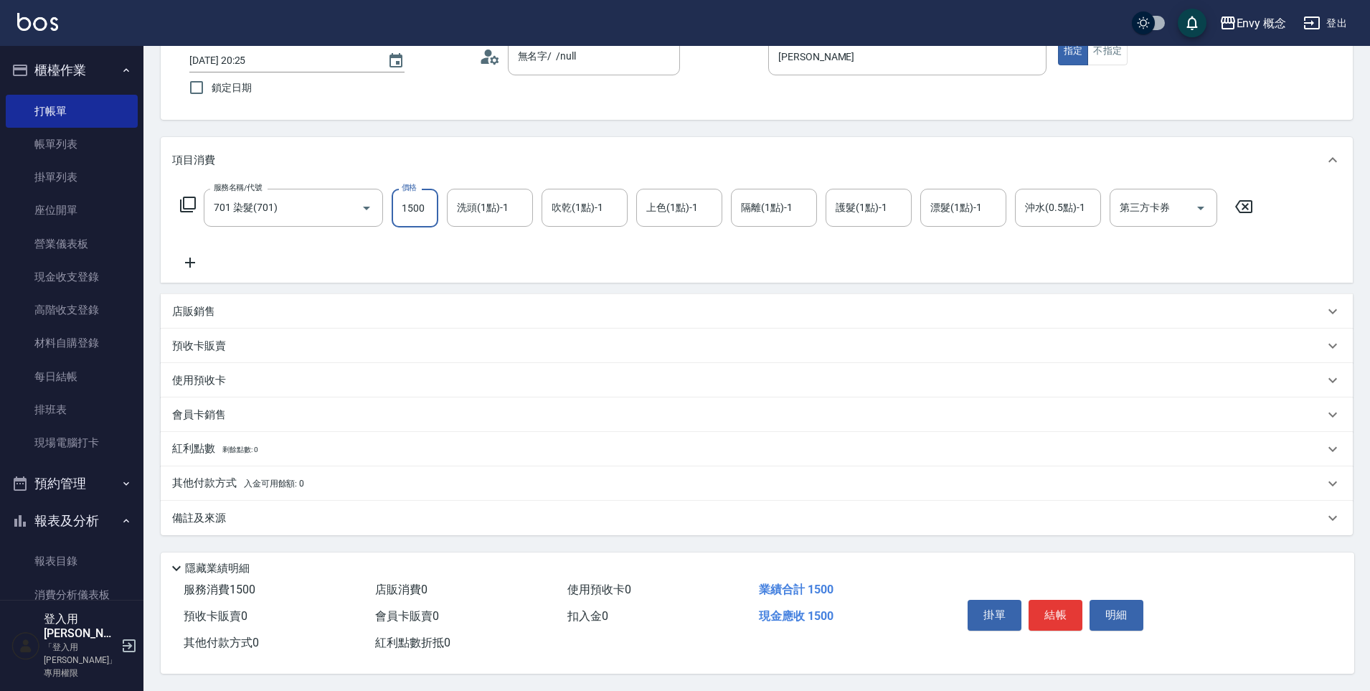
scroll to position [102, 0]
type input "1500"
click at [1045, 607] on button "結帳" at bounding box center [1056, 615] width 54 height 30
type input "[DATE] 20:28"
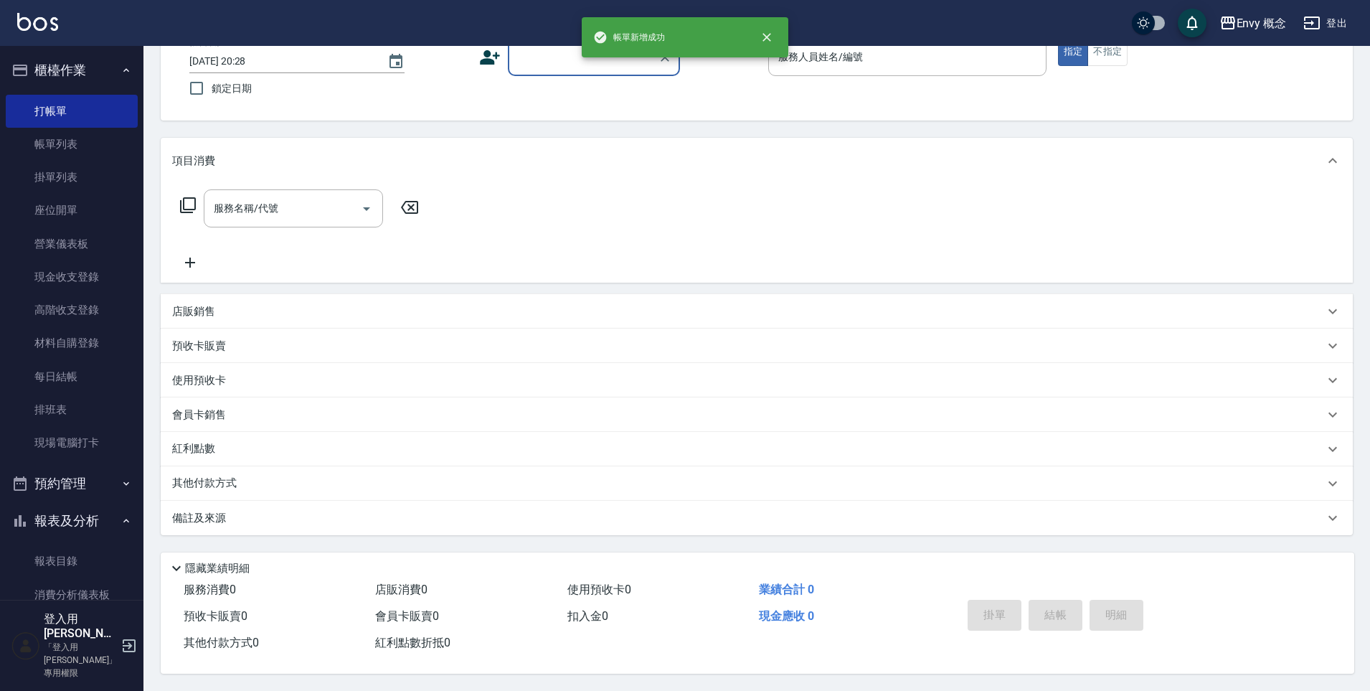
scroll to position [101, 0]
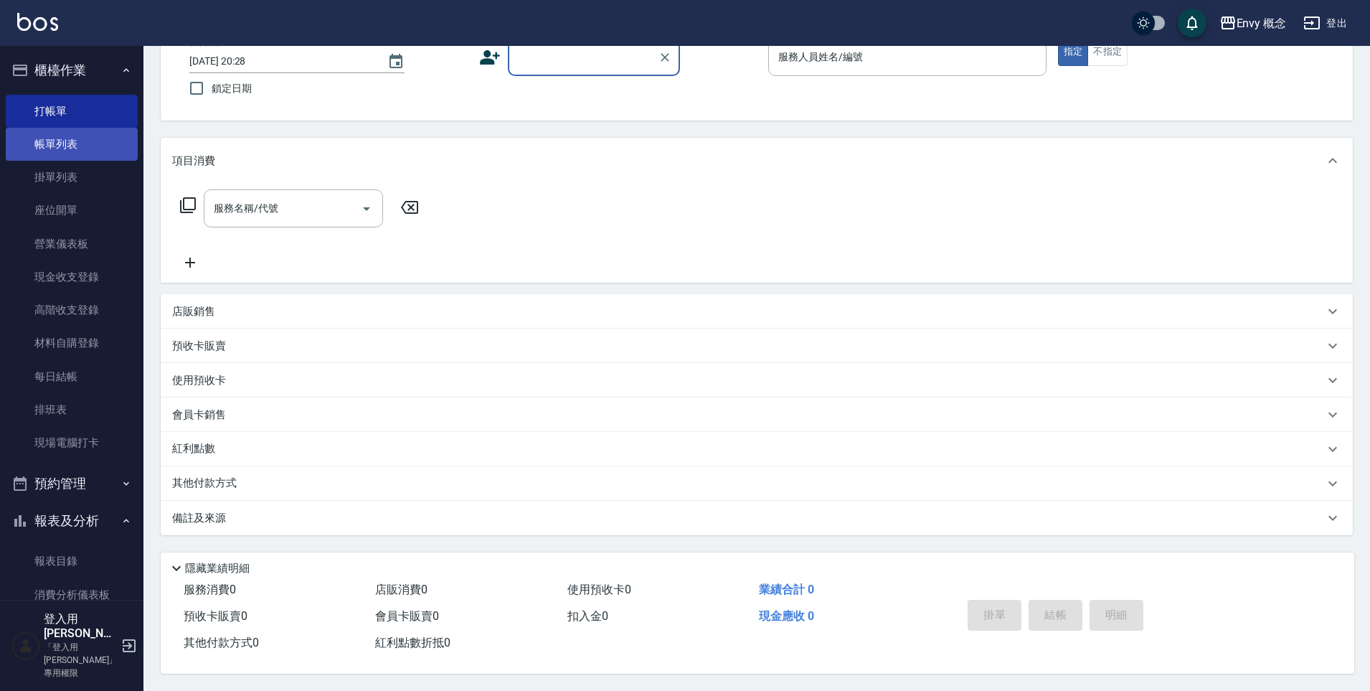
click at [67, 143] on link "帳單列表" at bounding box center [72, 144] width 132 height 33
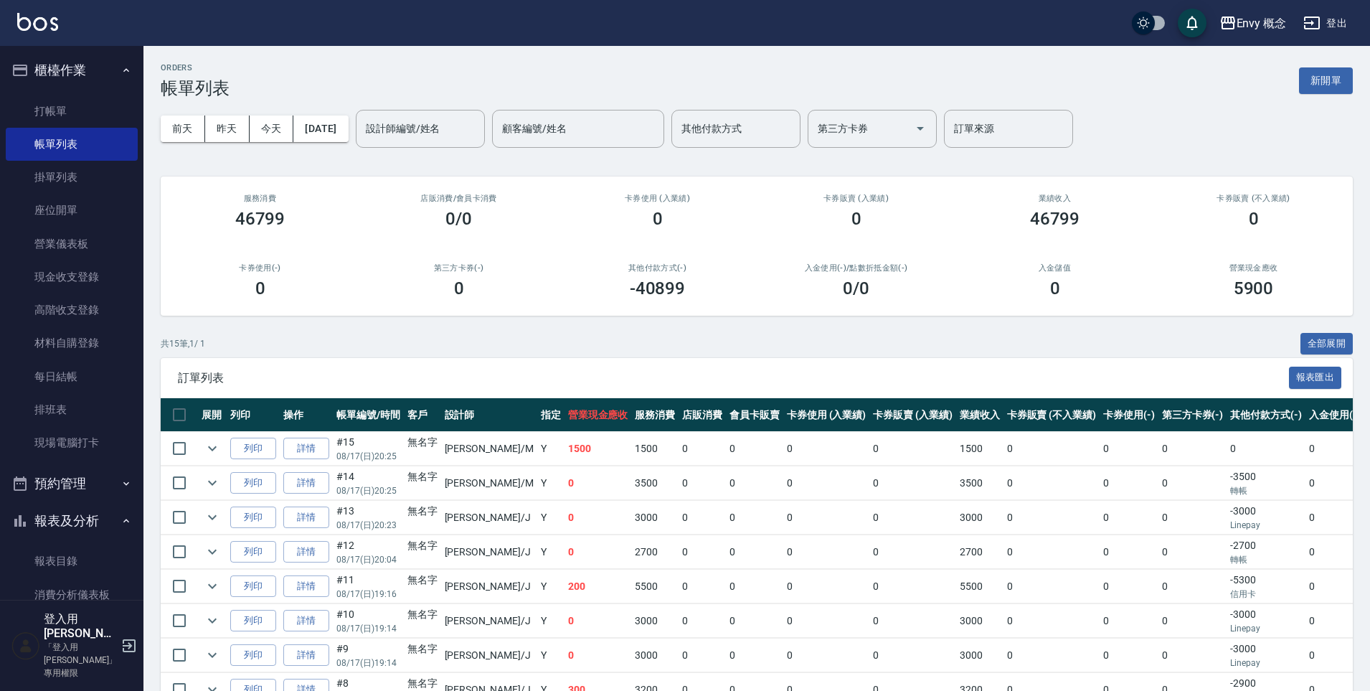
click at [725, 129] on div "其他付款方式 其他付款方式" at bounding box center [736, 129] width 129 height 38
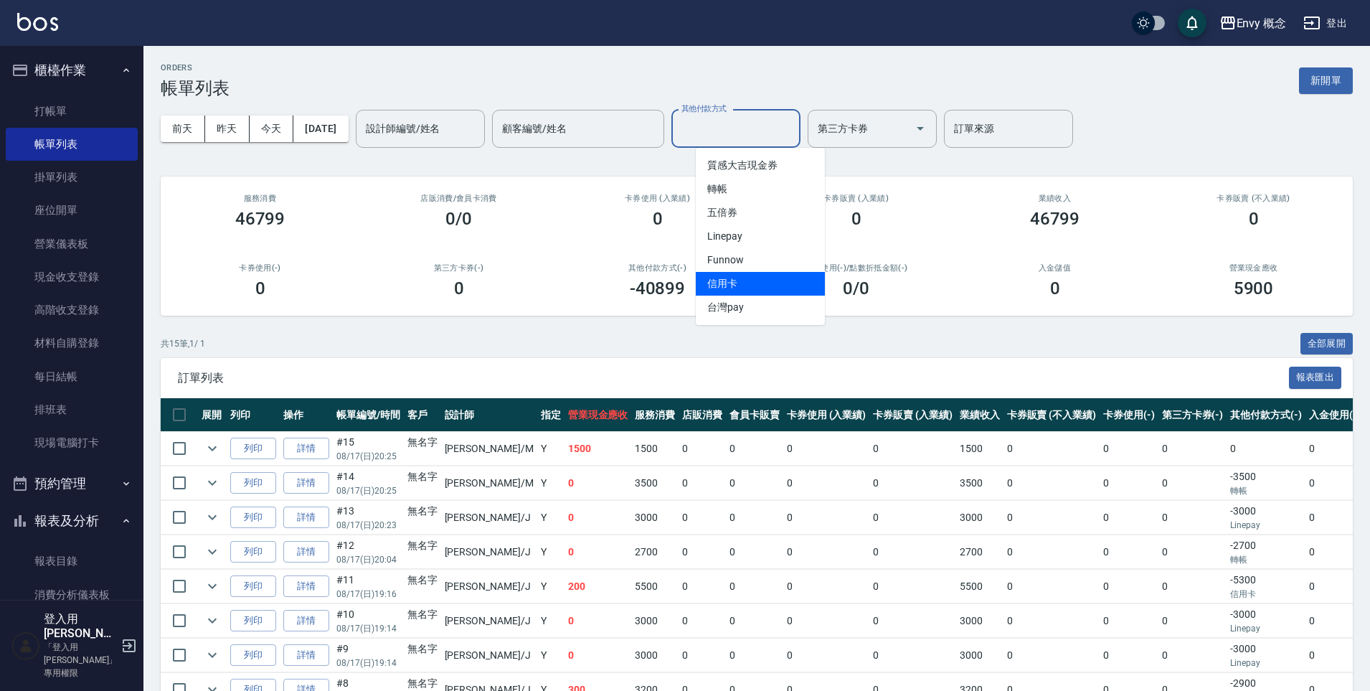
click at [778, 290] on span "信用卡" at bounding box center [760, 284] width 129 height 24
type input "信用卡"
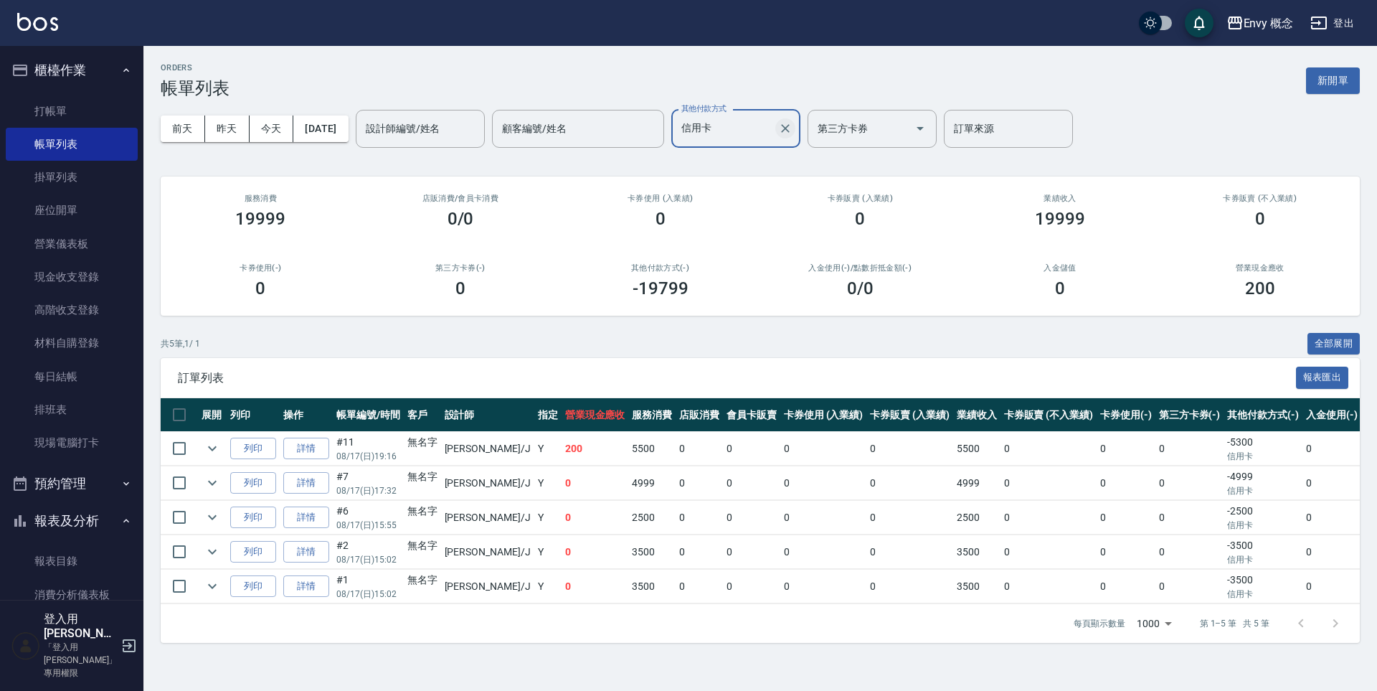
click at [790, 131] on icon "Clear" at bounding box center [785, 128] width 9 height 9
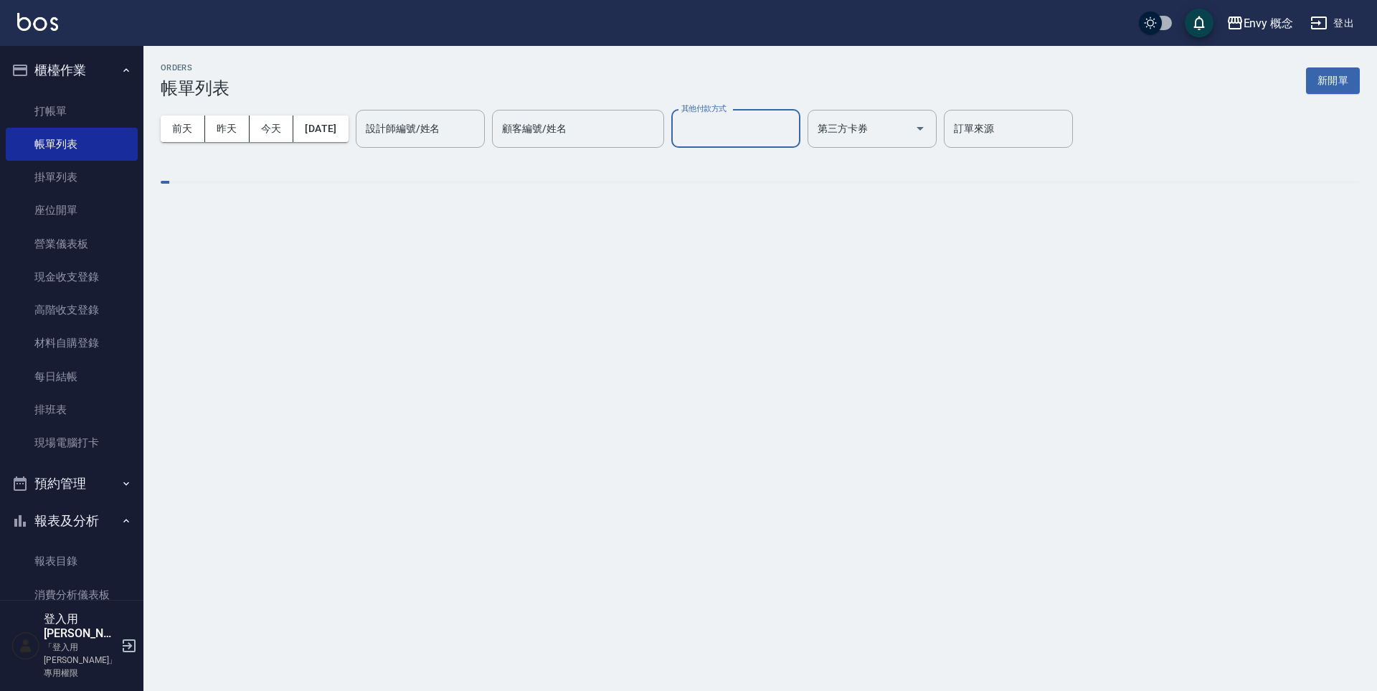
click at [794, 133] on input "其他付款方式" at bounding box center [736, 128] width 116 height 25
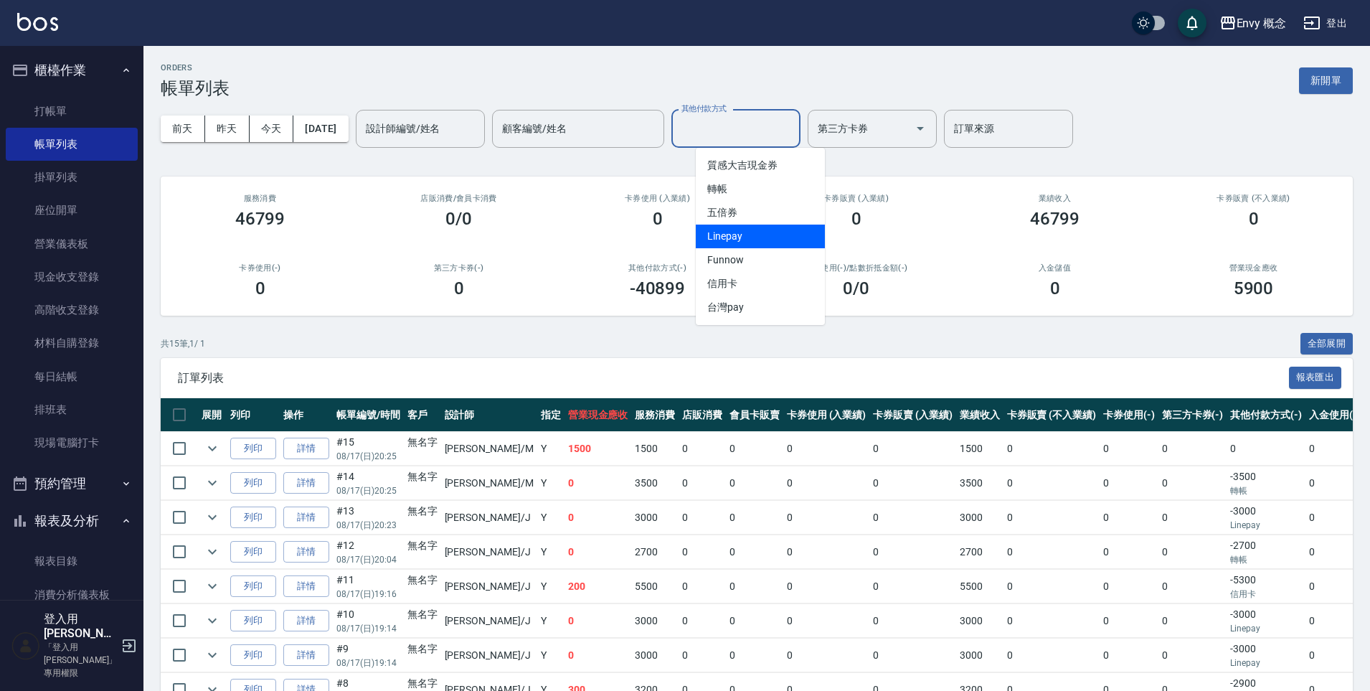
click at [796, 240] on span "Linepay" at bounding box center [760, 237] width 129 height 24
type input "Linepay"
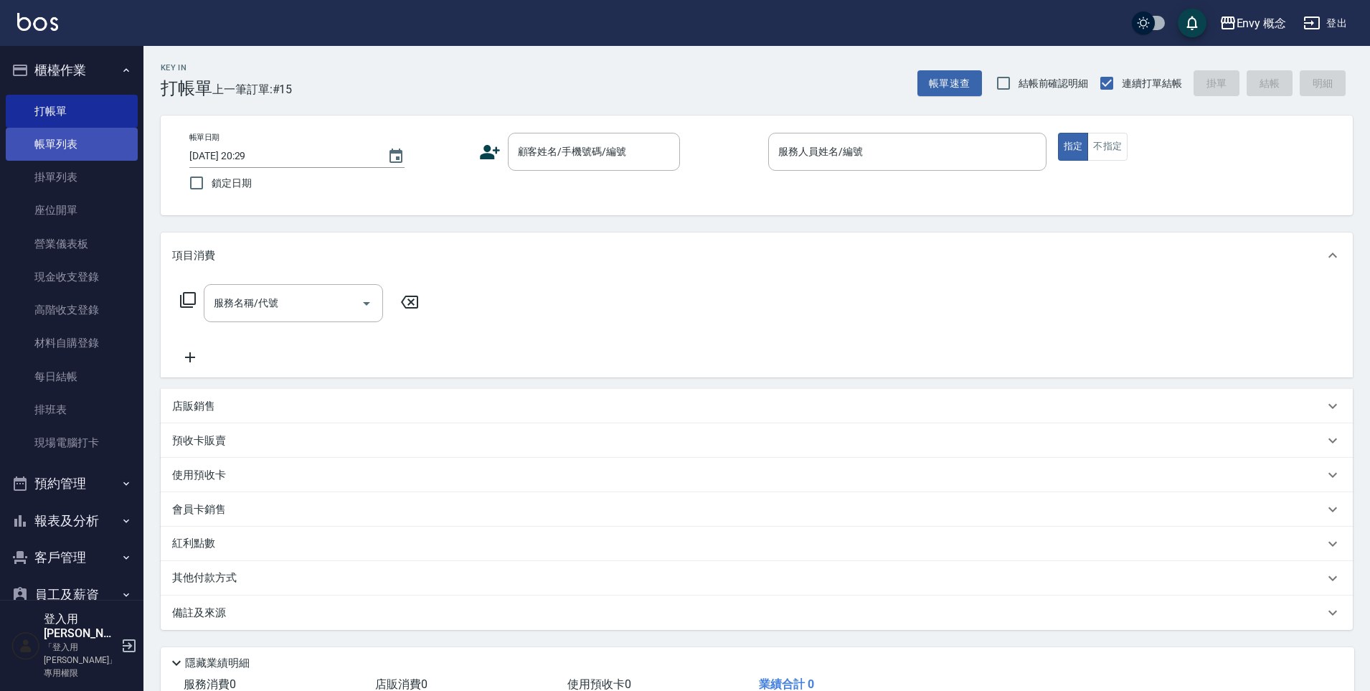
click at [63, 138] on link "帳單列表" at bounding box center [72, 144] width 132 height 33
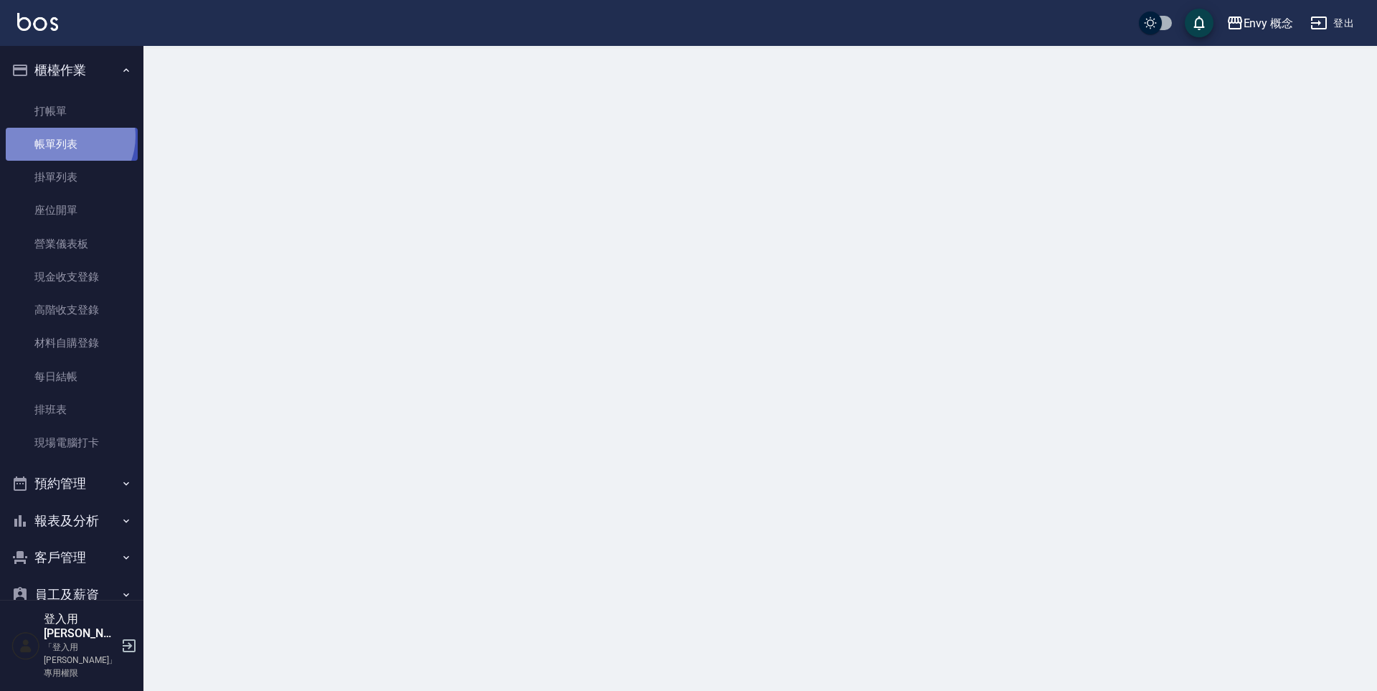
click at [63, 136] on link "帳單列表" at bounding box center [72, 144] width 132 height 33
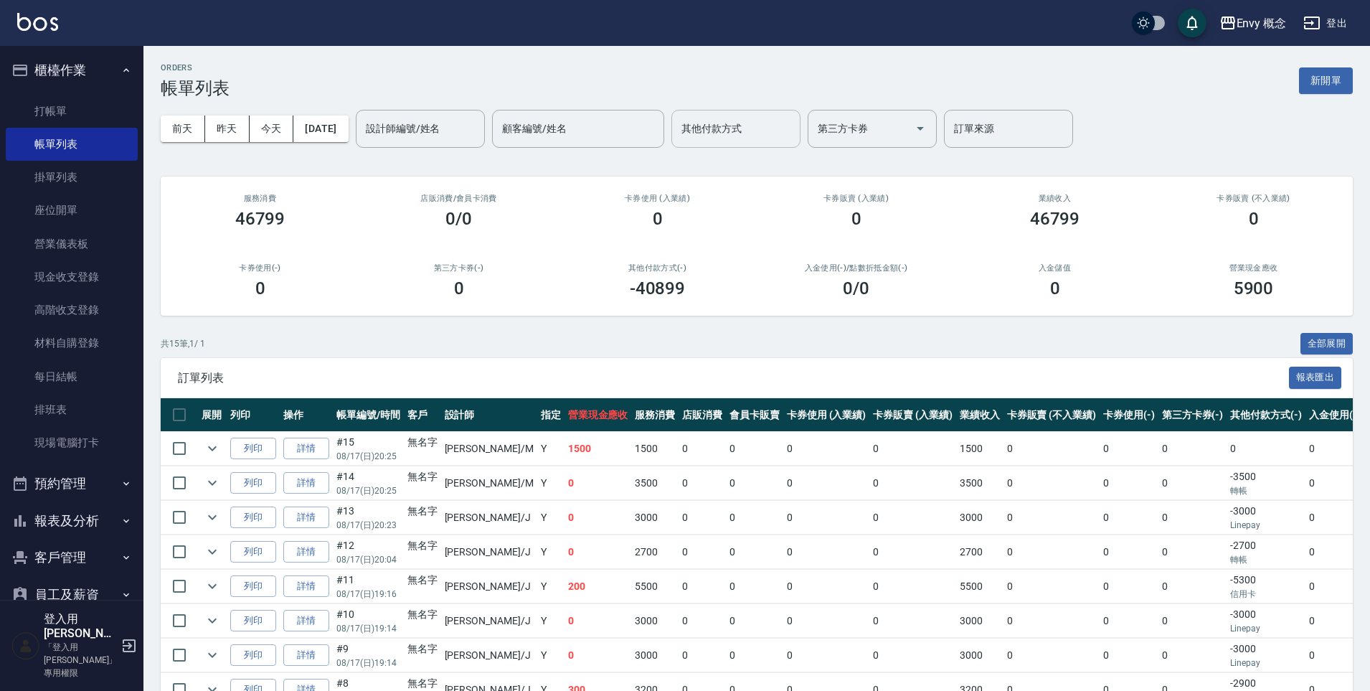
click at [765, 135] on div "其他付款方式 其他付款方式" at bounding box center [736, 129] width 129 height 38
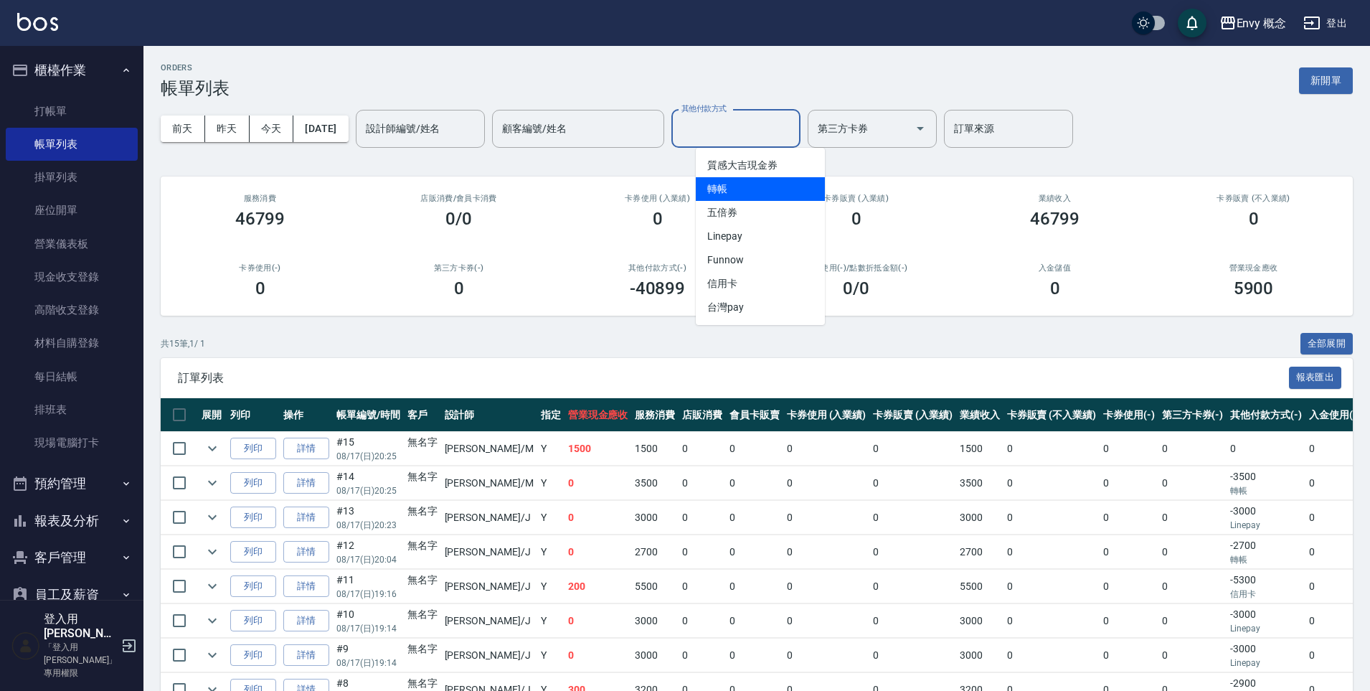
click at [756, 186] on span "轉帳" at bounding box center [760, 189] width 129 height 24
type input "轉帳"
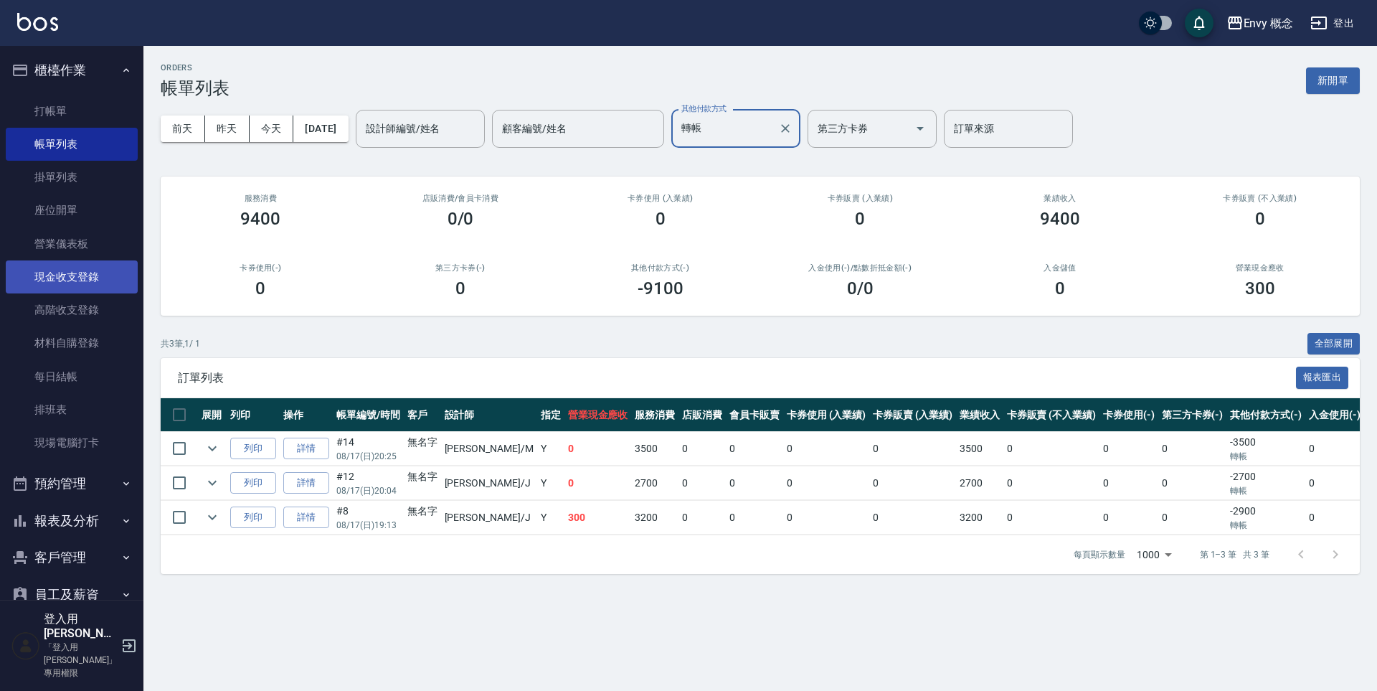
click at [118, 277] on link "現金收支登錄" at bounding box center [72, 276] width 132 height 33
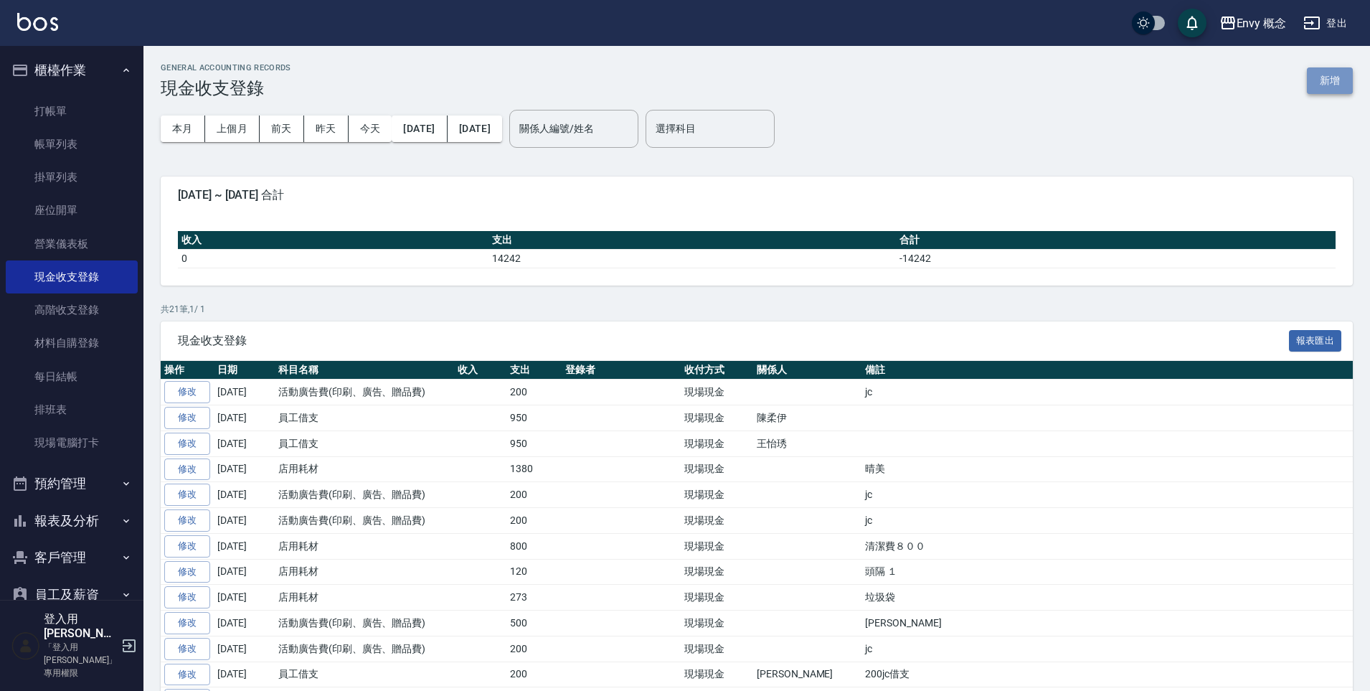
click at [1315, 76] on button "新增" at bounding box center [1330, 80] width 46 height 27
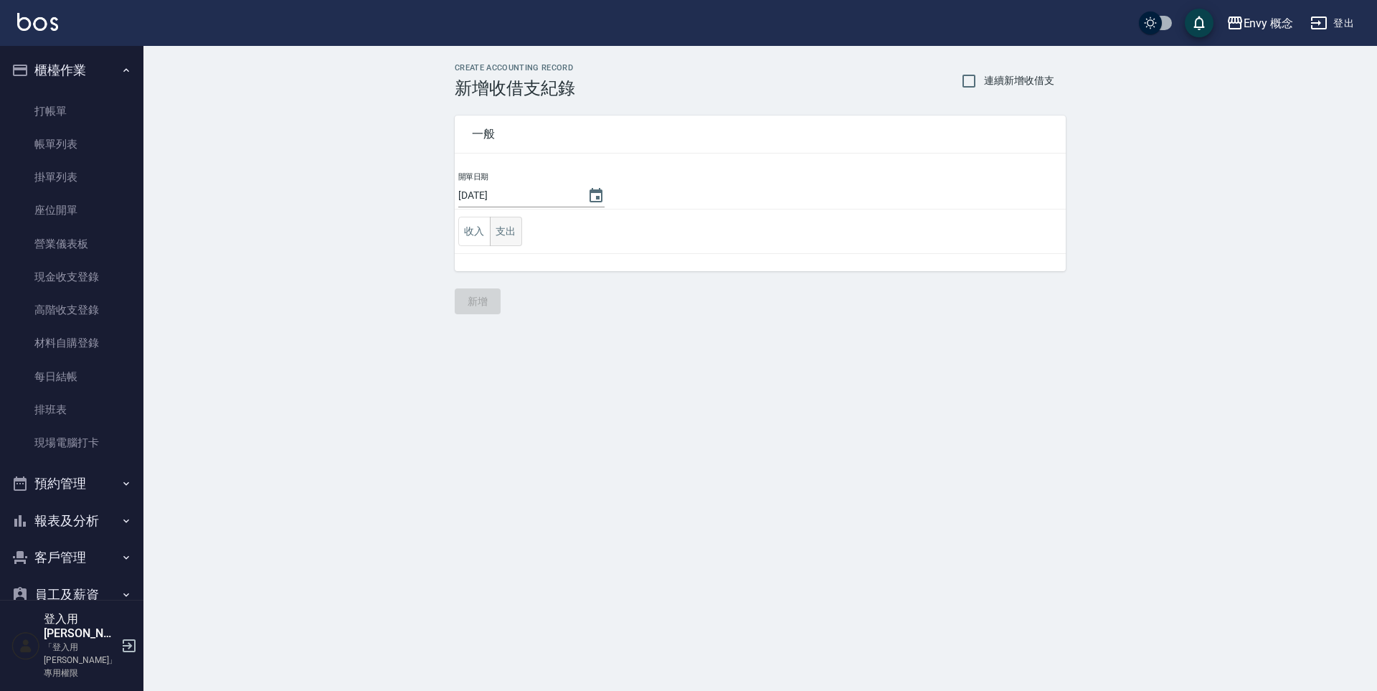
click at [508, 227] on button "支出" at bounding box center [506, 231] width 32 height 29
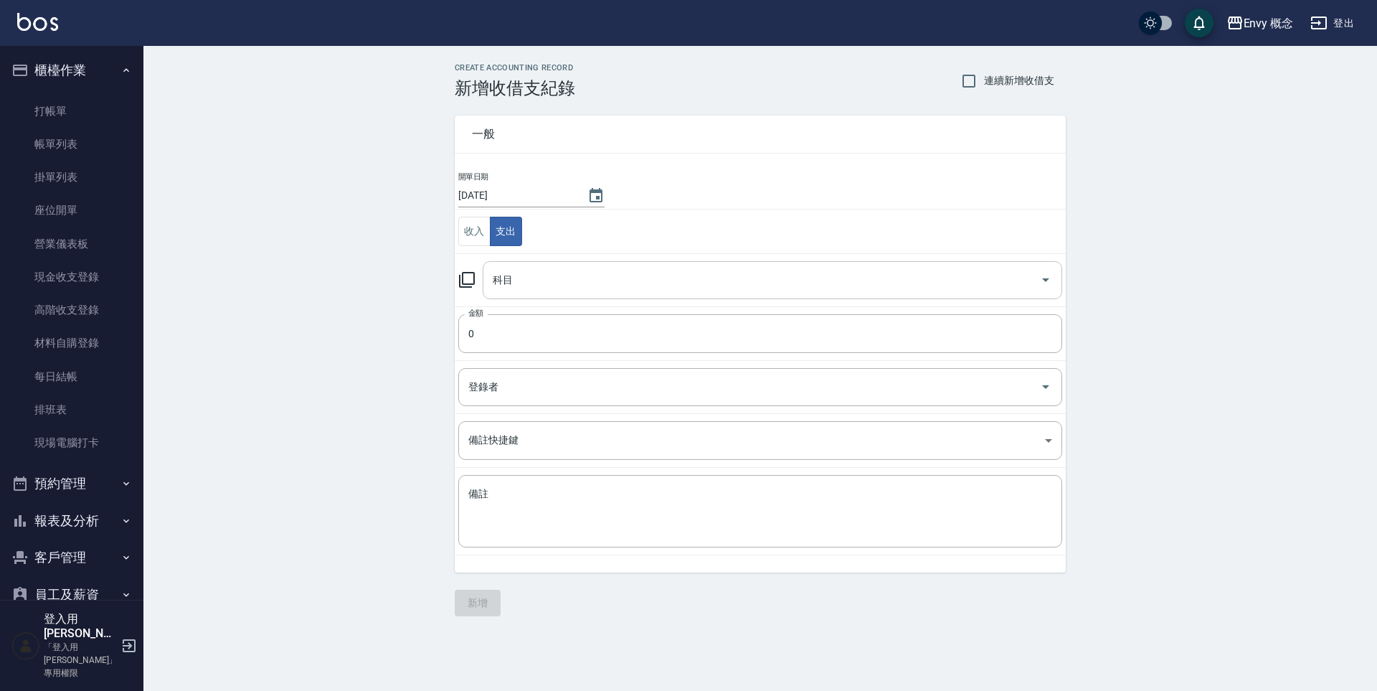
click at [531, 272] on input "科目" at bounding box center [761, 280] width 545 height 25
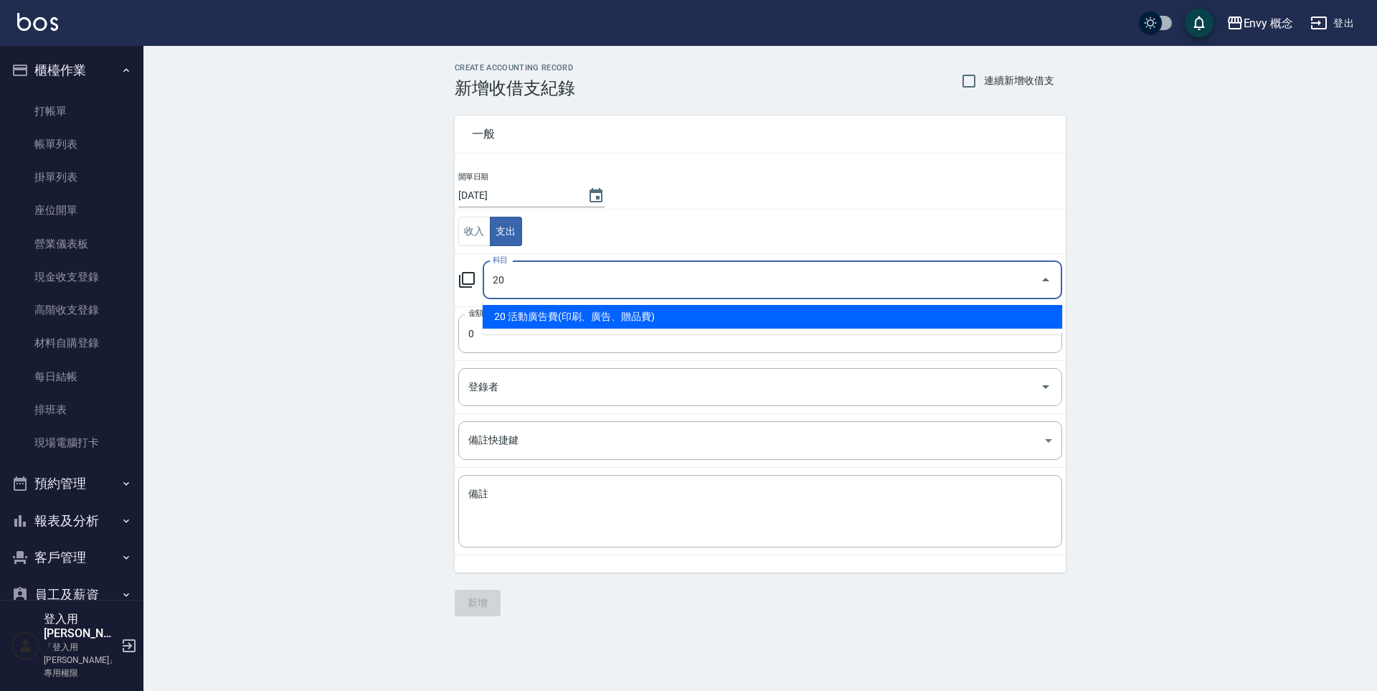
click at [567, 316] on li "20 活動廣告費(印刷、廣告、贈品費)" at bounding box center [773, 317] width 580 height 24
type input "20 活動廣告費(印刷、廣告、贈品費)"
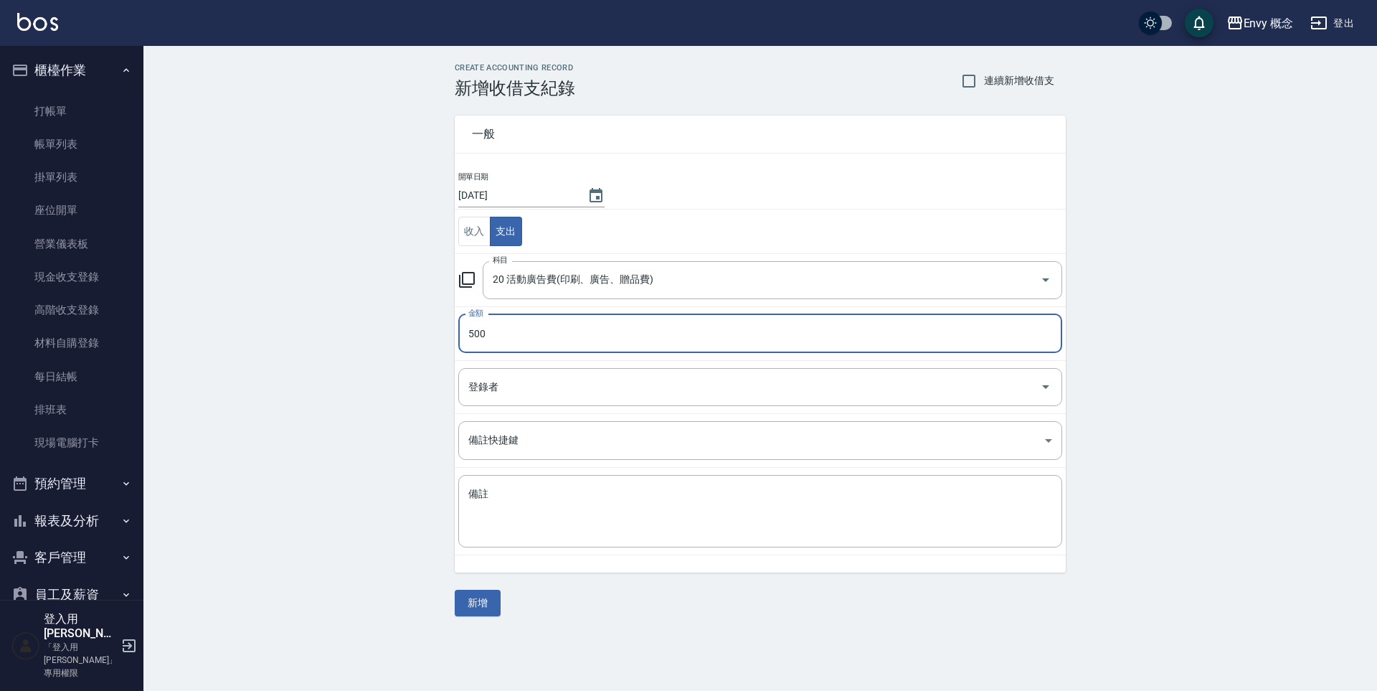
type input "500"
click at [573, 517] on textarea "備註" at bounding box center [760, 511] width 584 height 49
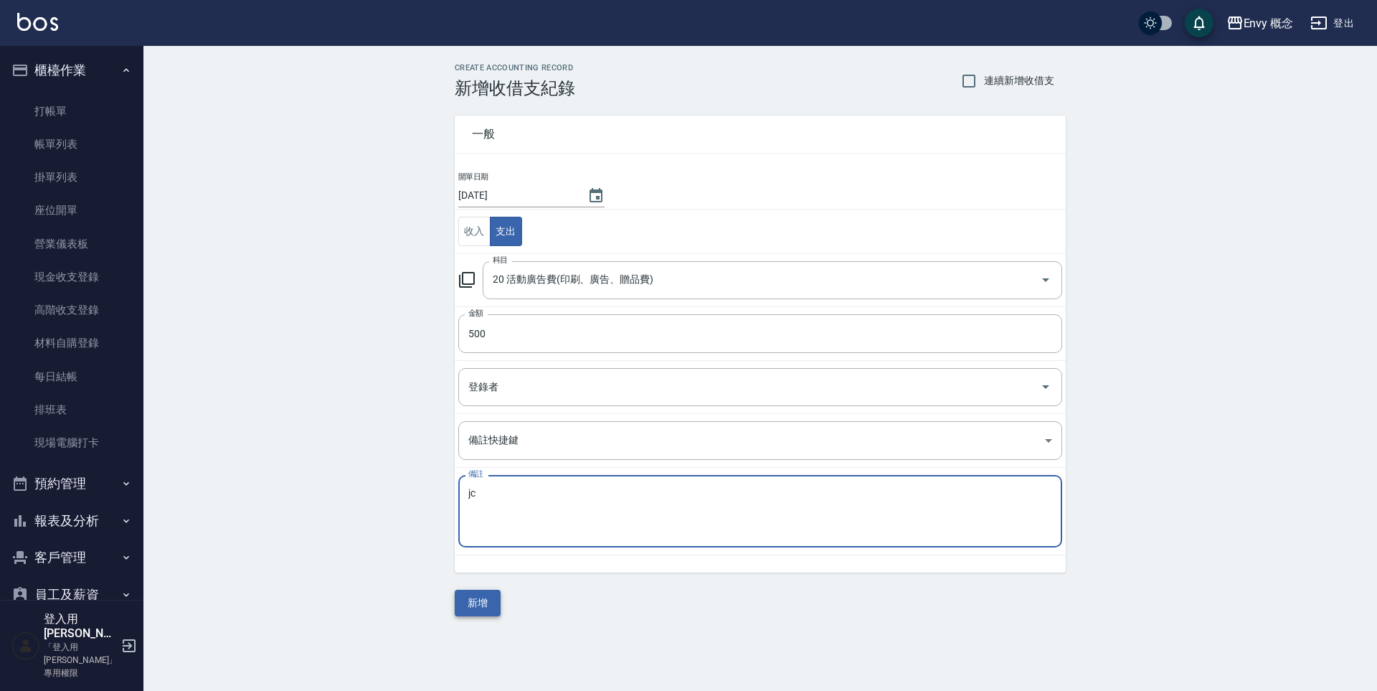
type textarea "jc"
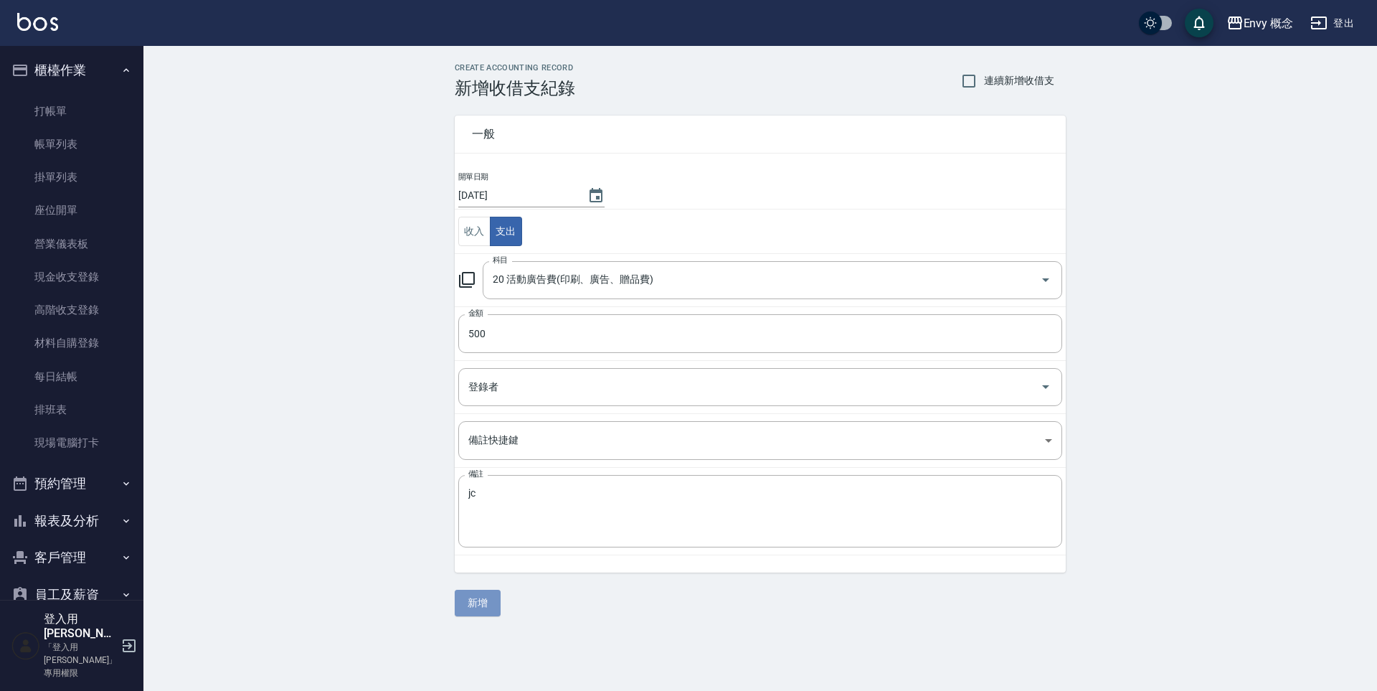
click at [470, 603] on button "新增" at bounding box center [478, 603] width 46 height 27
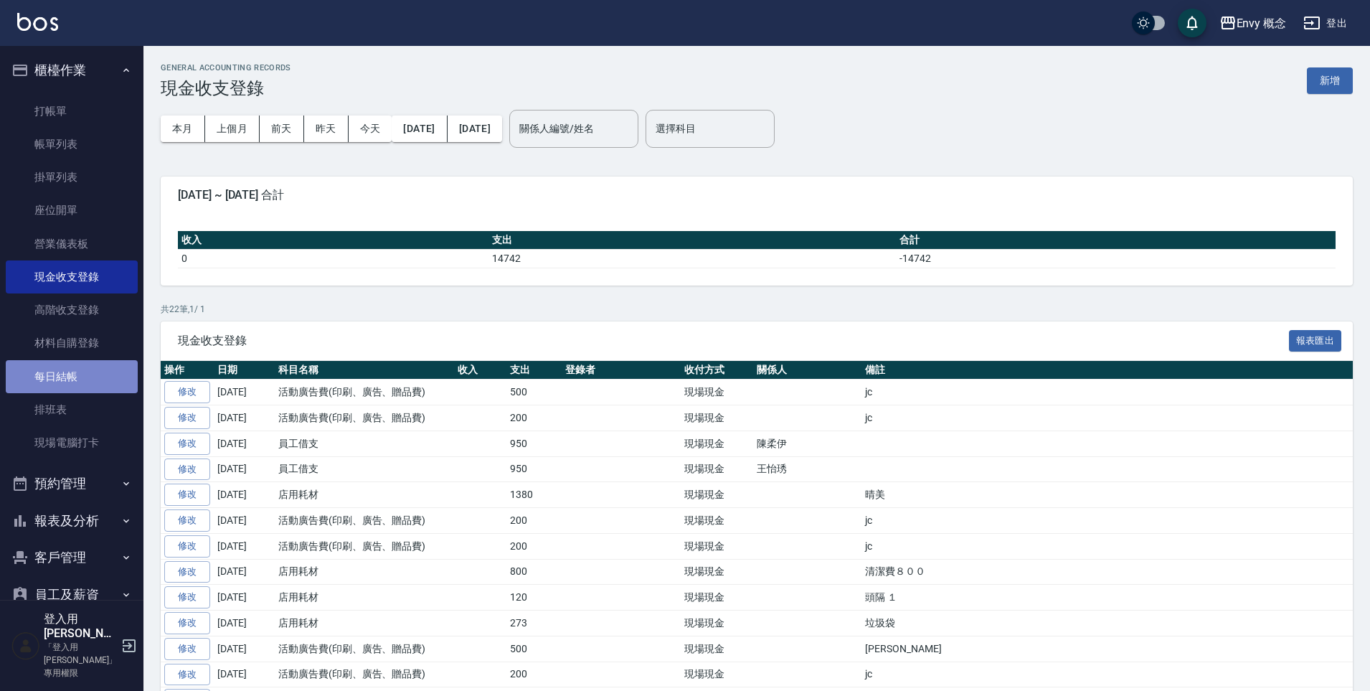
click at [99, 363] on link "每日結帳" at bounding box center [72, 376] width 132 height 33
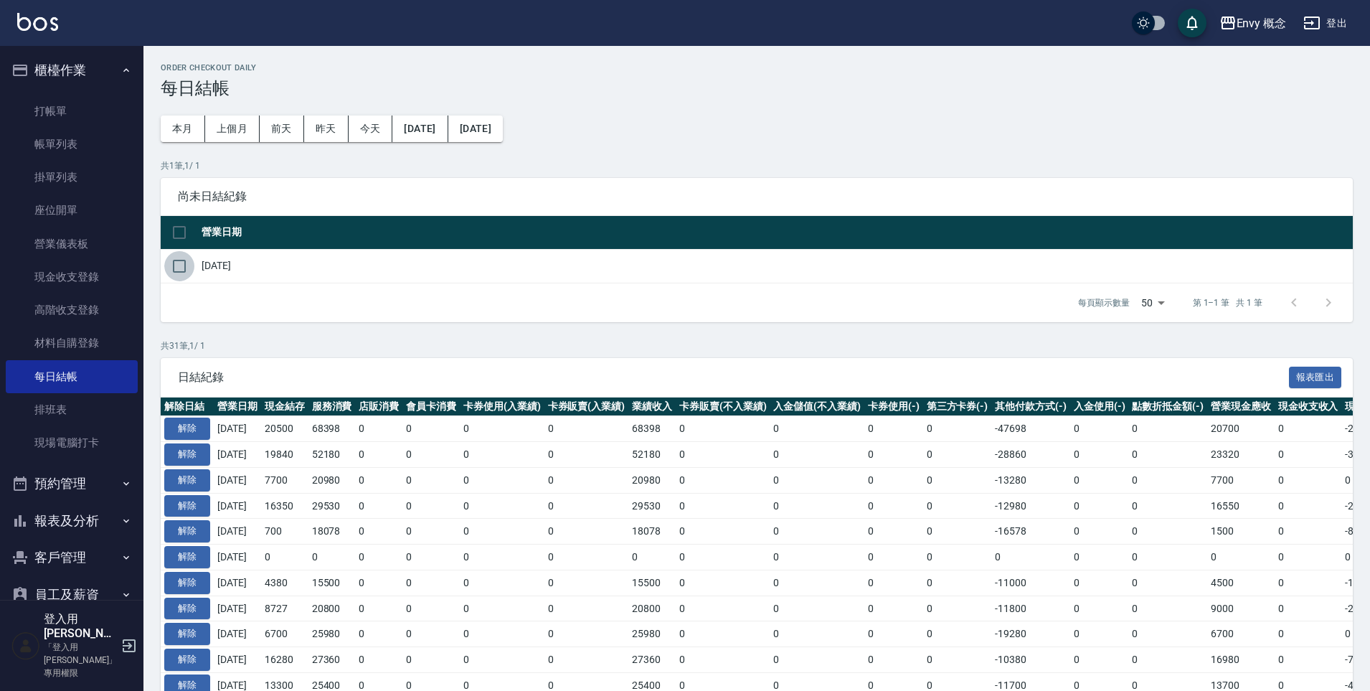
click at [181, 265] on input "checkbox" at bounding box center [179, 266] width 30 height 30
checkbox input "true"
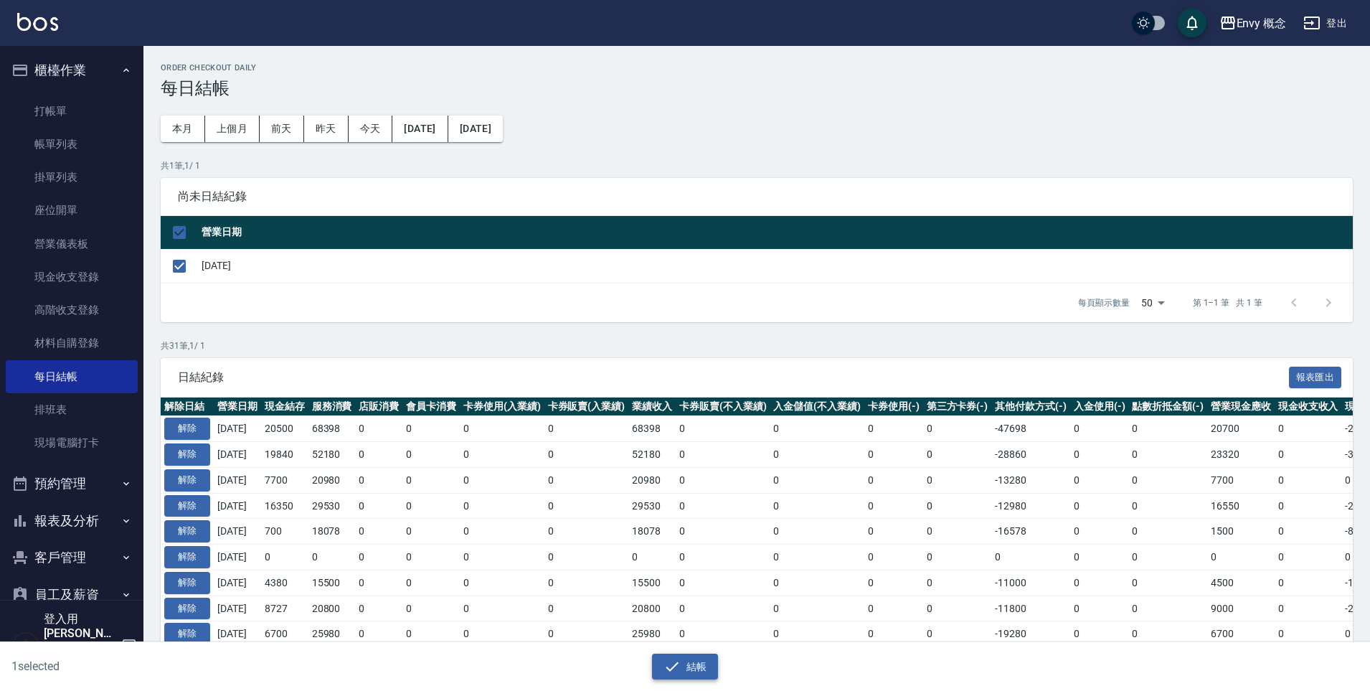
click at [704, 664] on button "結帳" at bounding box center [685, 667] width 67 height 27
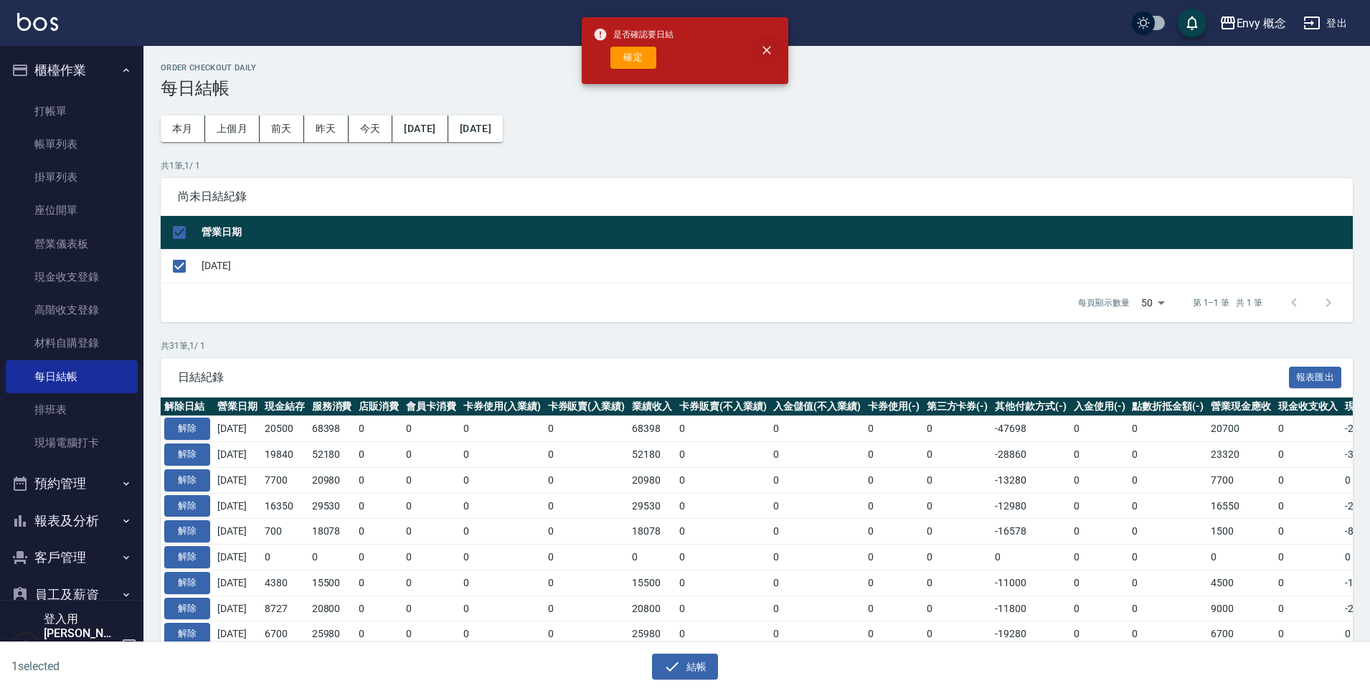
click at [769, 50] on icon "close" at bounding box center [767, 50] width 14 height 14
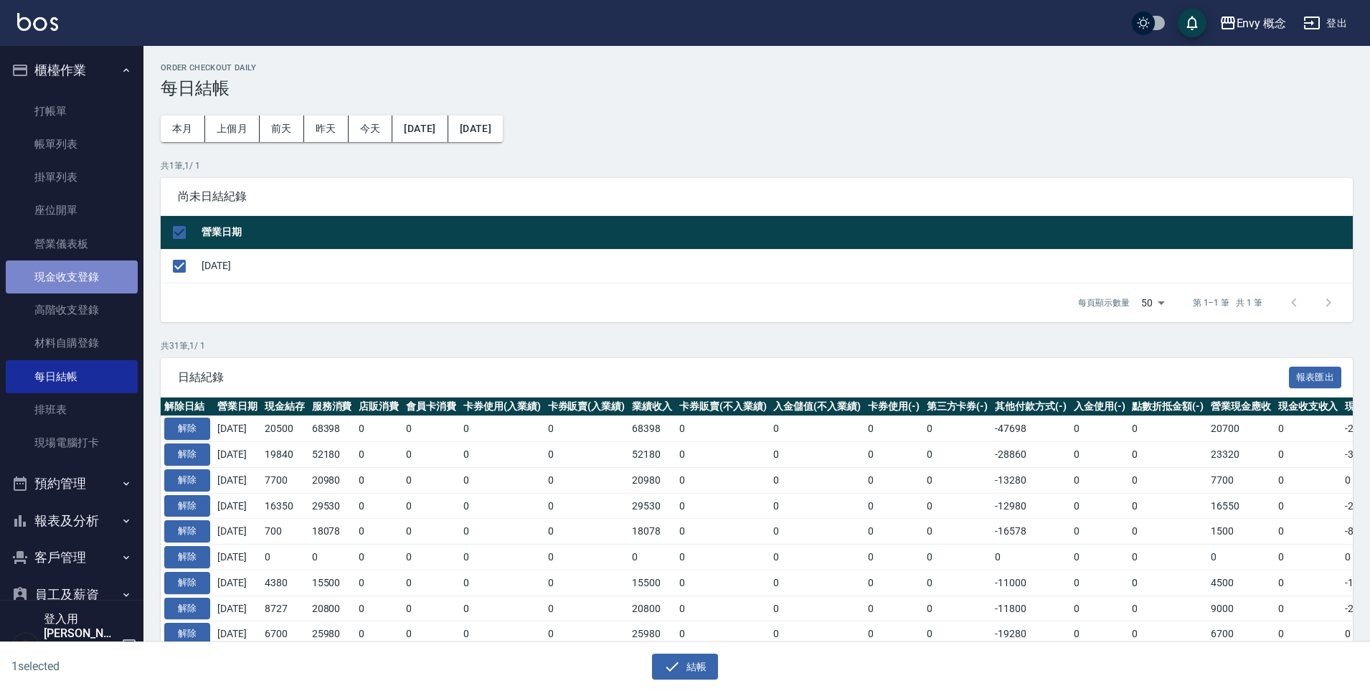
click at [71, 279] on link "現金收支登錄" at bounding box center [72, 276] width 132 height 33
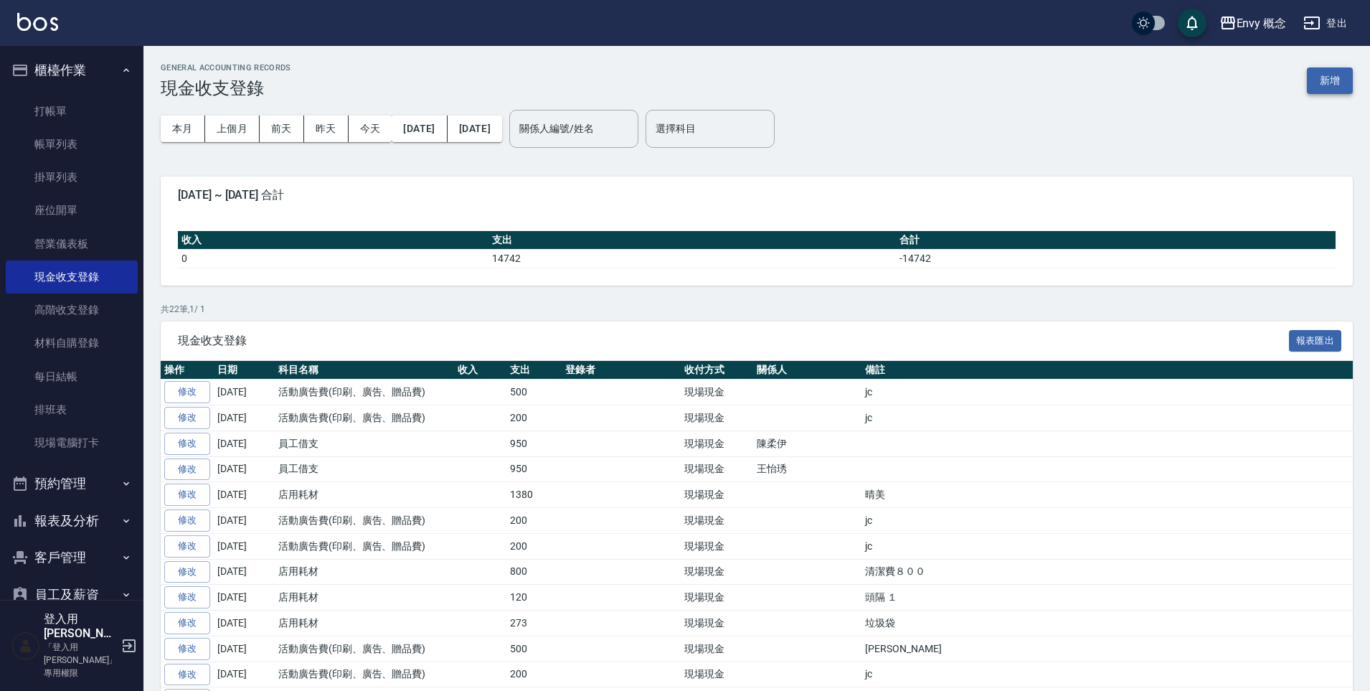
click at [1334, 80] on button "新增" at bounding box center [1330, 80] width 46 height 27
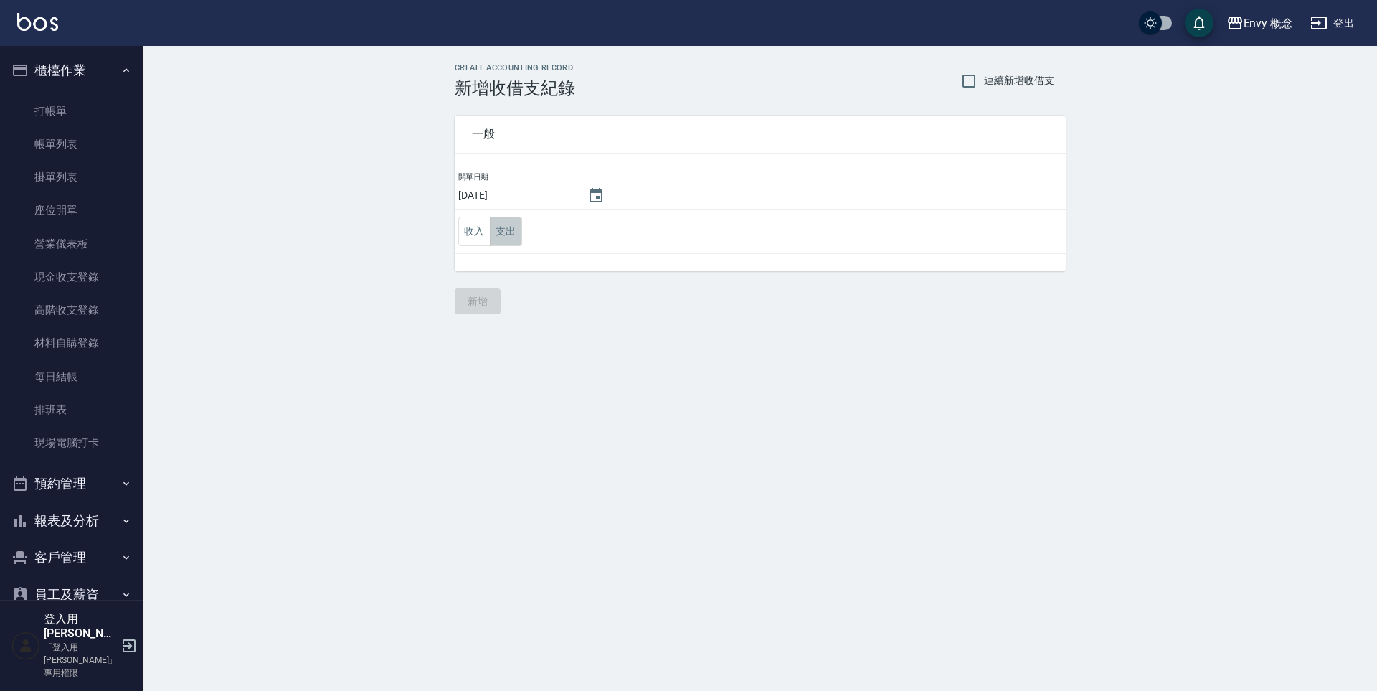
click at [507, 240] on button "支出" at bounding box center [506, 231] width 32 height 29
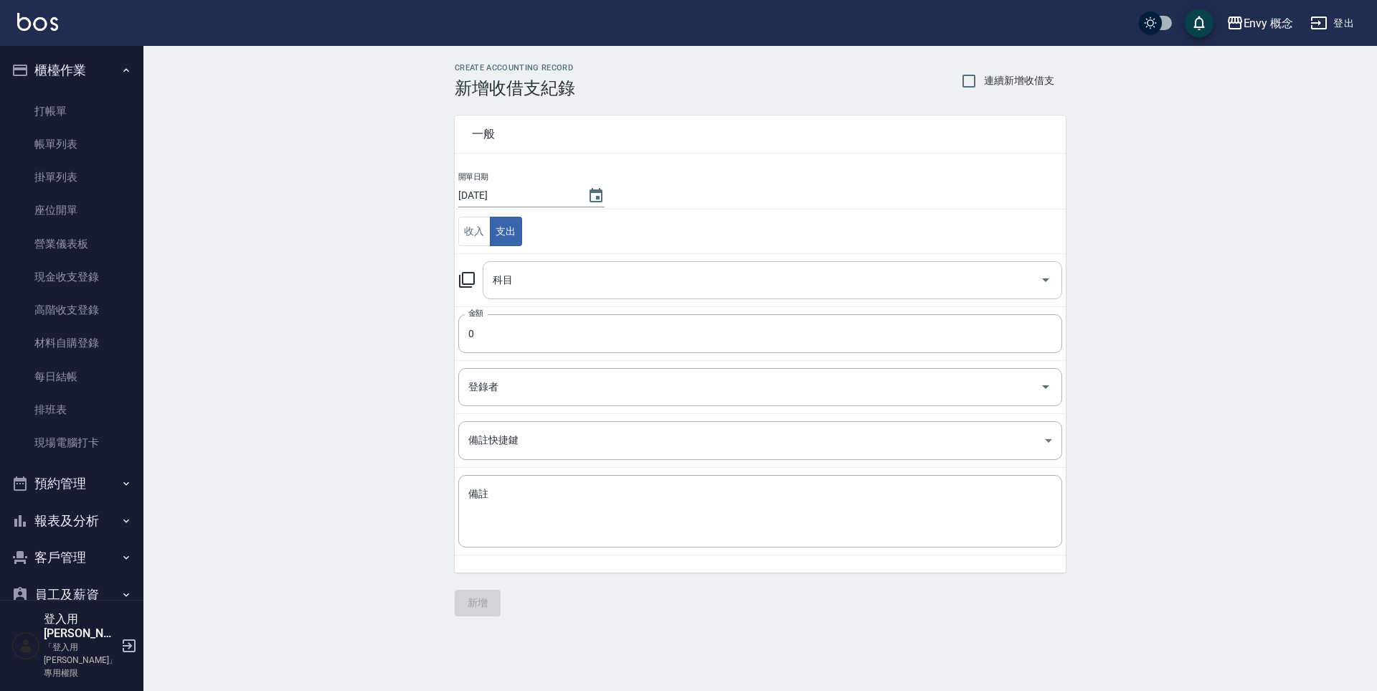
click at [536, 274] on input "科目" at bounding box center [761, 280] width 545 height 25
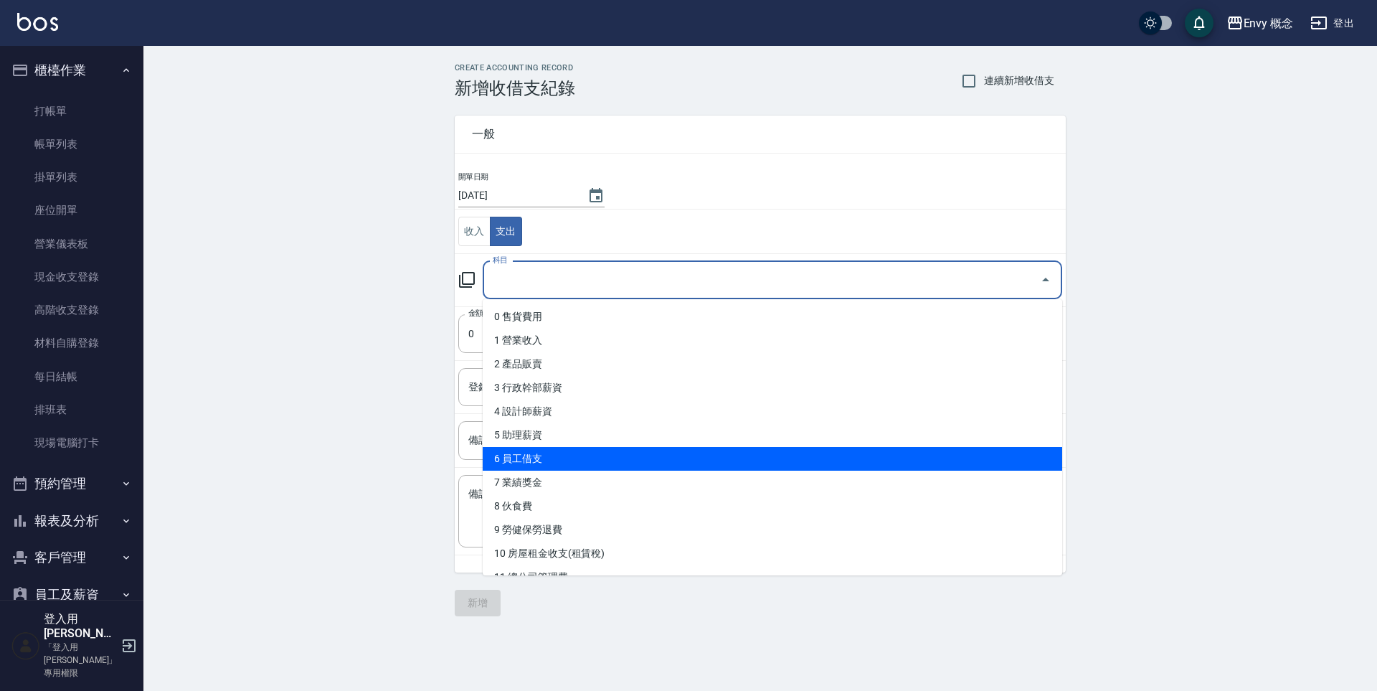
click at [580, 461] on li "6 員工借支" at bounding box center [773, 459] width 580 height 24
type input "6 員工借支"
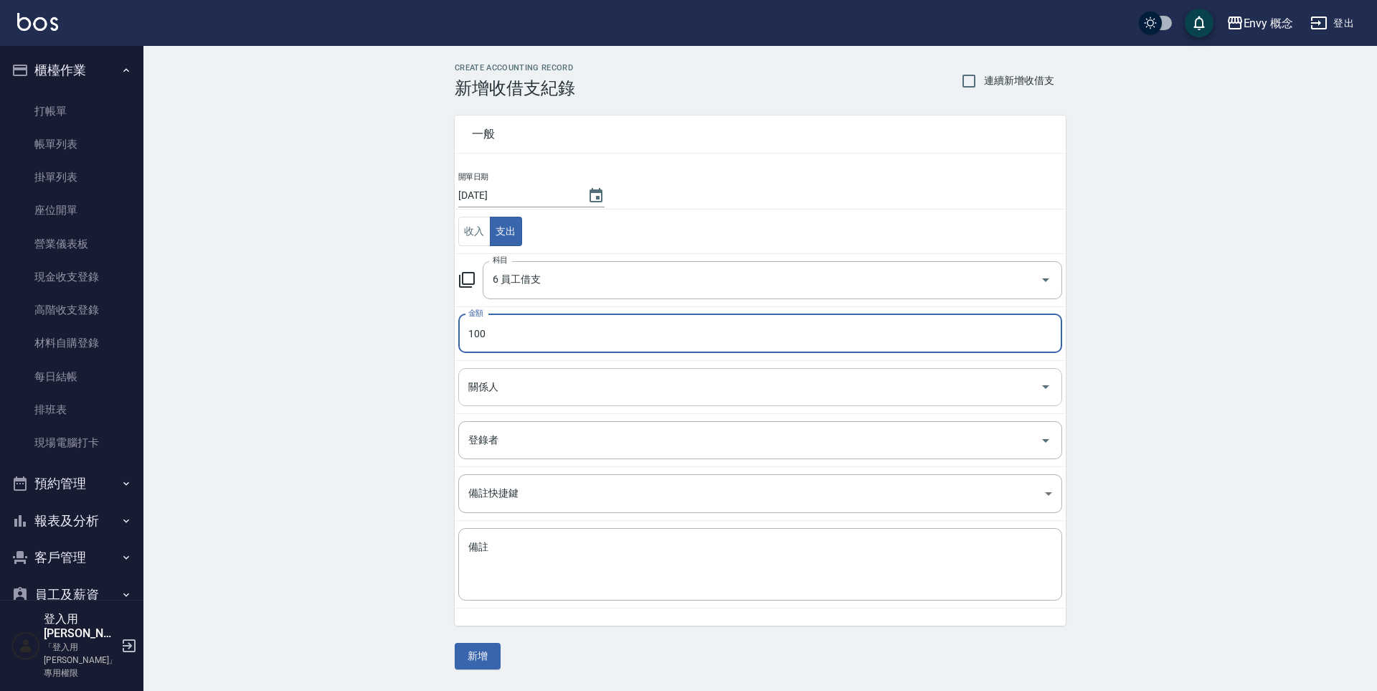
type input "100"
click at [539, 394] on input "關係人" at bounding box center [750, 387] width 570 height 25
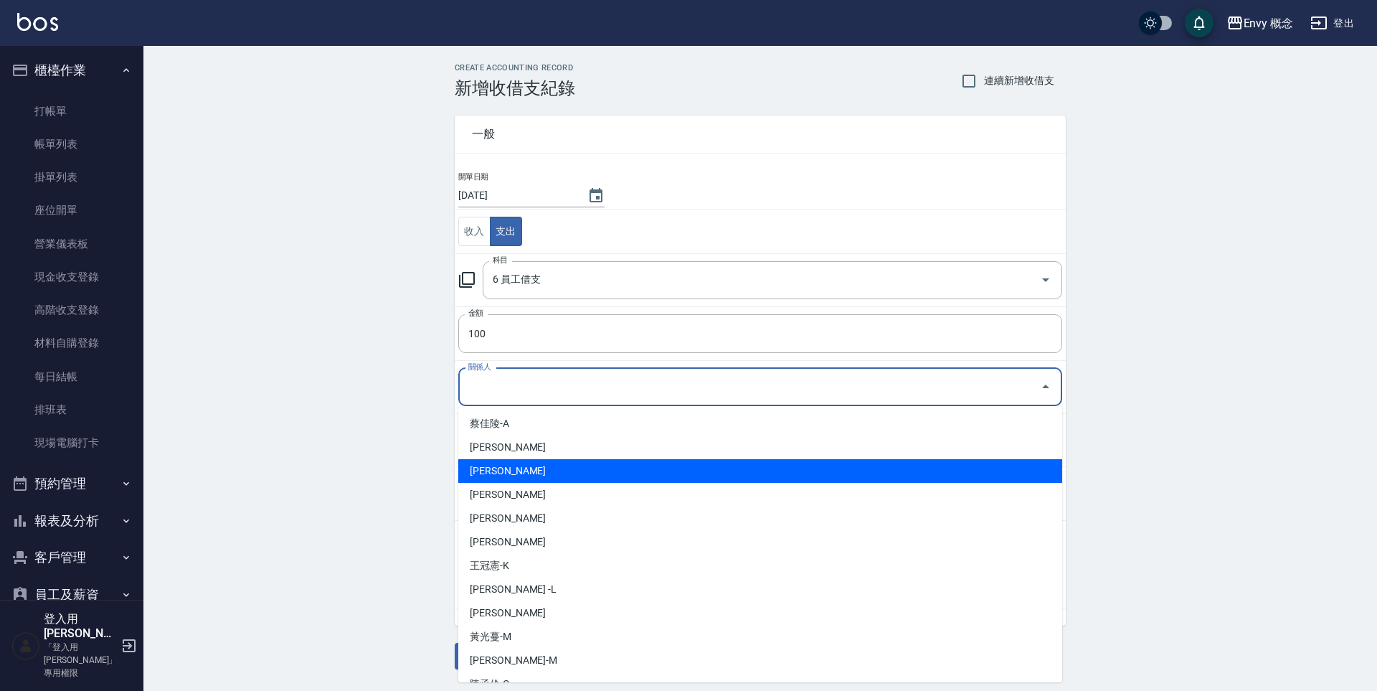
click at [552, 463] on li "王文嘉 -J" at bounding box center [760, 471] width 604 height 24
type input "王文嘉 -J"
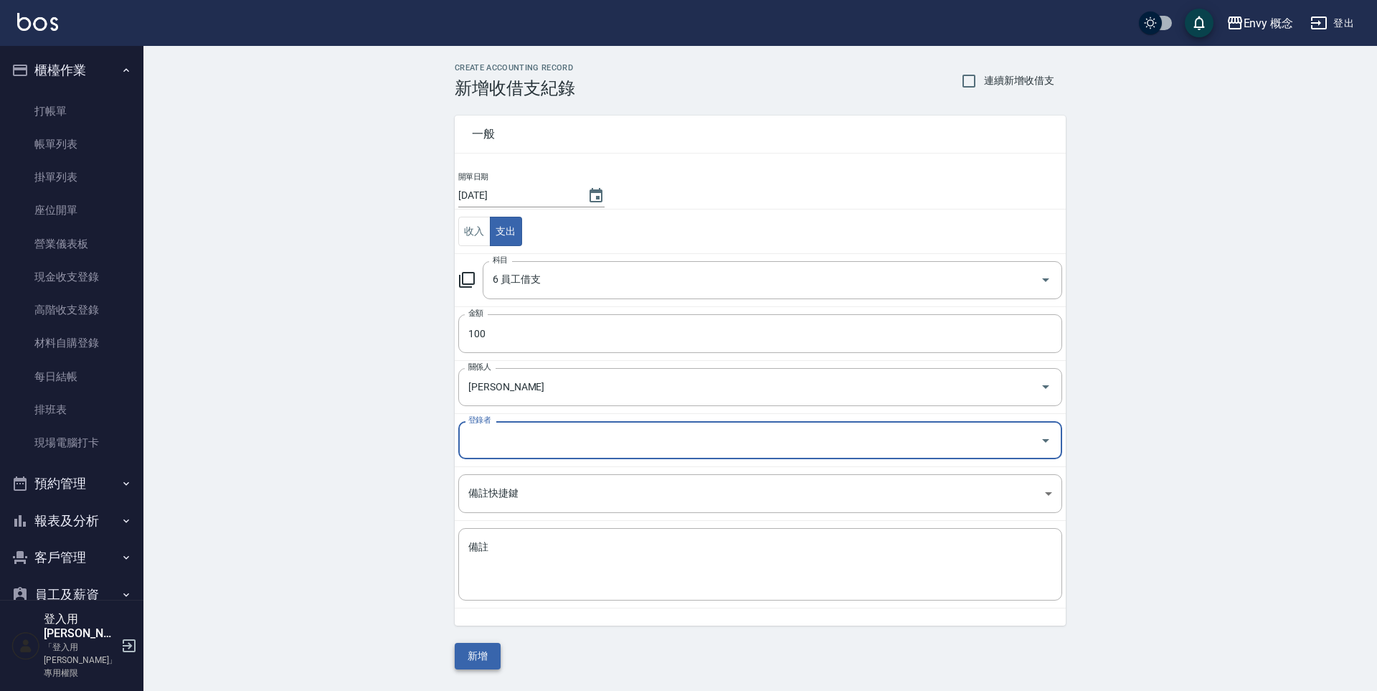
click at [479, 654] on button "新增" at bounding box center [478, 656] width 46 height 27
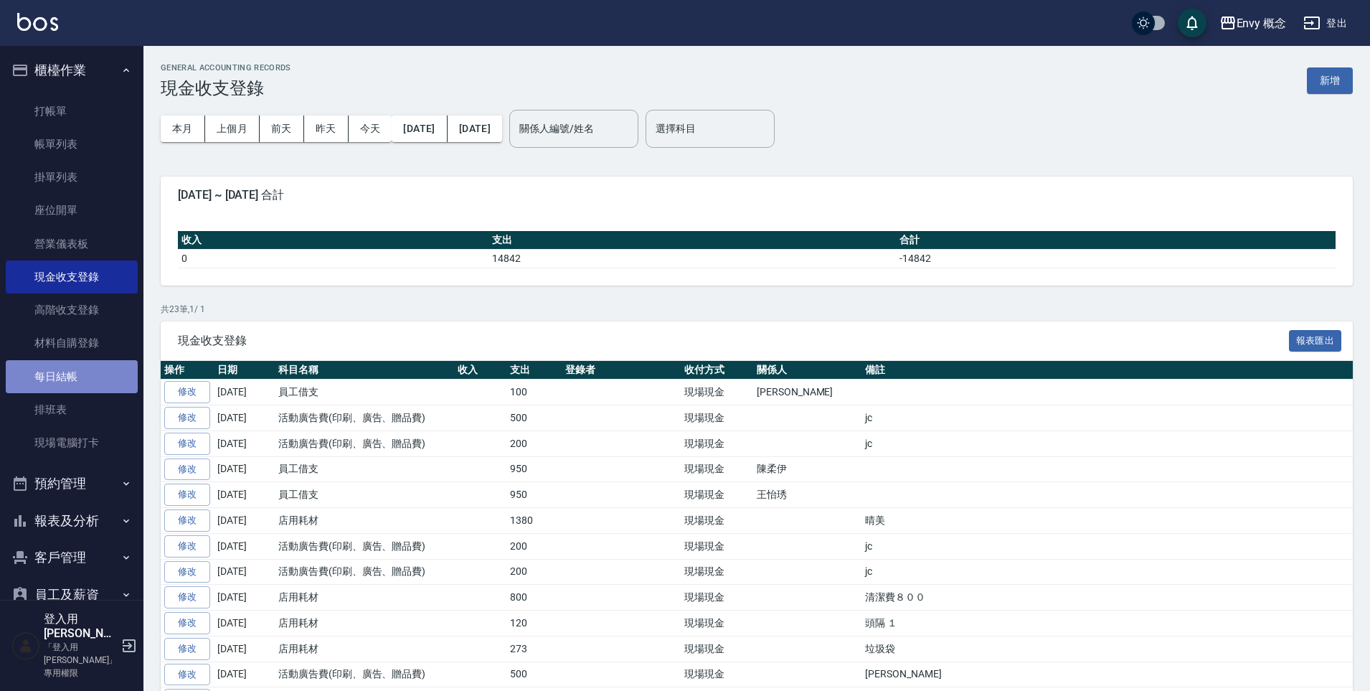
click at [80, 373] on link "每日結帳" at bounding box center [72, 376] width 132 height 33
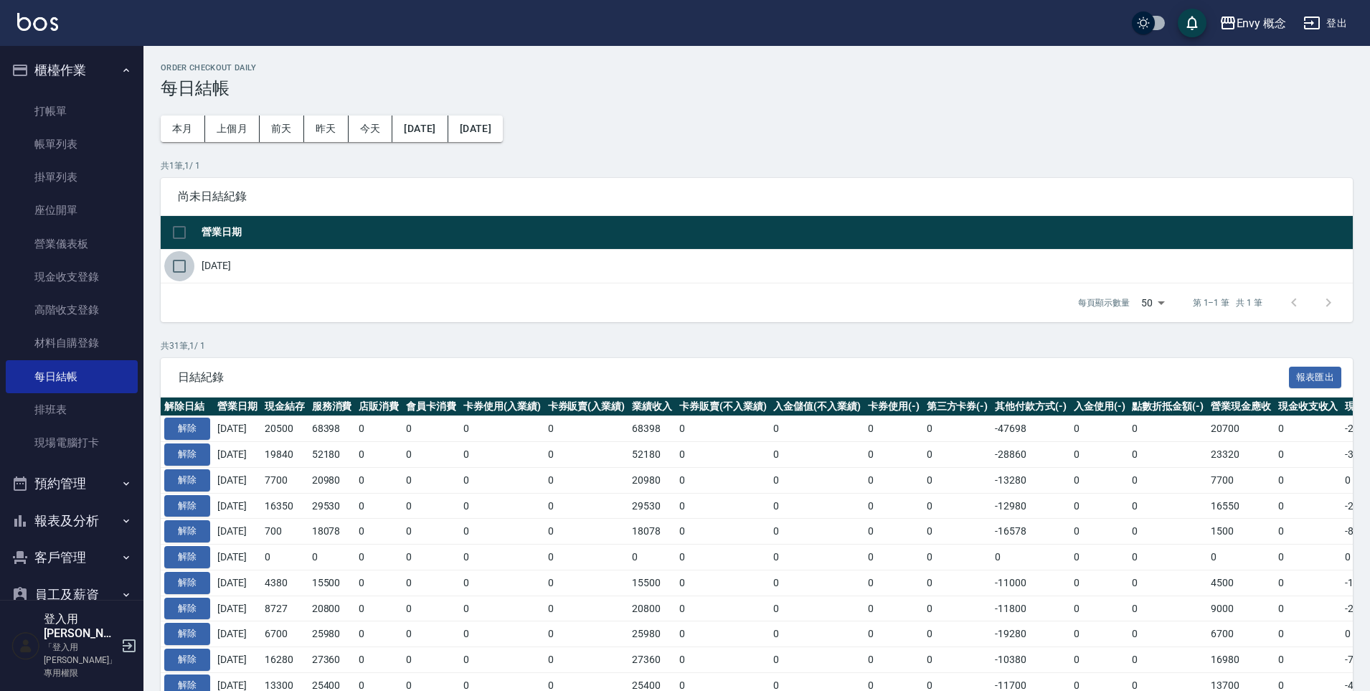
click at [173, 268] on input "checkbox" at bounding box center [179, 266] width 30 height 30
checkbox input "true"
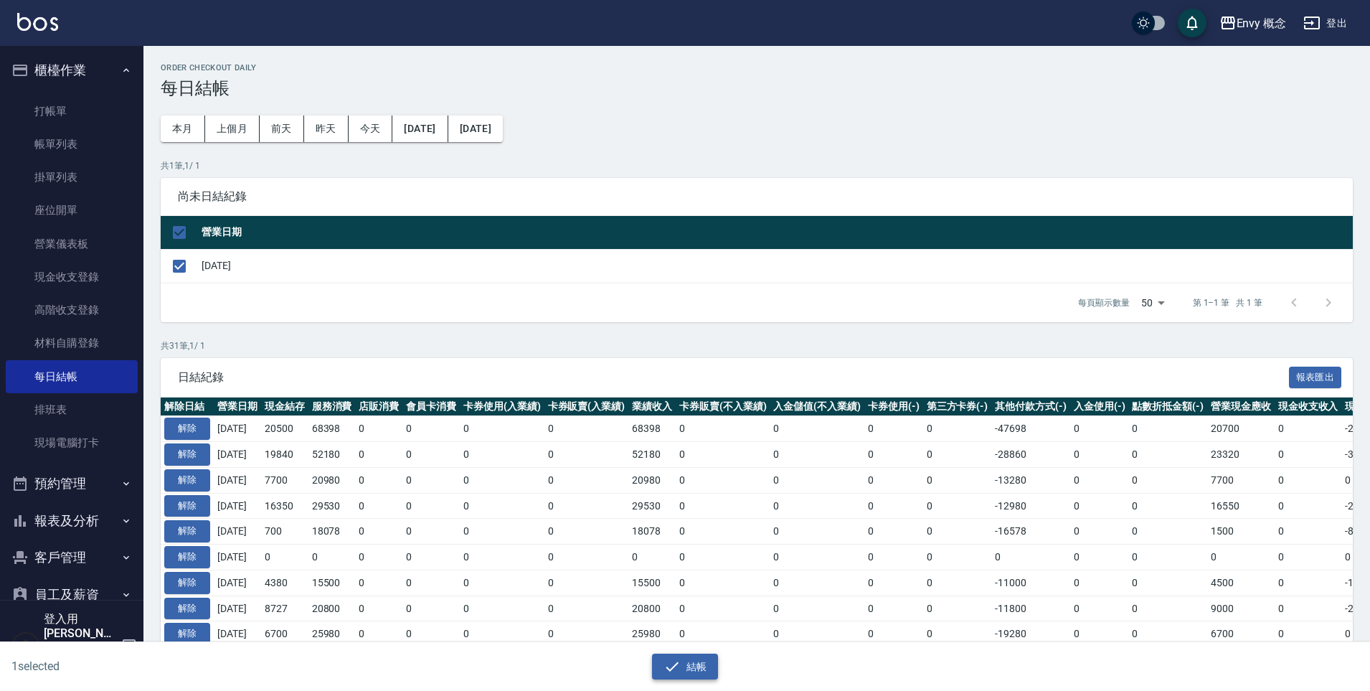
click at [689, 667] on button "結帳" at bounding box center [685, 667] width 67 height 27
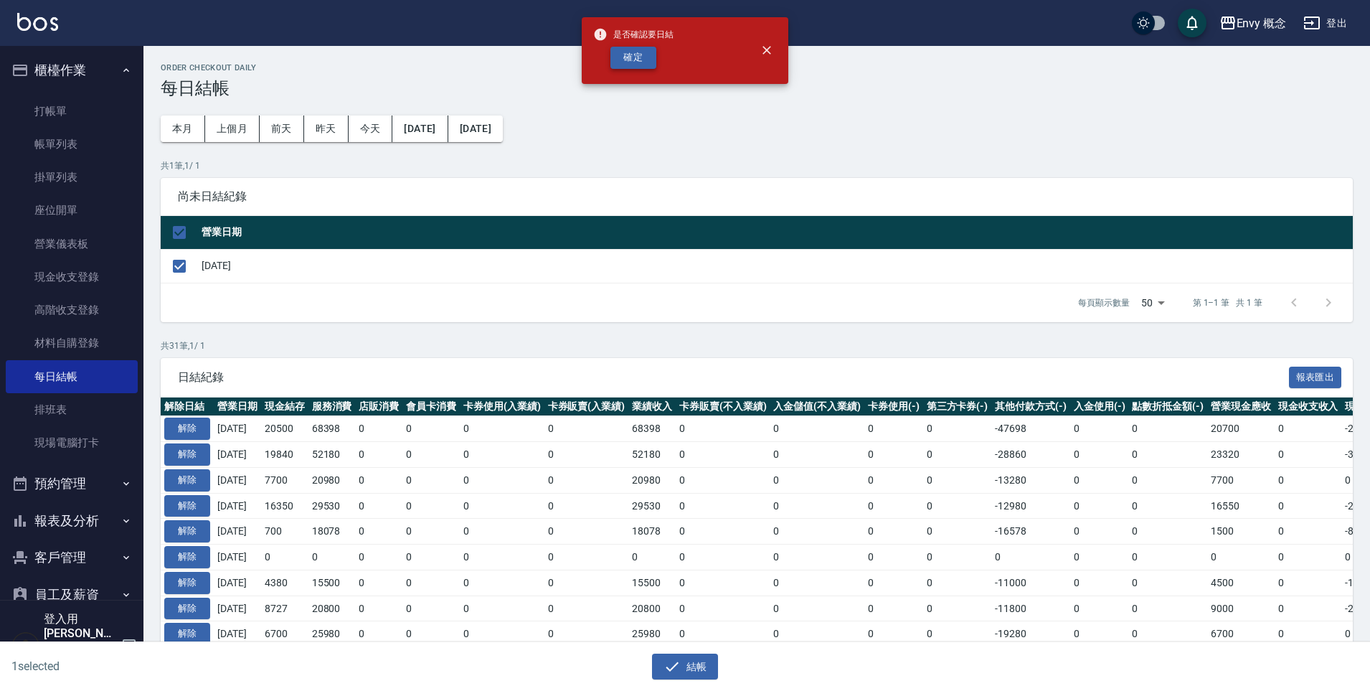
click at [637, 57] on button "確定" at bounding box center [634, 58] width 46 height 22
checkbox input "false"
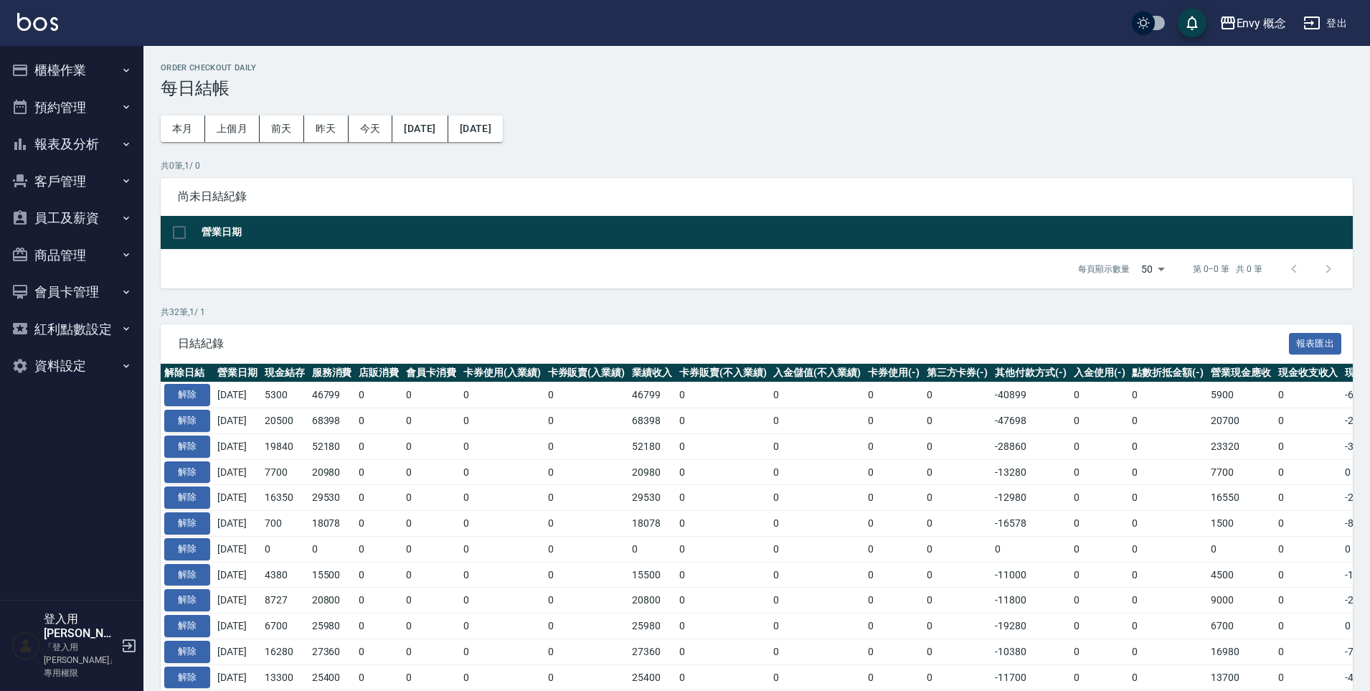
click at [75, 75] on button "櫃檯作業" at bounding box center [72, 70] width 132 height 37
